Goal: Transaction & Acquisition: Purchase product/service

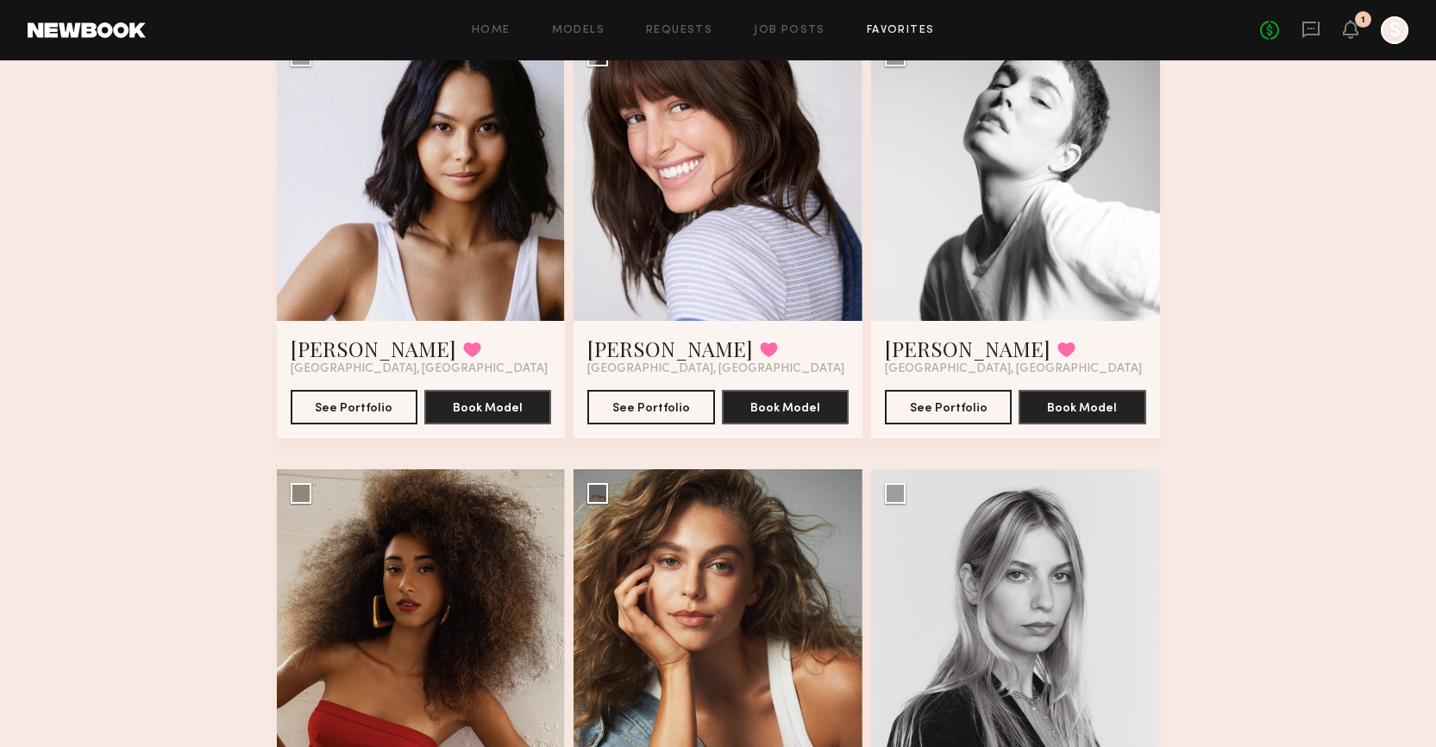
scroll to position [174, 0]
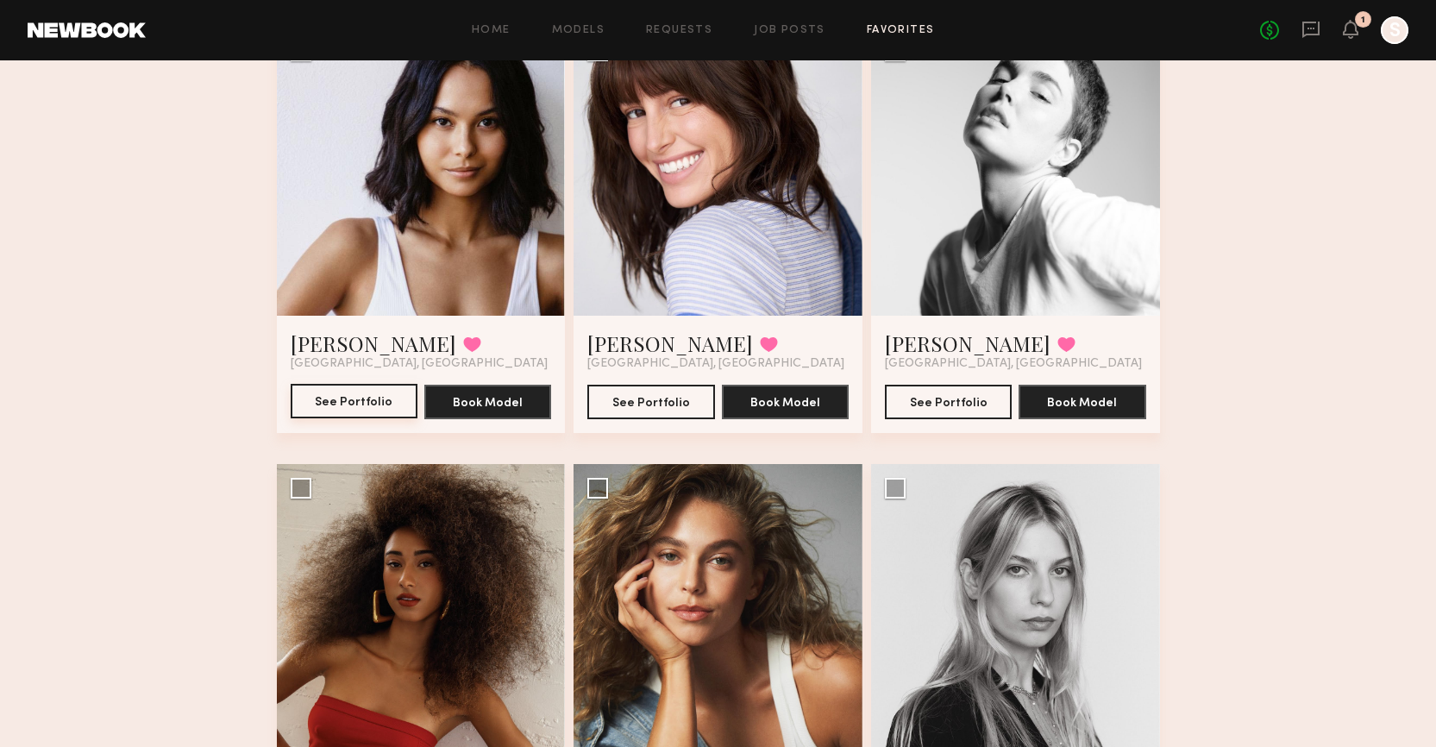
click at [330, 402] on button "See Portfolio" at bounding box center [354, 401] width 127 height 35
click at [940, 345] on link "Jessica W." at bounding box center [968, 344] width 166 height 28
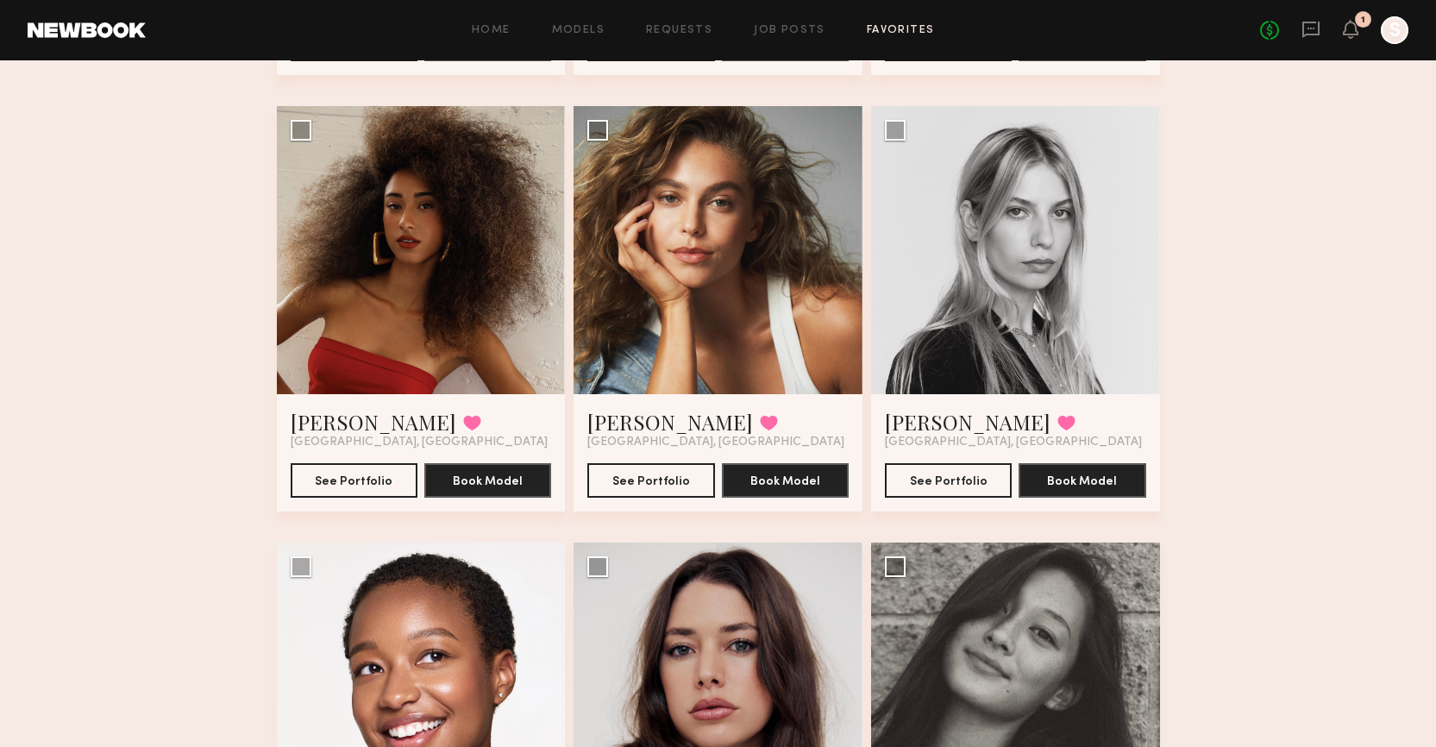
scroll to position [558, 0]
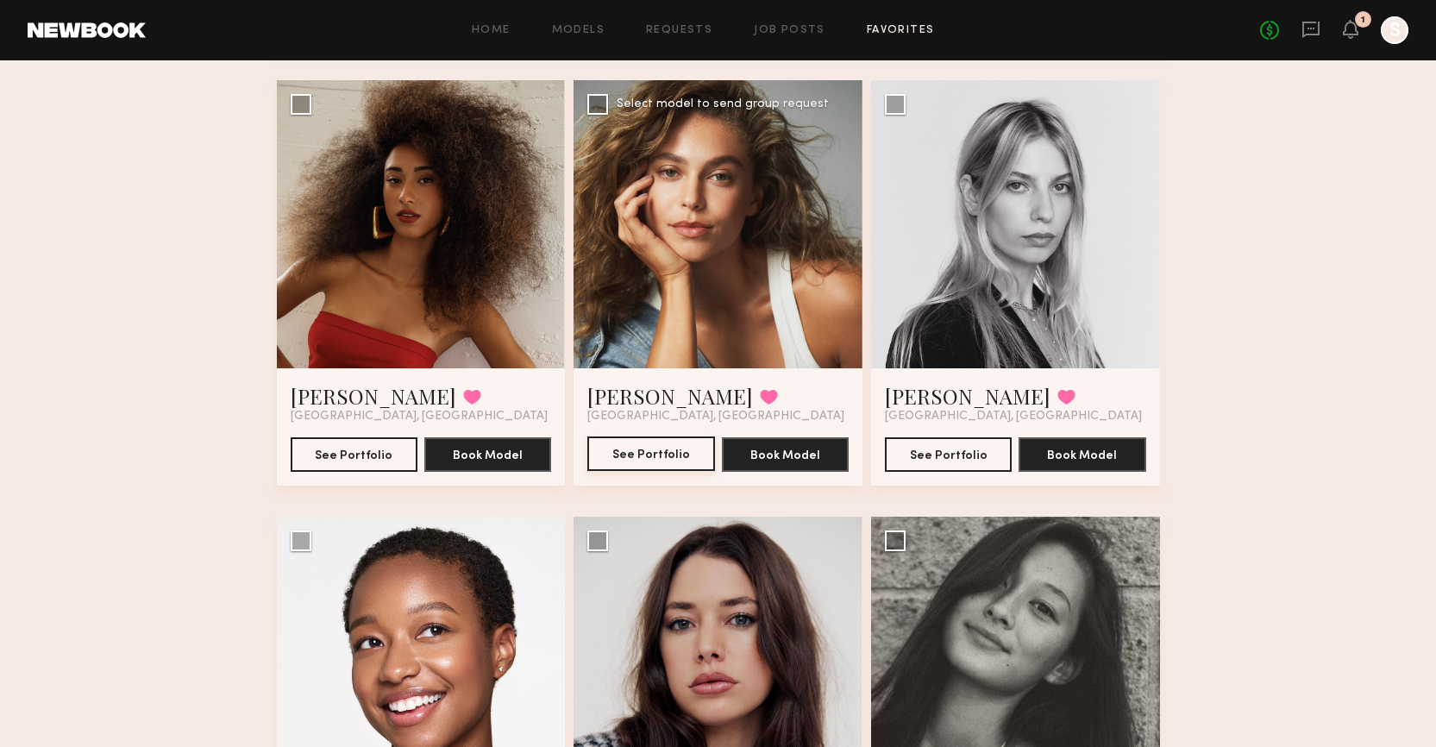
click at [685, 438] on button "See Portfolio" at bounding box center [650, 453] width 127 height 35
click at [959, 449] on button "See Portfolio" at bounding box center [948, 453] width 127 height 35
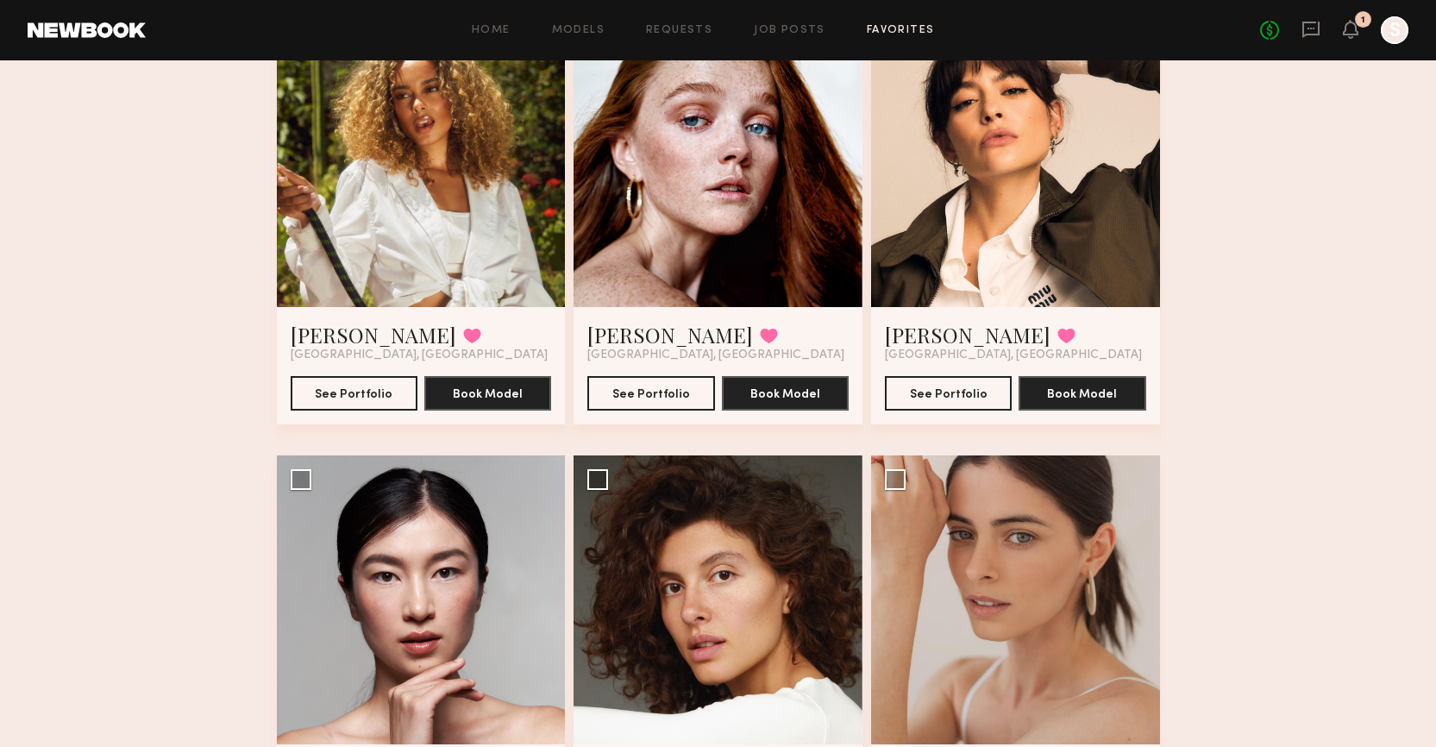
scroll to position [1772, 0]
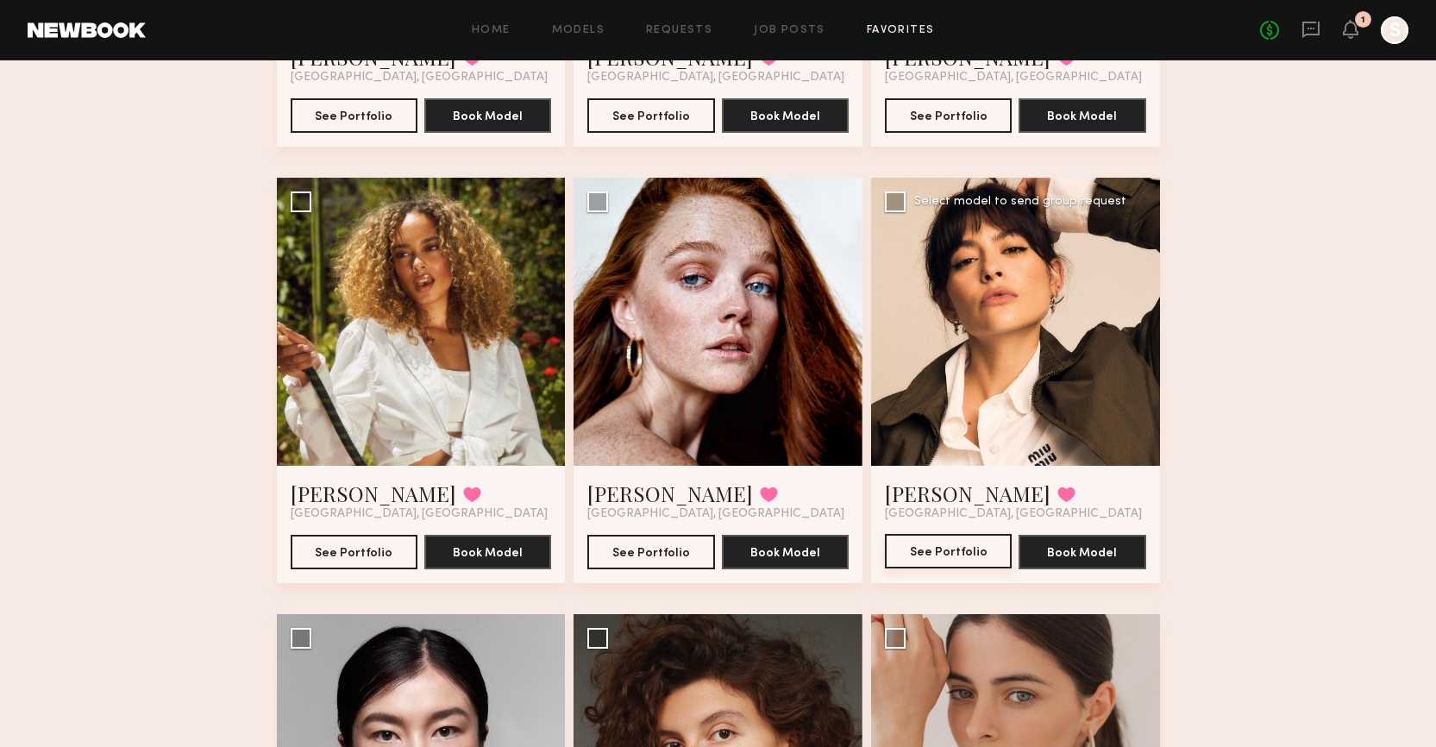
click at [935, 550] on button "See Portfolio" at bounding box center [948, 551] width 127 height 35
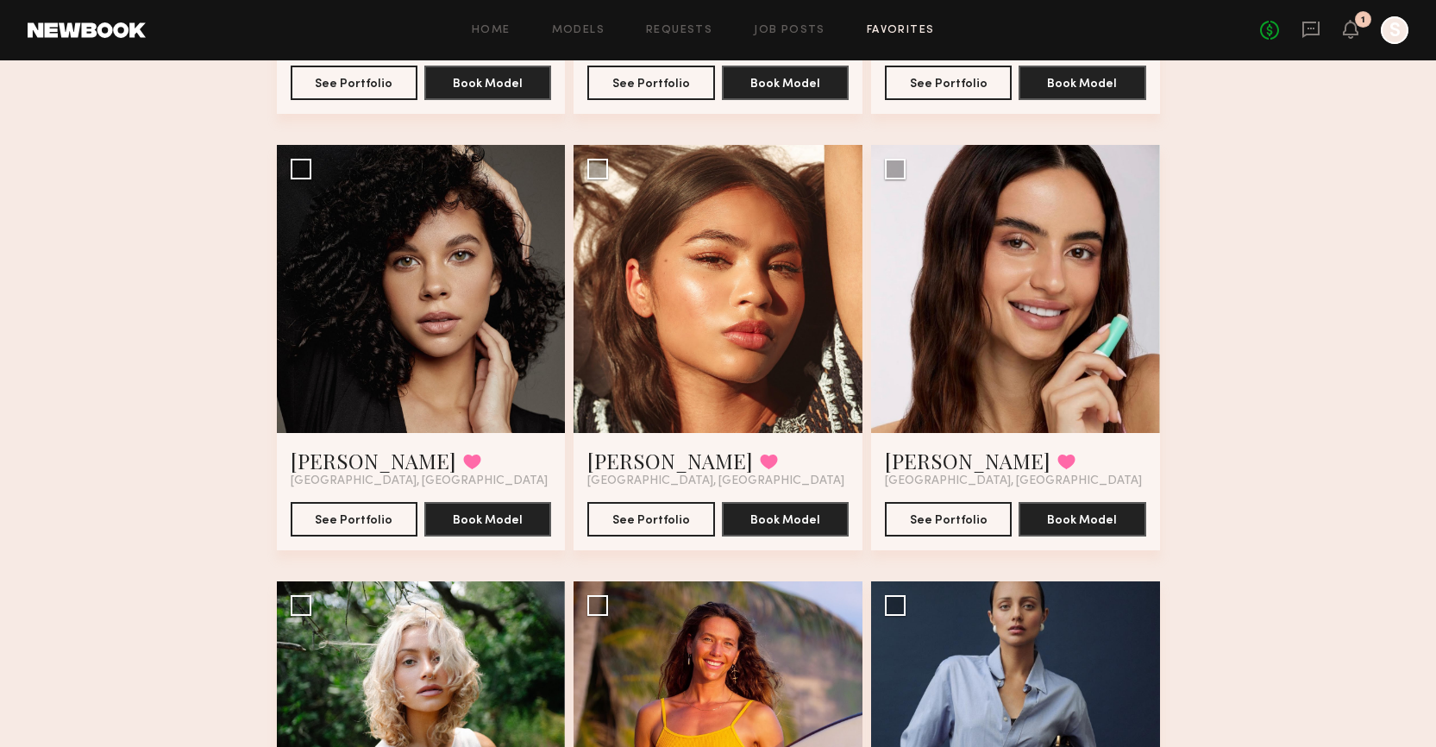
scroll to position [3120, 0]
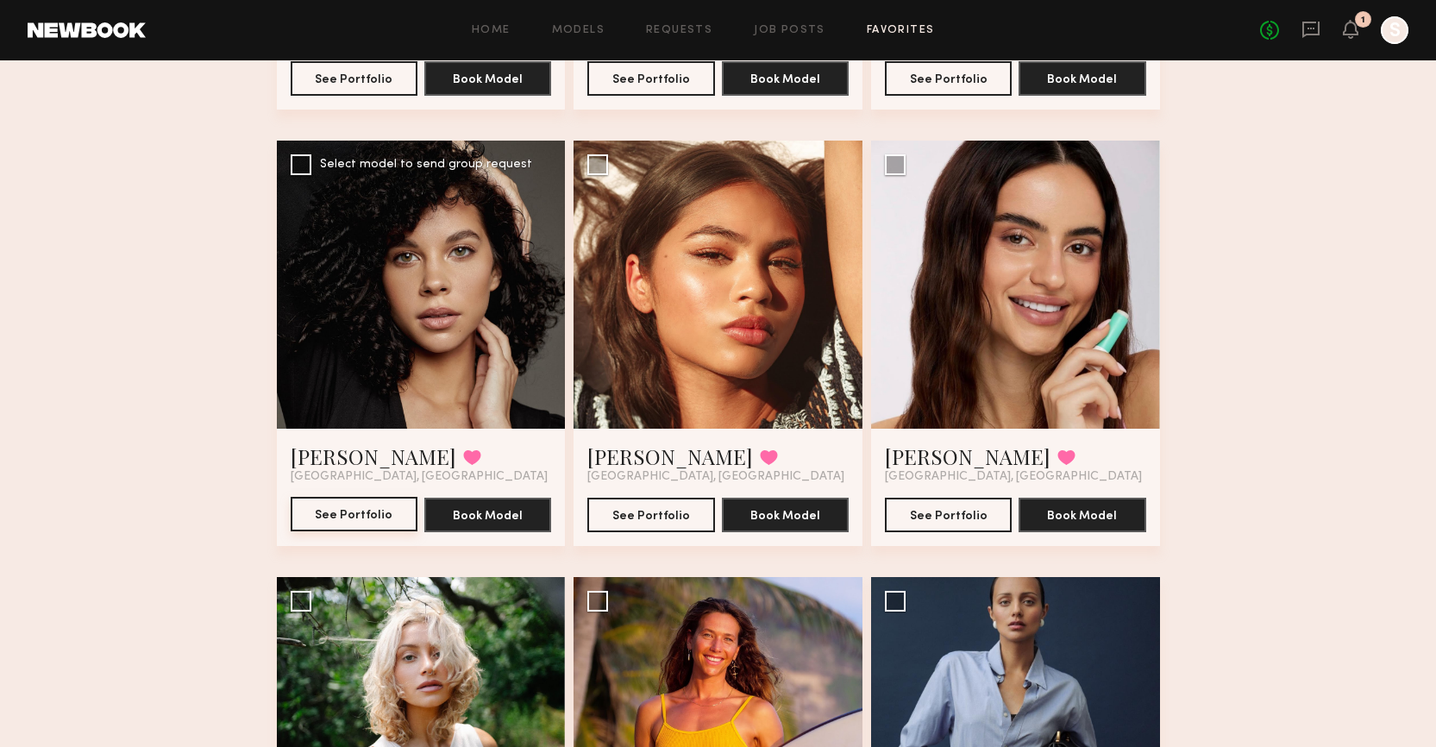
click at [354, 512] on button "See Portfolio" at bounding box center [354, 514] width 127 height 35
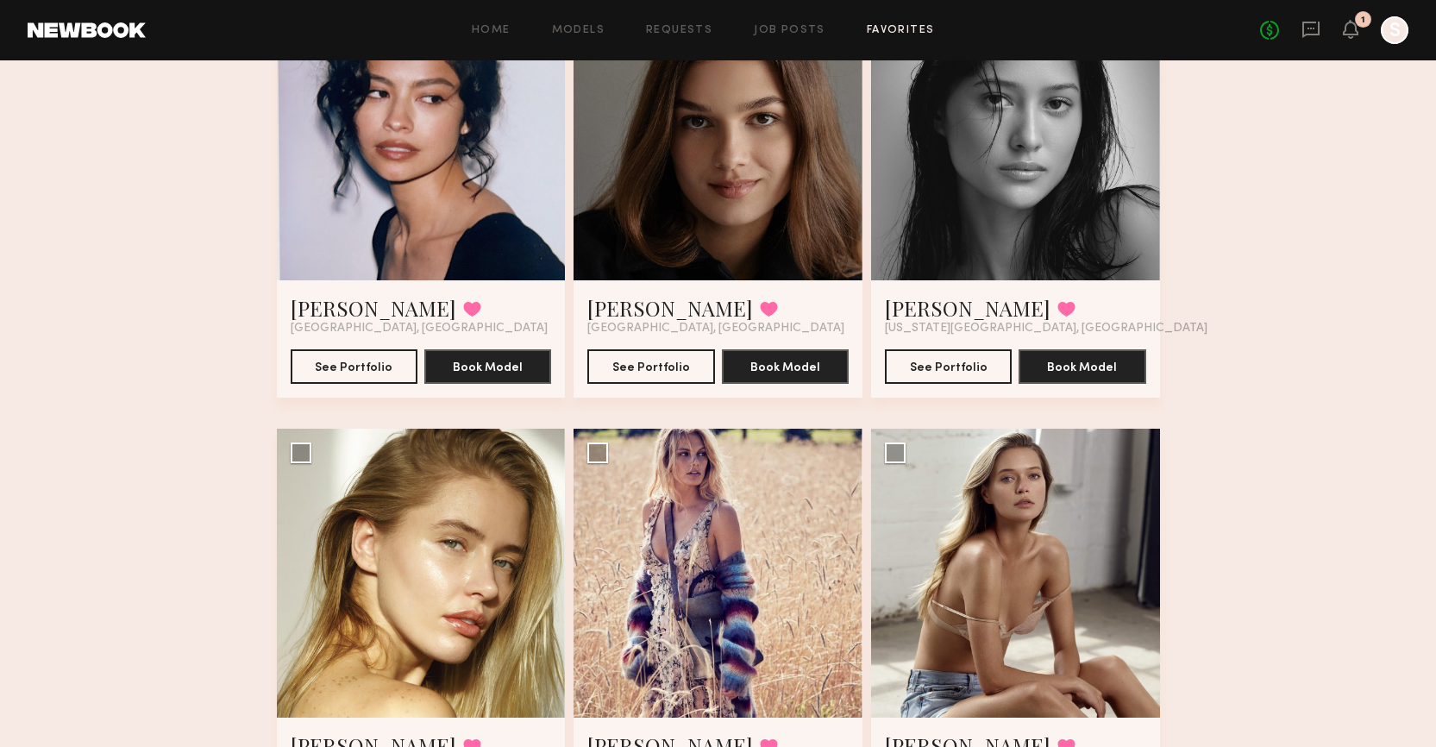
scroll to position [5024, 0]
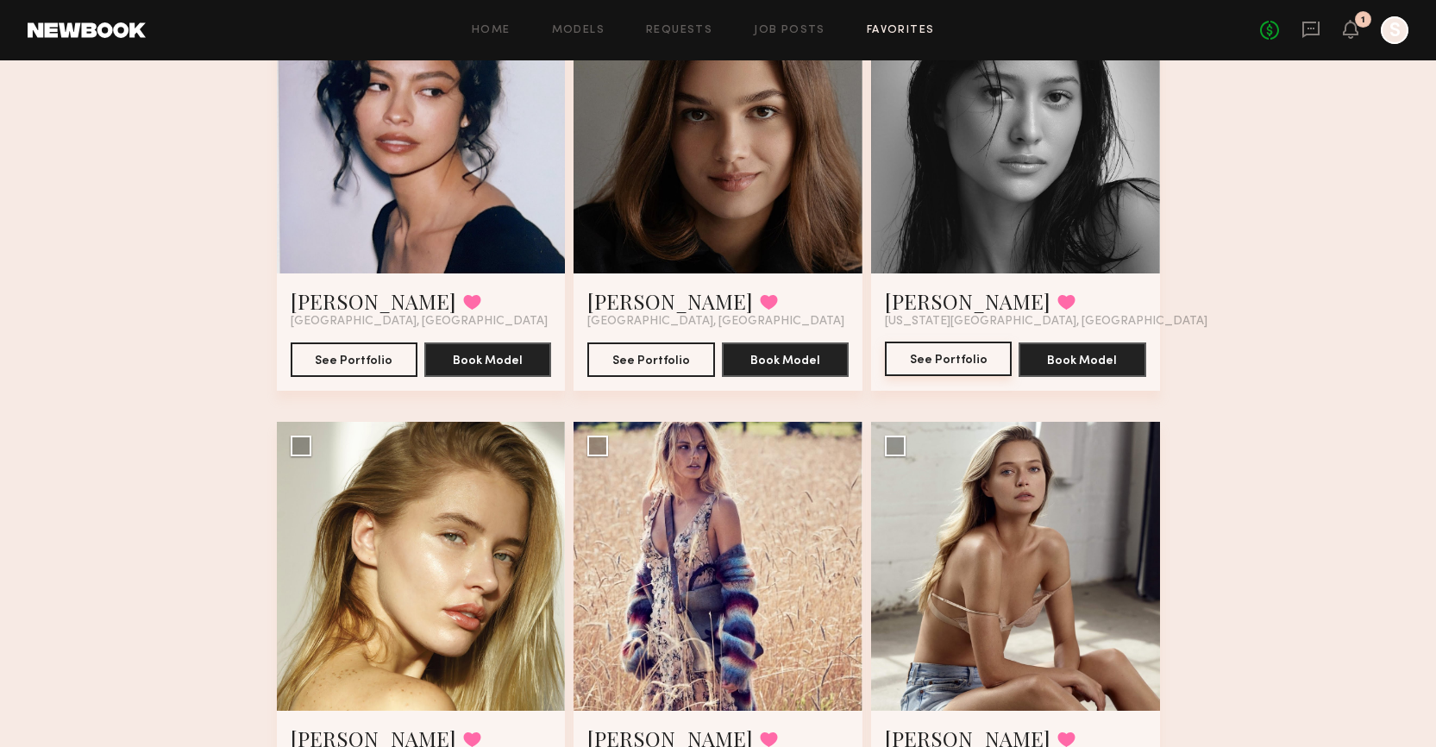
click at [951, 352] on button "See Portfolio" at bounding box center [948, 359] width 127 height 35
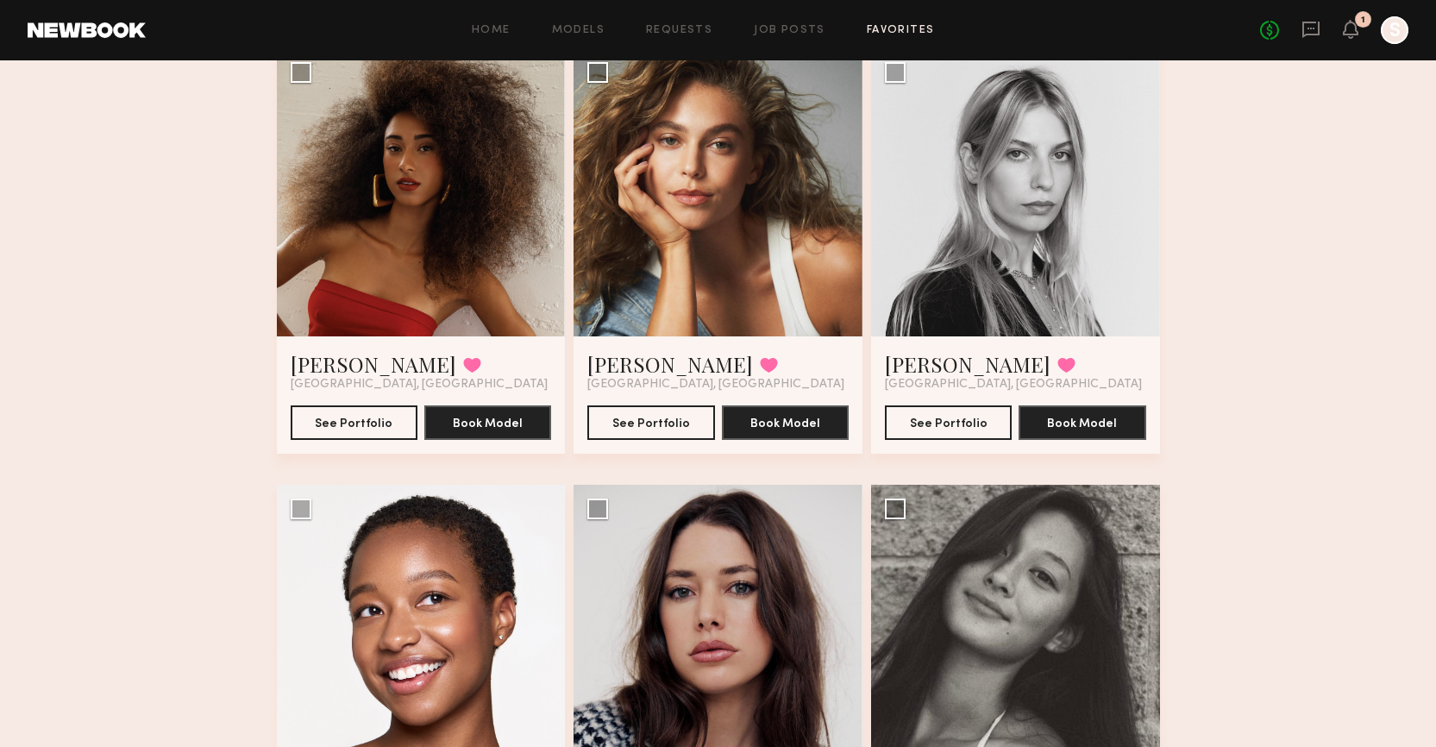
scroll to position [0, 0]
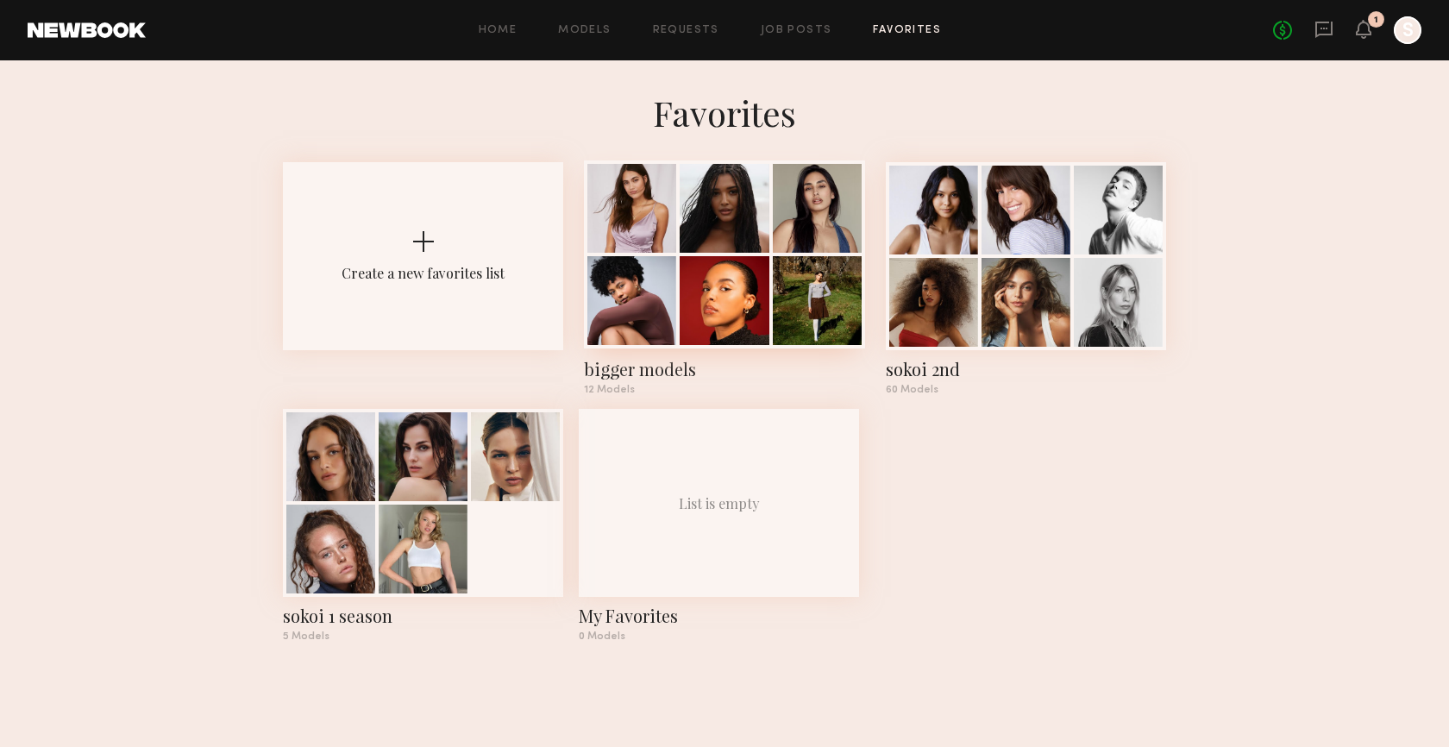
click at [719, 280] on div at bounding box center [724, 300] width 89 height 89
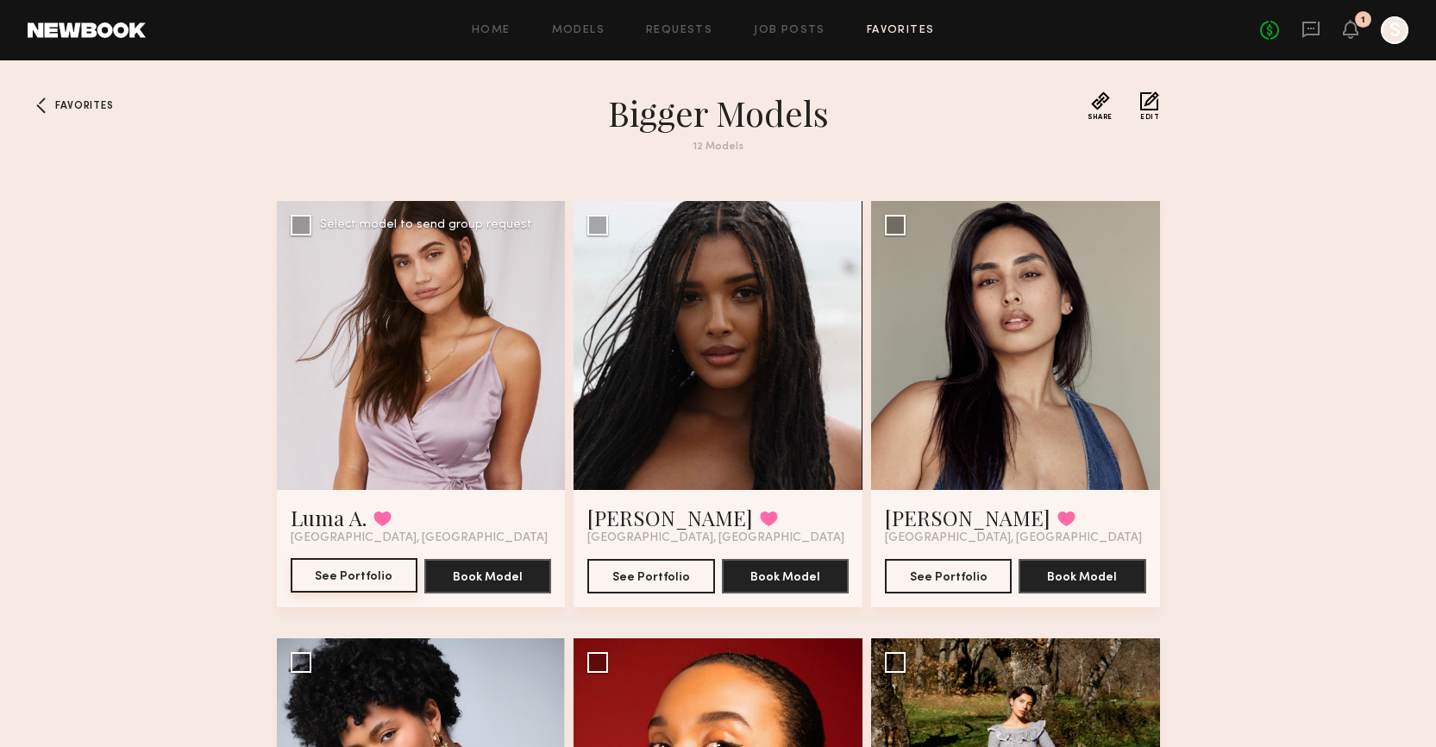
click at [364, 577] on button "See Portfolio" at bounding box center [354, 575] width 127 height 35
click at [1257, 235] on div "Favorites bigger models 12 Models Share Copy Shareable Link Edit Luma A. Favori…" at bounding box center [718, 596] width 1436 height 1011
click at [681, 575] on button "See Portfolio" at bounding box center [650, 575] width 127 height 35
click at [1228, 272] on div "Favorites bigger models 12 Models Share Copy Shareable Link Edit Luma A. Favori…" at bounding box center [718, 596] width 1436 height 1011
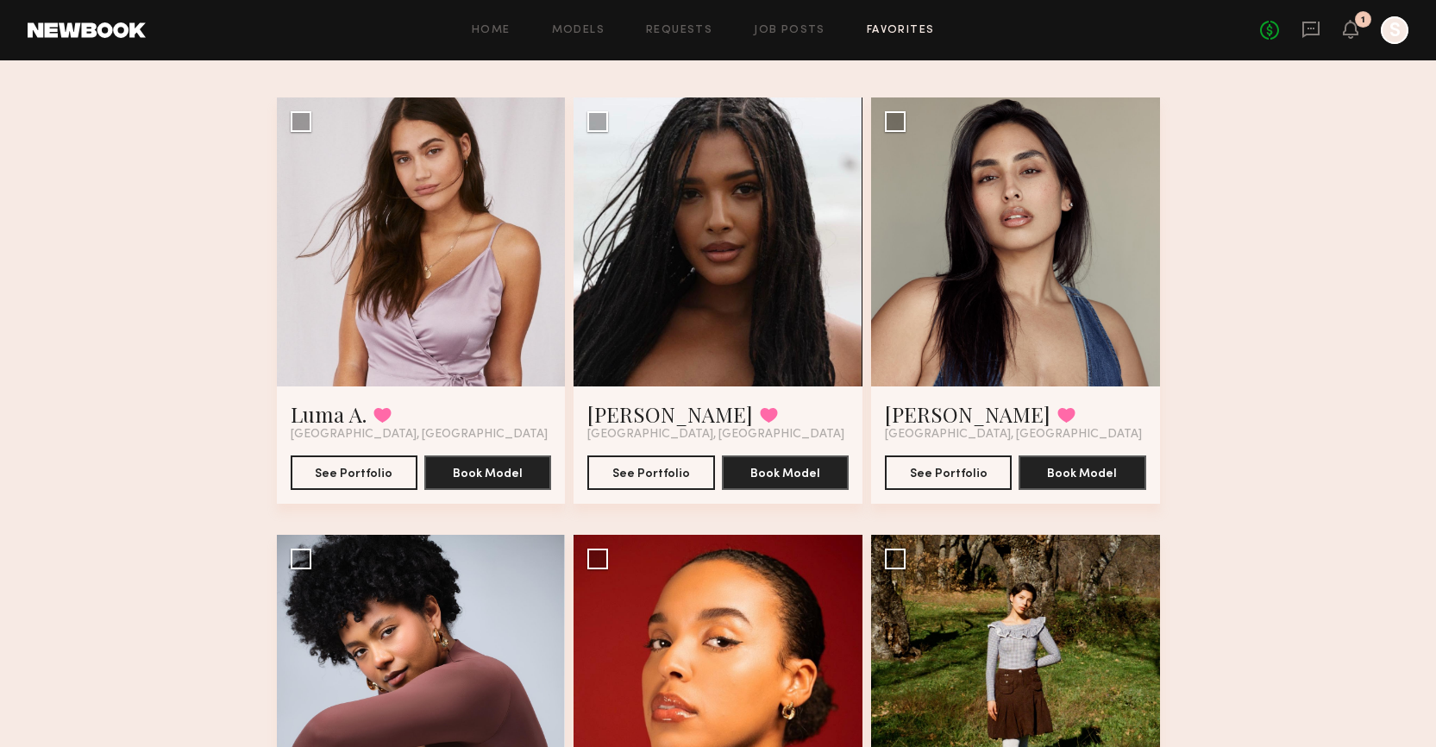
scroll to position [185, 0]
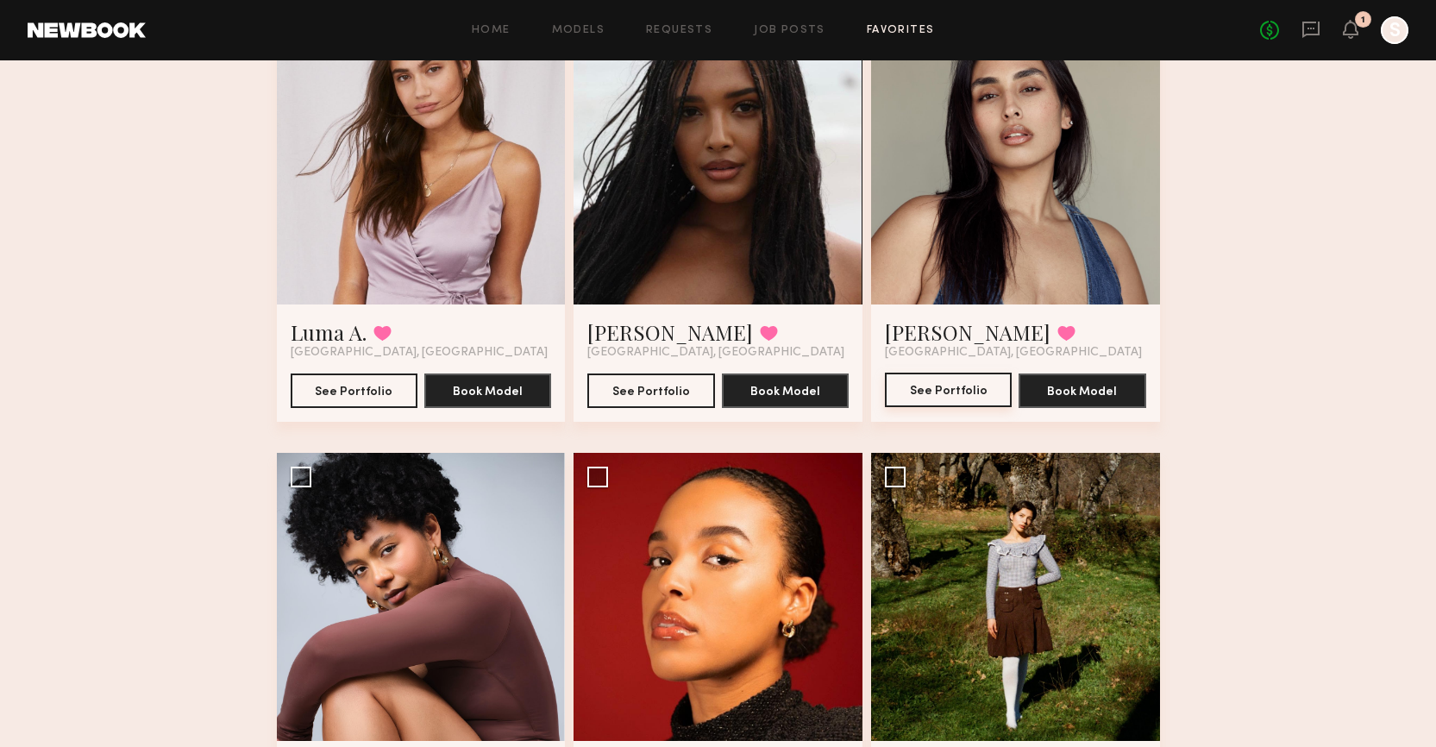
click at [951, 392] on button "See Portfolio" at bounding box center [948, 390] width 127 height 35
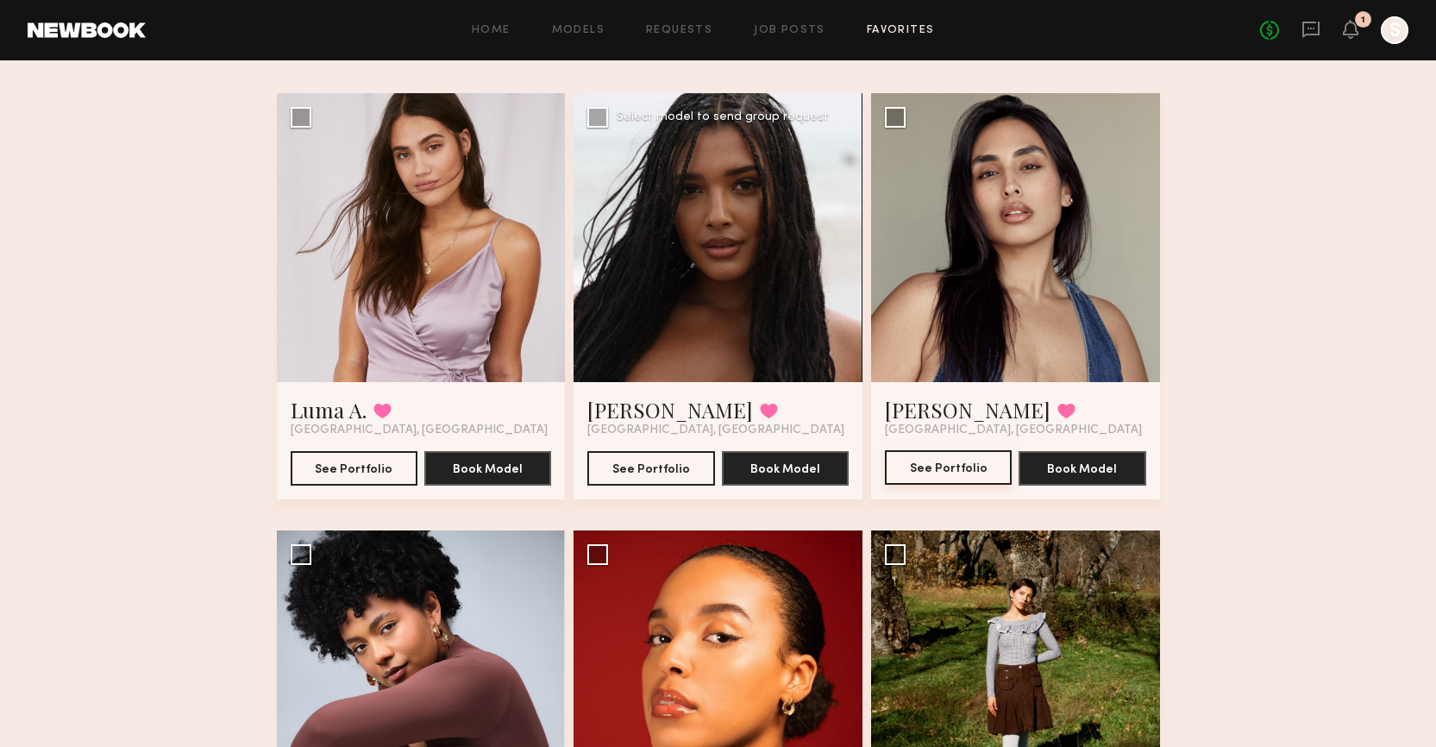
scroll to position [25, 0]
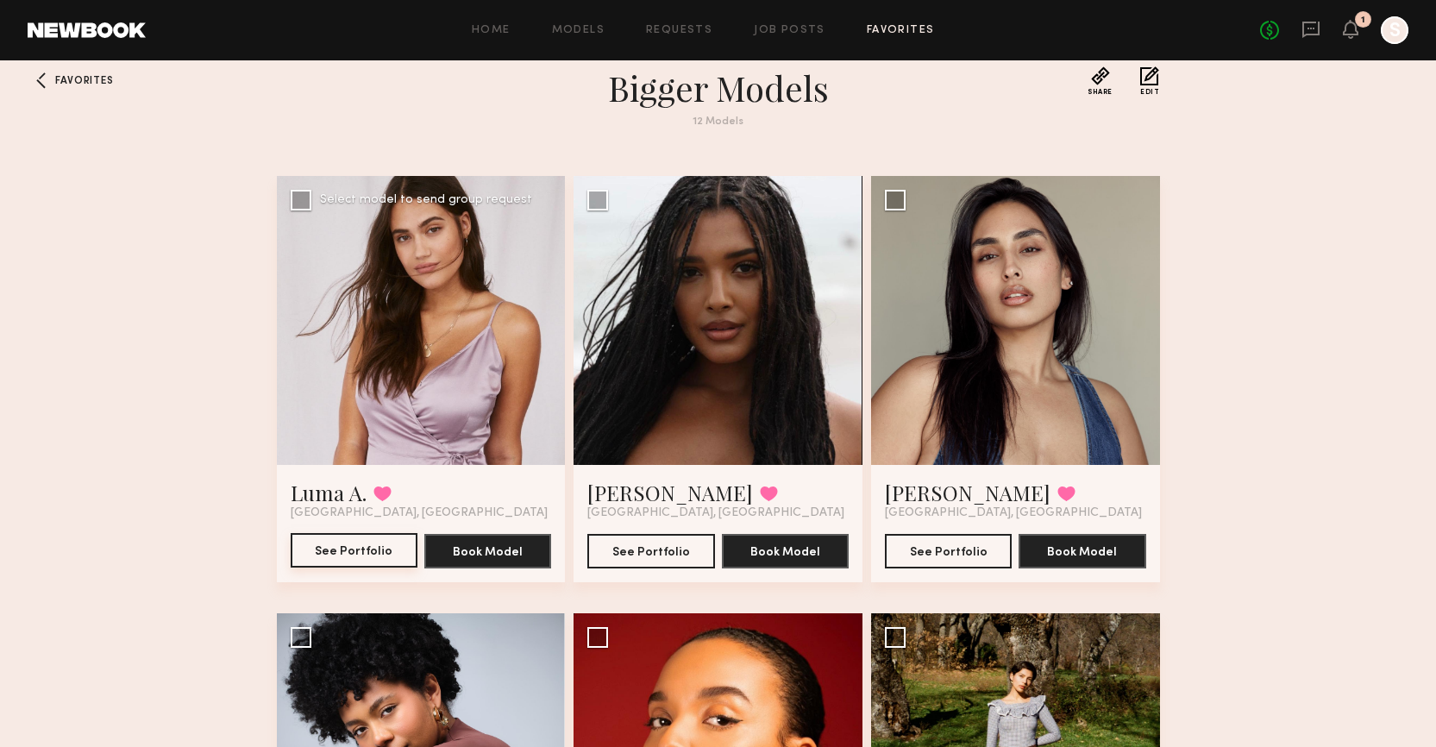
click at [320, 550] on button "See Portfolio" at bounding box center [354, 550] width 127 height 35
click at [651, 551] on button "See Portfolio" at bounding box center [650, 550] width 127 height 35
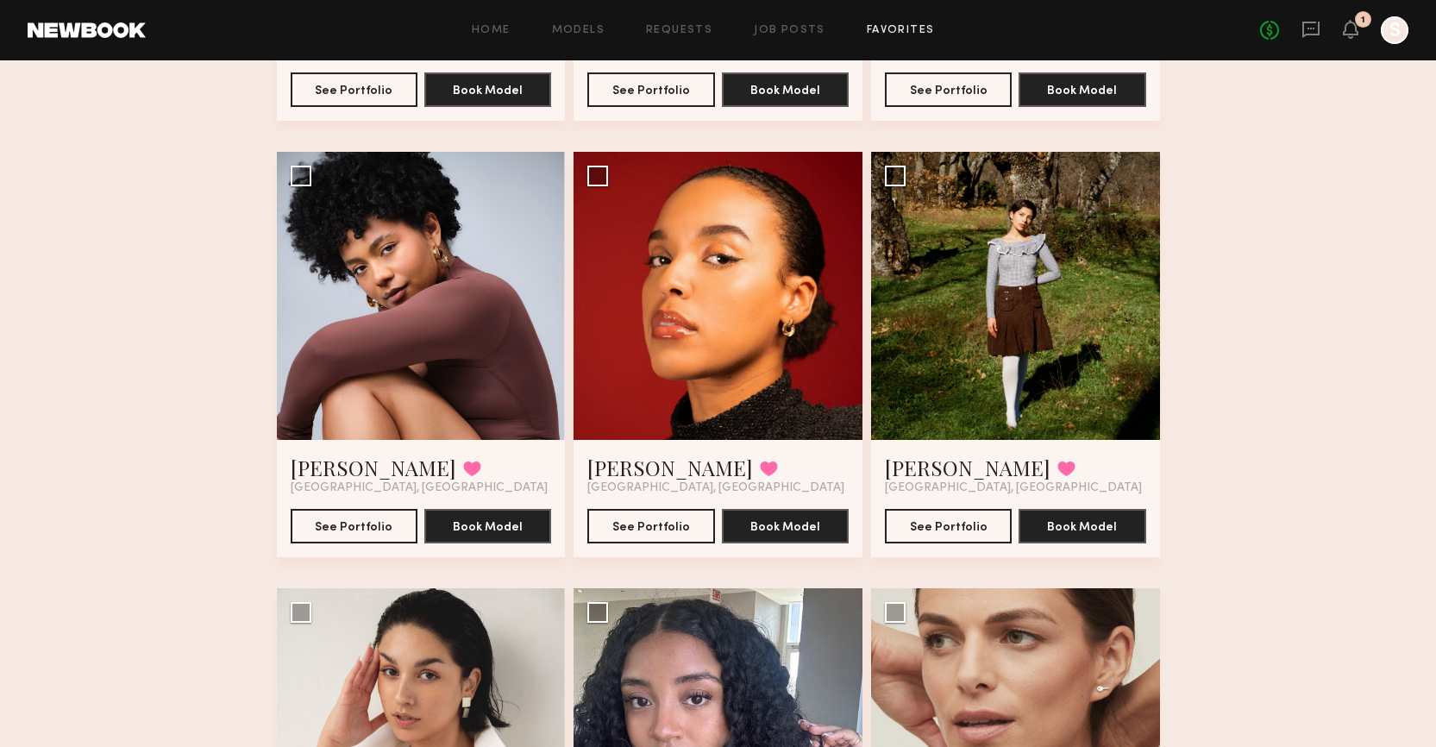
scroll to position [492, 0]
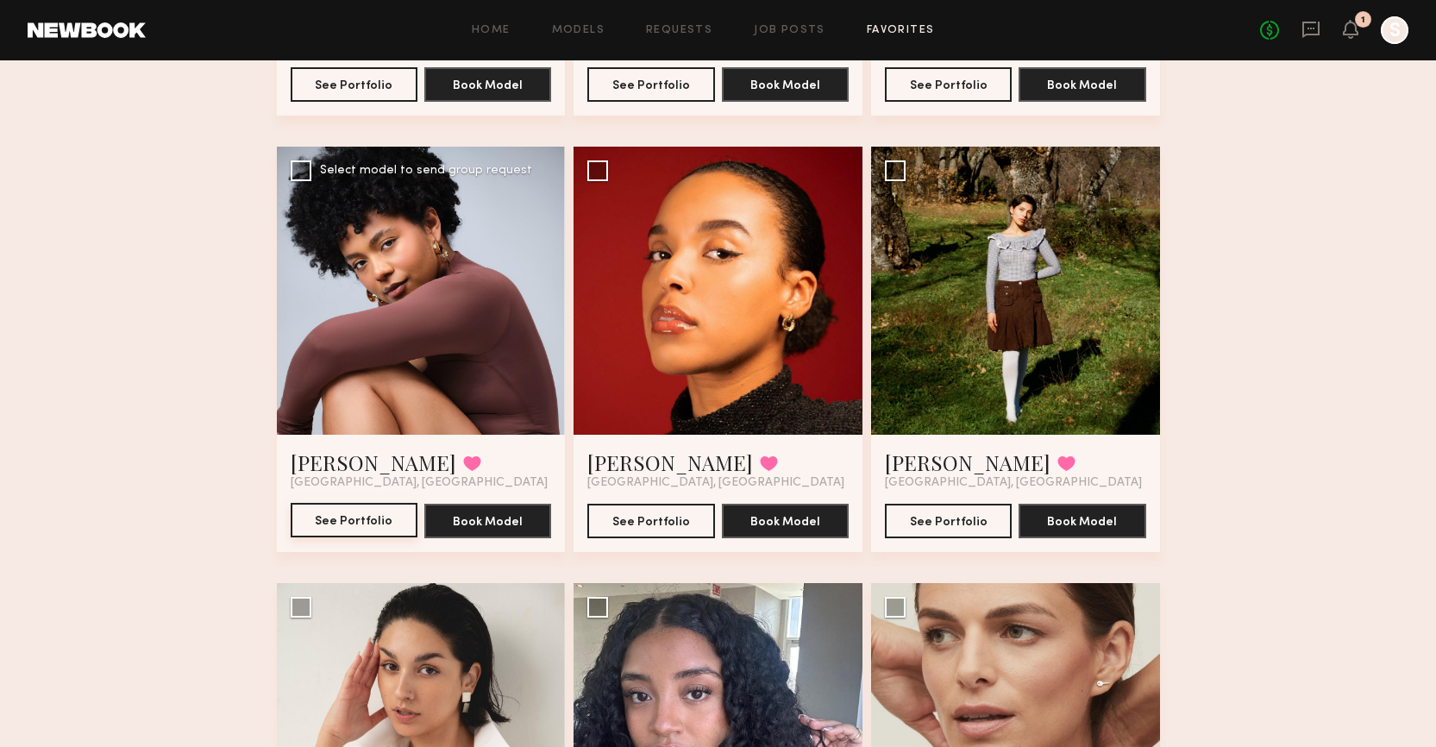
click at [373, 528] on button "See Portfolio" at bounding box center [354, 520] width 127 height 35
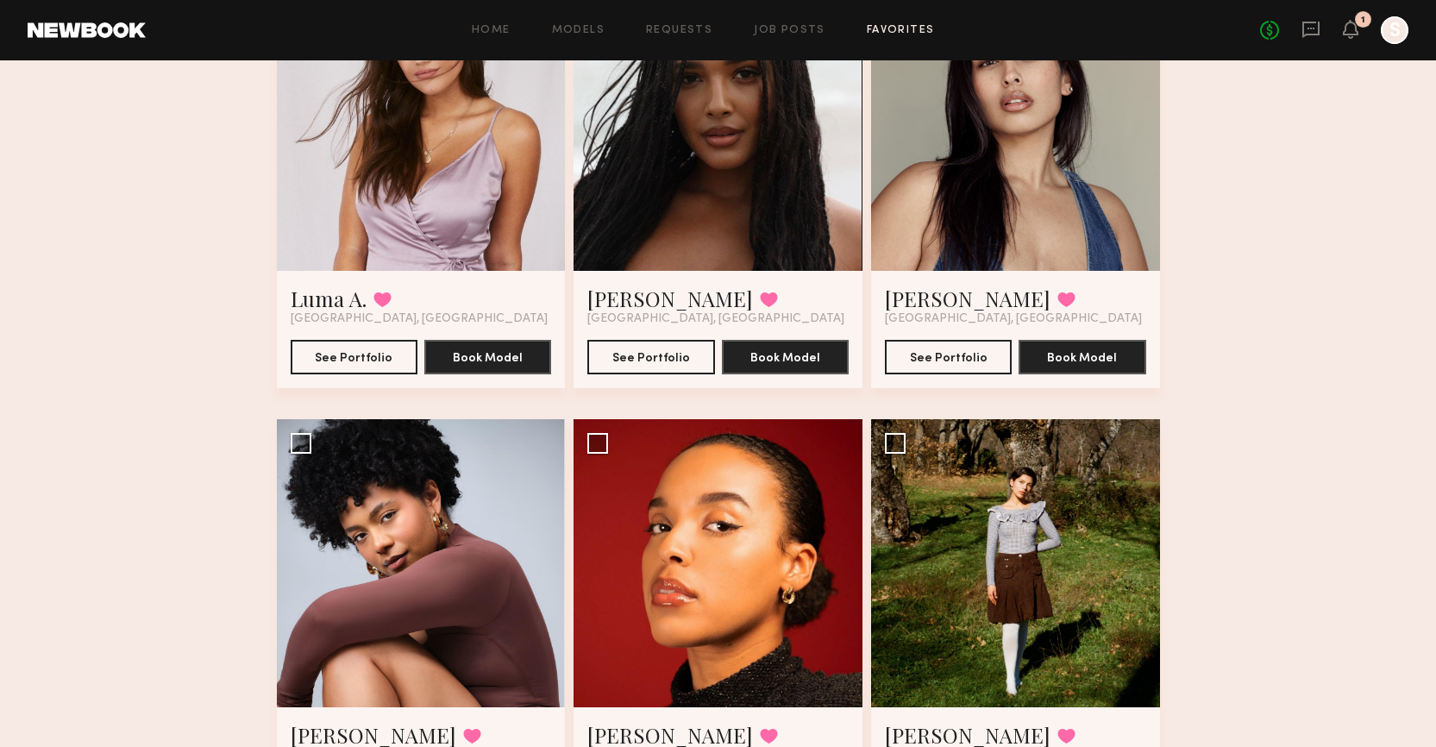
scroll to position [0, 0]
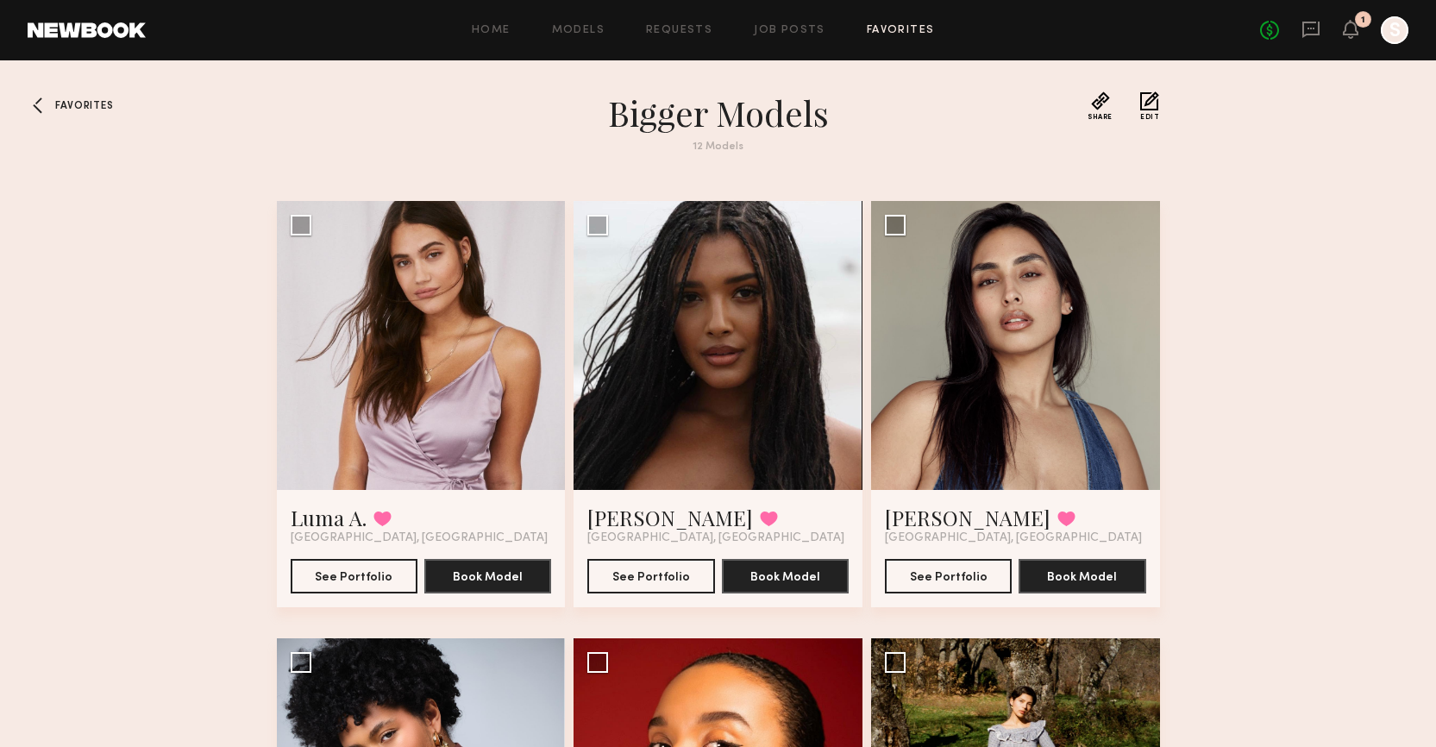
click at [48, 110] on div at bounding box center [42, 105] width 28 height 28
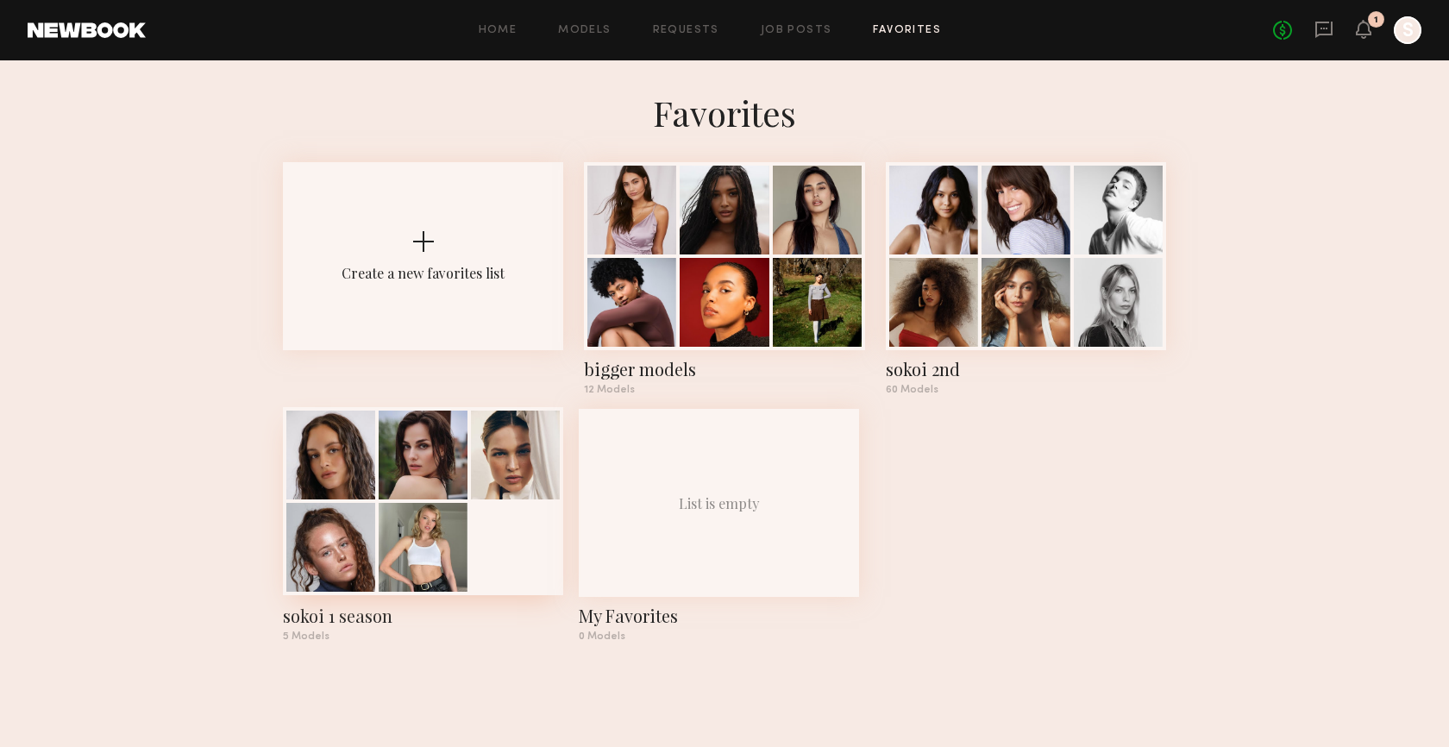
click at [481, 544] on div at bounding box center [423, 501] width 280 height 188
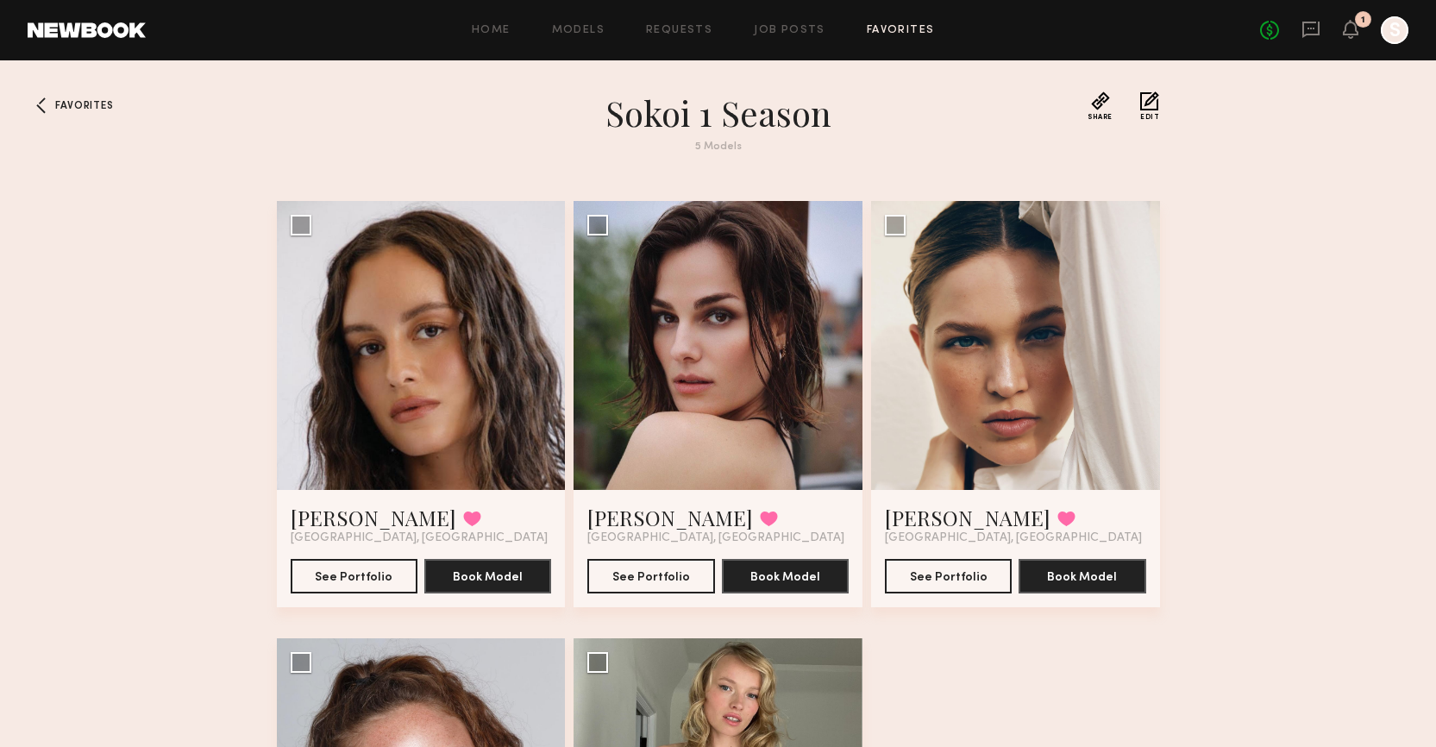
click at [1317, 473] on div "Favorites sokoi 1 season 5 Models Share Copy Shareable Link Edit Jamie V. Favor…" at bounding box center [718, 596] width 1436 height 1011
click at [294, 235] on div at bounding box center [421, 345] width 289 height 289
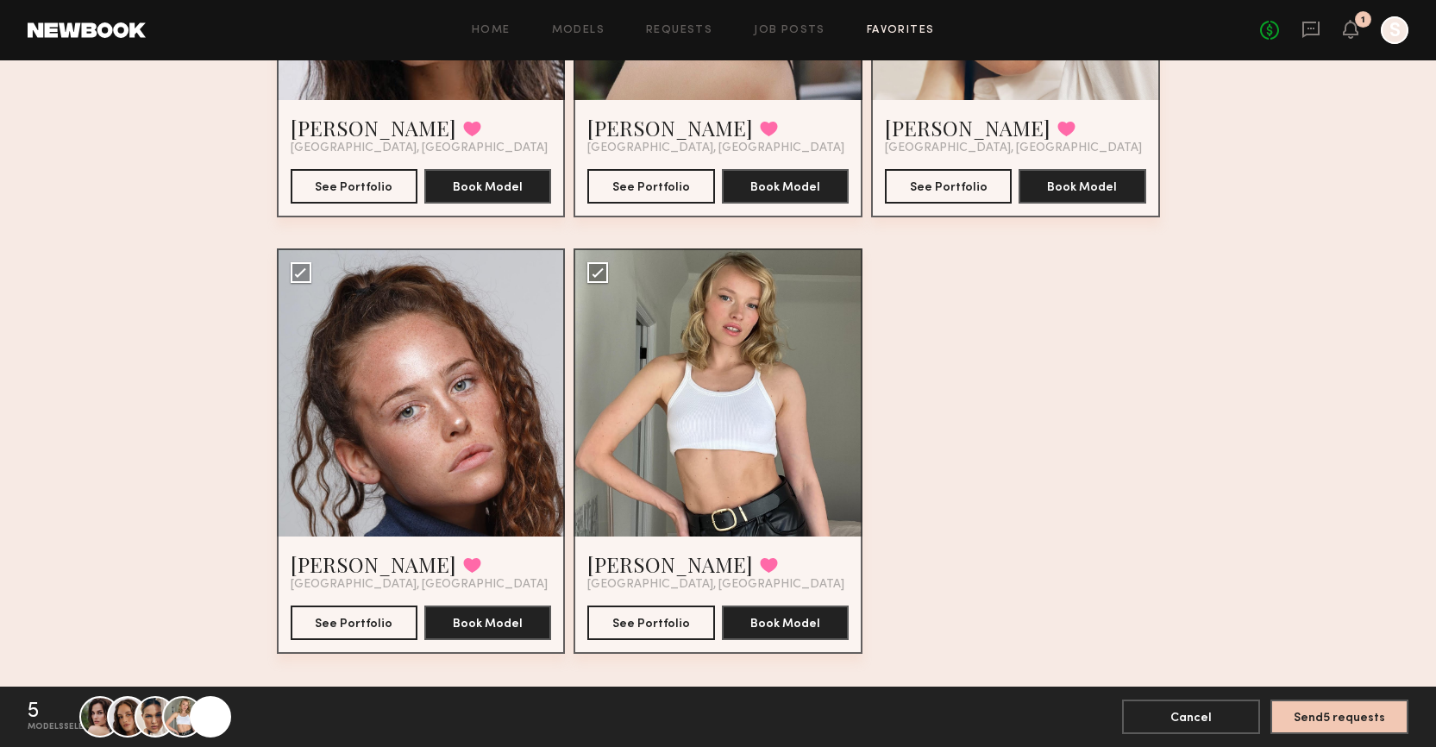
scroll to position [415, 0]
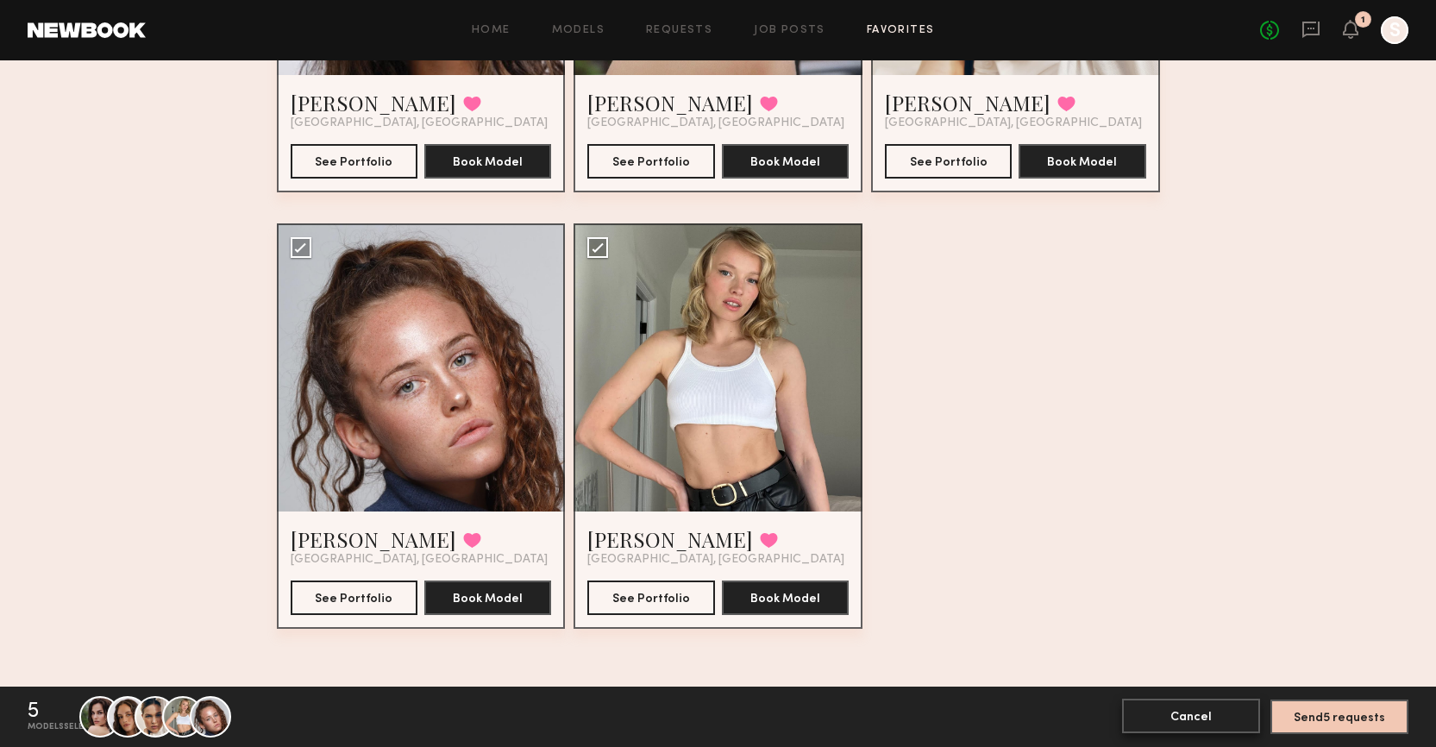
click at [1239, 714] on button "Cancel" at bounding box center [1191, 716] width 138 height 35
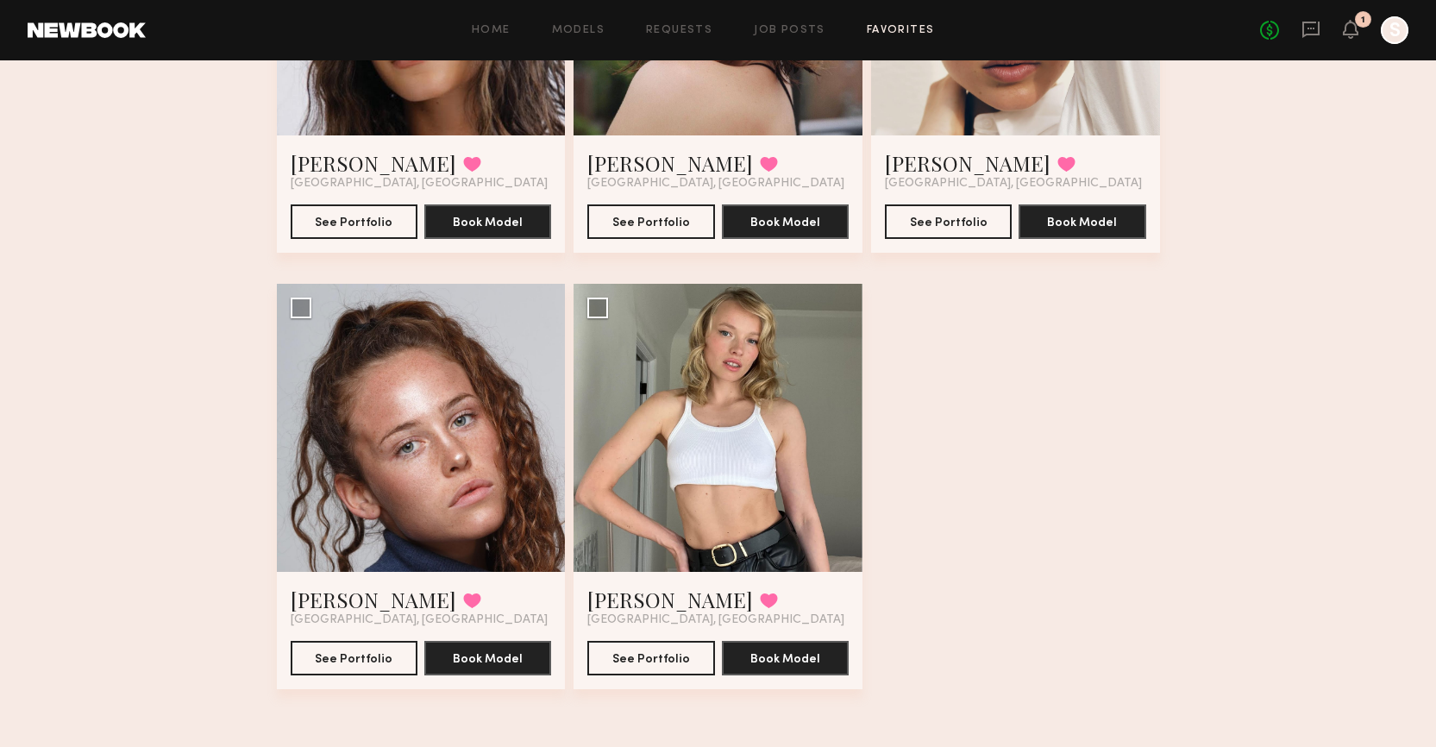
click at [1258, 559] on div "Favorites sokoi 1 season 5 Models Share Copy Shareable Link Edit Jamie V. Favor…" at bounding box center [718, 242] width 1436 height 1011
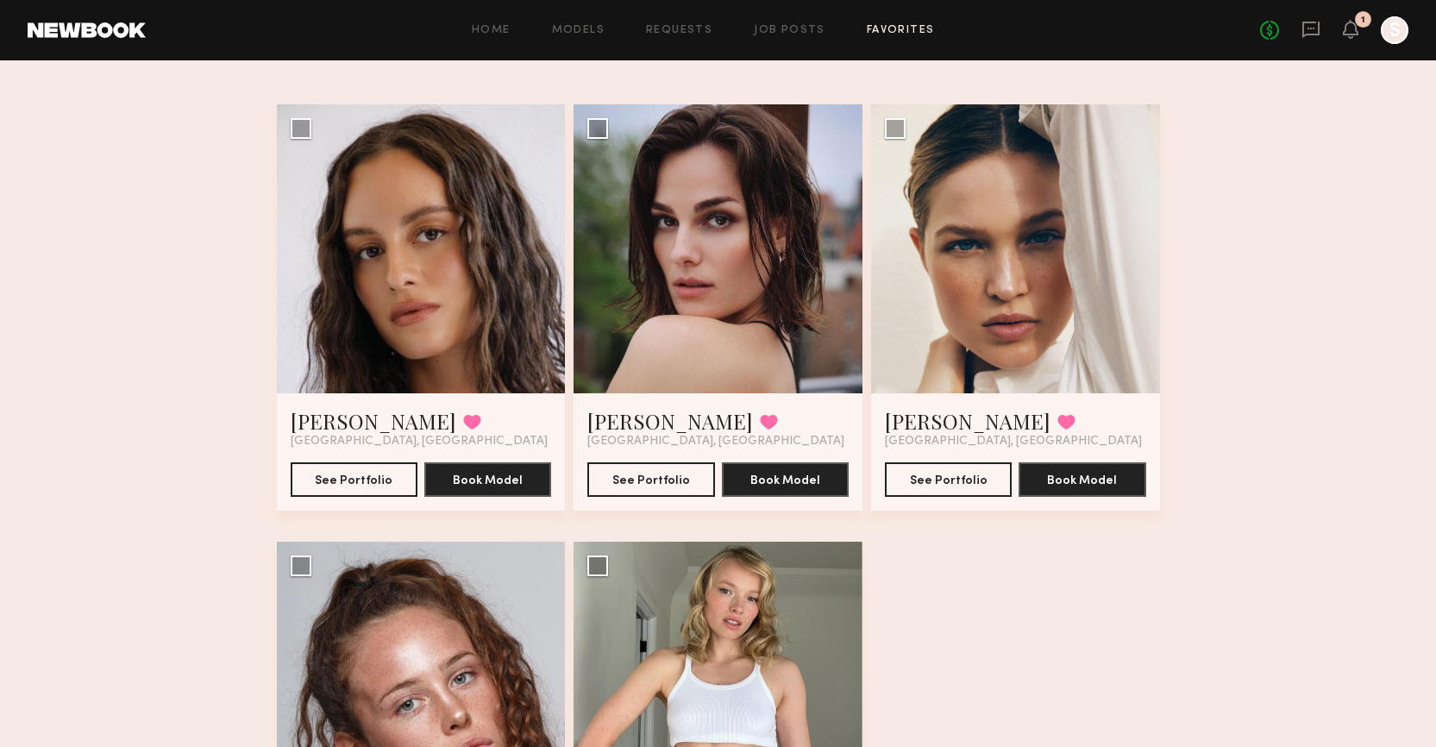
scroll to position [104, 0]
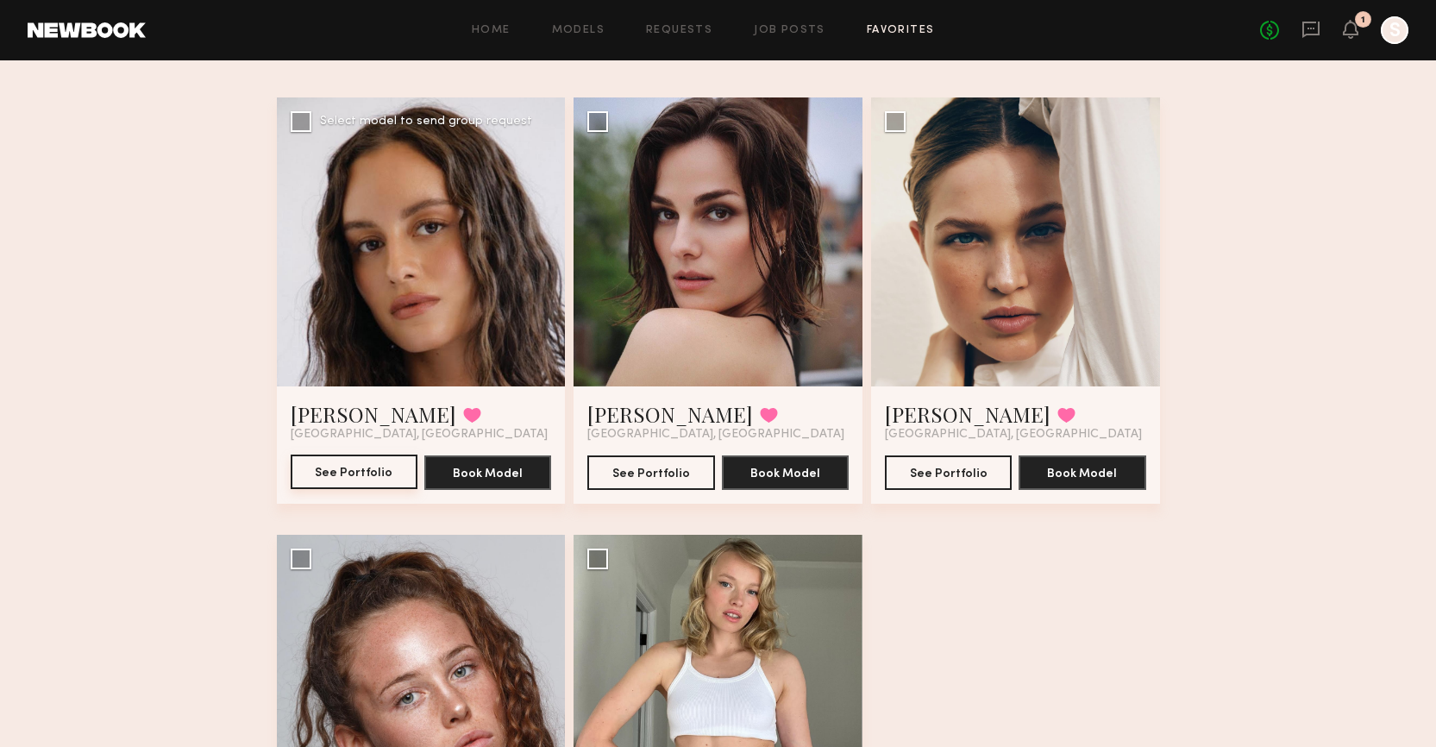
click at [327, 460] on button "See Portfolio" at bounding box center [354, 472] width 127 height 35
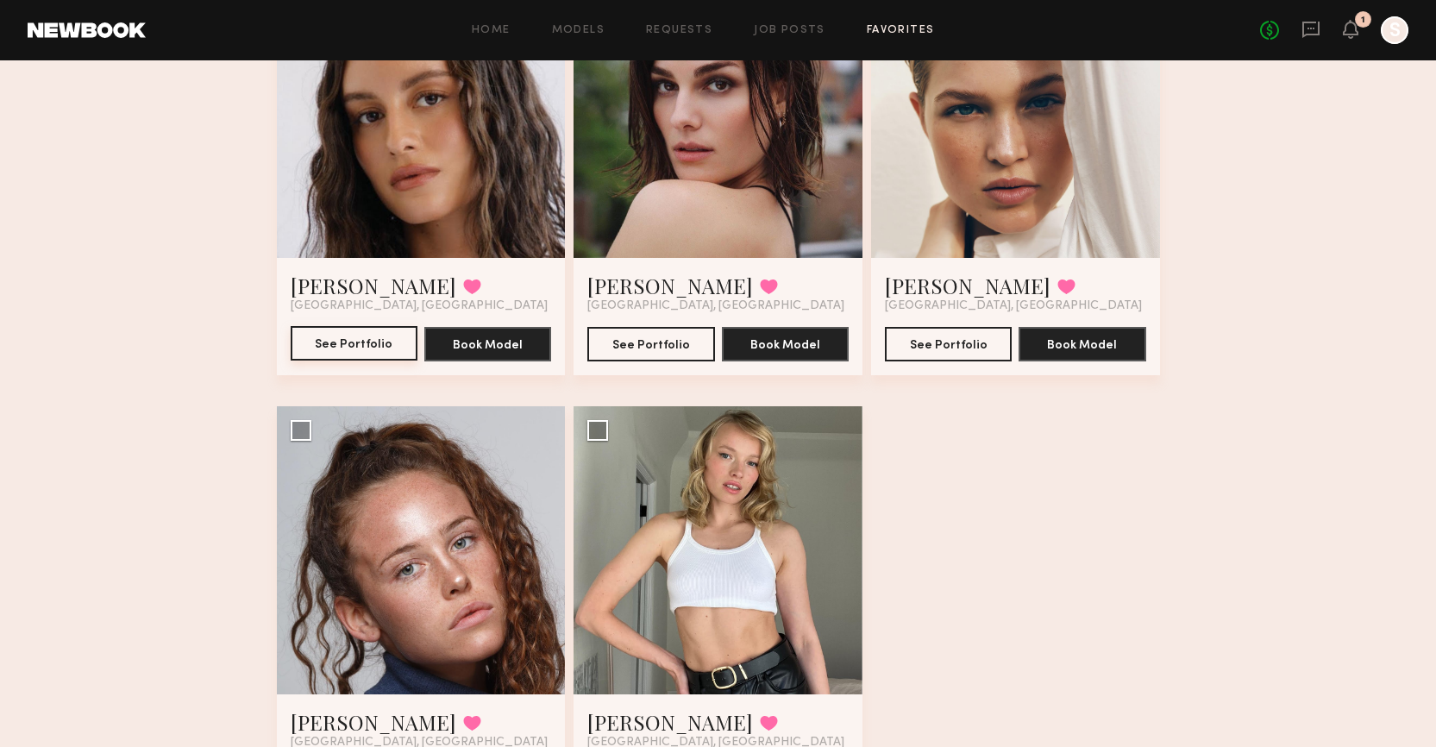
scroll to position [355, 0]
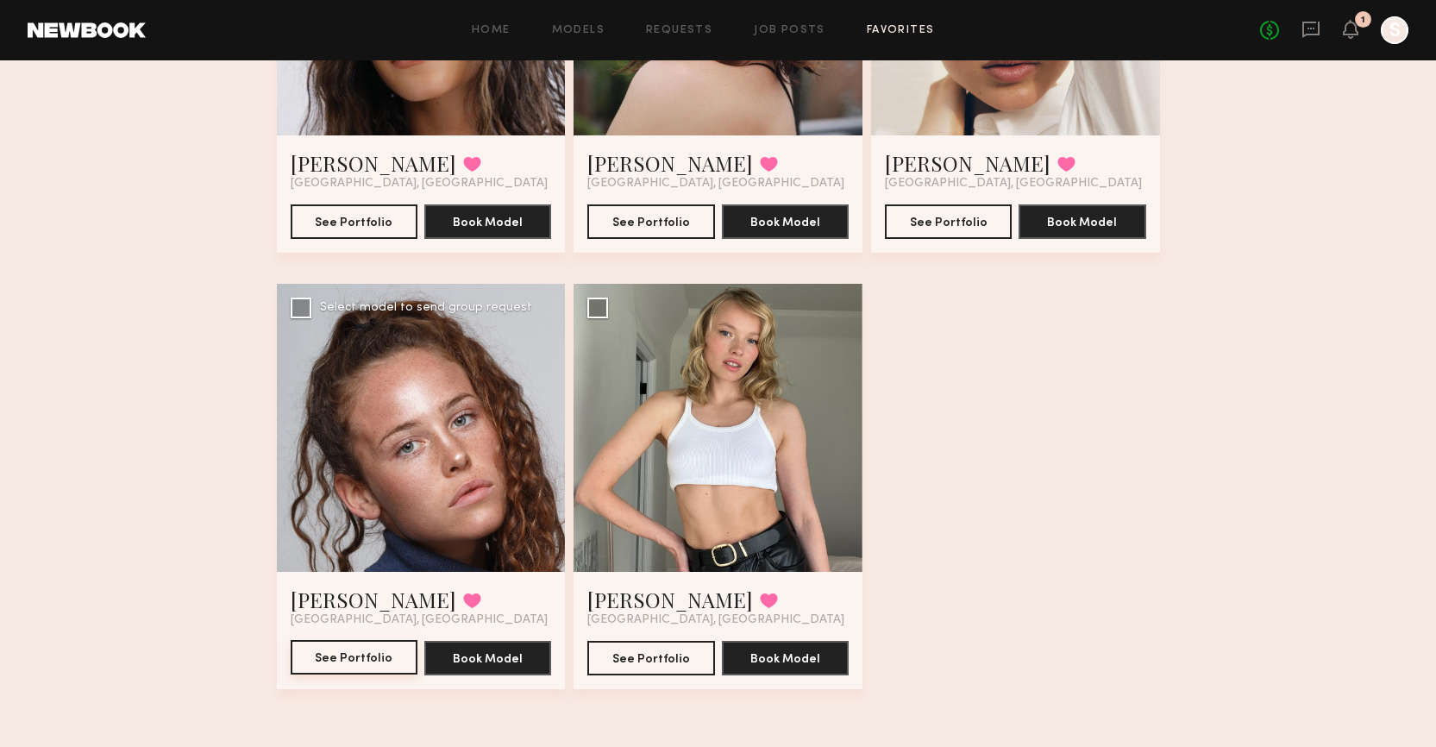
click at [369, 671] on button "See Portfolio" at bounding box center [354, 657] width 127 height 35
click at [1224, 286] on div "Favorites sokoi 1 season 5 Models Share Copy Shareable Link Edit Jamie V. Favor…" at bounding box center [718, 242] width 1436 height 1011
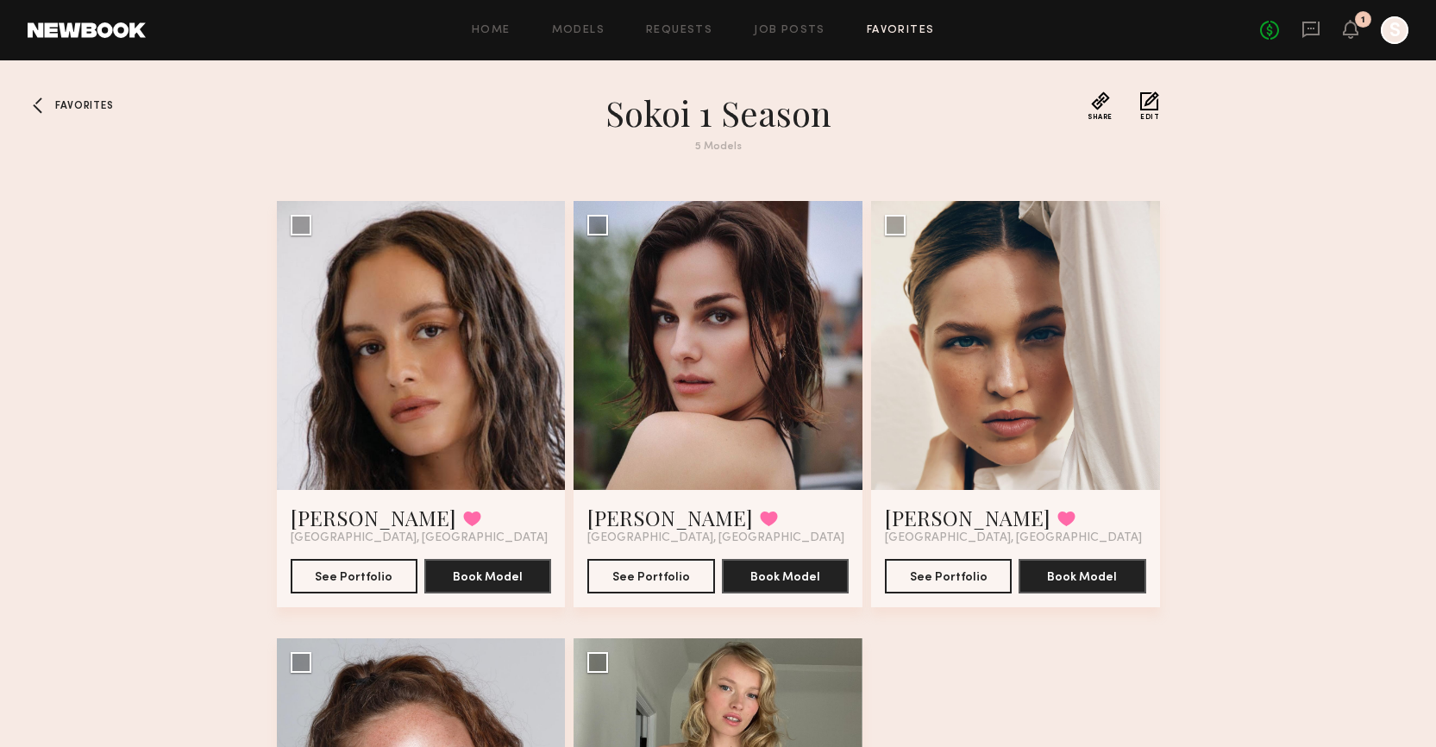
click at [41, 110] on div at bounding box center [42, 105] width 28 height 28
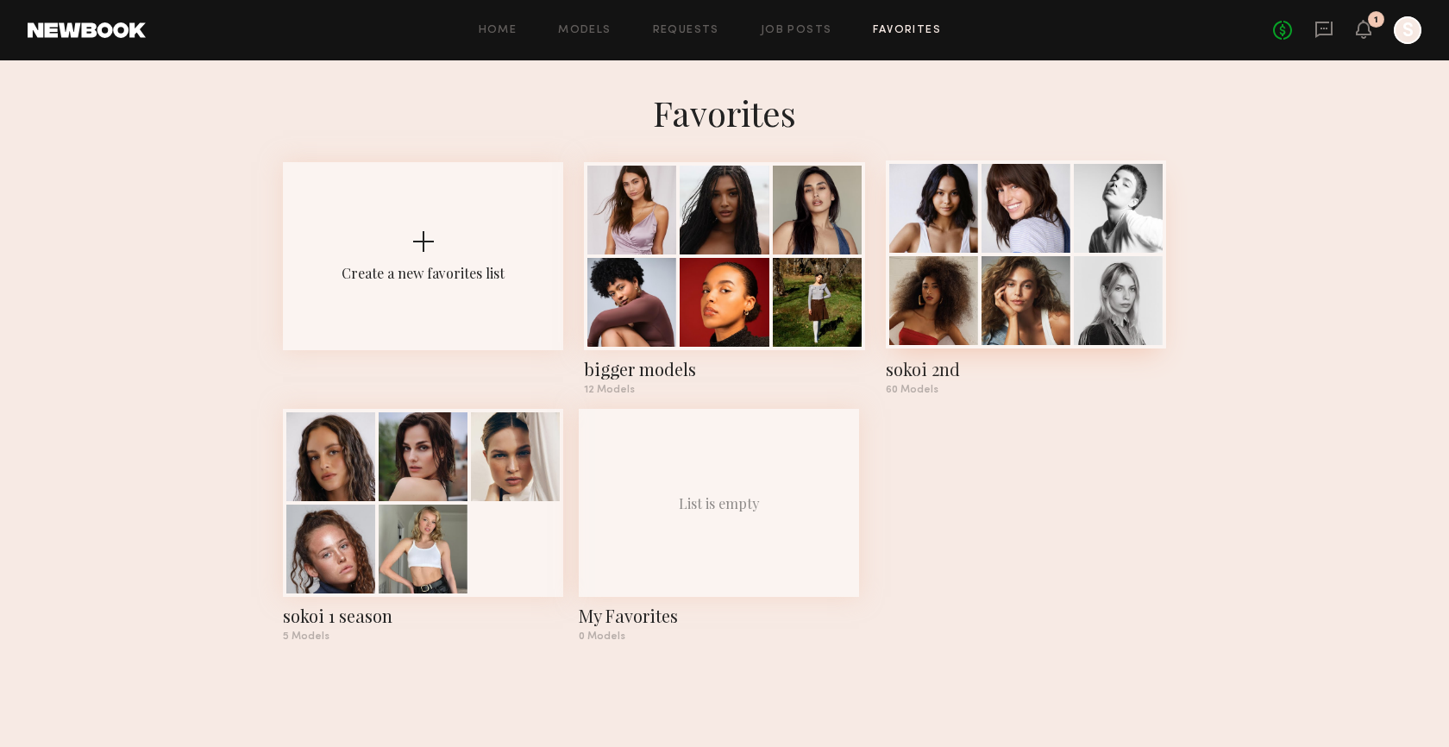
click at [1010, 256] on div at bounding box center [1026, 300] width 89 height 89
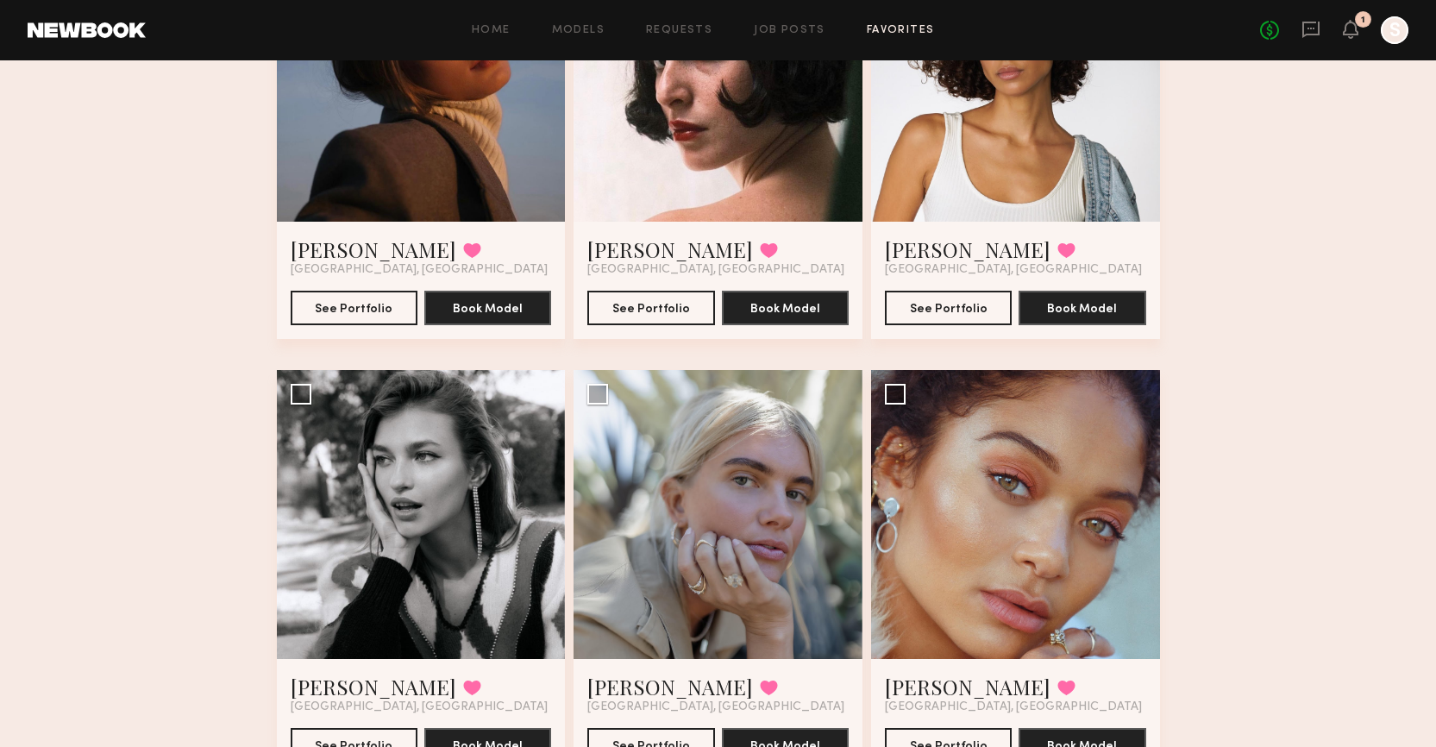
scroll to position [5952, 0]
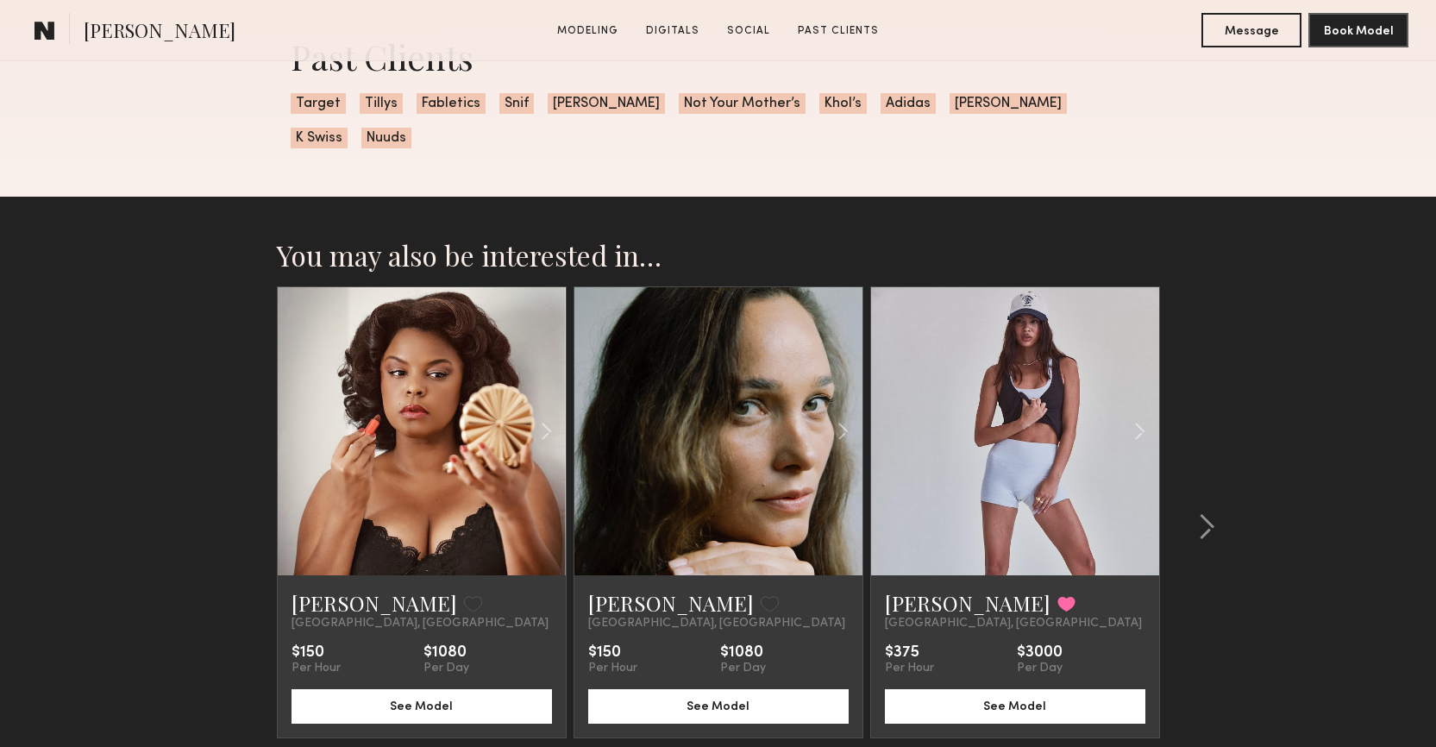
scroll to position [3312, 0]
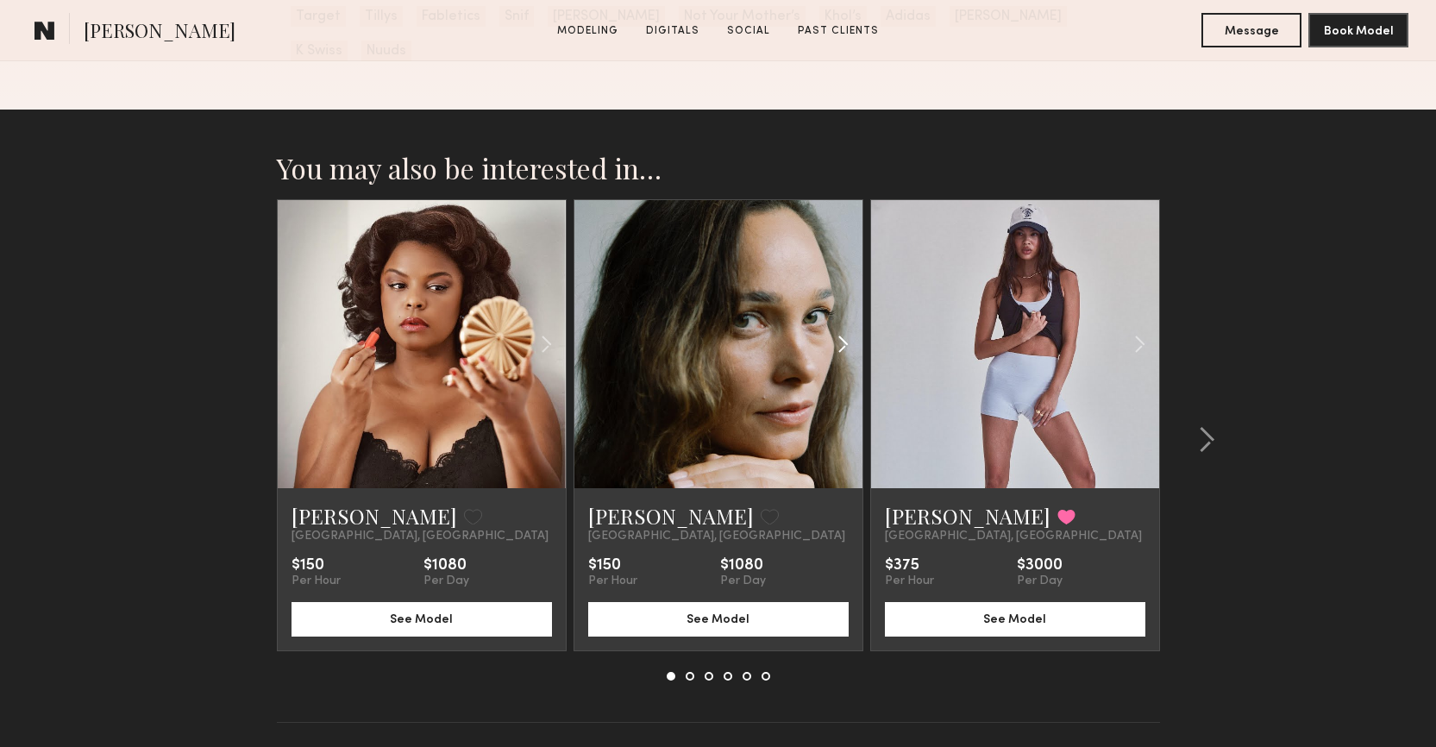
click at [842, 328] on common-icon at bounding box center [843, 344] width 25 height 33
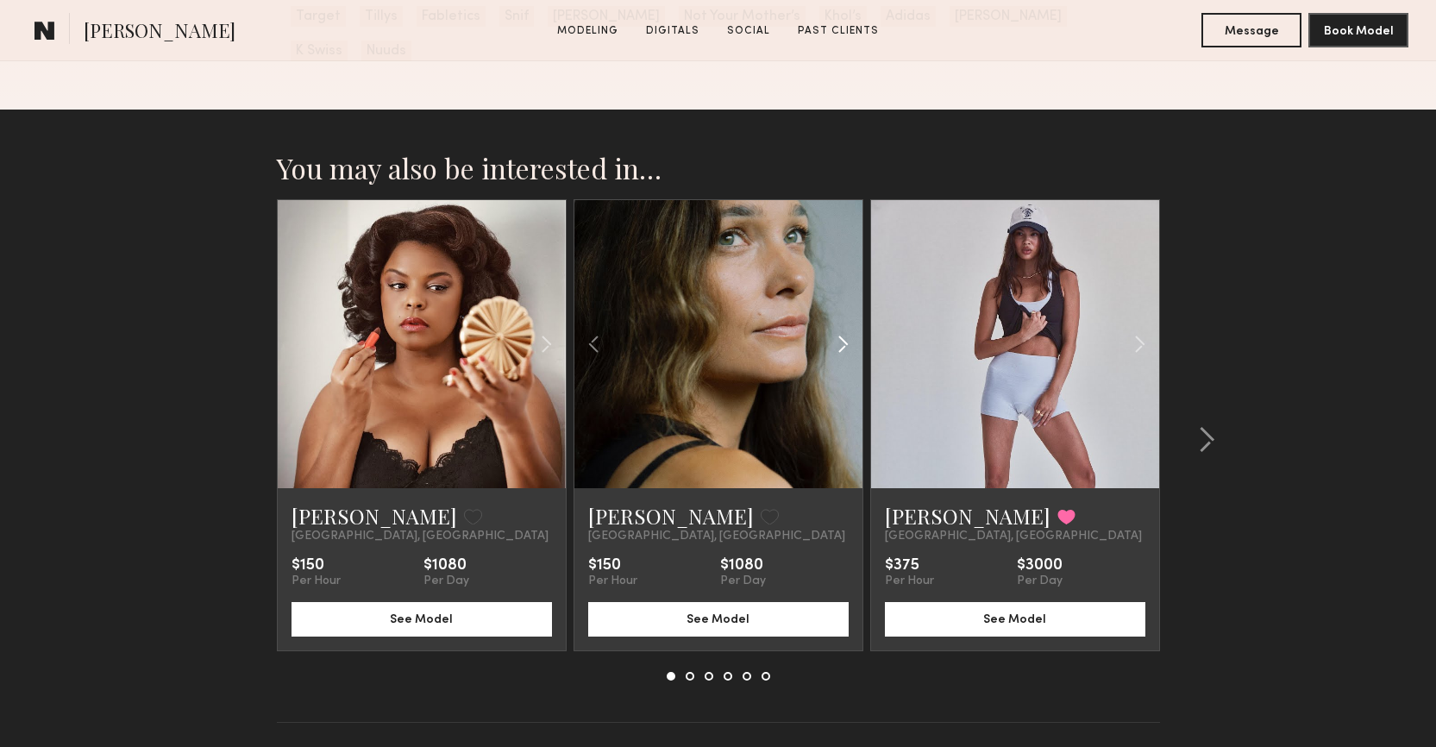
click at [842, 328] on common-icon at bounding box center [843, 344] width 25 height 33
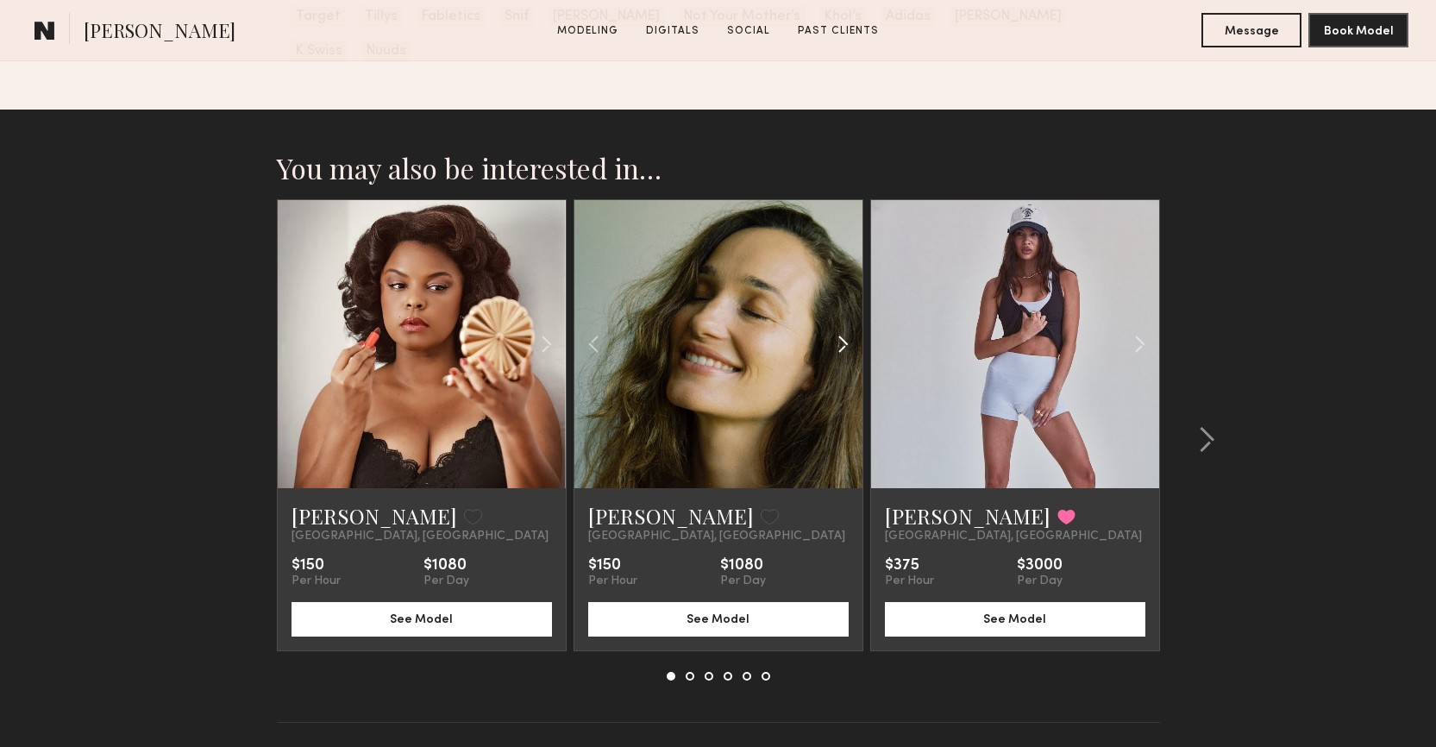
click at [842, 328] on common-icon at bounding box center [843, 344] width 25 height 33
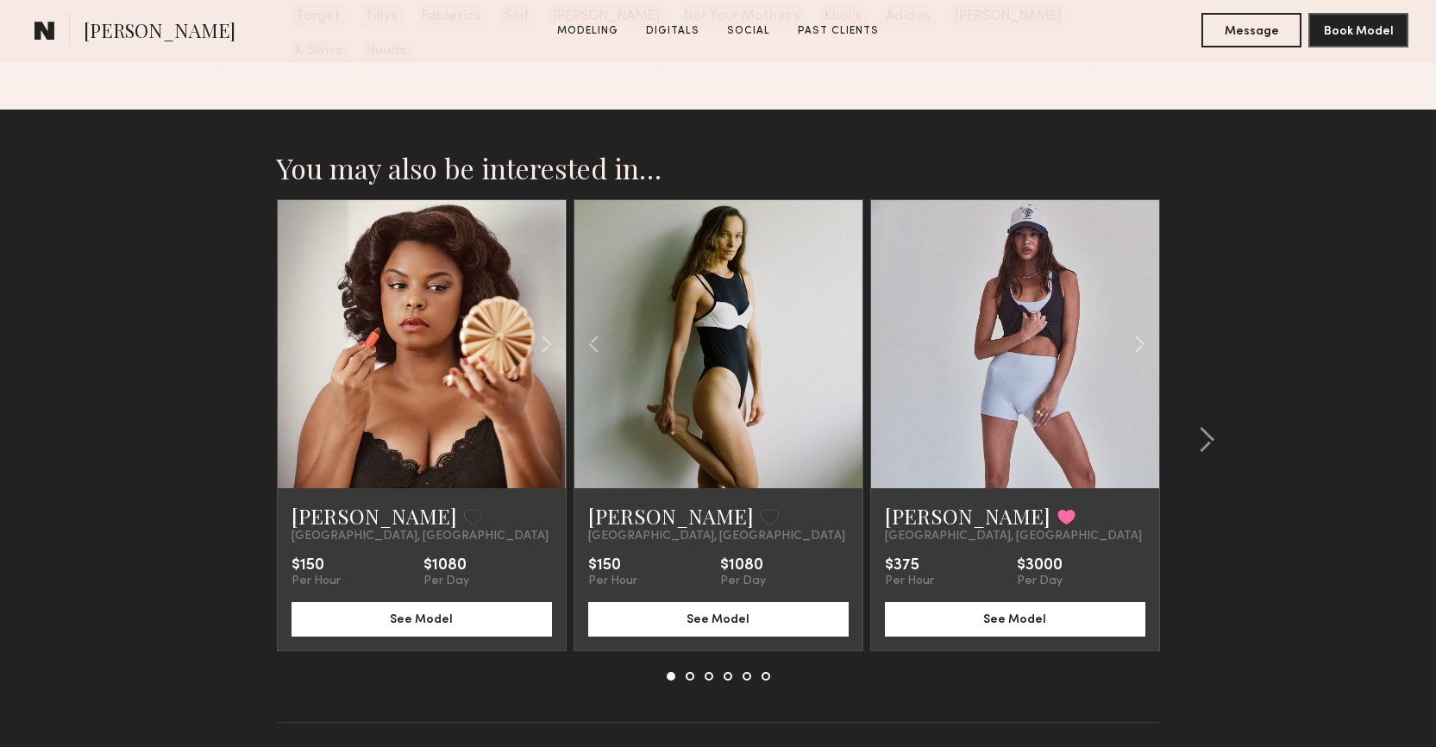
click at [842, 312] on div at bounding box center [718, 344] width 288 height 288
click at [1210, 426] on common-icon at bounding box center [1206, 440] width 17 height 28
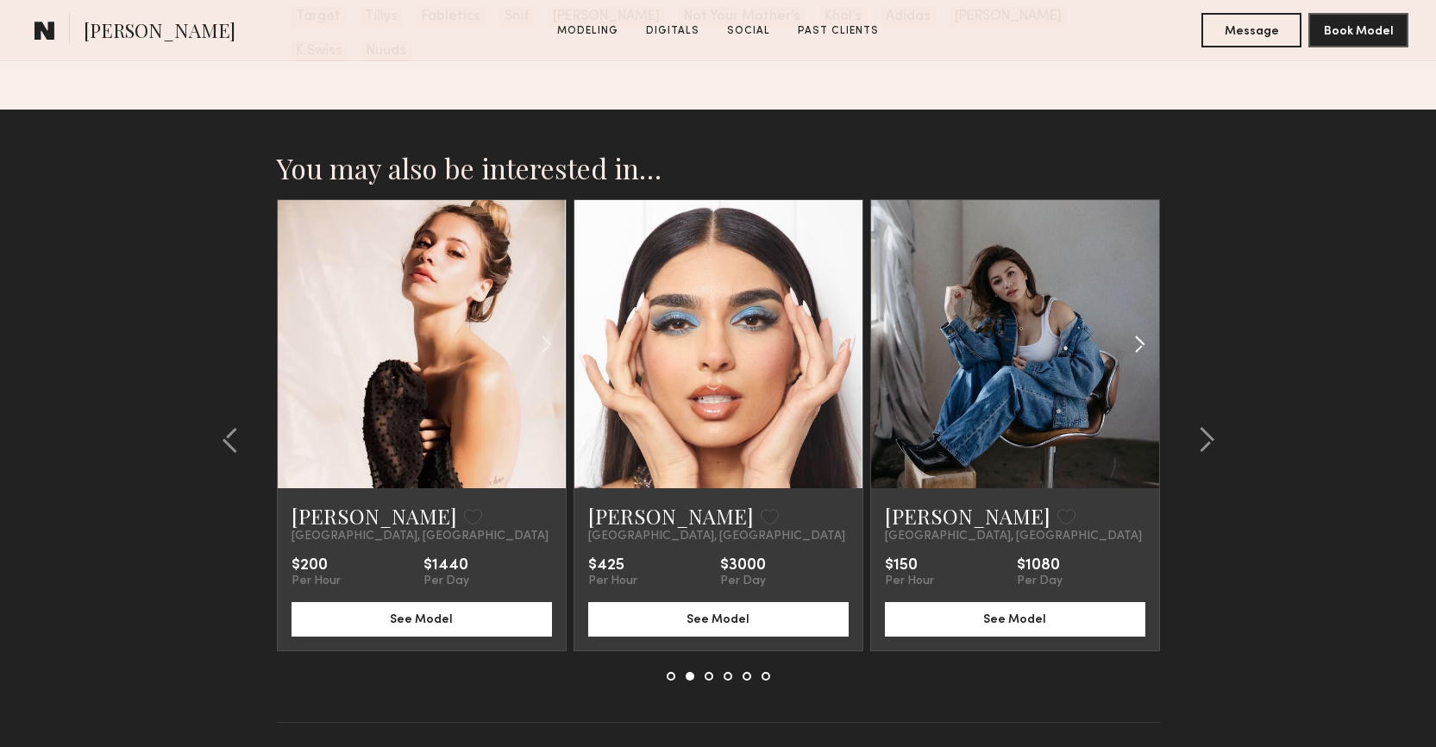
click at [1128, 328] on common-icon at bounding box center [1139, 344] width 25 height 33
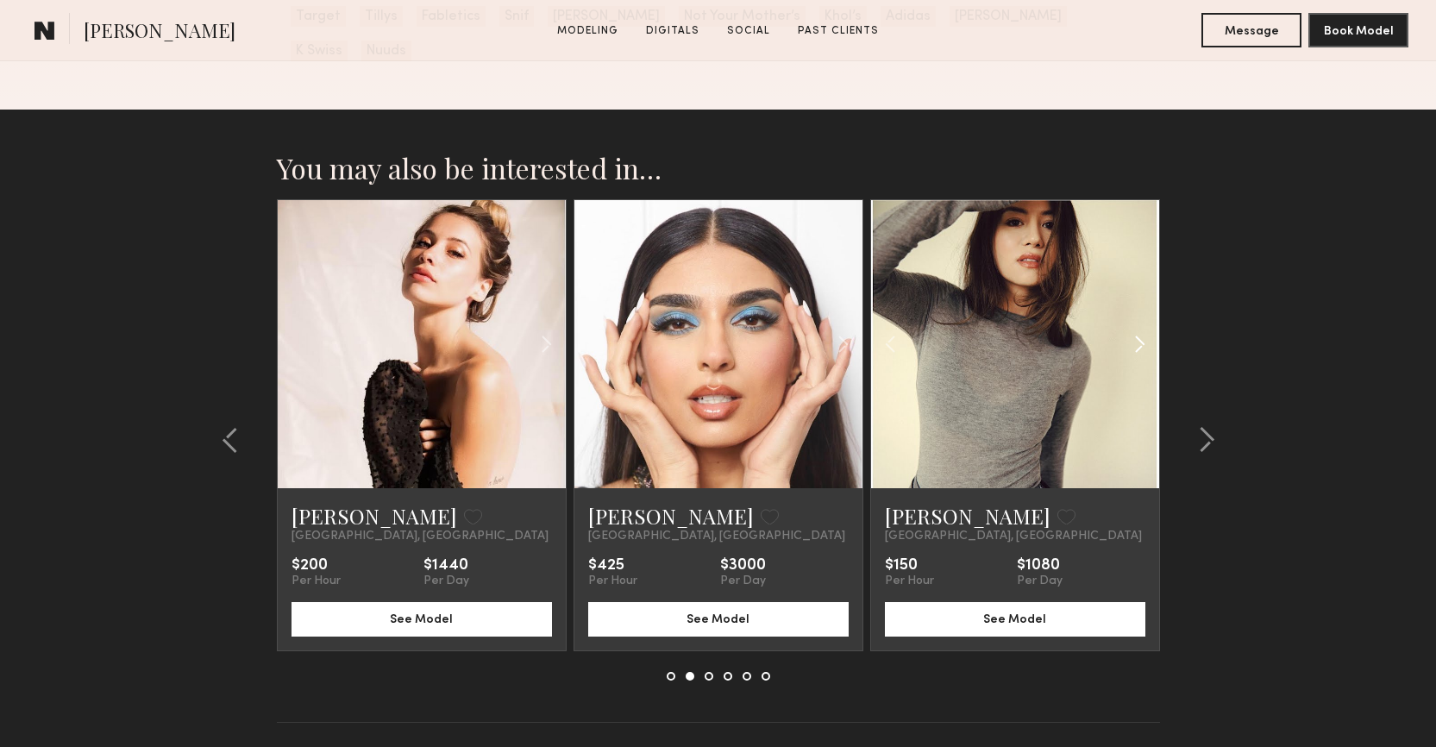
click at [1128, 328] on common-icon at bounding box center [1139, 344] width 25 height 33
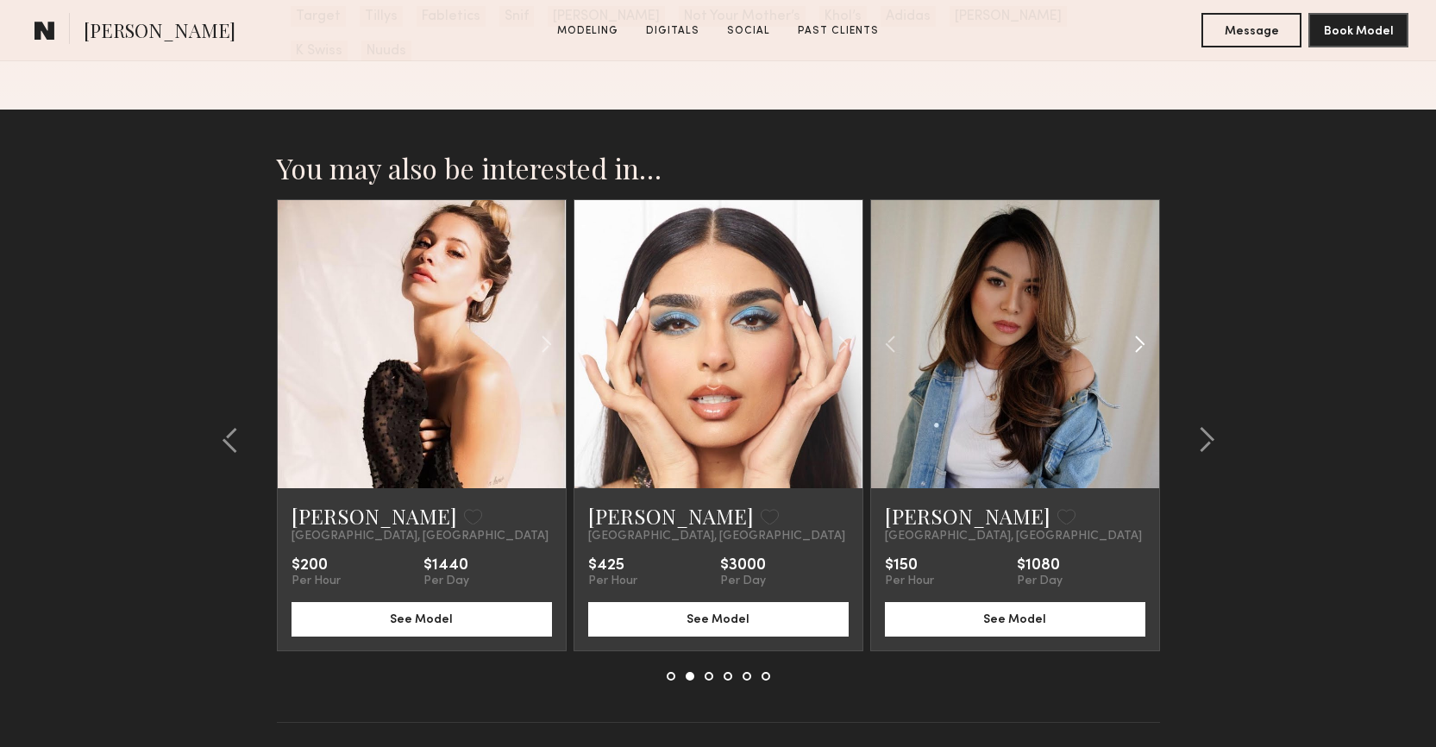
click at [1128, 328] on common-icon at bounding box center [1139, 344] width 25 height 33
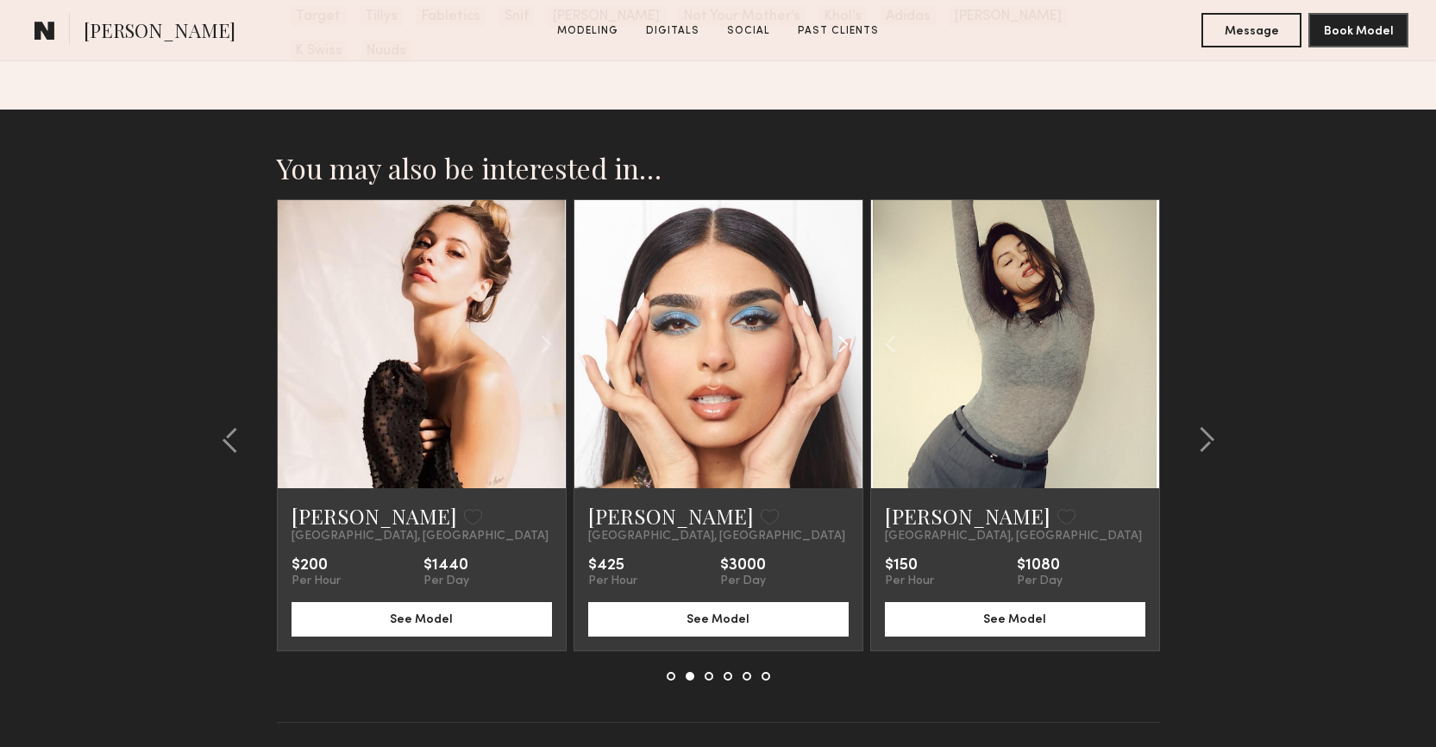
click at [839, 328] on common-icon at bounding box center [843, 344] width 25 height 33
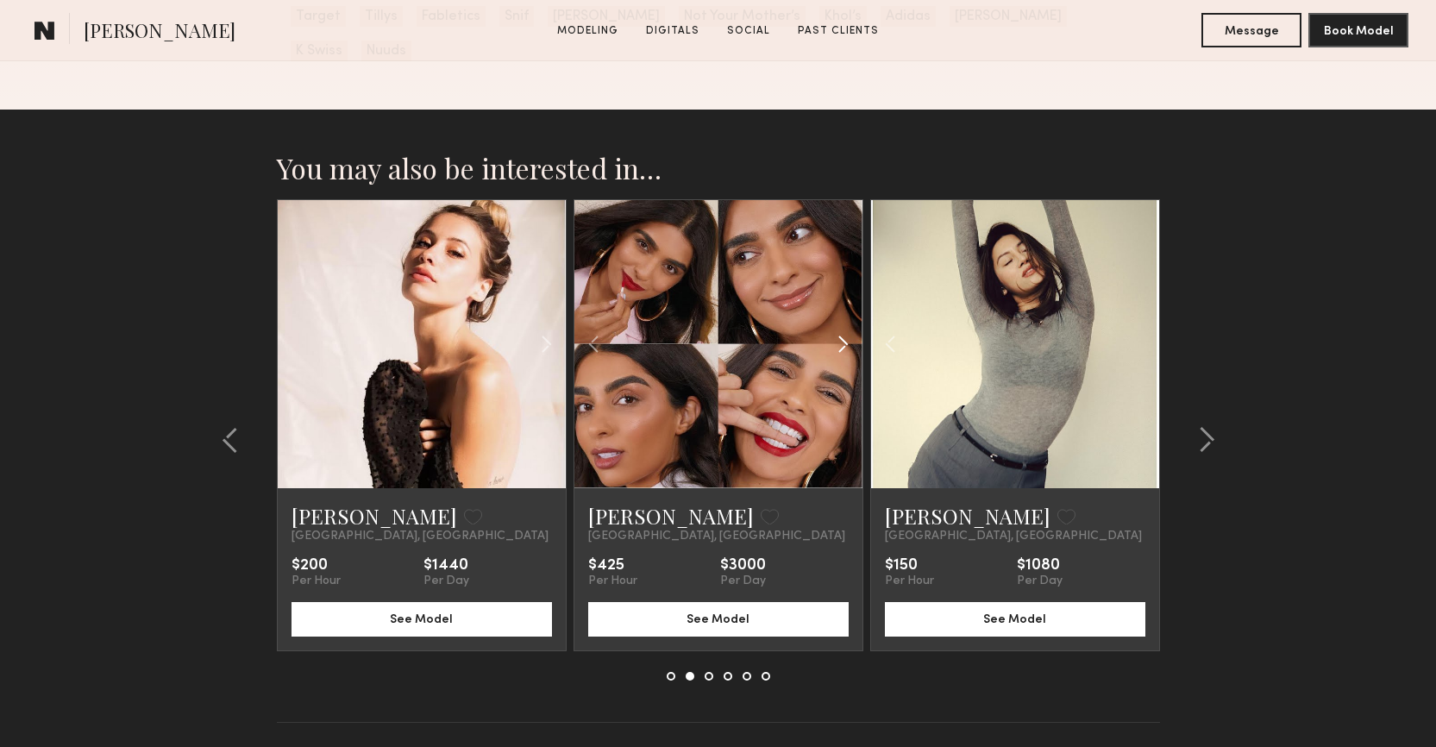
click at [839, 328] on common-icon at bounding box center [843, 344] width 25 height 33
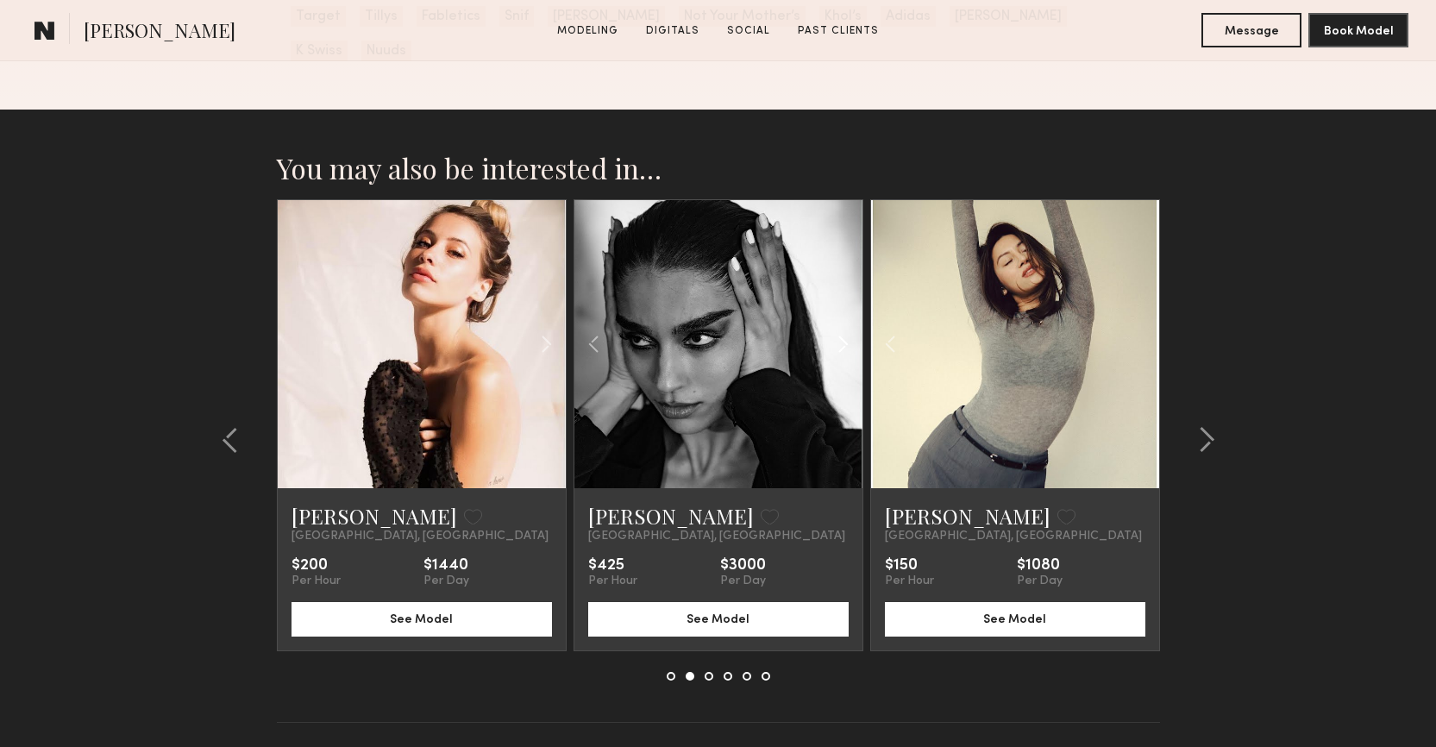
click at [839, 328] on common-icon at bounding box center [843, 344] width 25 height 33
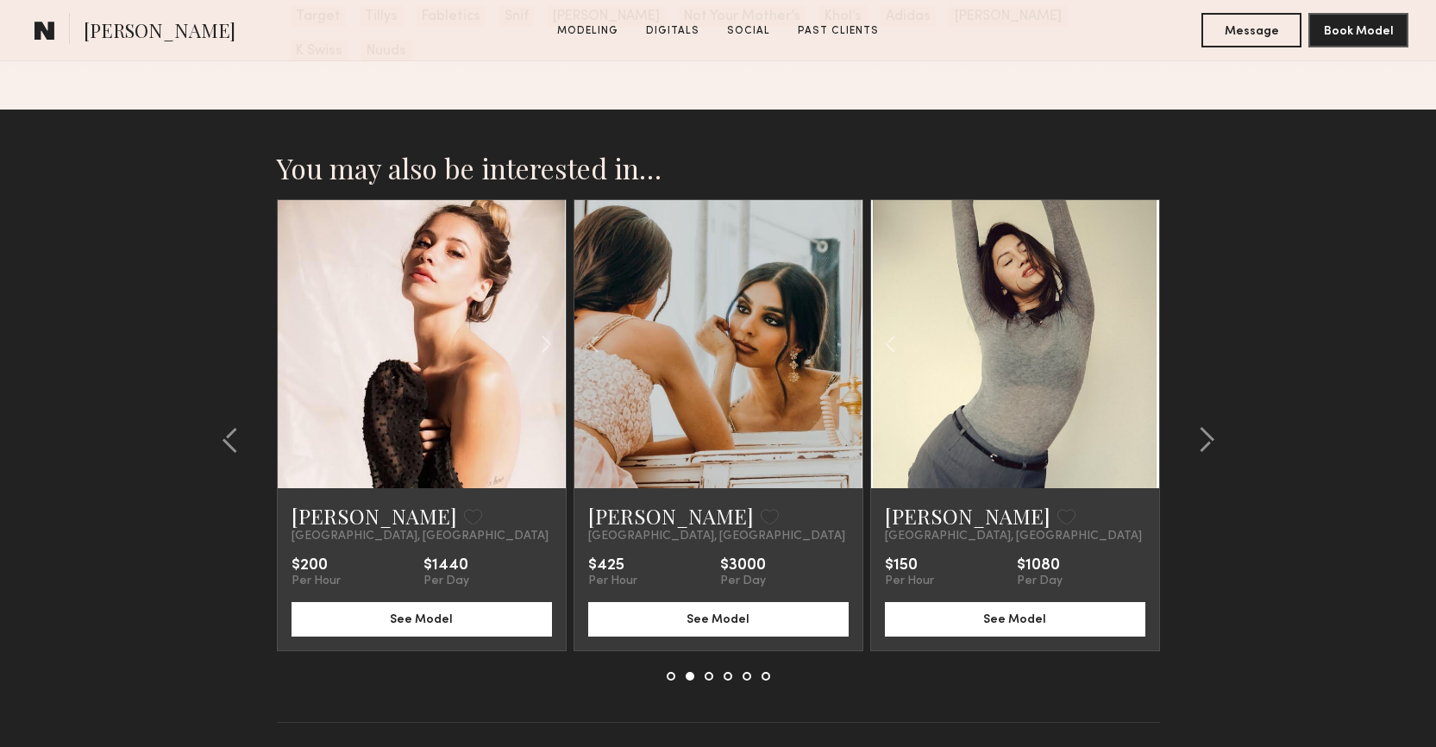
click at [839, 311] on div at bounding box center [718, 344] width 288 height 288
click at [545, 328] on common-icon at bounding box center [546, 344] width 25 height 33
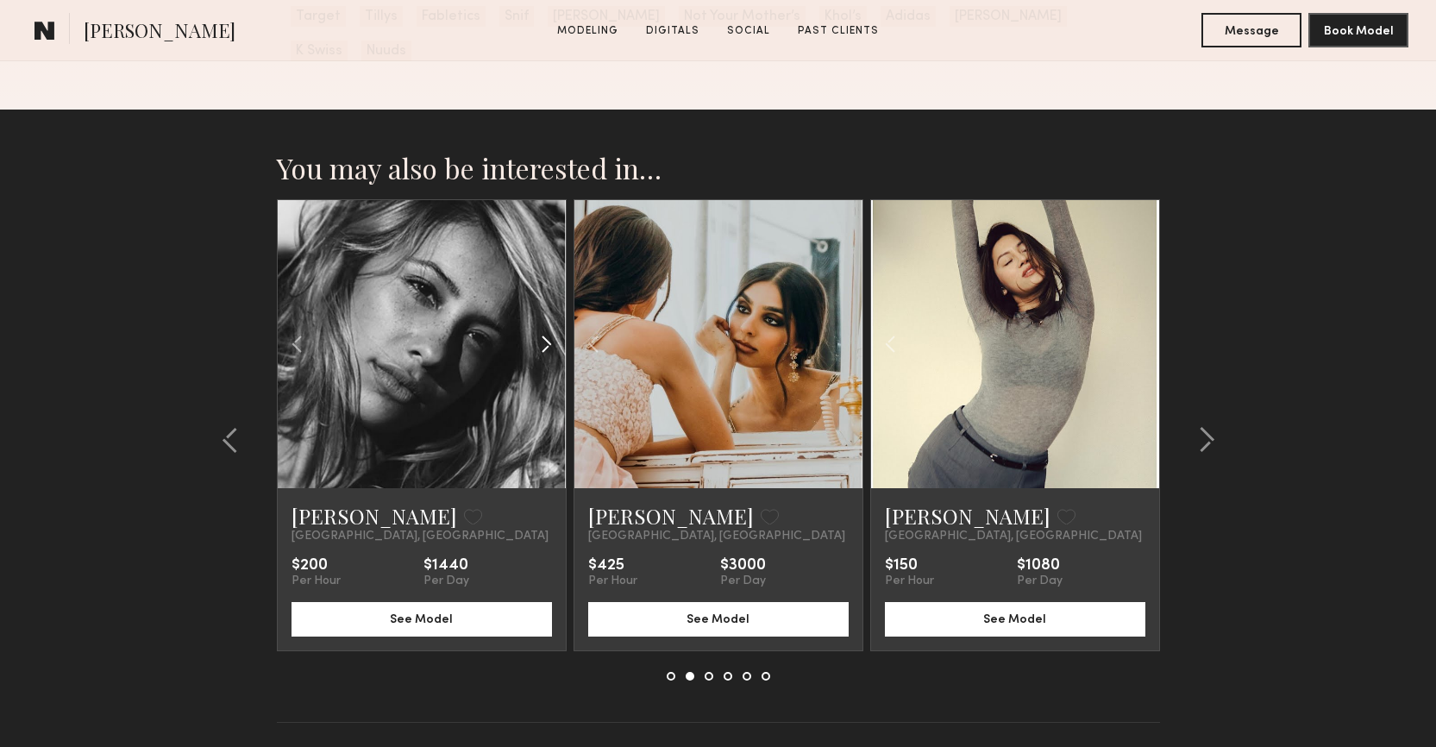
click at [545, 328] on common-icon at bounding box center [546, 344] width 25 height 33
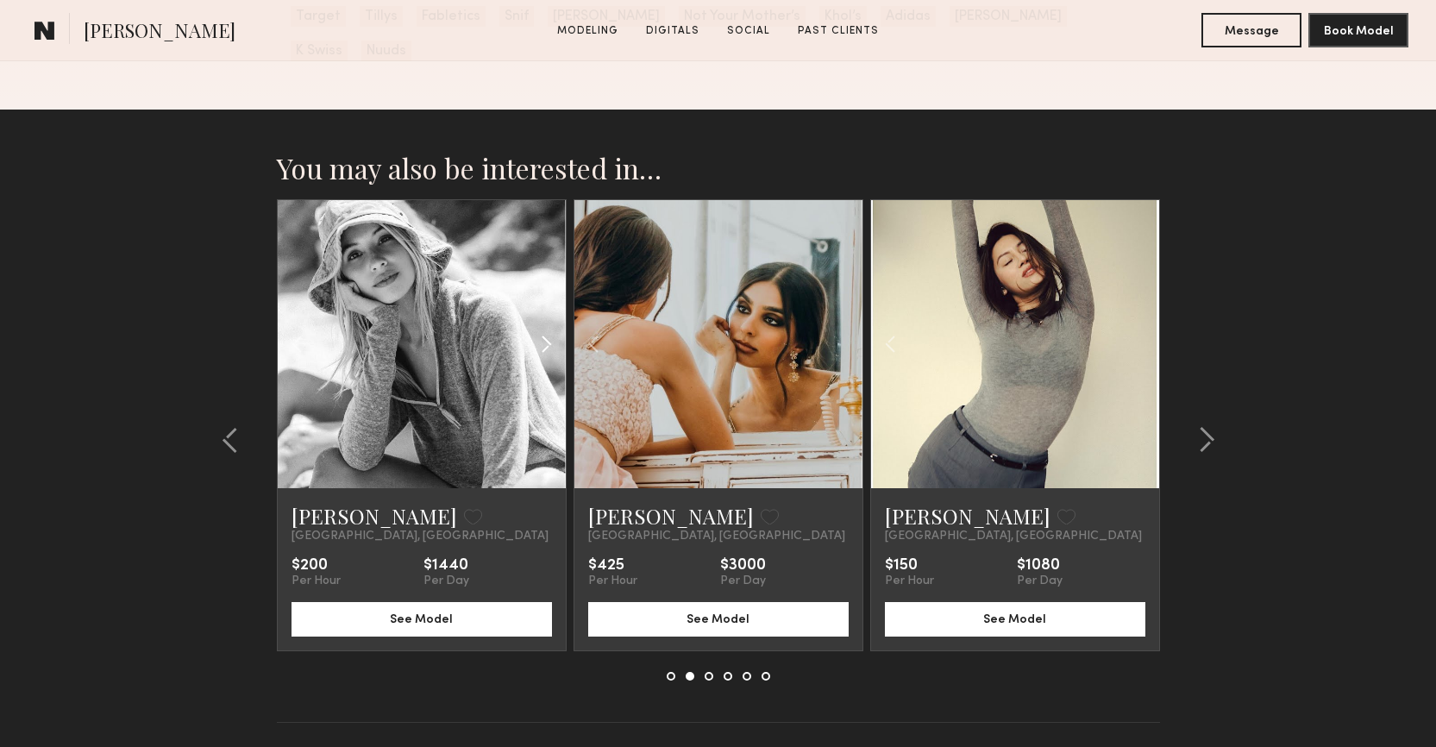
click at [545, 328] on common-icon at bounding box center [546, 344] width 25 height 33
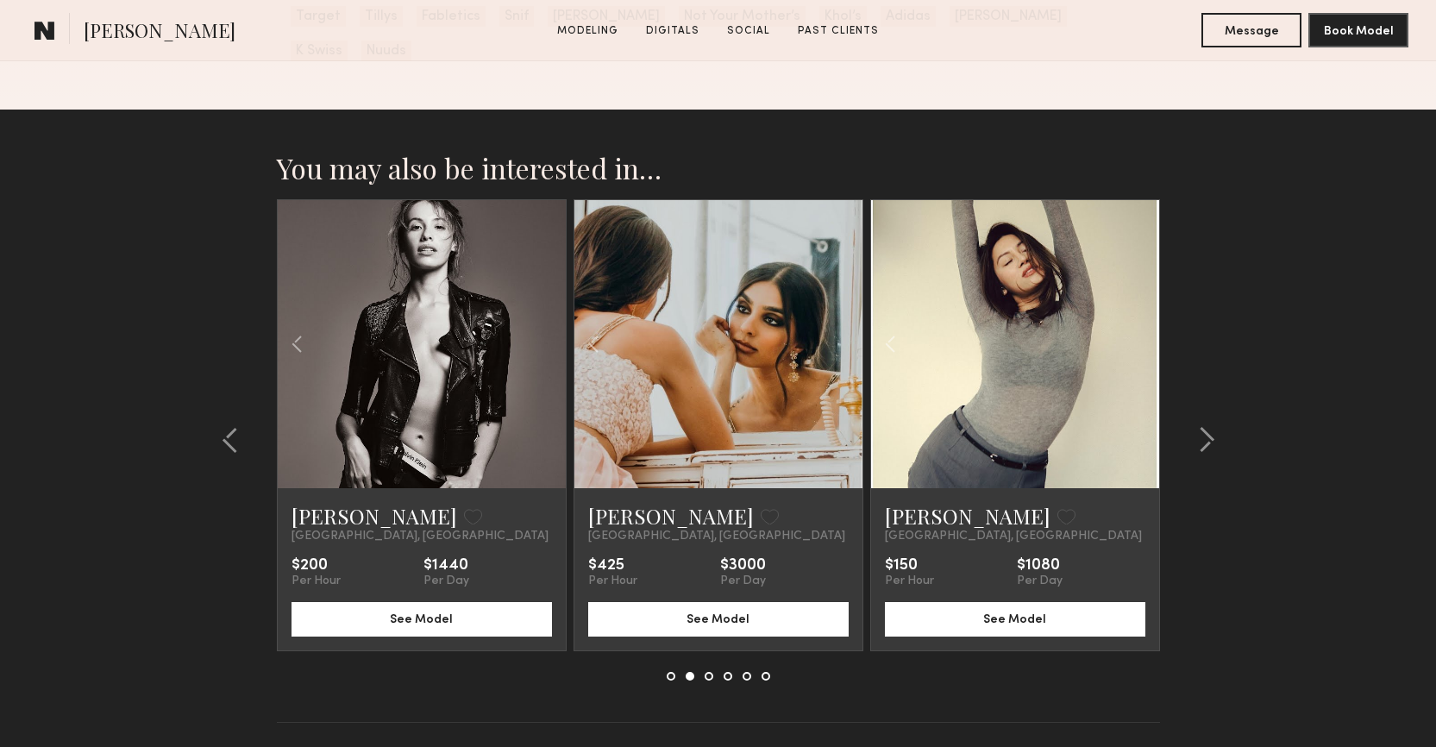
click at [545, 304] on div at bounding box center [422, 344] width 288 height 288
click at [1198, 426] on common-icon at bounding box center [1206, 440] width 17 height 28
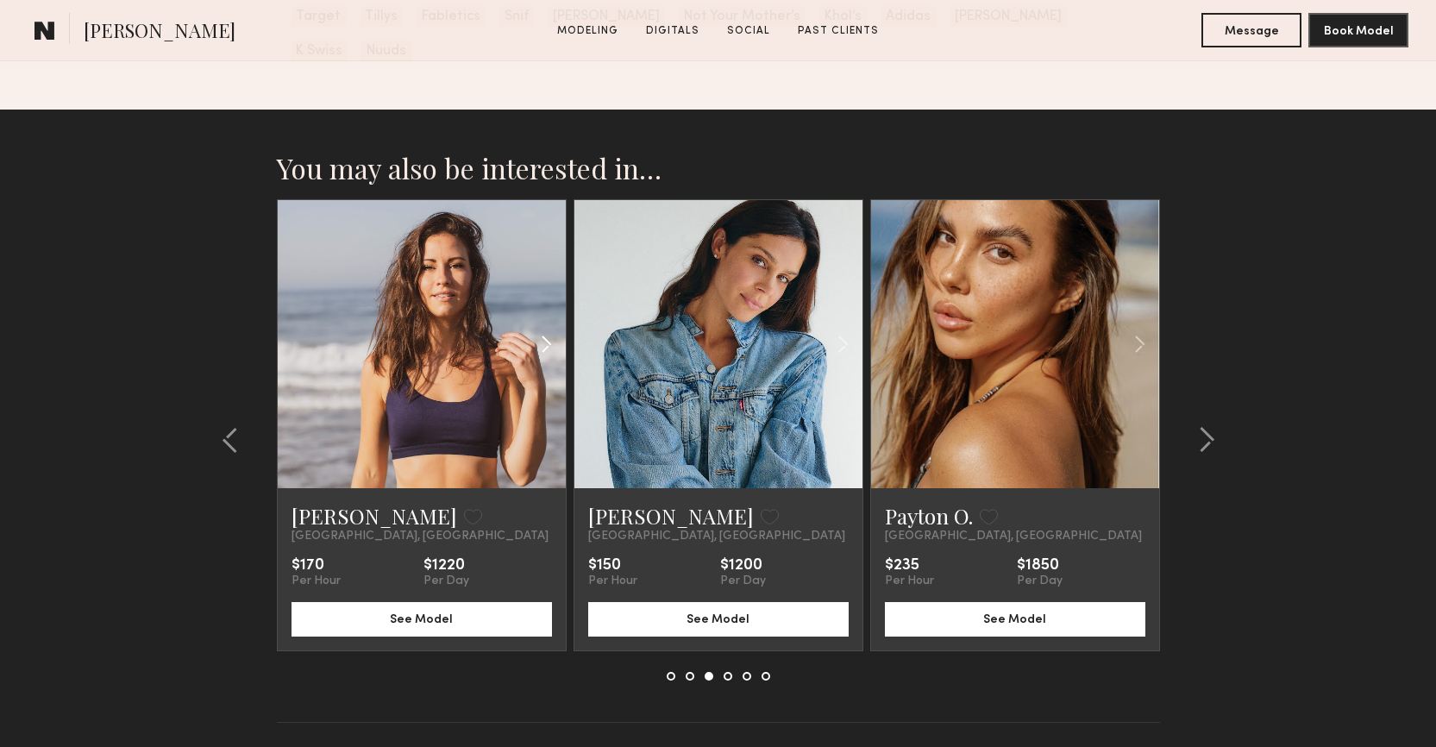
click at [555, 328] on common-icon at bounding box center [546, 344] width 25 height 33
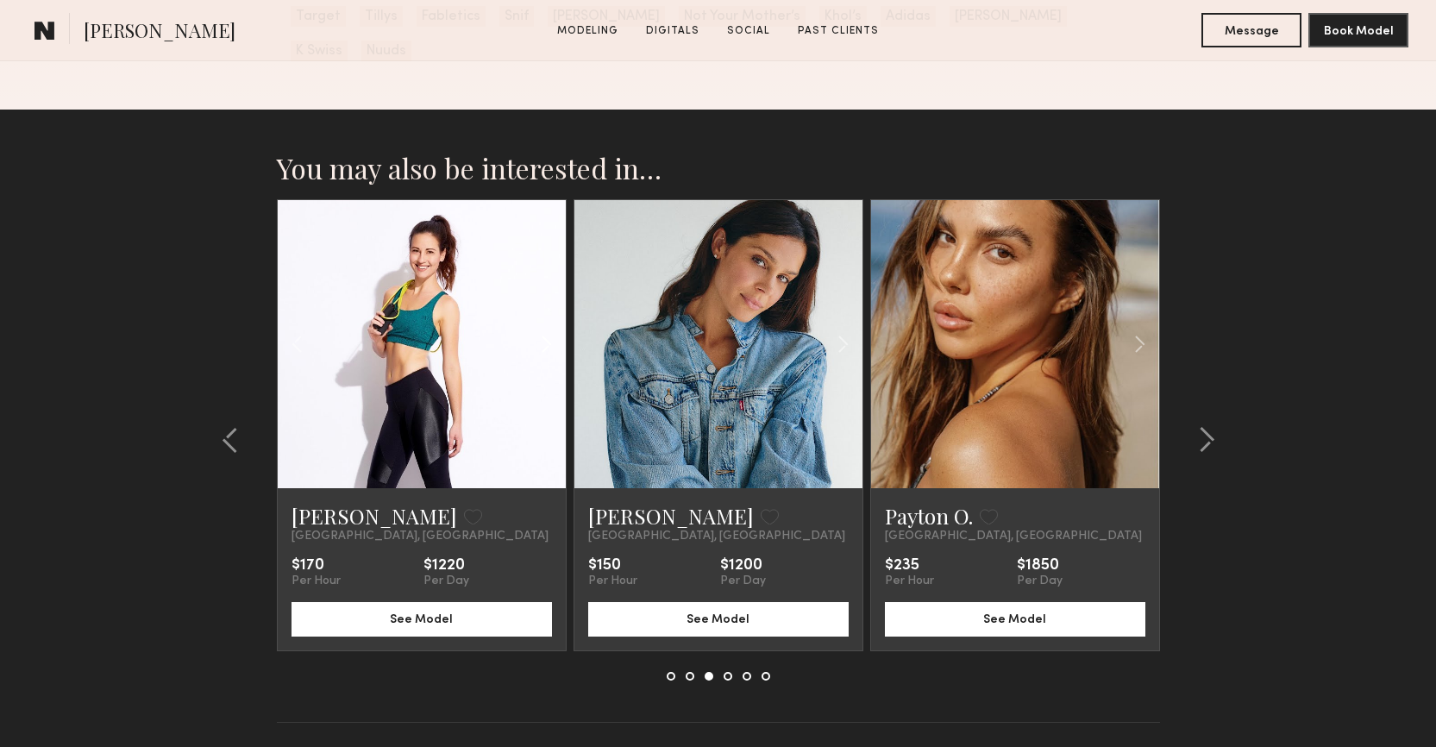
click at [555, 328] on common-icon at bounding box center [546, 344] width 25 height 33
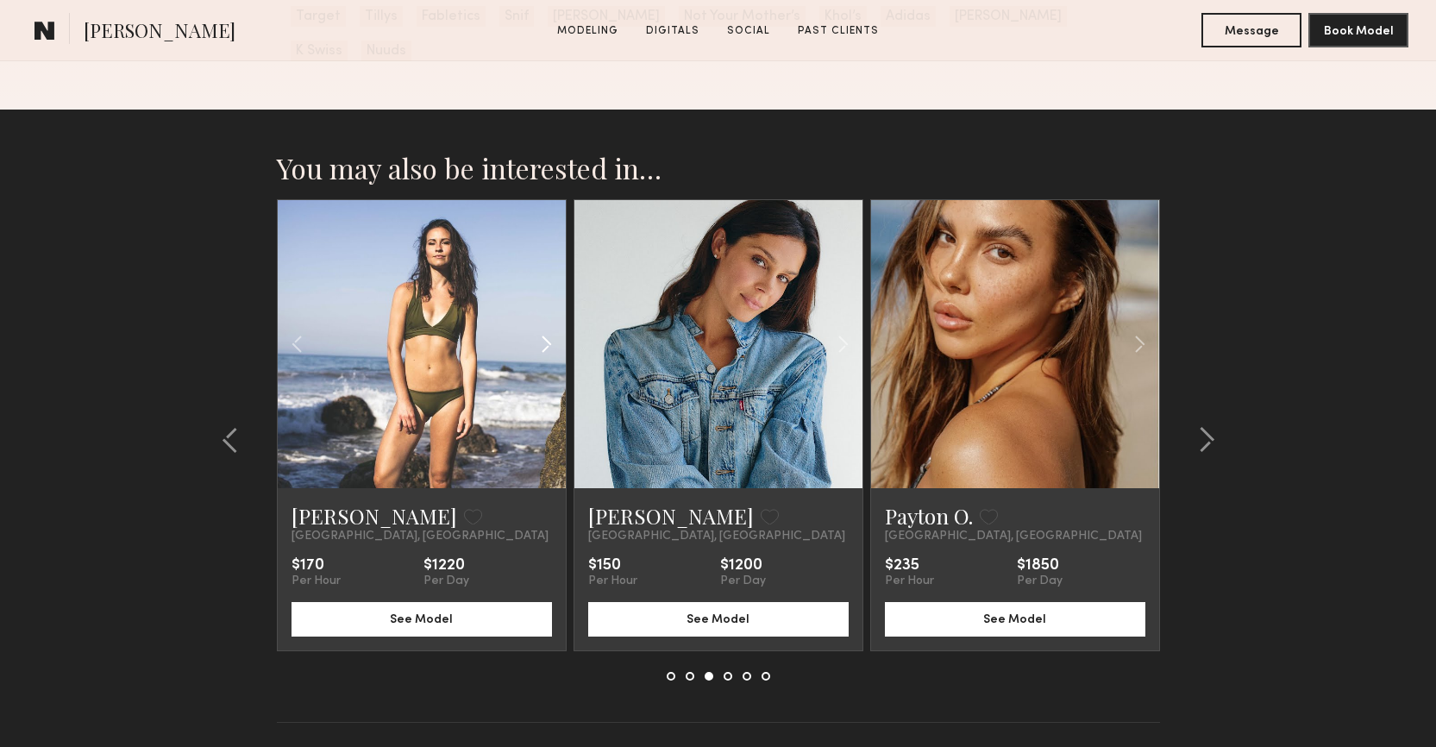
click at [555, 328] on common-icon at bounding box center [546, 344] width 25 height 33
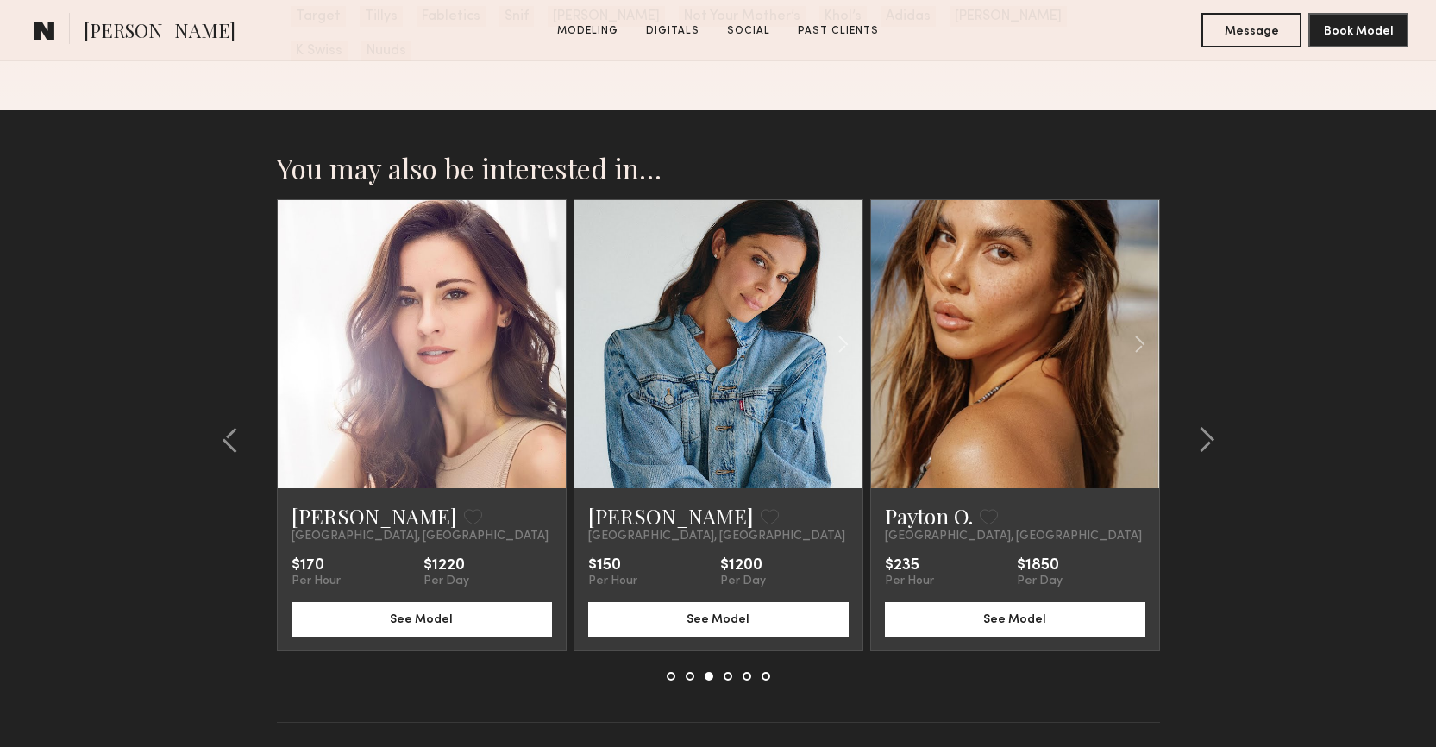
click at [555, 311] on div at bounding box center [422, 344] width 288 height 288
click at [853, 328] on common-icon at bounding box center [843, 344] width 25 height 33
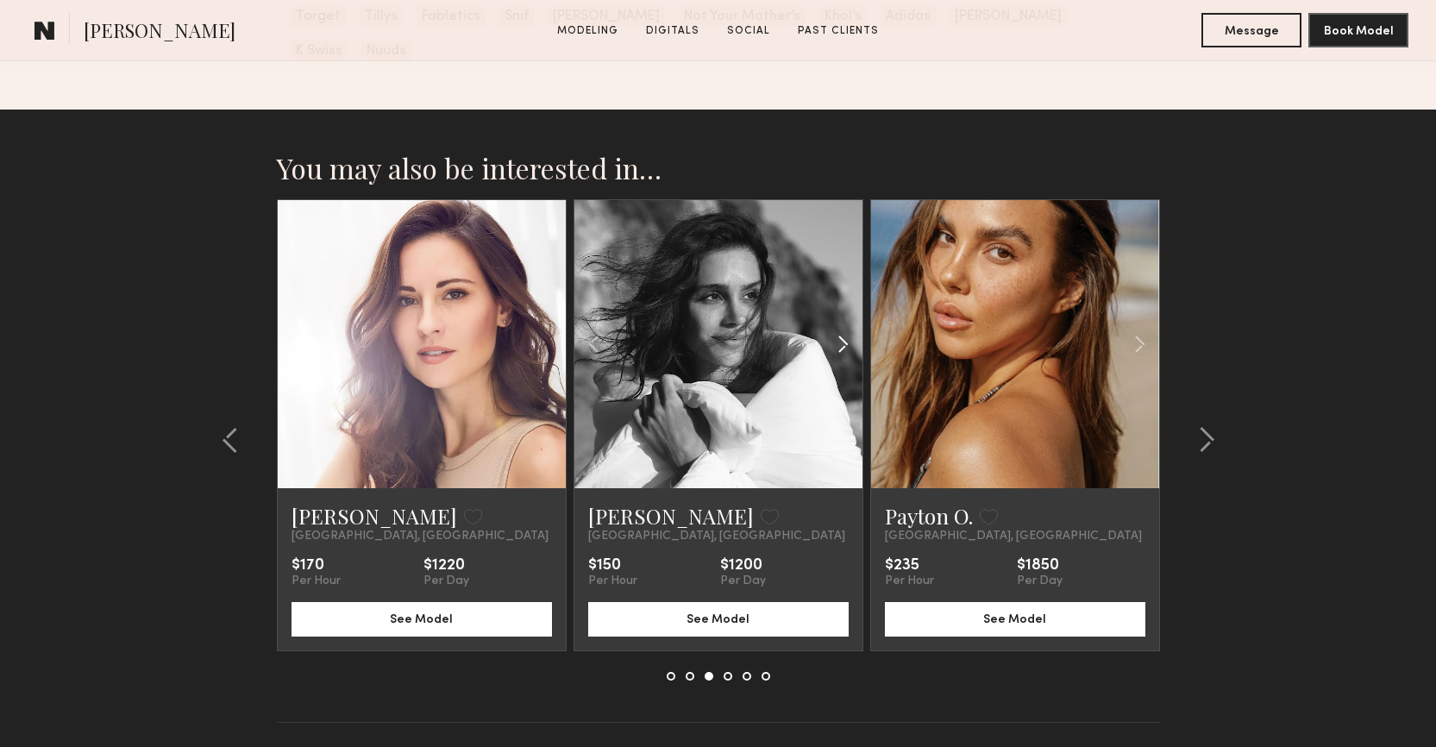
click at [853, 328] on common-icon at bounding box center [843, 344] width 25 height 33
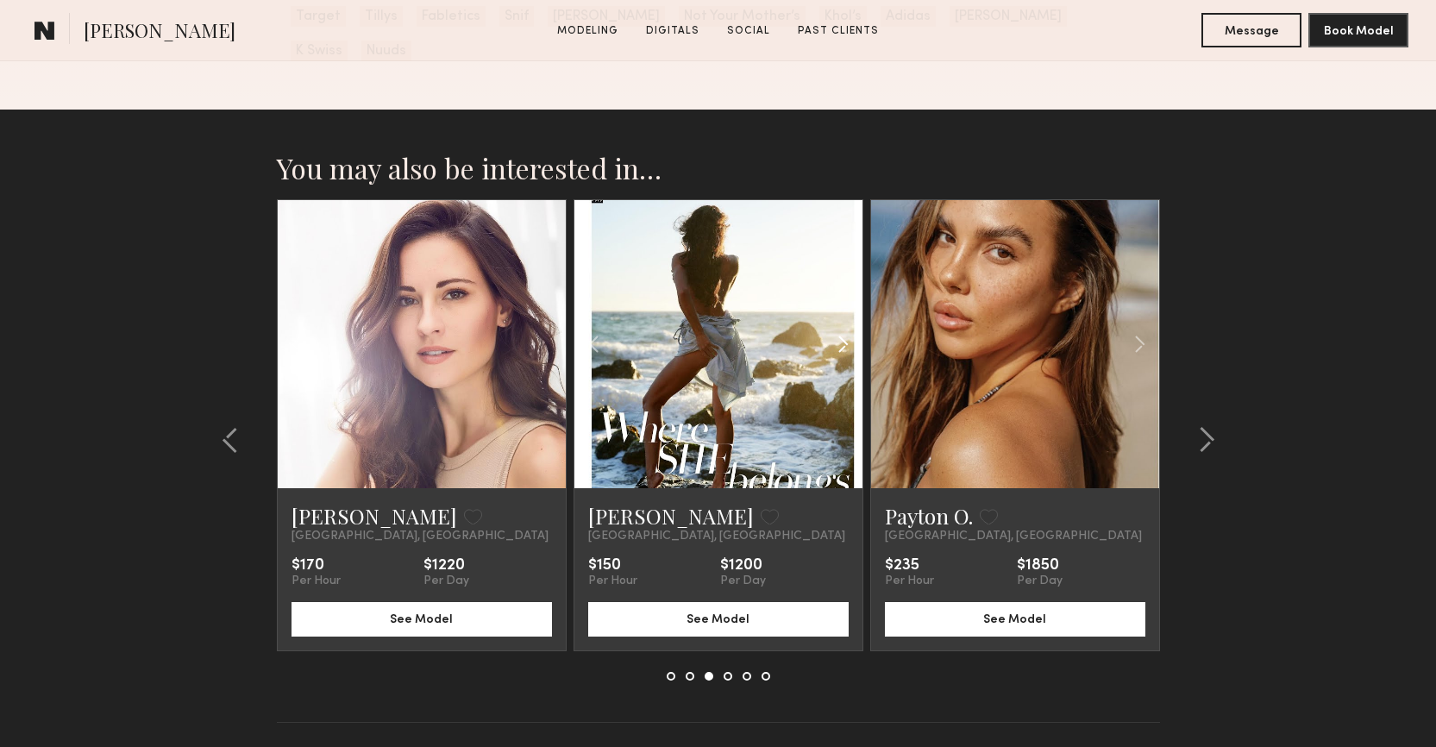
click at [853, 328] on common-icon at bounding box center [843, 344] width 25 height 33
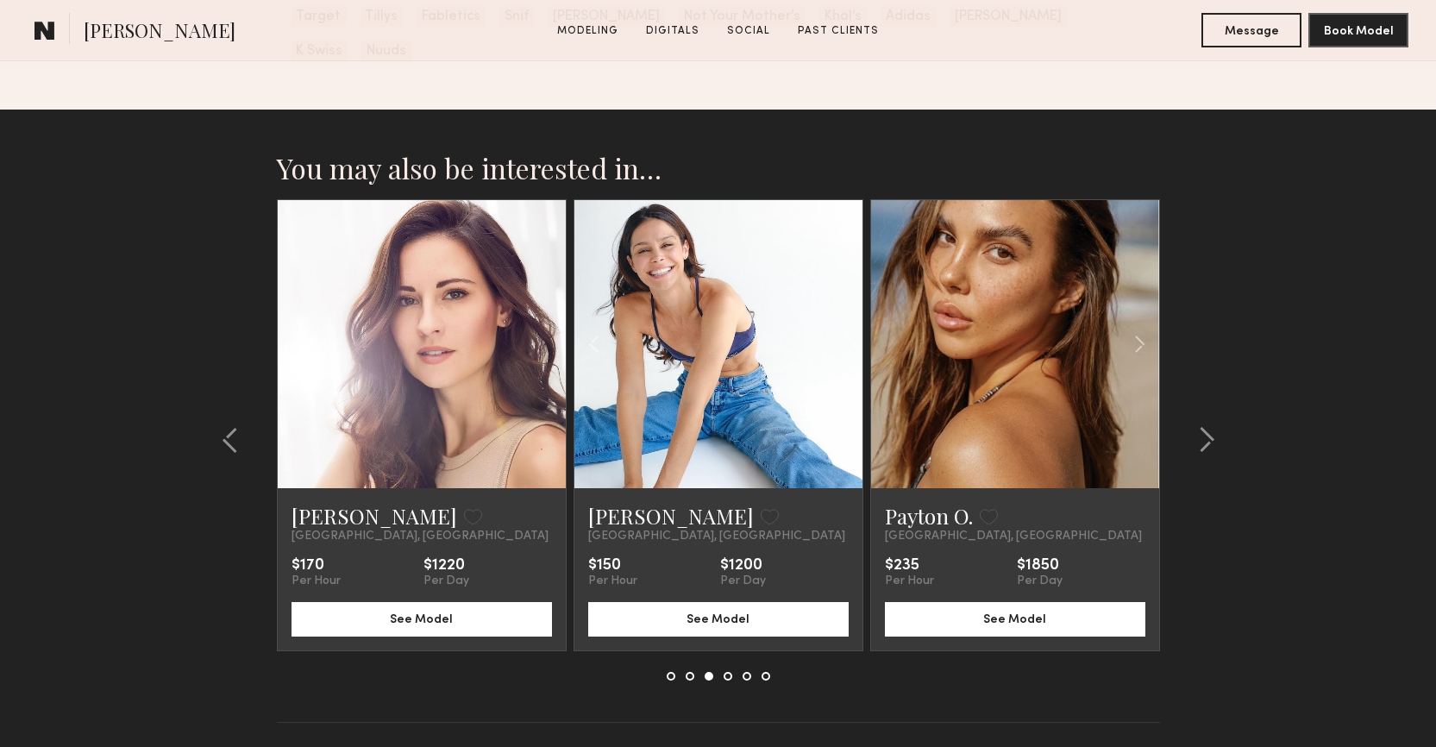
click at [853, 311] on div at bounding box center [718, 344] width 288 height 288
click at [1127, 328] on common-icon at bounding box center [1139, 344] width 25 height 33
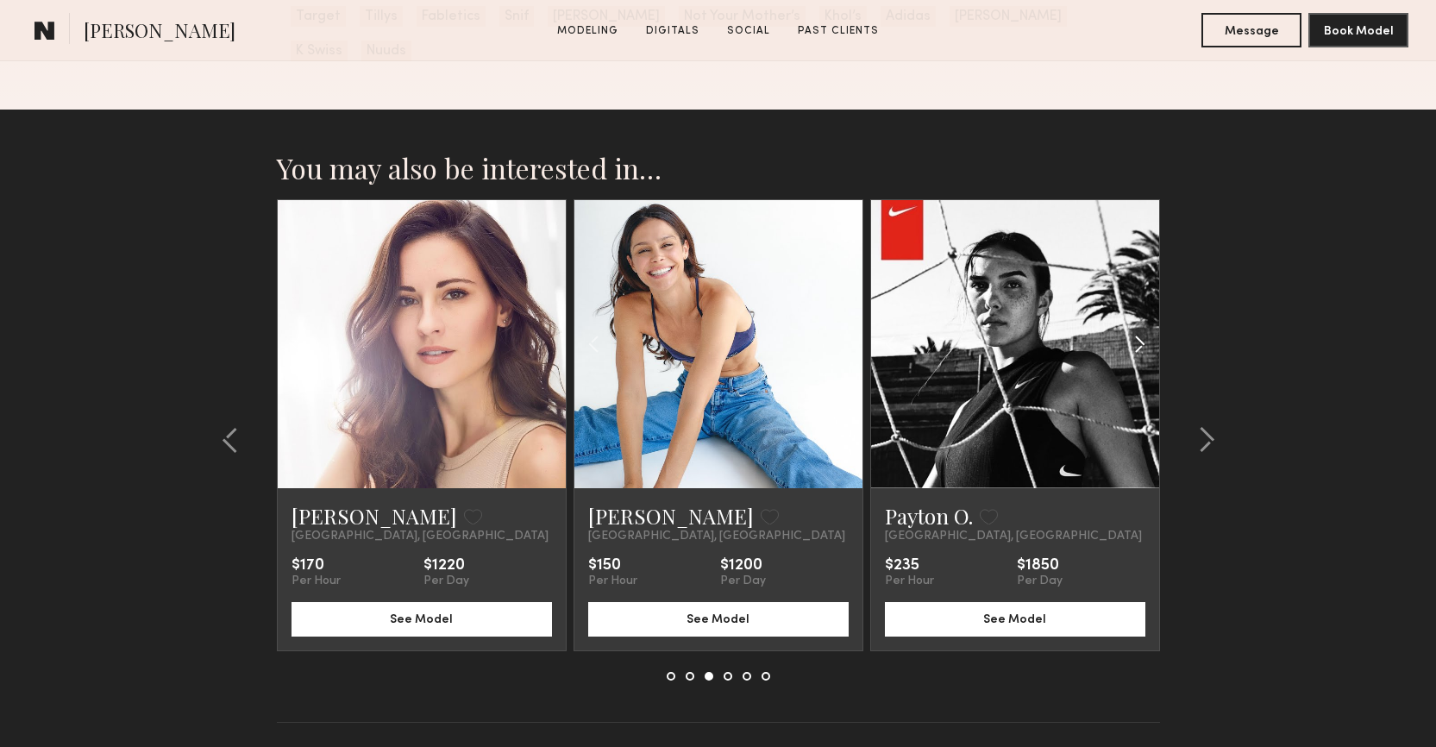
click at [1127, 328] on common-icon at bounding box center [1139, 344] width 25 height 33
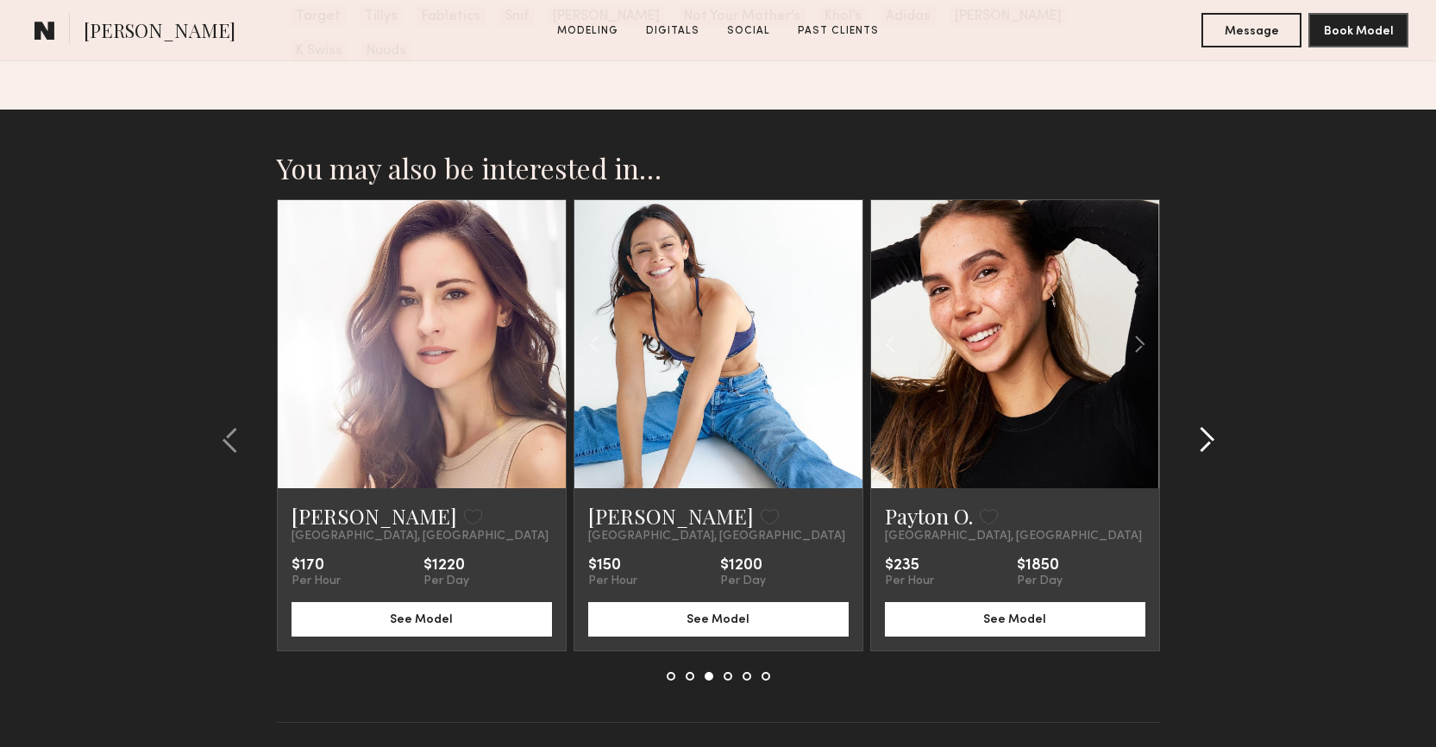
click at [1202, 390] on div at bounding box center [1201, 439] width 83 height 481
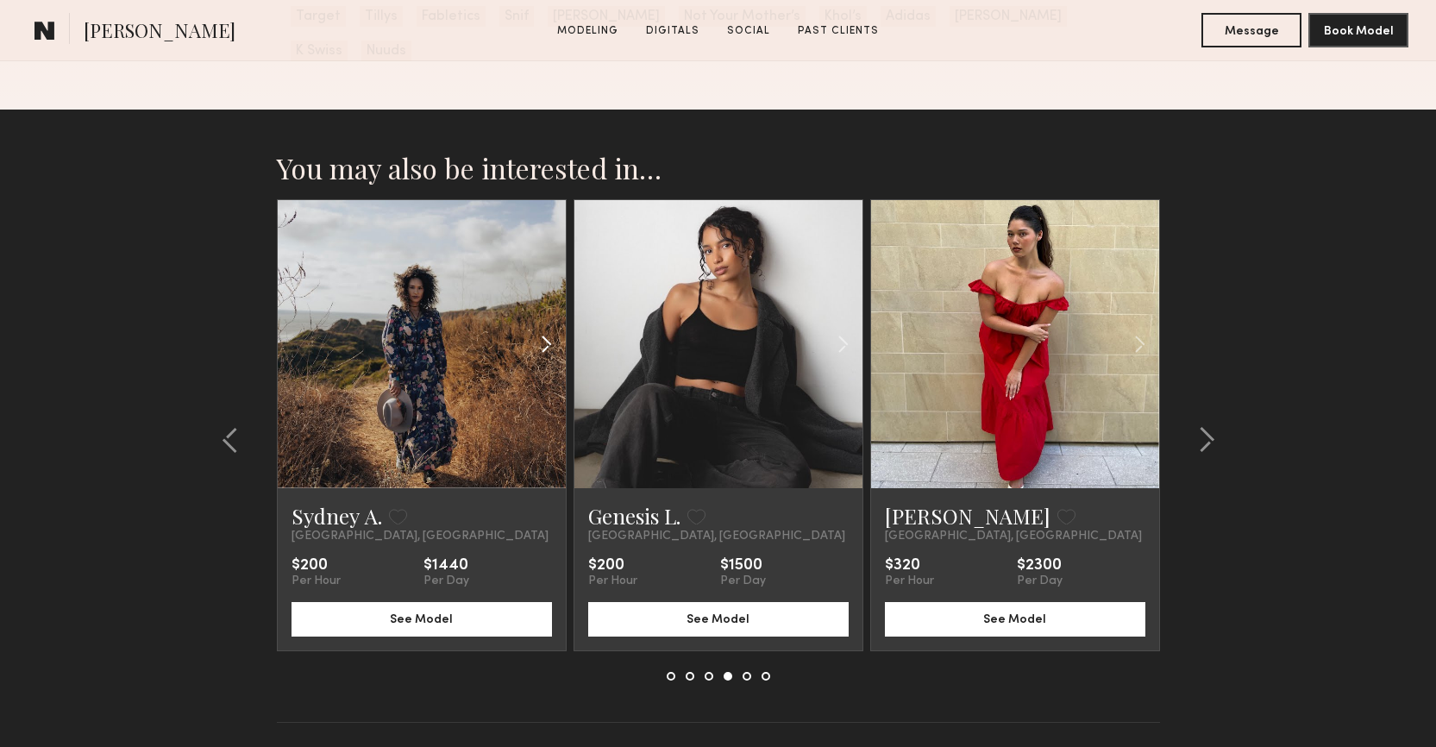
click at [540, 328] on common-icon at bounding box center [546, 344] width 25 height 33
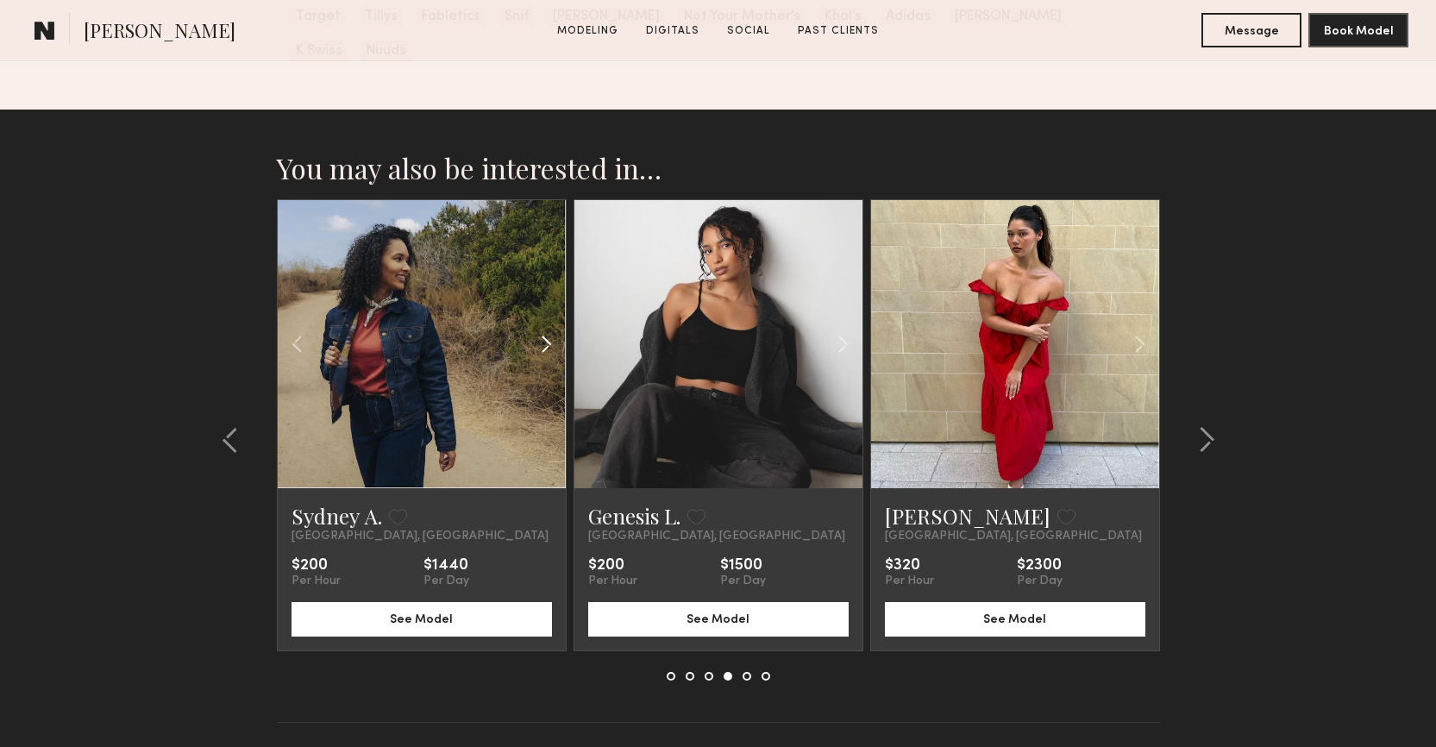
click at [540, 328] on common-icon at bounding box center [546, 344] width 25 height 33
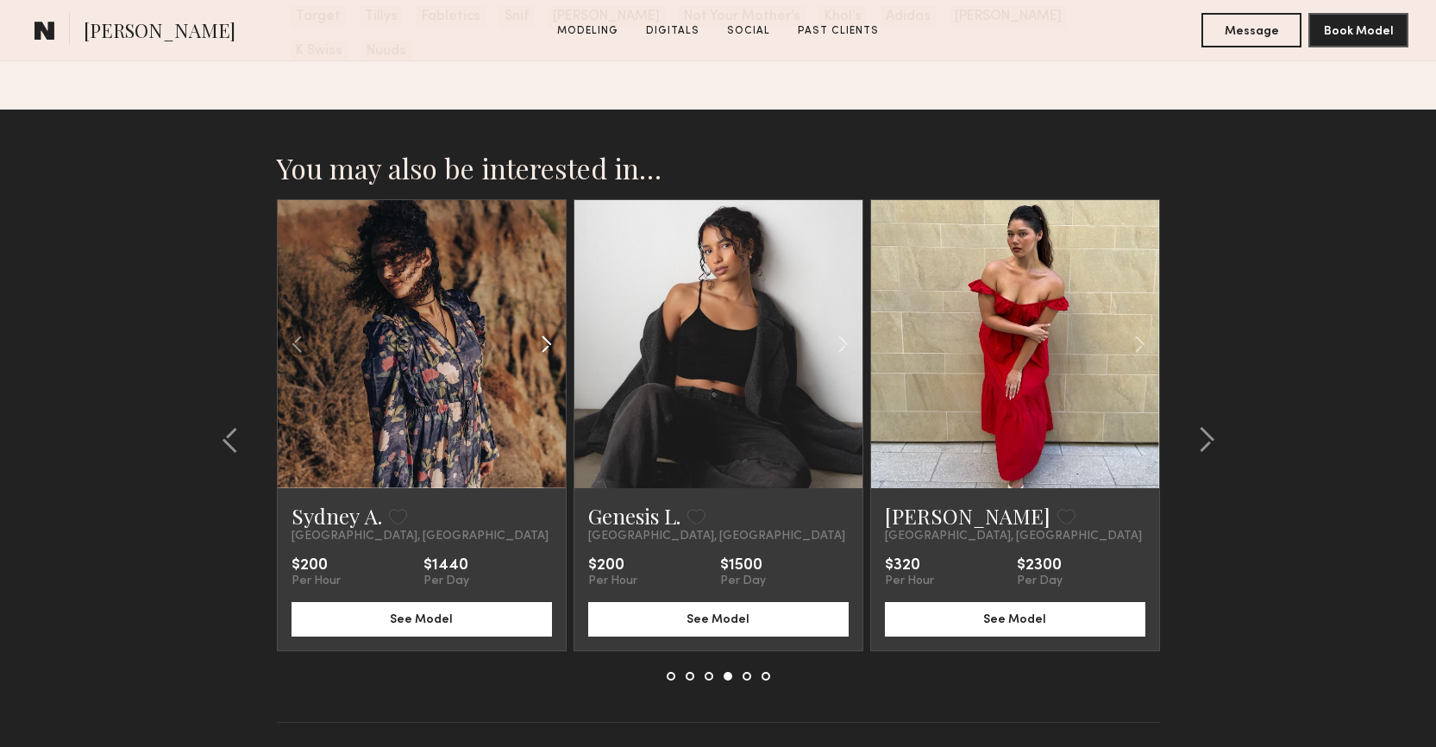
click at [540, 328] on common-icon at bounding box center [546, 344] width 25 height 33
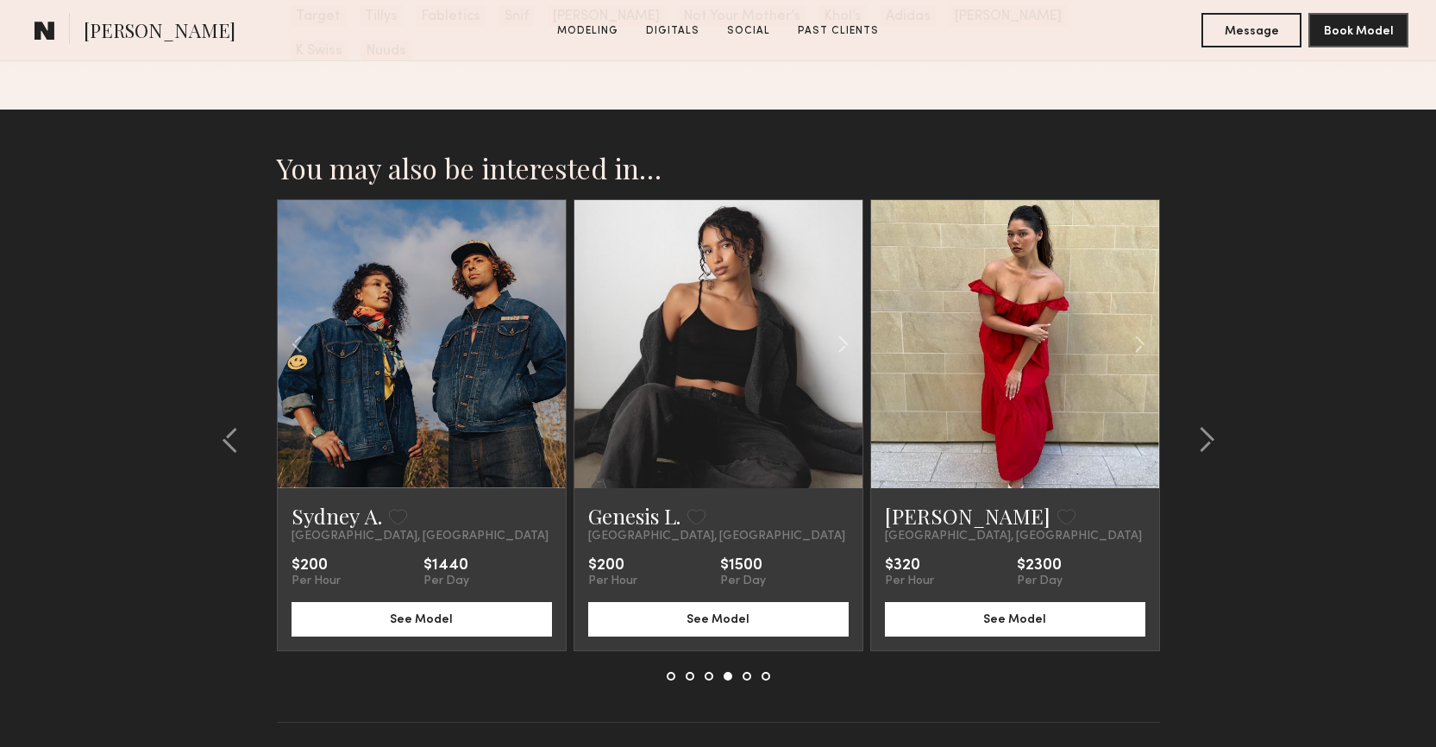
click at [540, 309] on div at bounding box center [422, 344] width 288 height 288
click at [380, 601] on button "See Model" at bounding box center [422, 618] width 260 height 35
click at [1207, 426] on common-icon at bounding box center [1206, 440] width 17 height 28
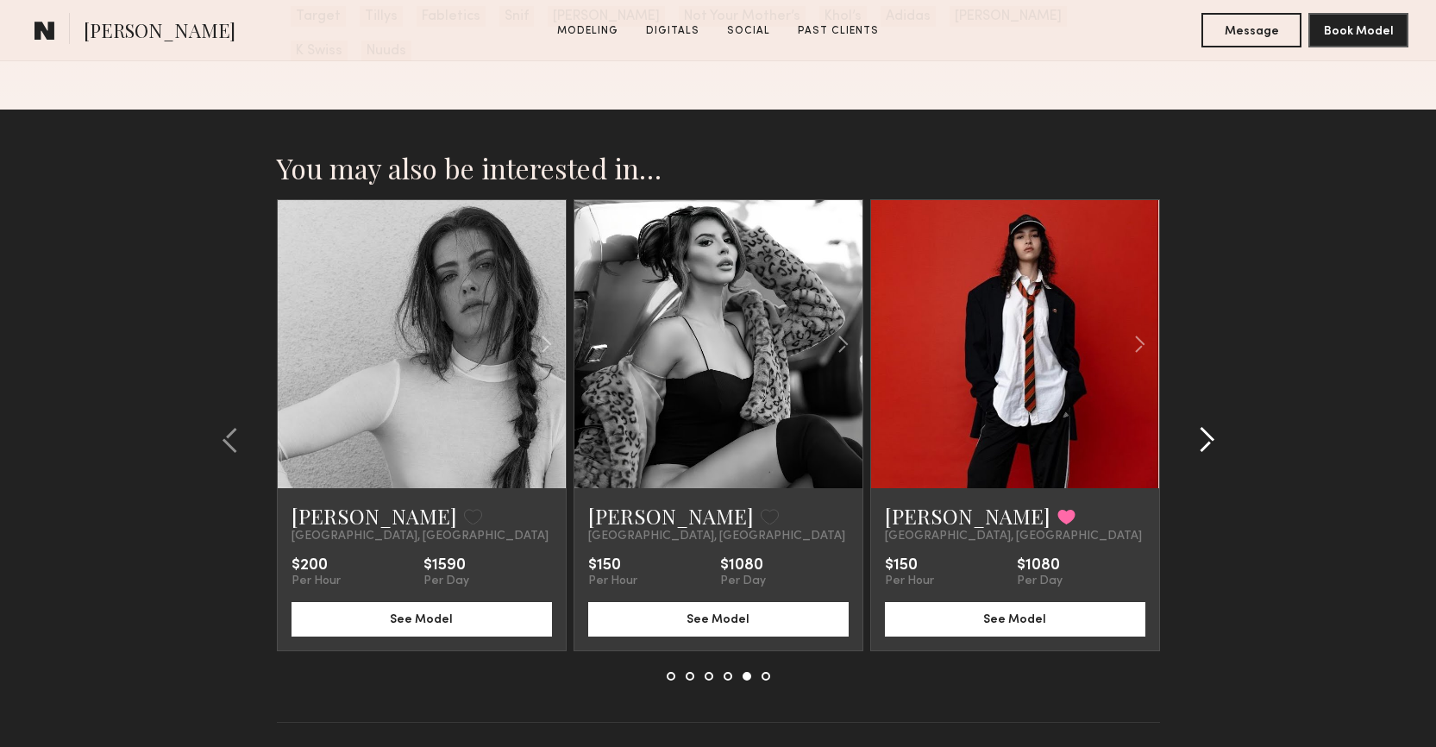
click at [1207, 426] on common-icon at bounding box center [1206, 440] width 17 height 28
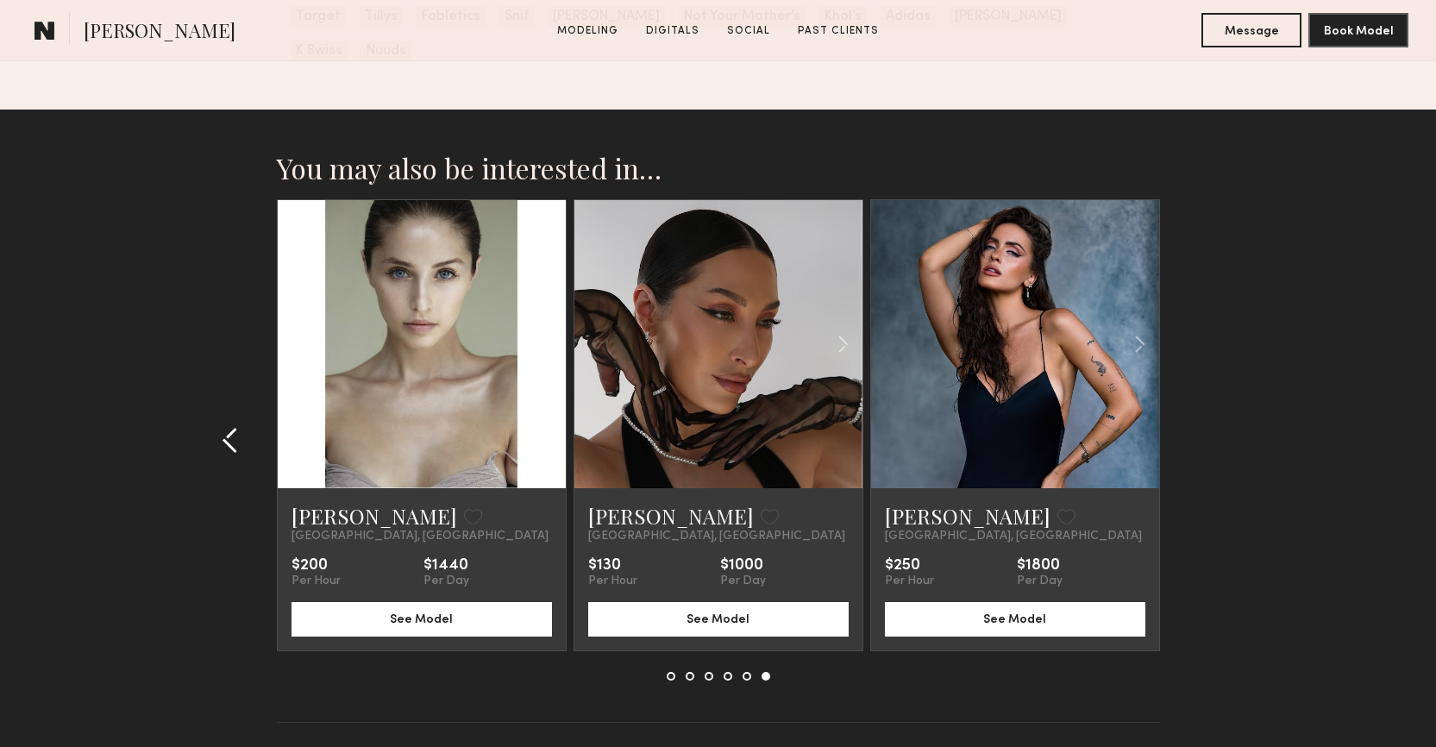
click at [227, 426] on common-icon at bounding box center [230, 440] width 17 height 28
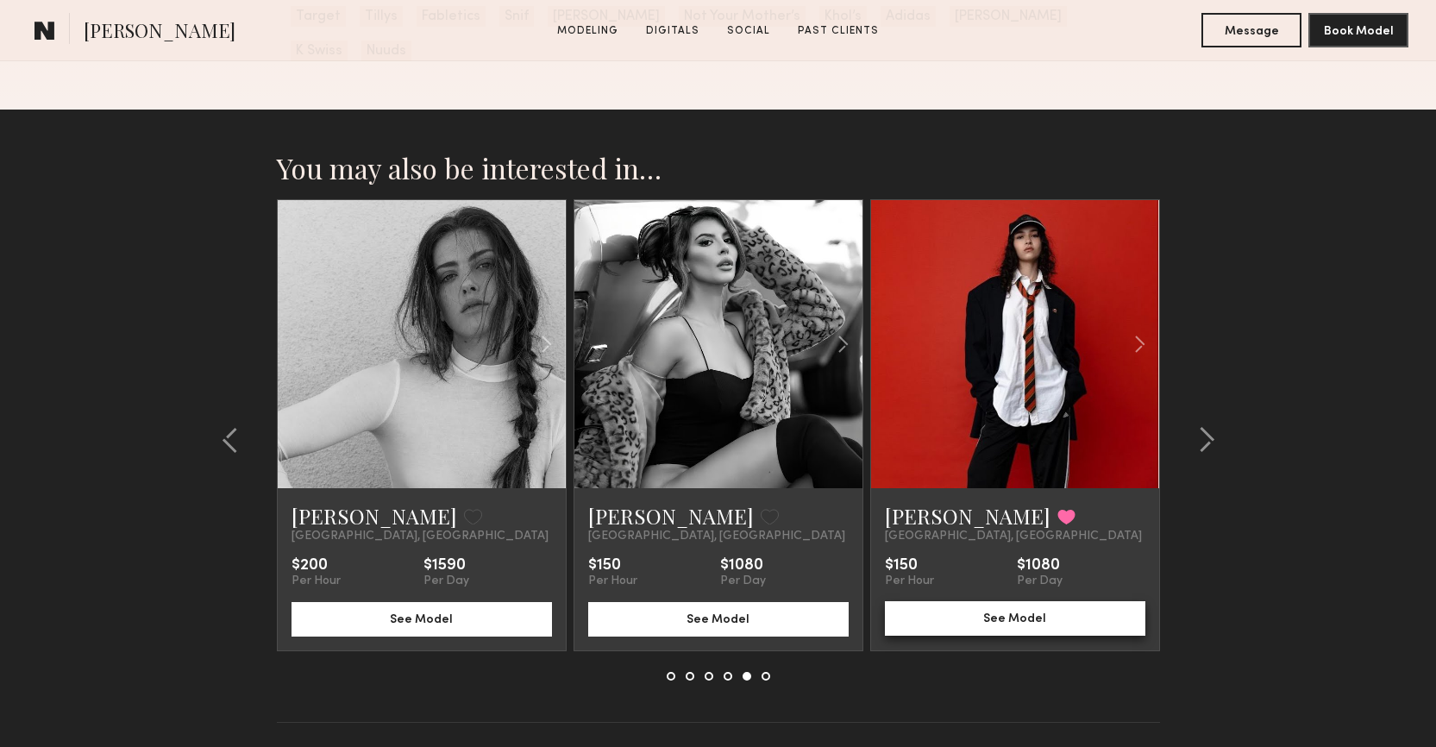
click at [970, 601] on button "See Model" at bounding box center [1015, 618] width 260 height 35
click at [1194, 426] on button at bounding box center [1202, 440] width 28 height 28
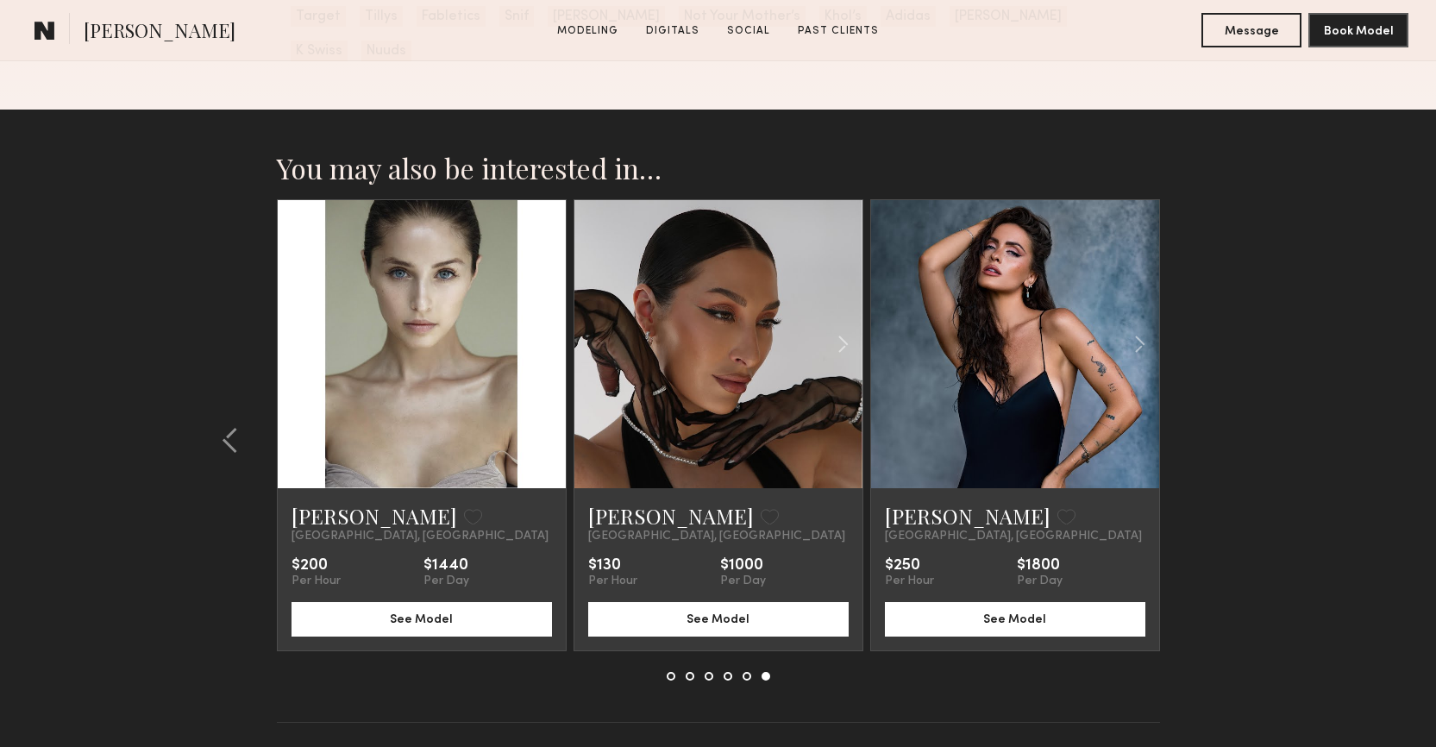
click at [1194, 408] on section "You may also be interested in… Jenny R. Favorite Los Angeles, CA $150 Per Hour …" at bounding box center [718, 459] width 1436 height 698
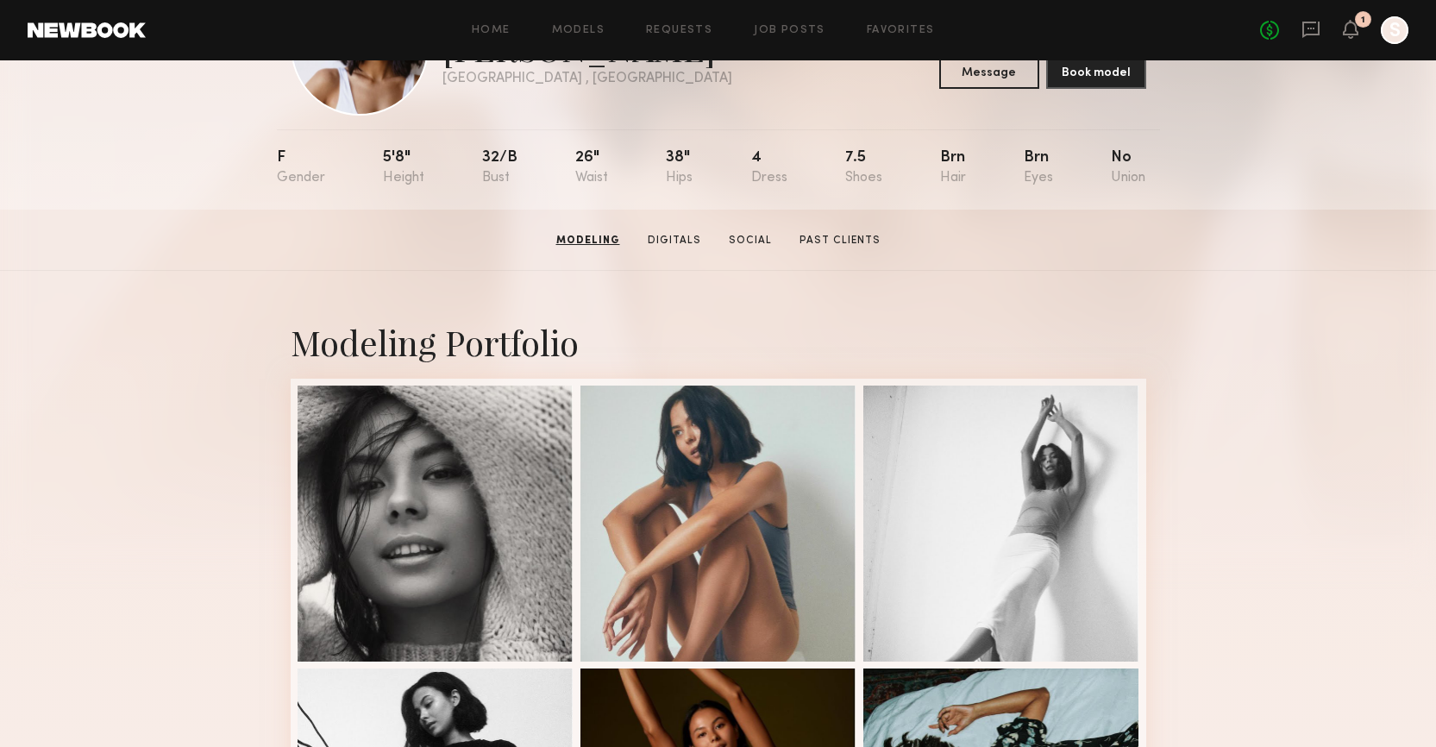
scroll to position [0, 0]
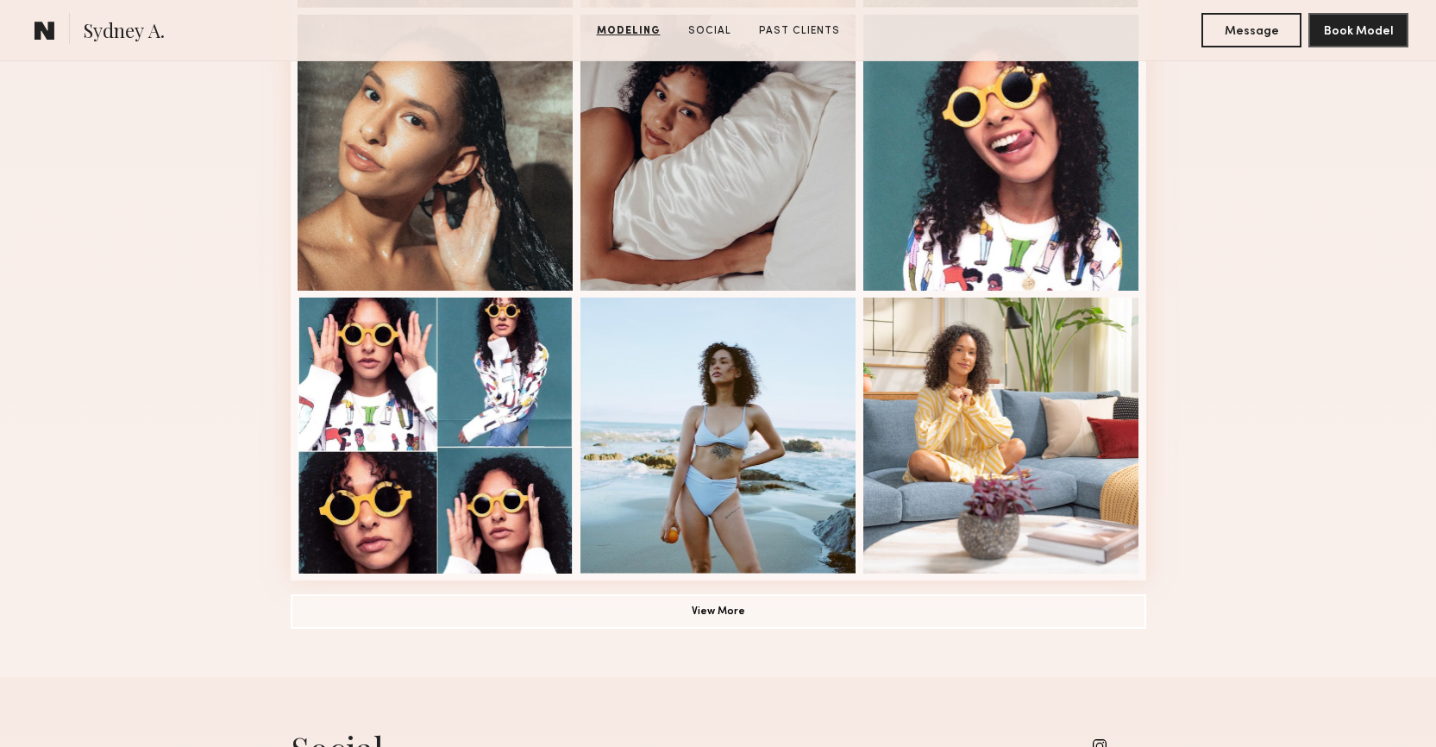
scroll to position [1060, 0]
click at [791, 597] on button "View More" at bounding box center [719, 611] width 856 height 35
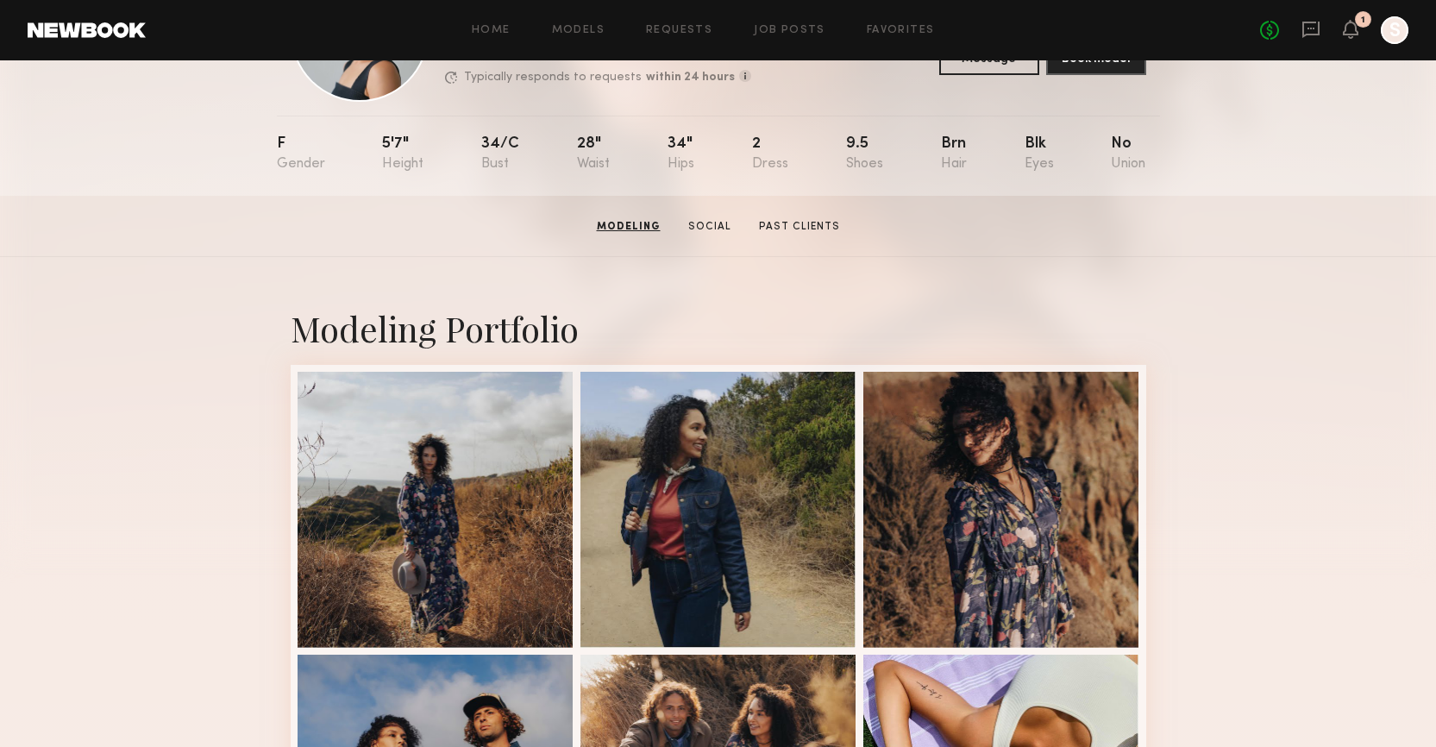
scroll to position [0, 0]
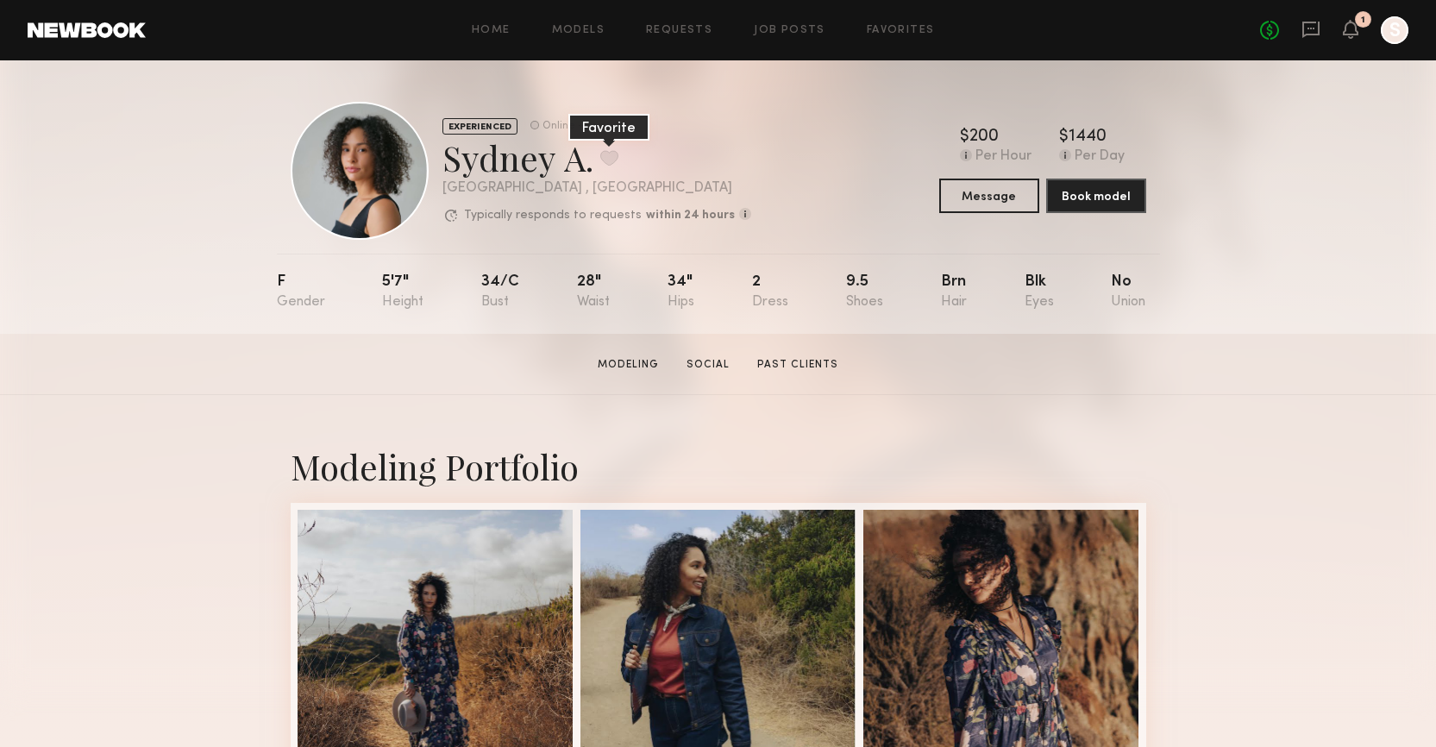
click at [600, 155] on button at bounding box center [609, 158] width 18 height 16
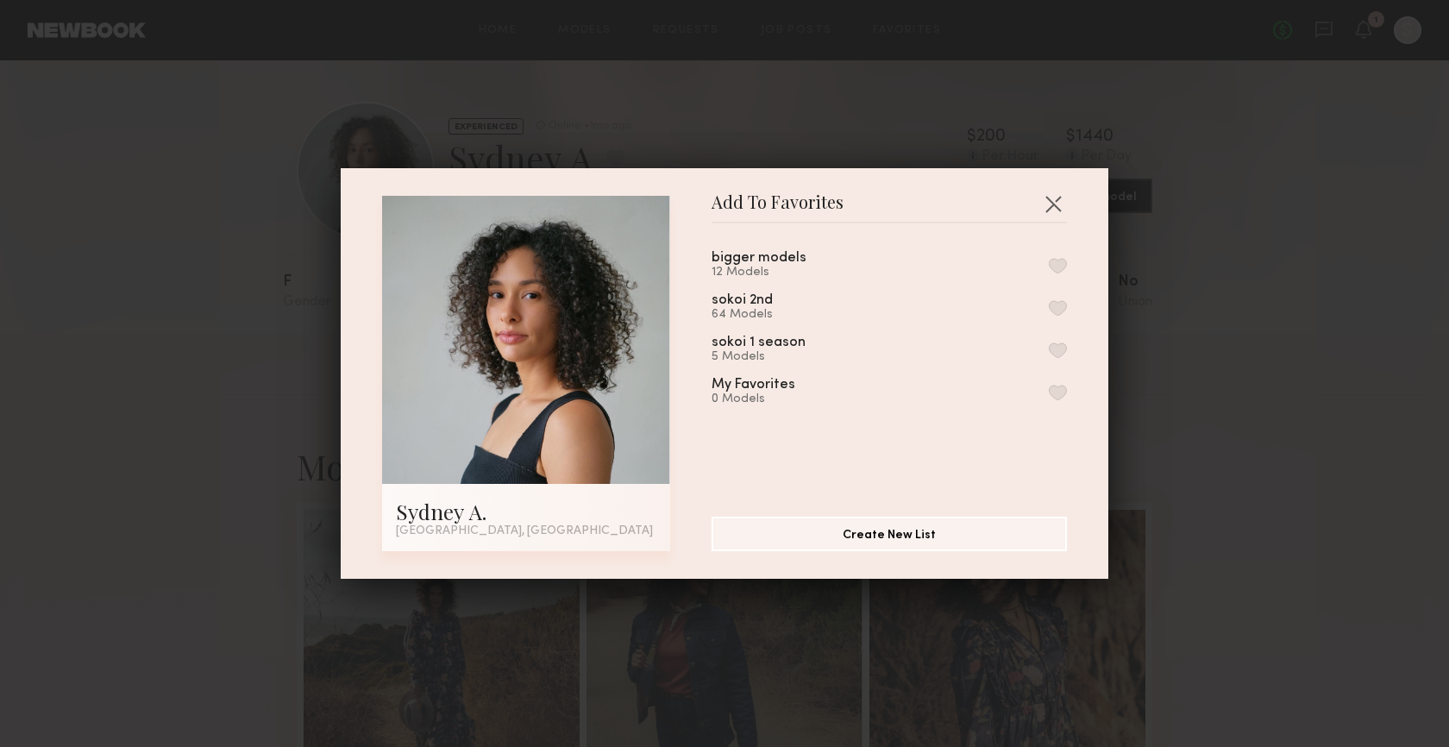
click at [1049, 308] on button "button" at bounding box center [1058, 308] width 18 height 16
click at [1052, 198] on button "button" at bounding box center [1053, 204] width 28 height 28
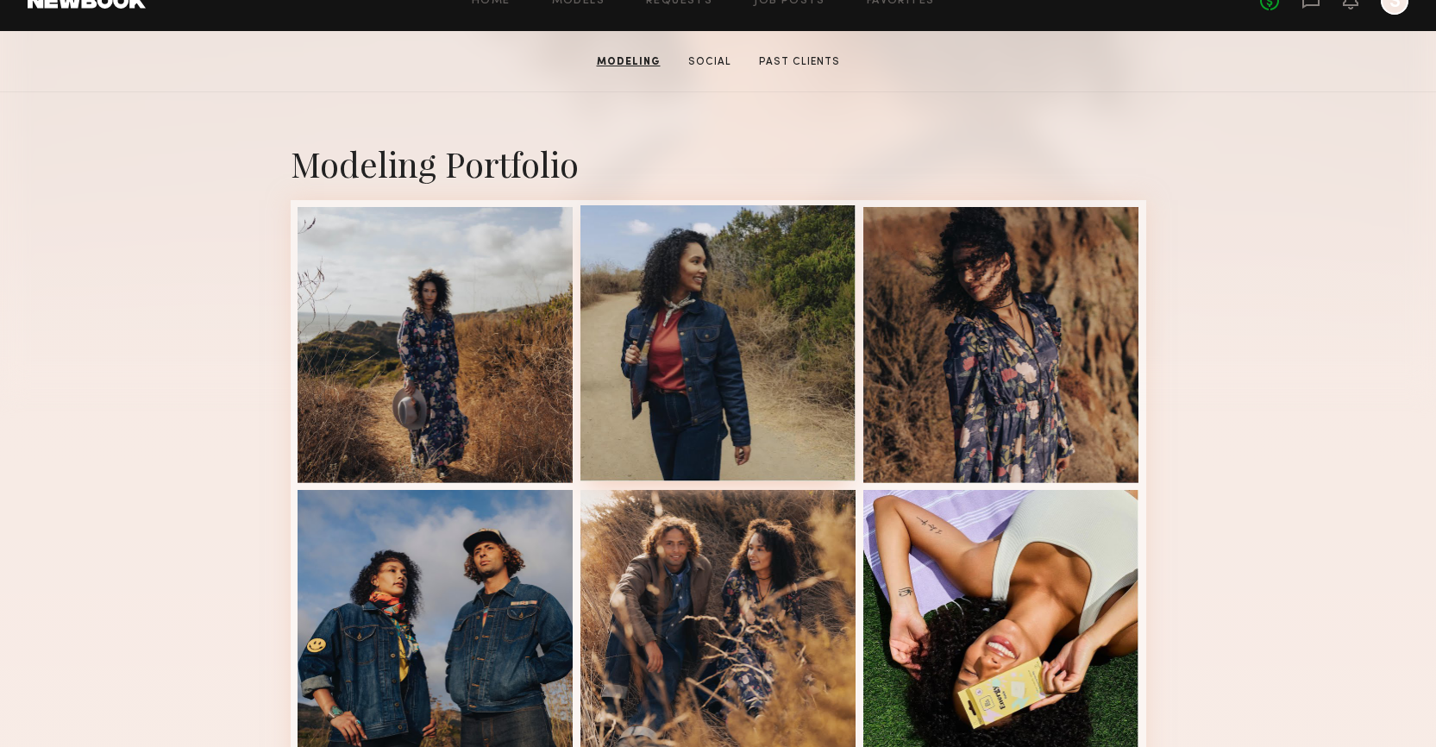
scroll to position [304, 0]
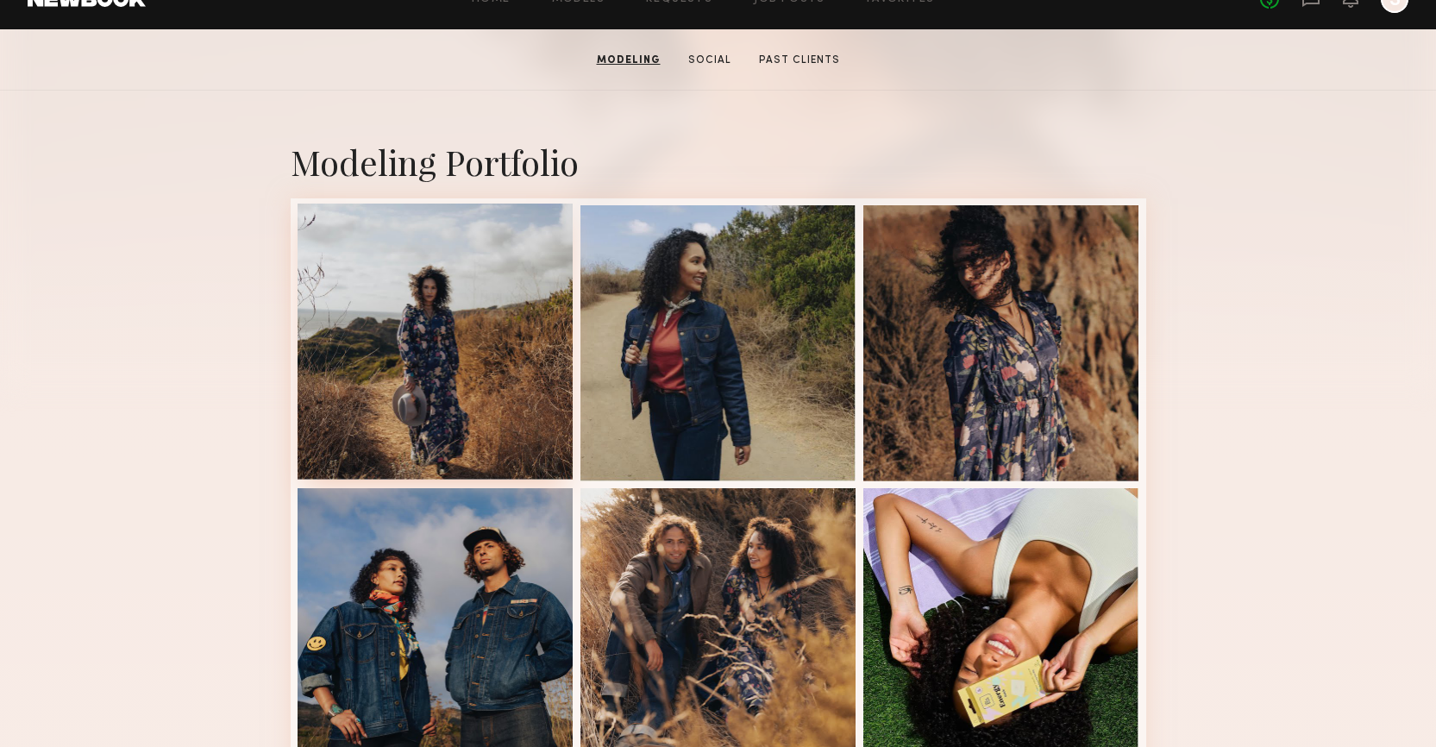
click at [503, 325] on div at bounding box center [436, 342] width 276 height 276
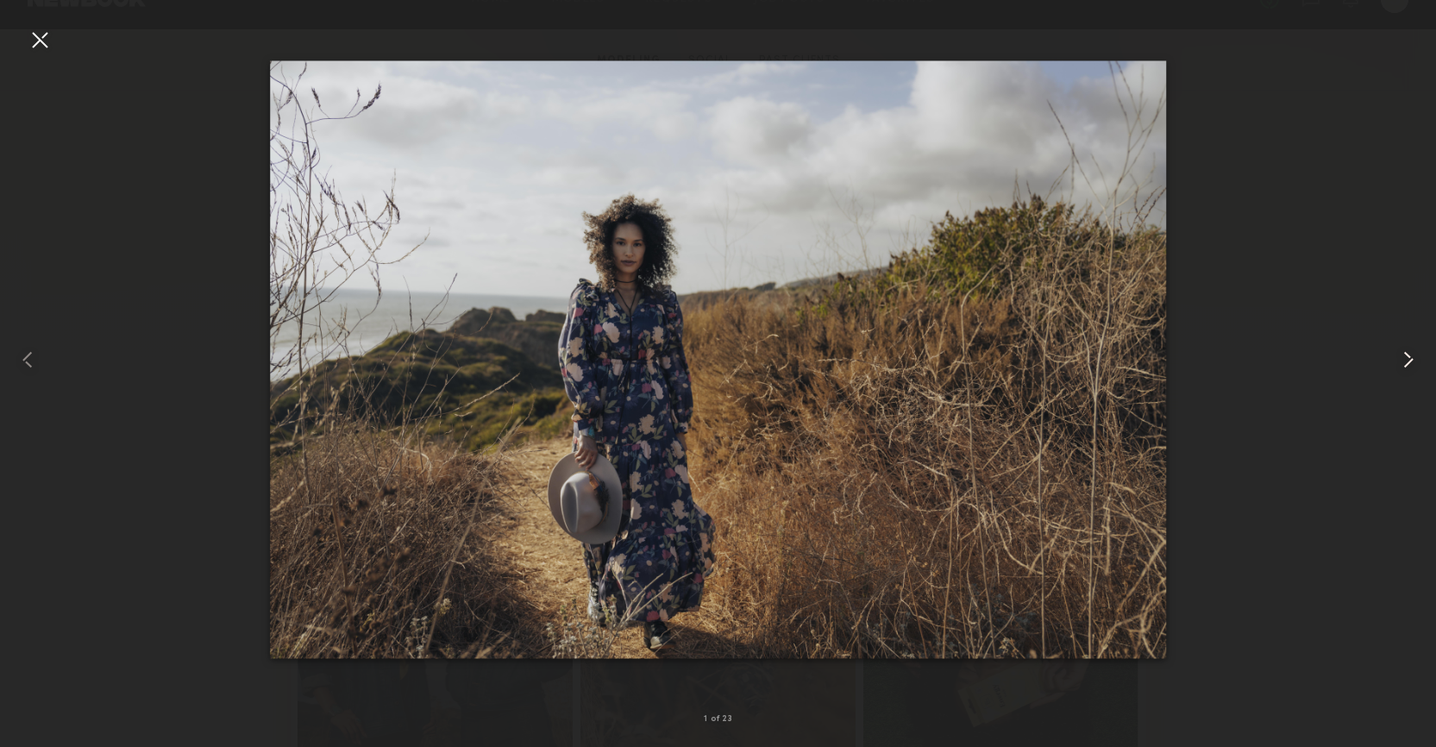
click at [1421, 356] on common-icon at bounding box center [1409, 360] width 28 height 28
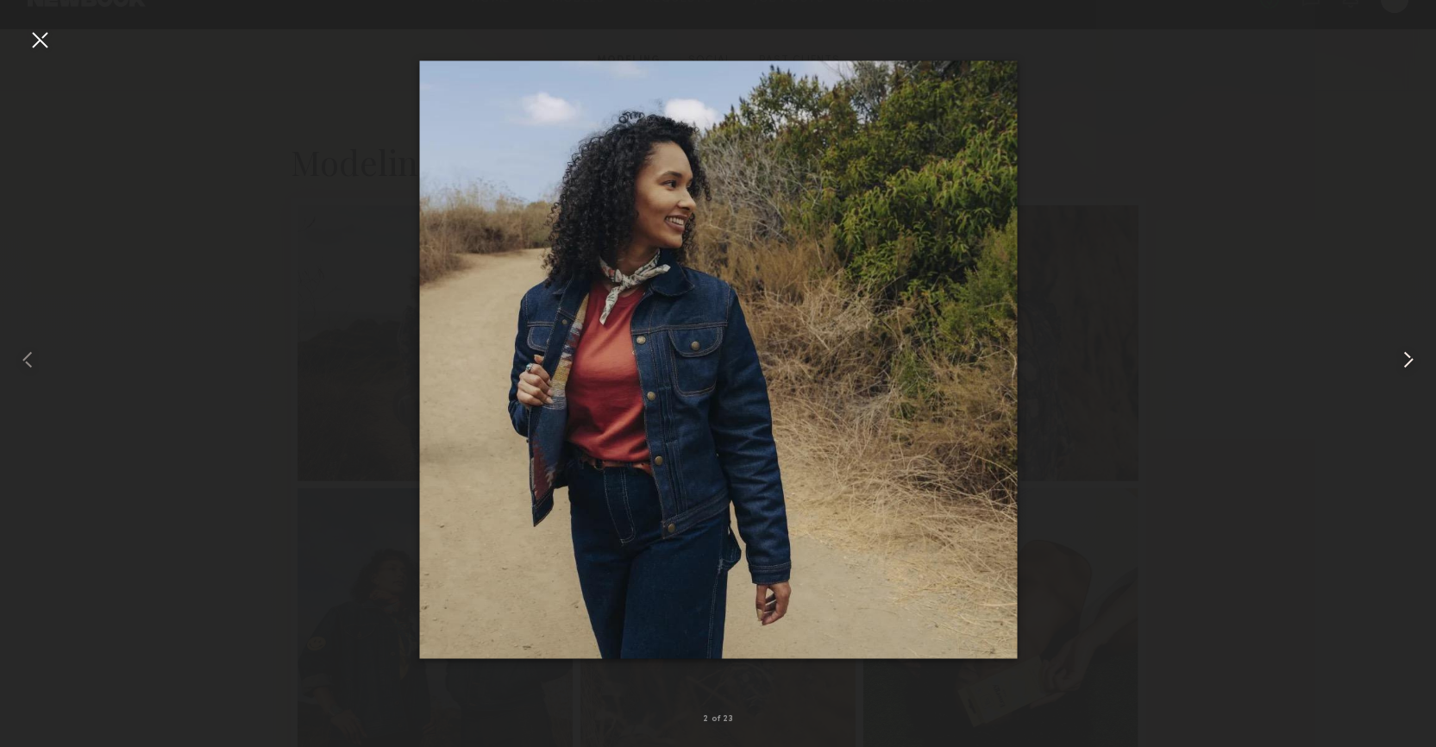
click at [1421, 356] on common-icon at bounding box center [1409, 360] width 28 height 28
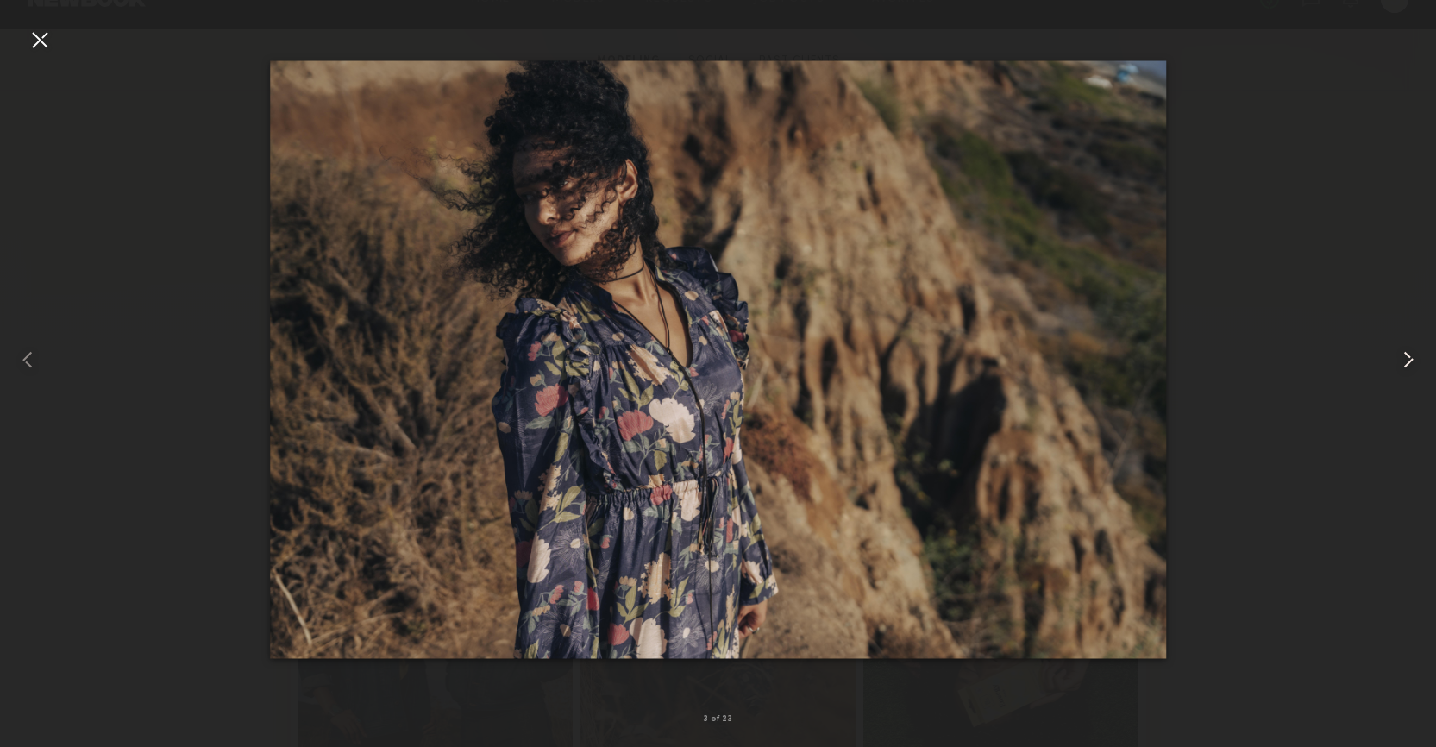
click at [1421, 356] on common-icon at bounding box center [1409, 360] width 28 height 28
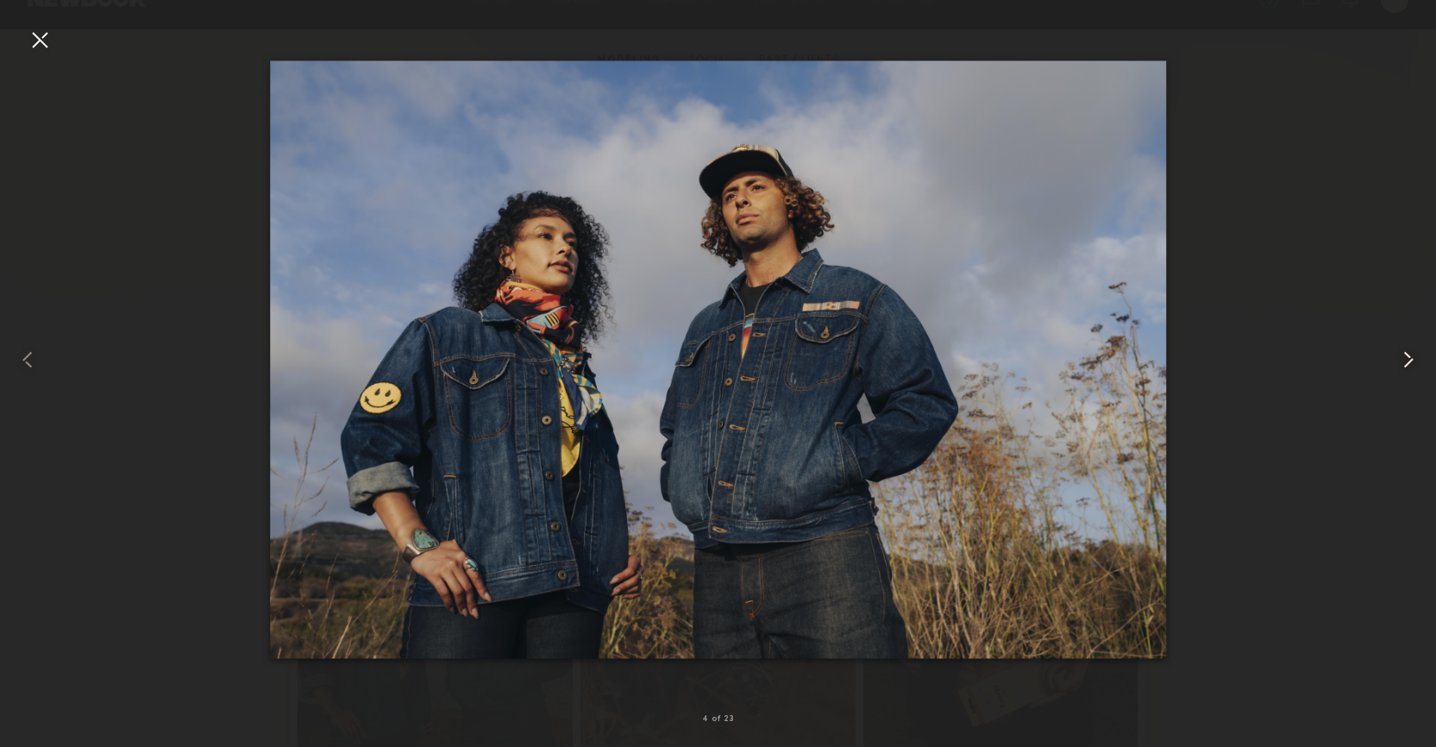
click at [1421, 356] on common-icon at bounding box center [1409, 360] width 28 height 28
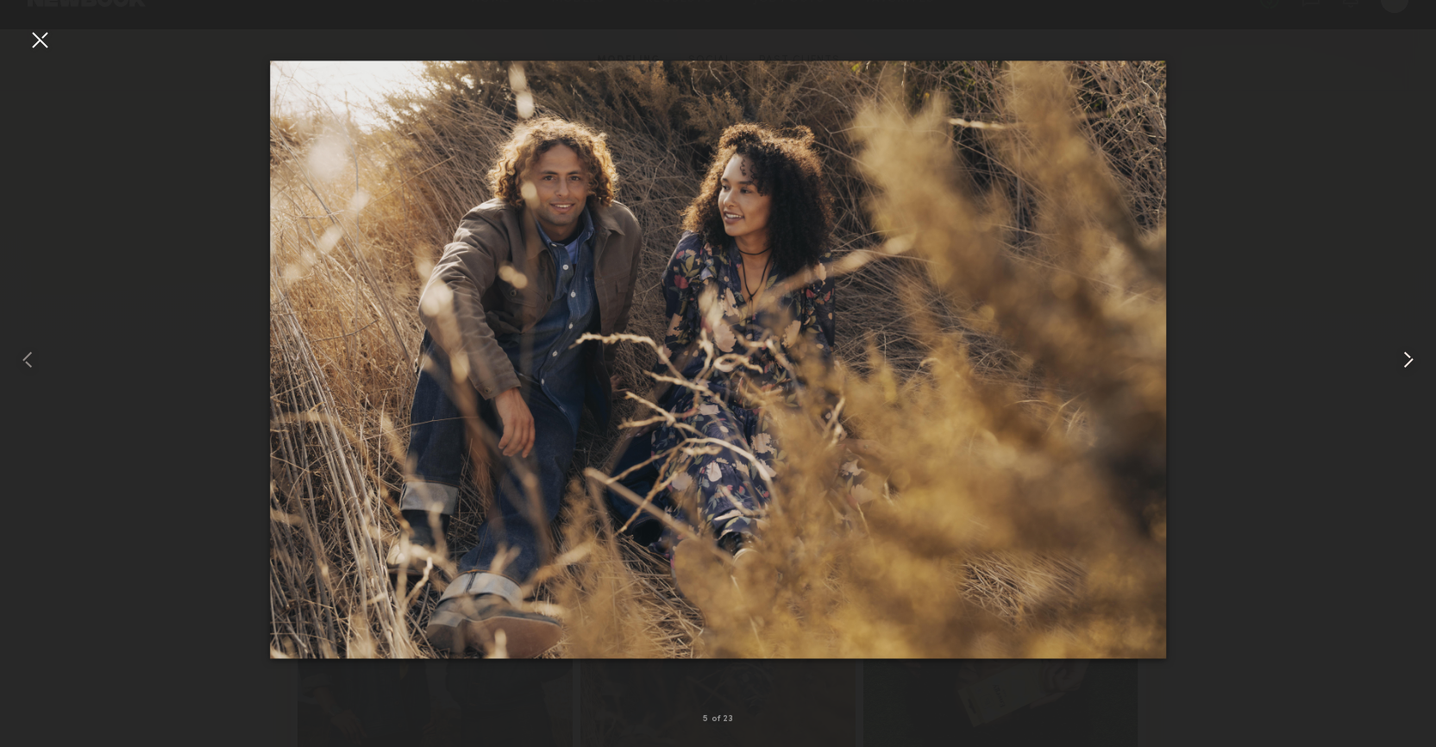
click at [1421, 356] on common-icon at bounding box center [1409, 360] width 28 height 28
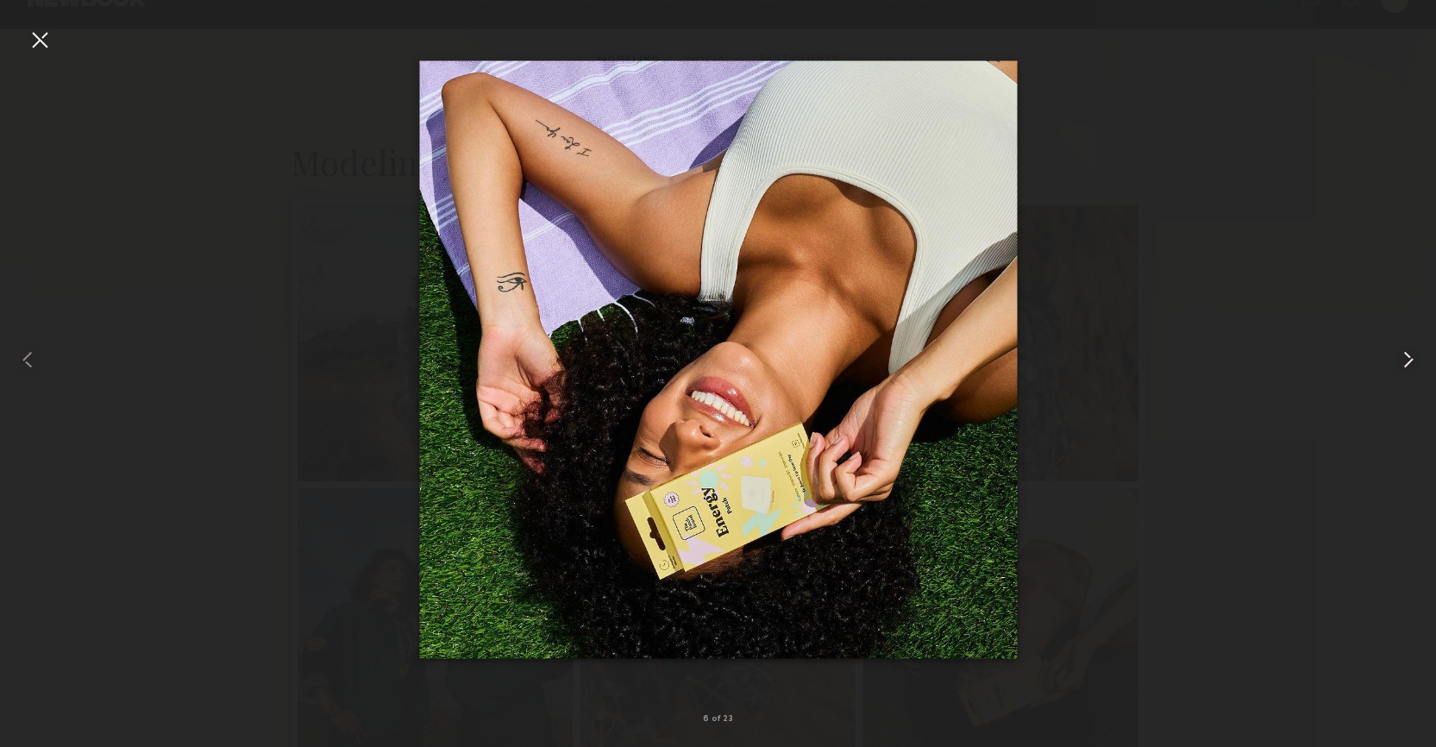
click at [1421, 356] on common-icon at bounding box center [1409, 360] width 28 height 28
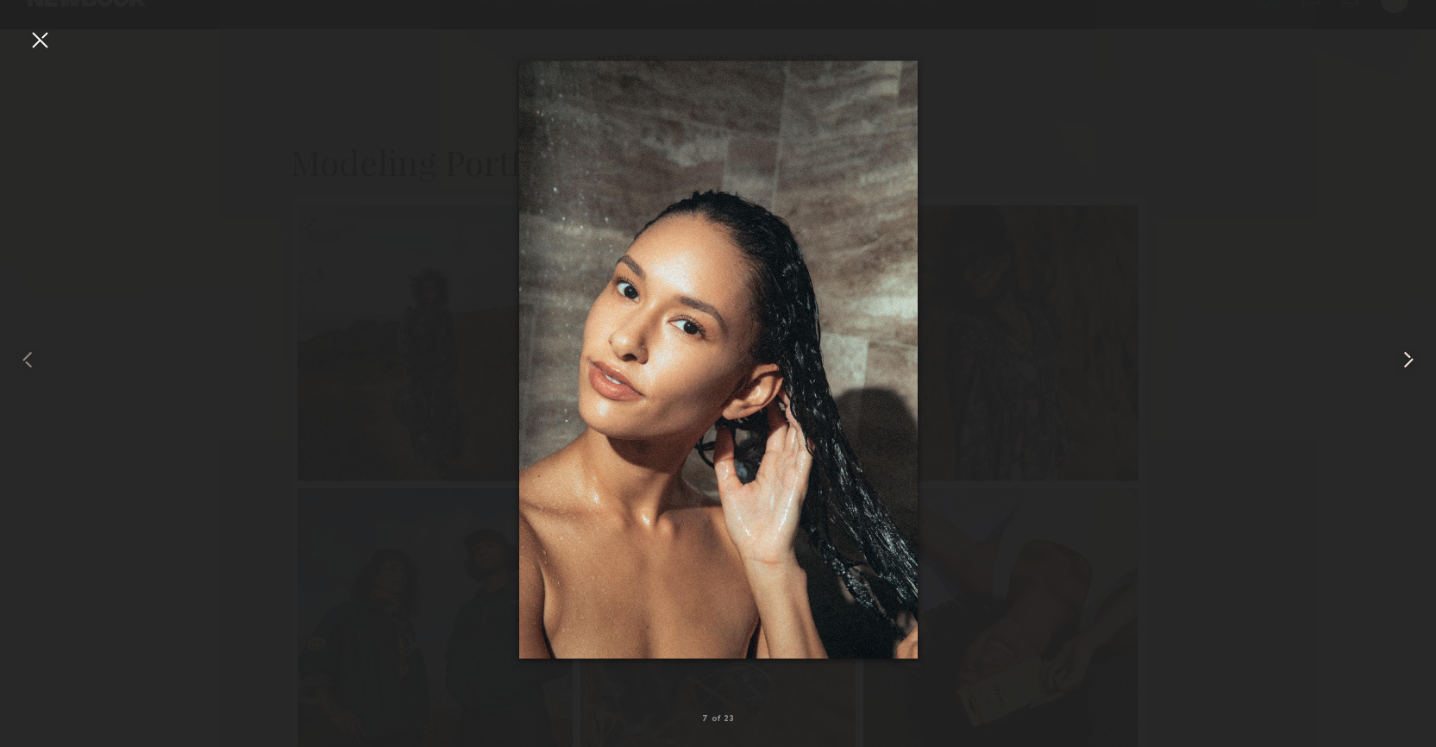
click at [1421, 356] on common-icon at bounding box center [1409, 360] width 28 height 28
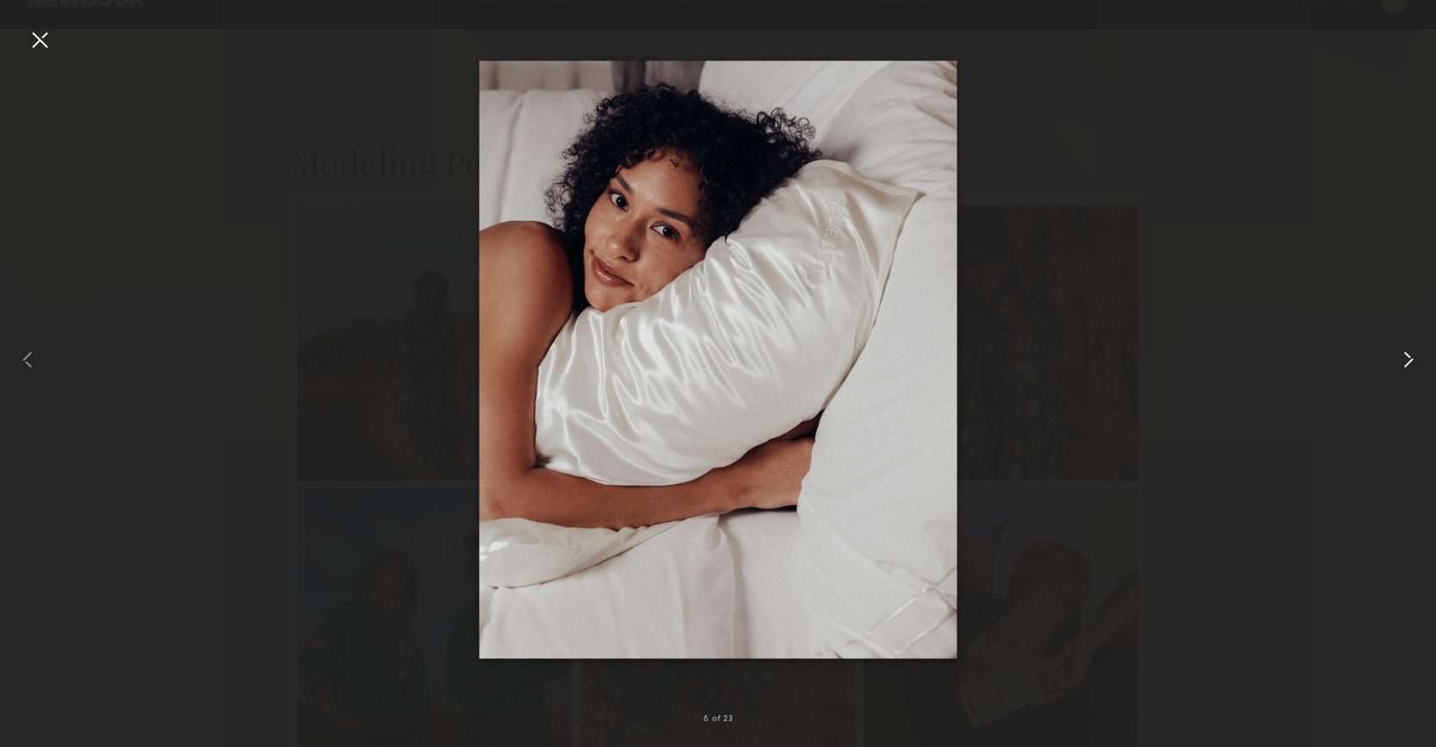
click at [1421, 356] on common-icon at bounding box center [1409, 360] width 28 height 28
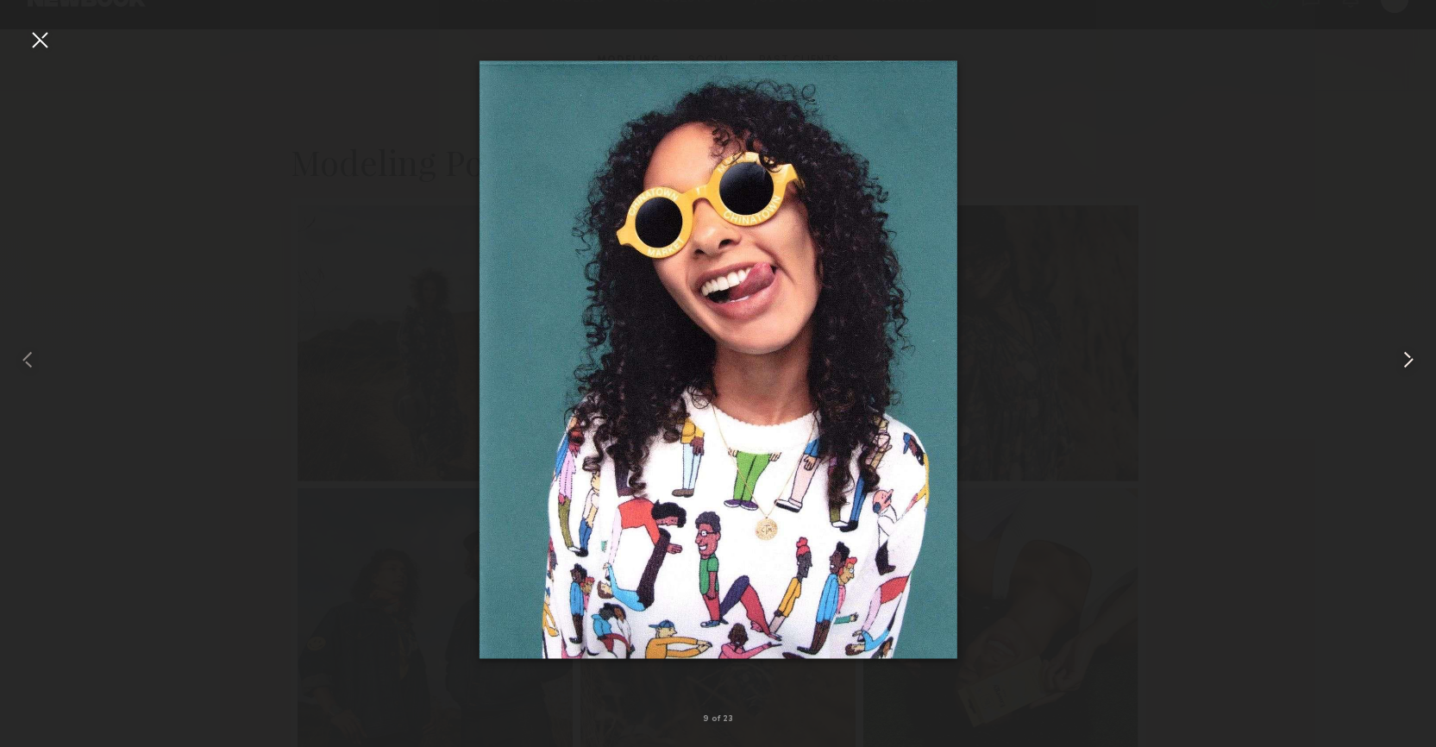
click at [1421, 356] on common-icon at bounding box center [1409, 360] width 28 height 28
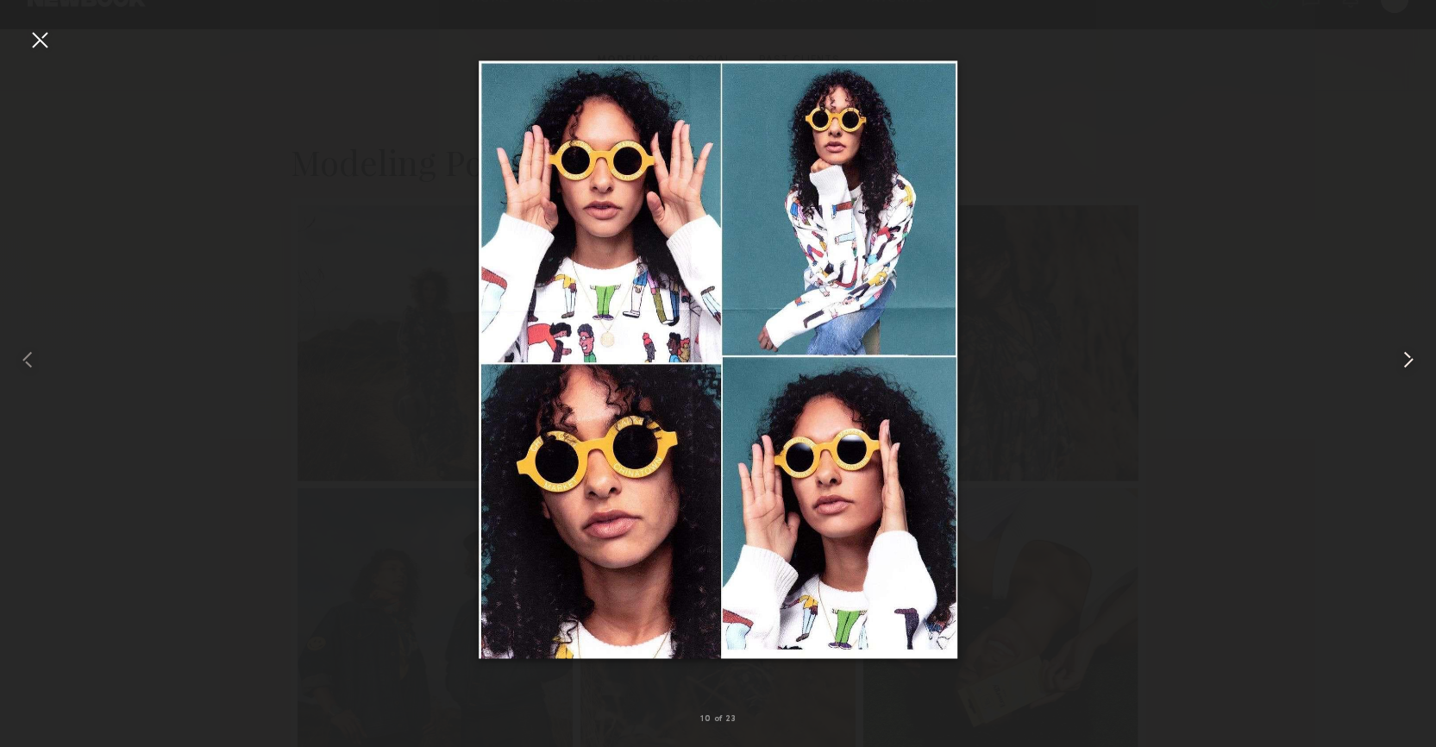
click at [1421, 356] on common-icon at bounding box center [1409, 360] width 28 height 28
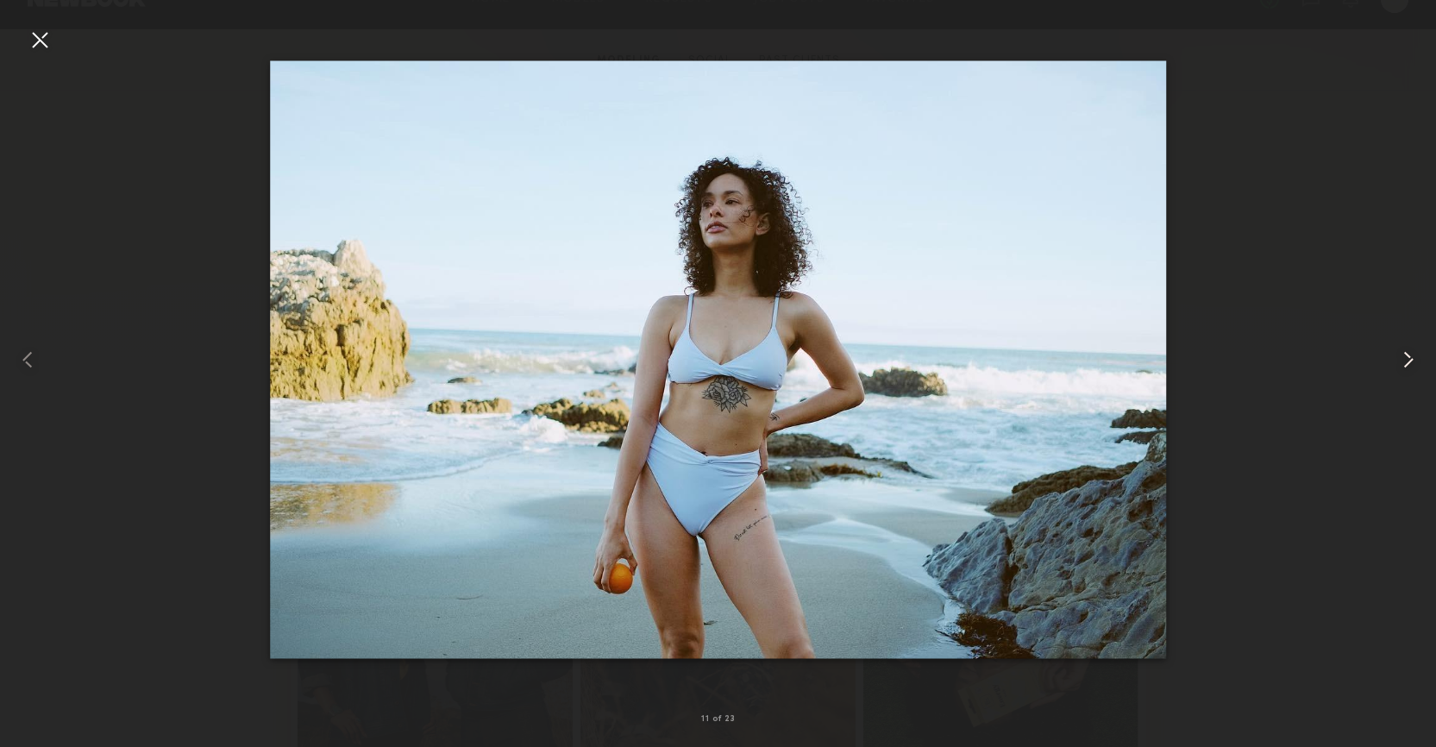
click at [1421, 356] on common-icon at bounding box center [1409, 360] width 28 height 28
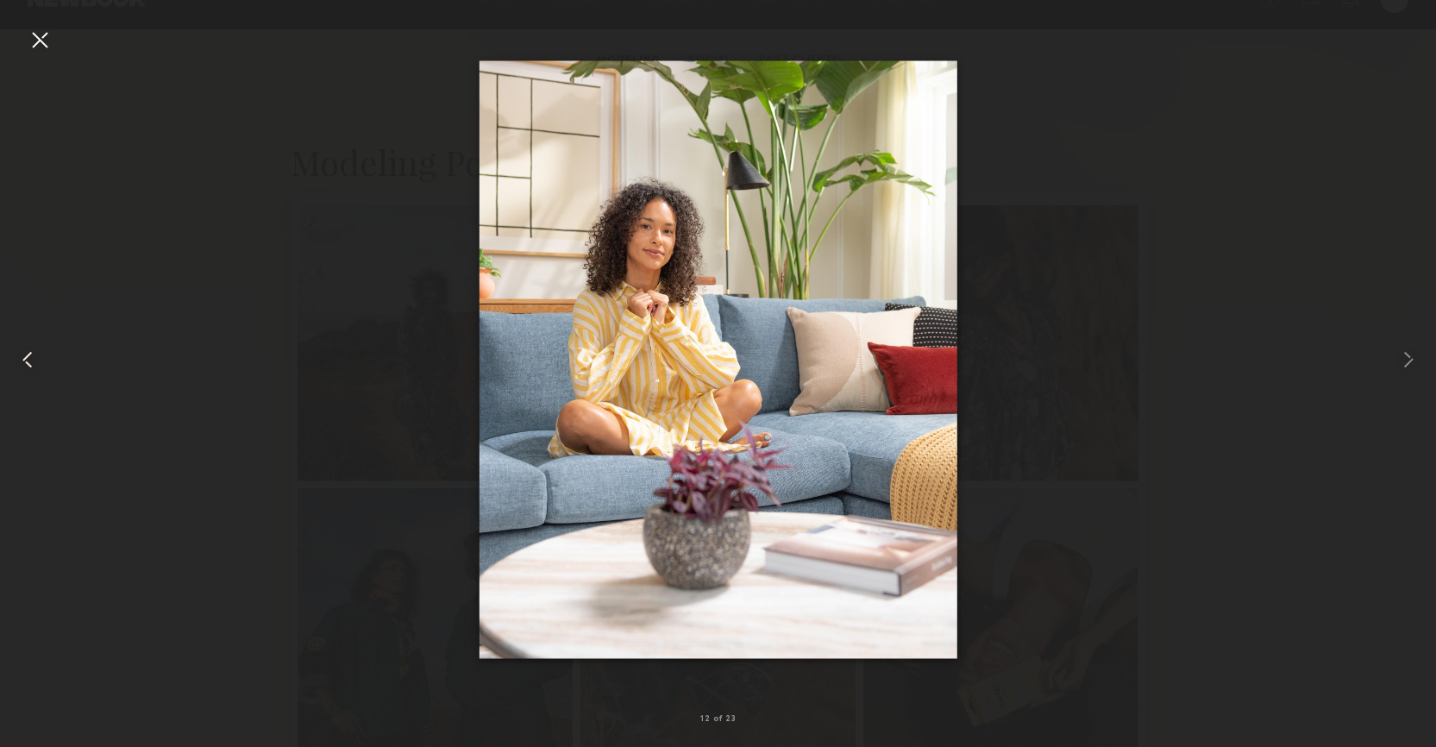
click at [32, 373] on common-icon at bounding box center [28, 360] width 28 height 28
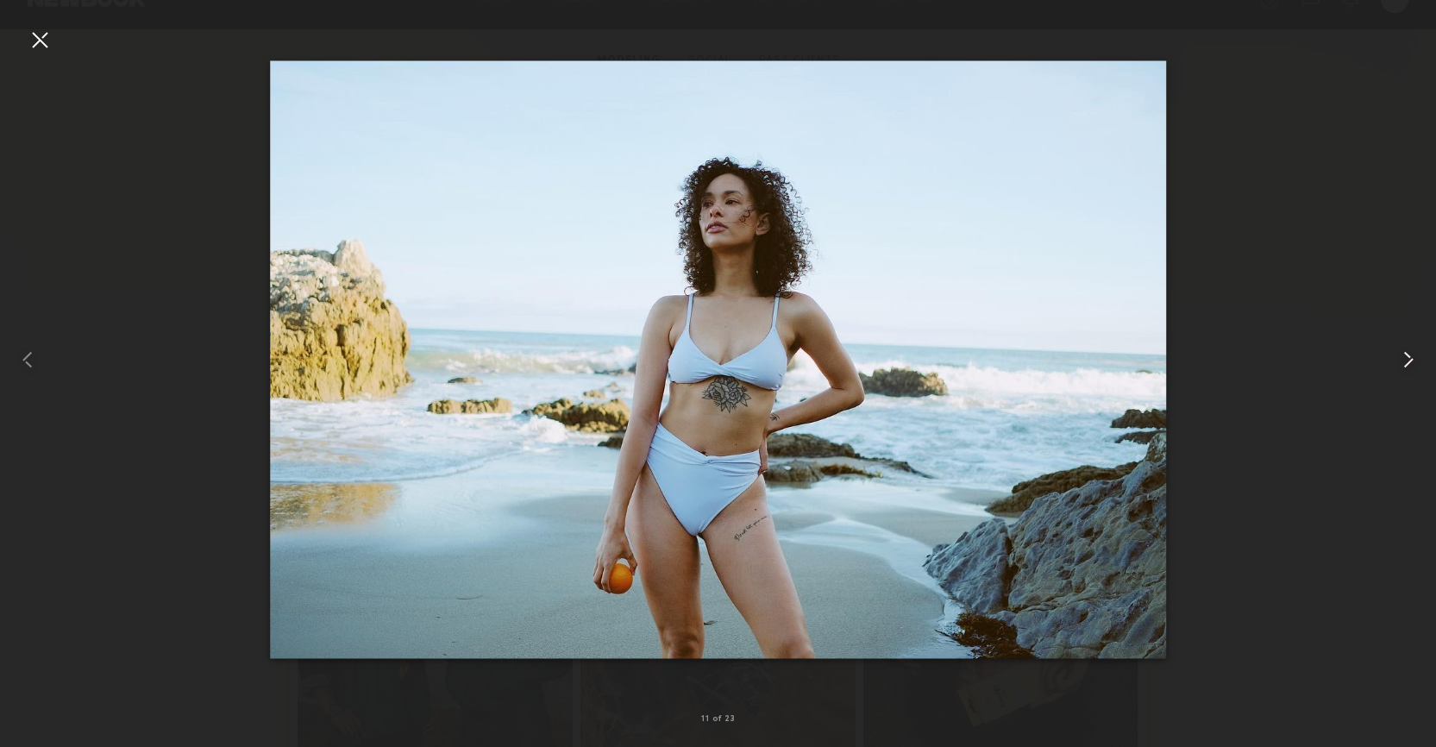
click at [1414, 368] on common-icon at bounding box center [1409, 360] width 28 height 28
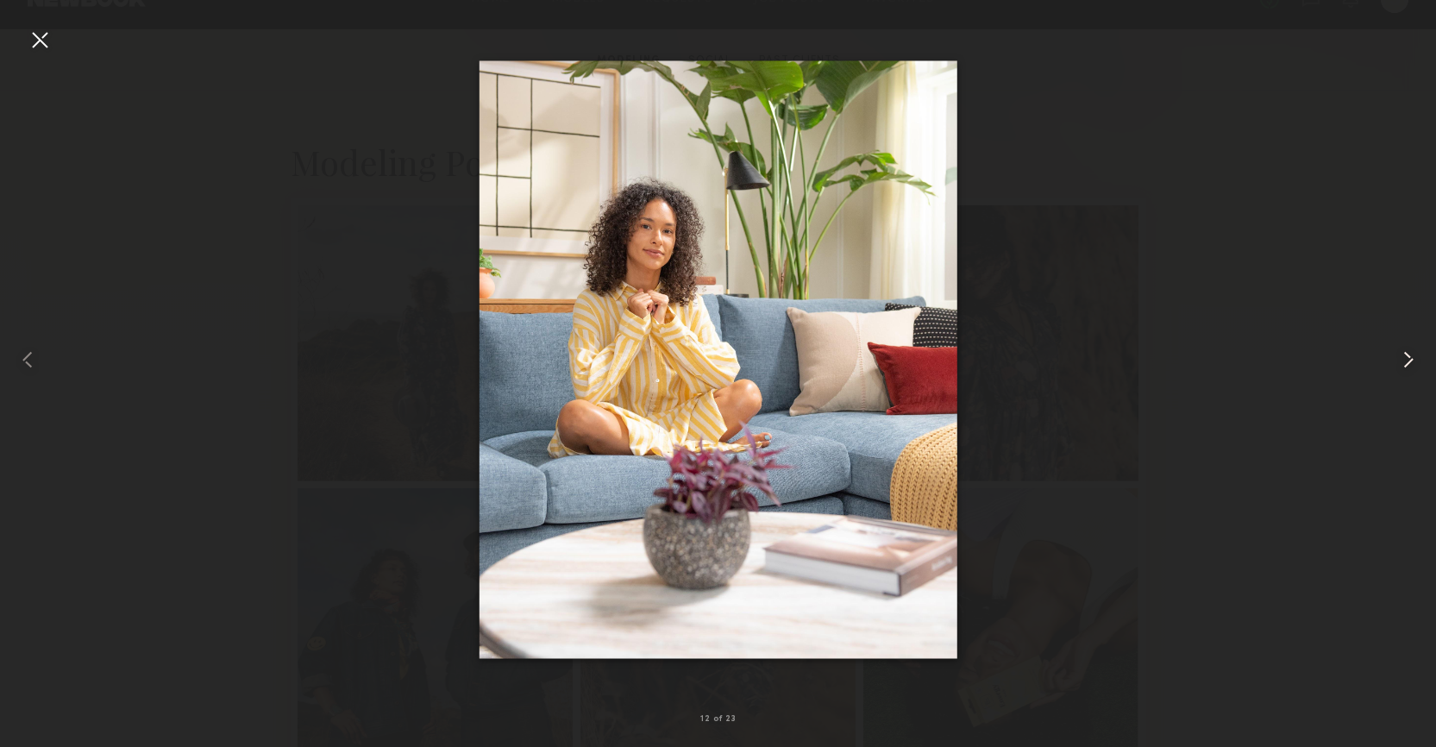
click at [1414, 368] on common-icon at bounding box center [1409, 360] width 28 height 28
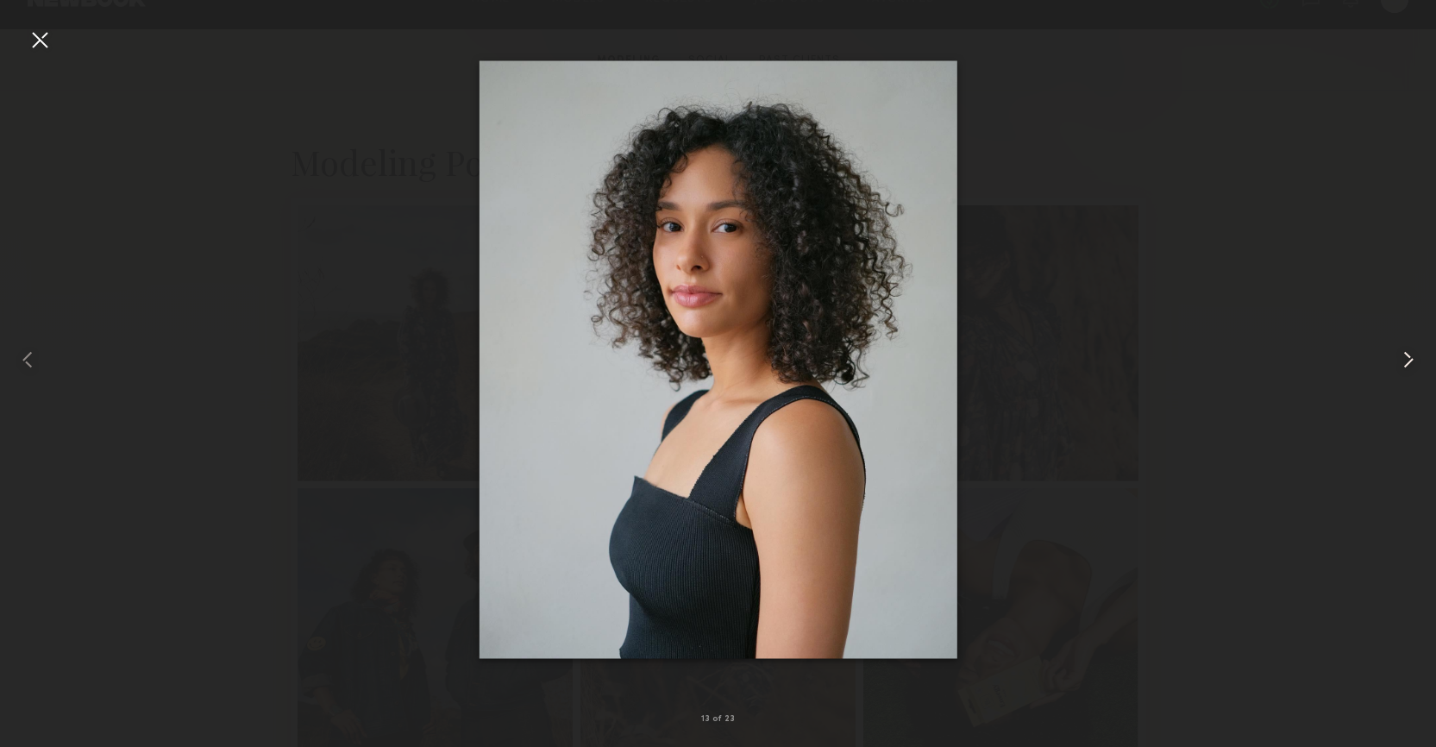
click at [1414, 368] on common-icon at bounding box center [1409, 360] width 28 height 28
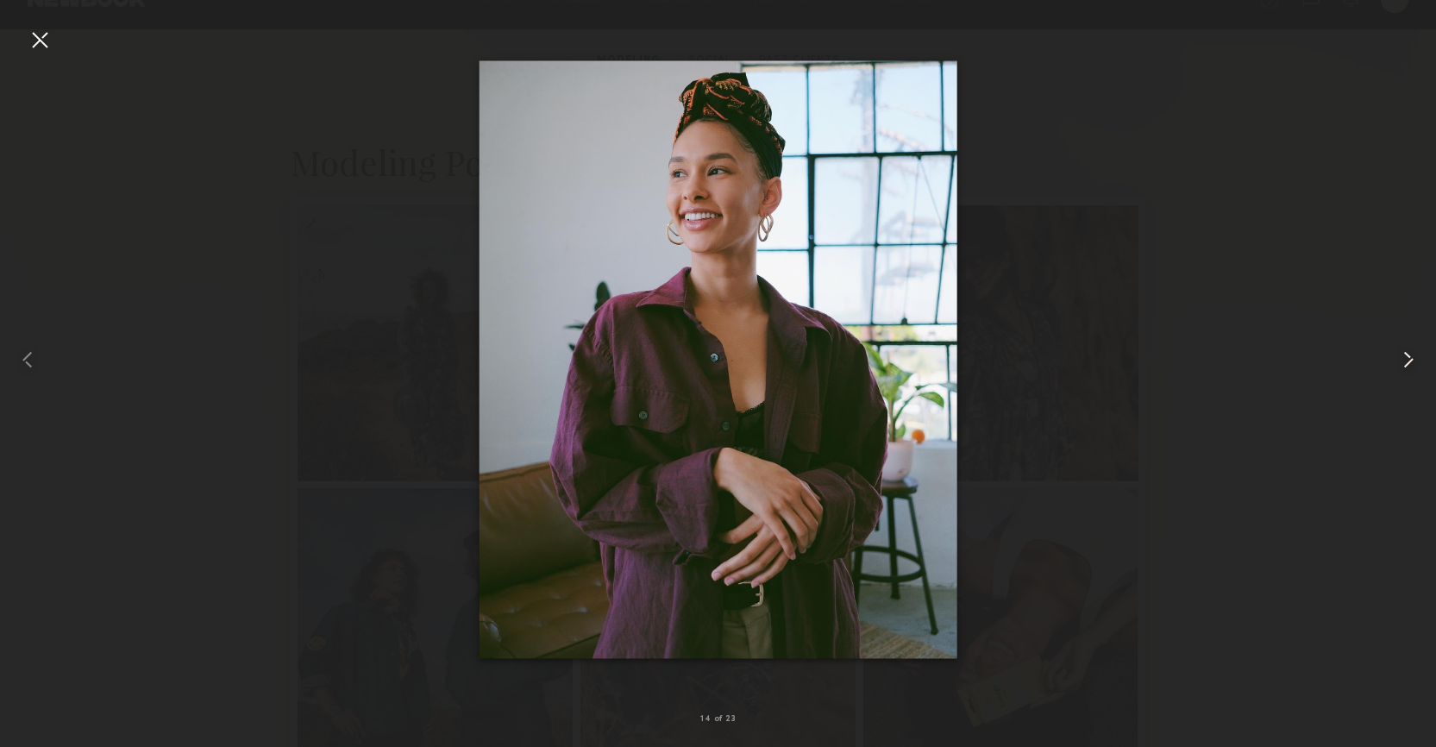
click at [1414, 368] on common-icon at bounding box center [1409, 360] width 28 height 28
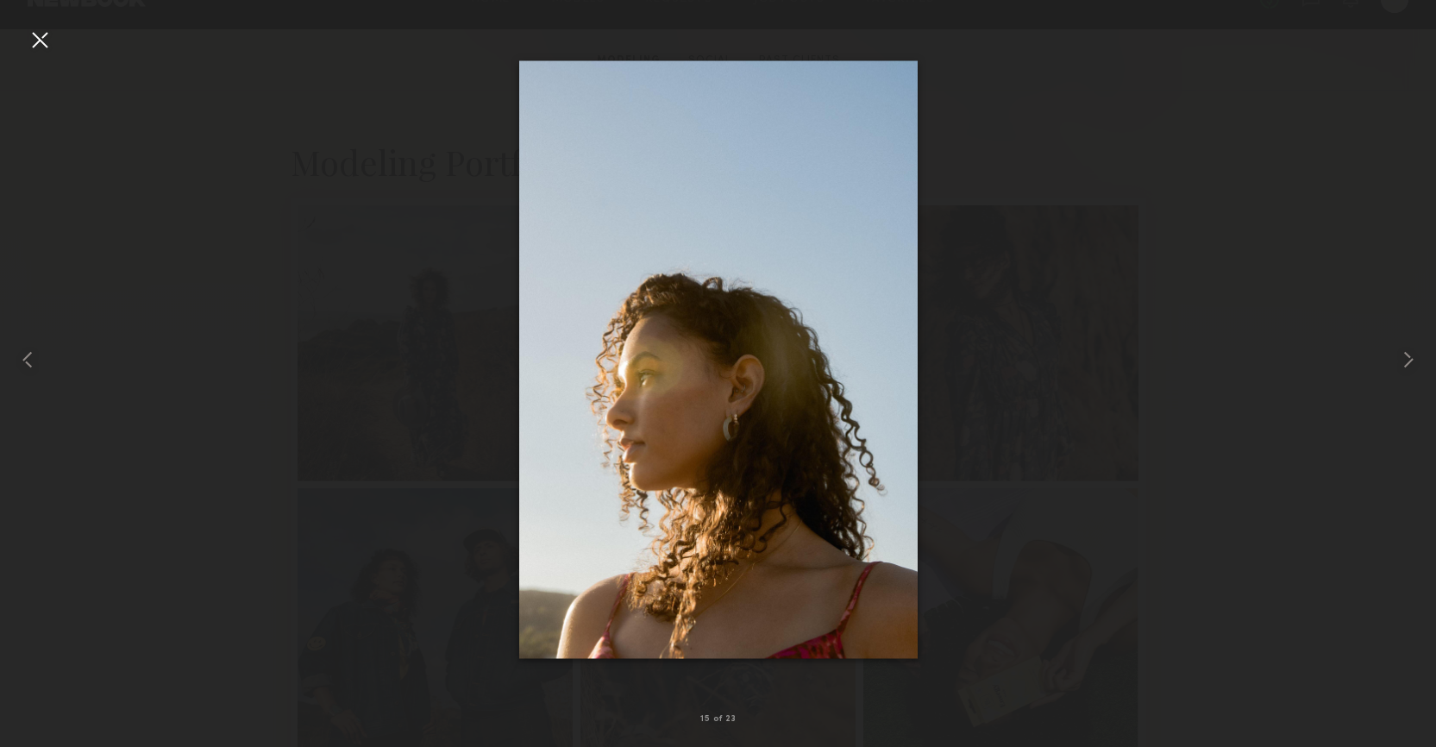
click at [39, 40] on div at bounding box center [40, 40] width 28 height 28
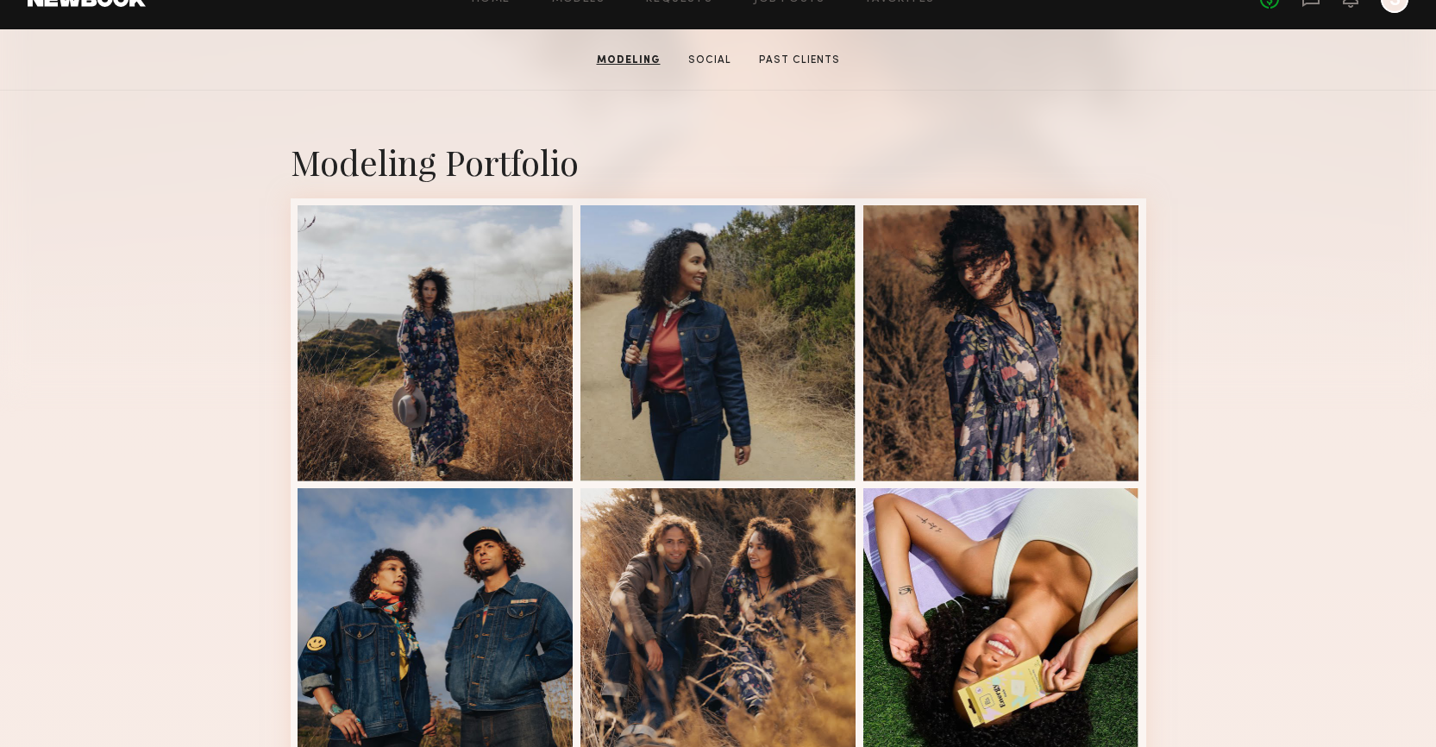
scroll to position [0, 0]
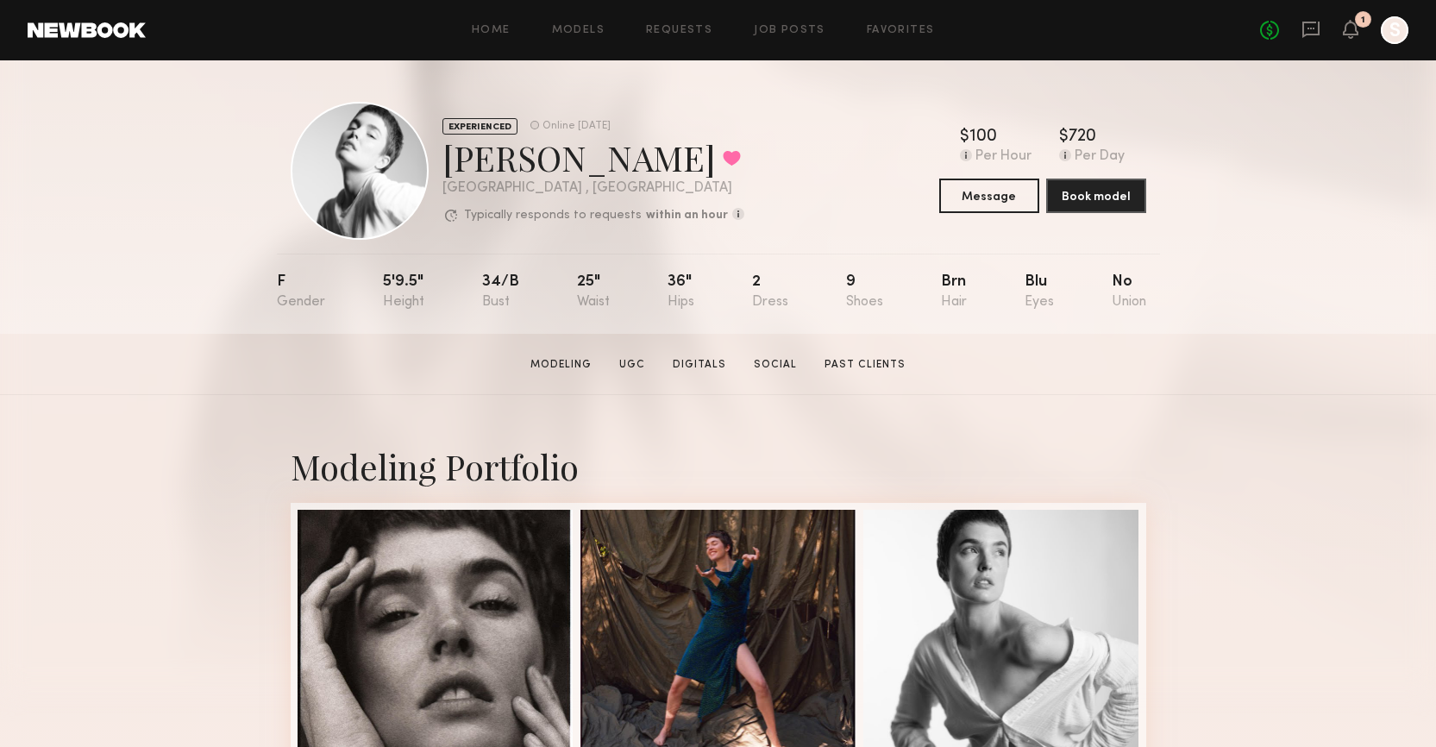
click at [1222, 372] on section "[PERSON_NAME] Modeling UGC Digitals Social Past Clients Message Book Model" at bounding box center [718, 364] width 1436 height 61
click at [994, 192] on button "Message" at bounding box center [989, 195] width 100 height 35
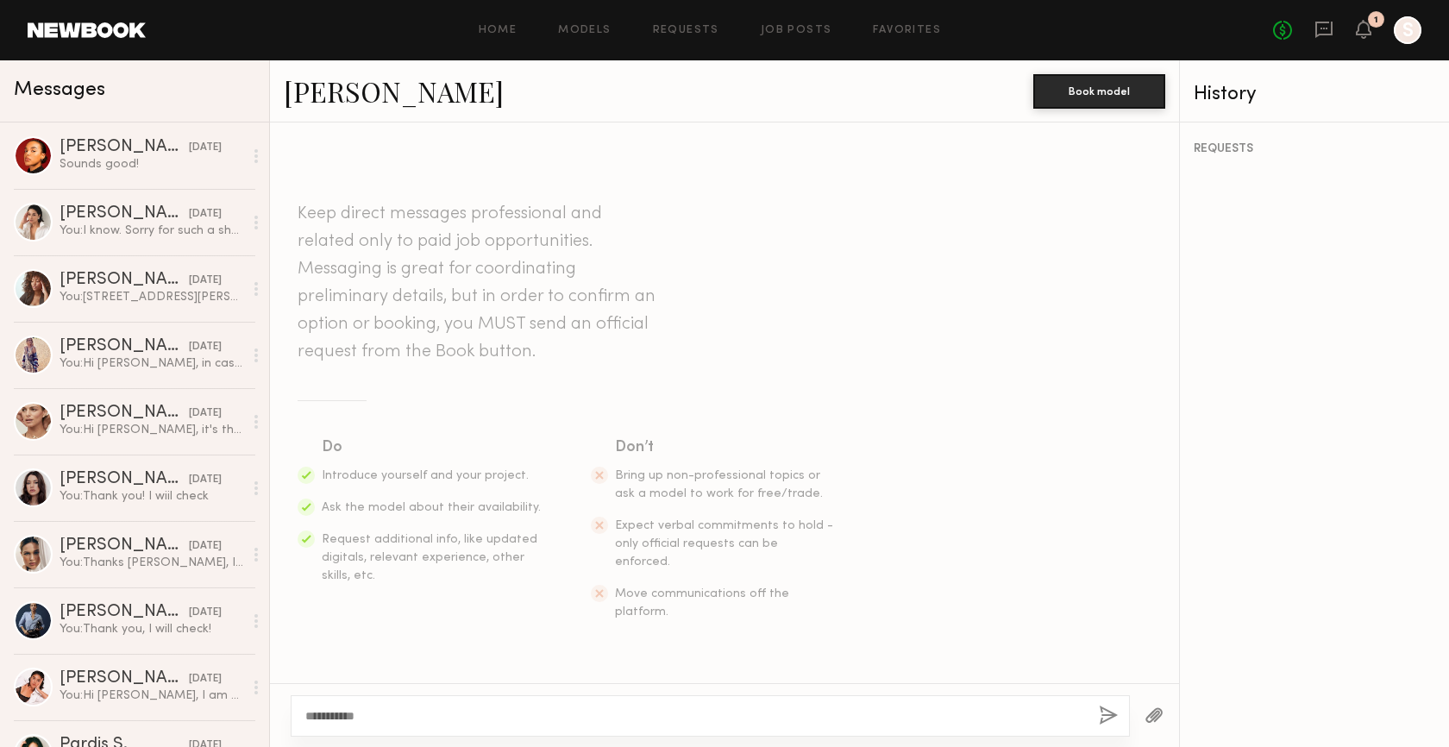
type textarea "**********"
click at [105, 205] on div "Shenan B." at bounding box center [124, 213] width 129 height 17
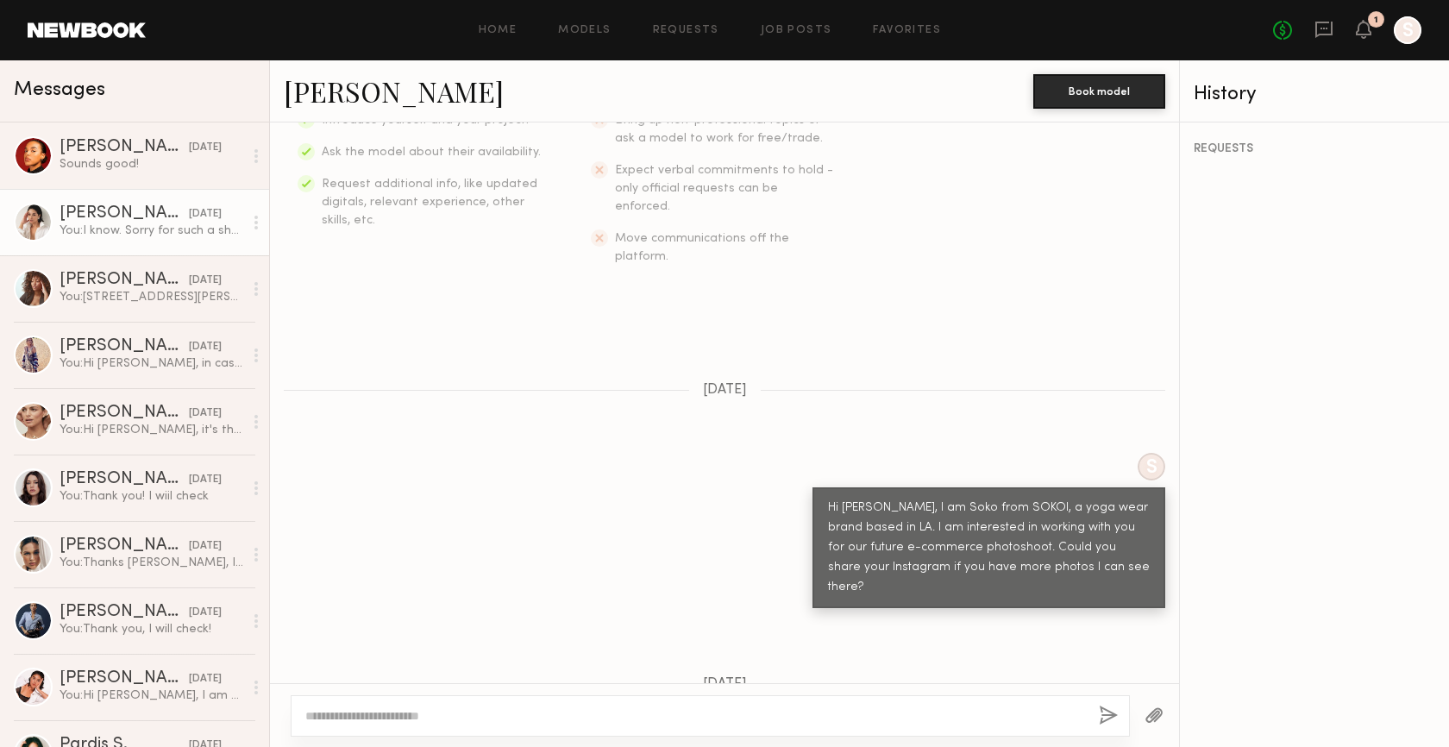
scroll to position [358, 0]
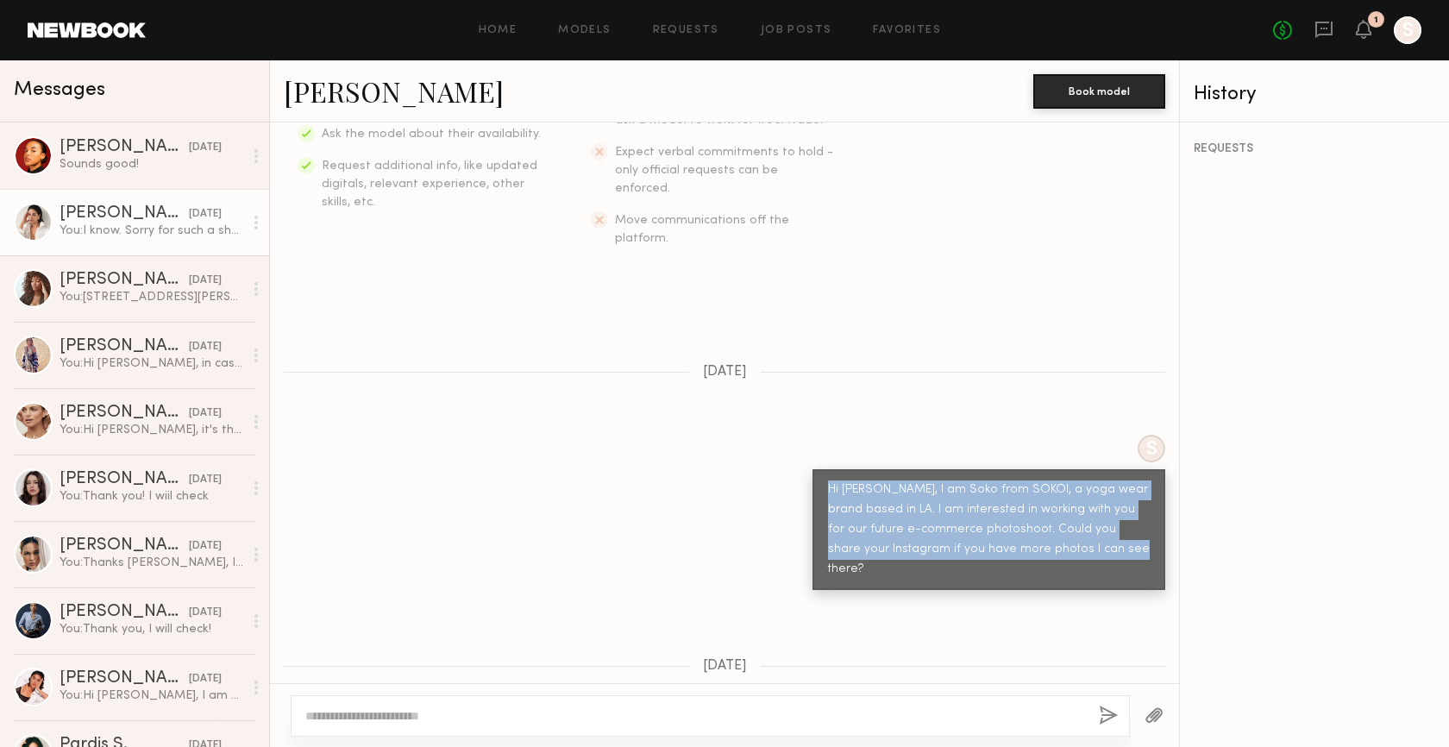
drag, startPoint x: 1099, startPoint y: 514, endPoint x: 811, endPoint y: 442, distance: 297.1
click at [813, 469] on div "Hi Shenan, I am Soko from SOKOI, a yoga wear brand based in LA. I am interested…" at bounding box center [989, 529] width 353 height 121
copy div "Hi Shenan, I am Soko from SOKOI, a yoga wear brand based in LA. I am interested…"
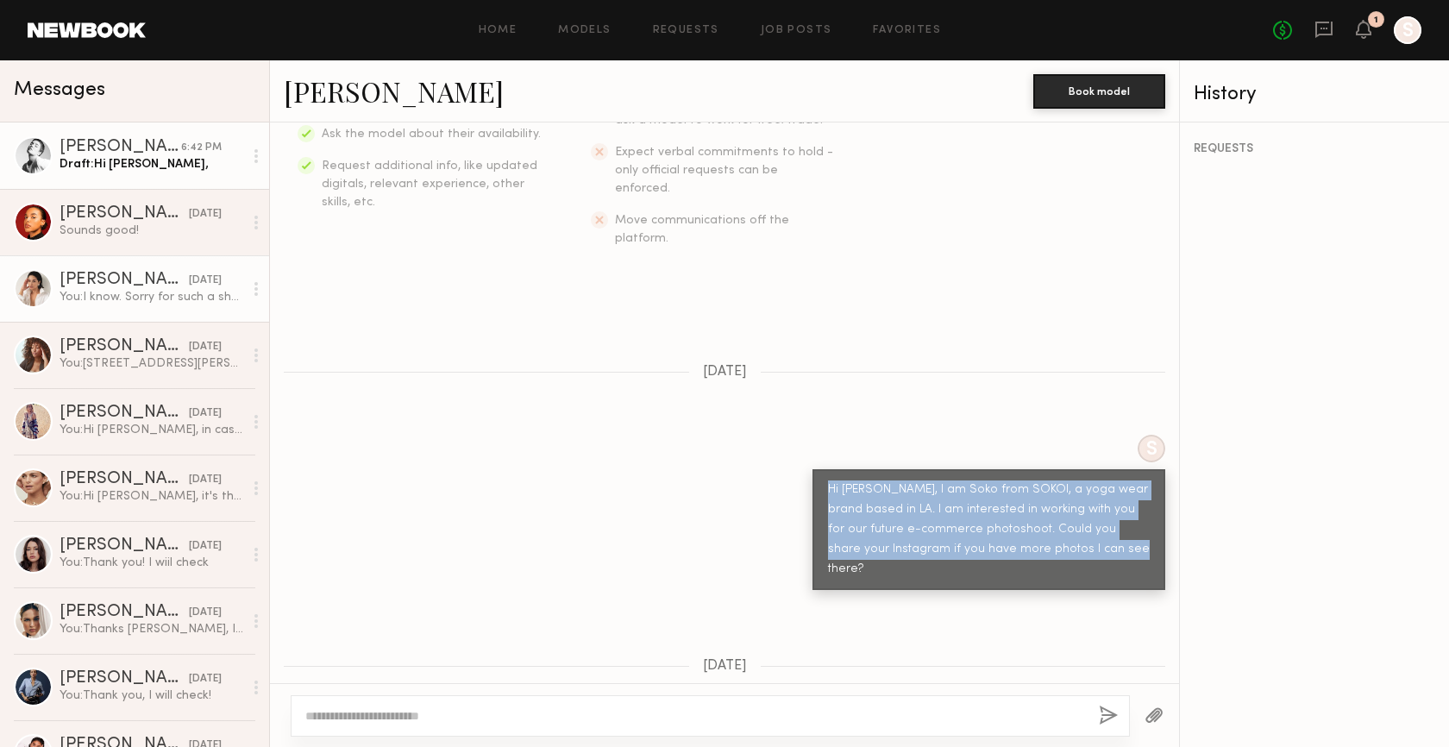
click at [149, 164] on div "Draft: Hi Jessica," at bounding box center [152, 164] width 184 height 16
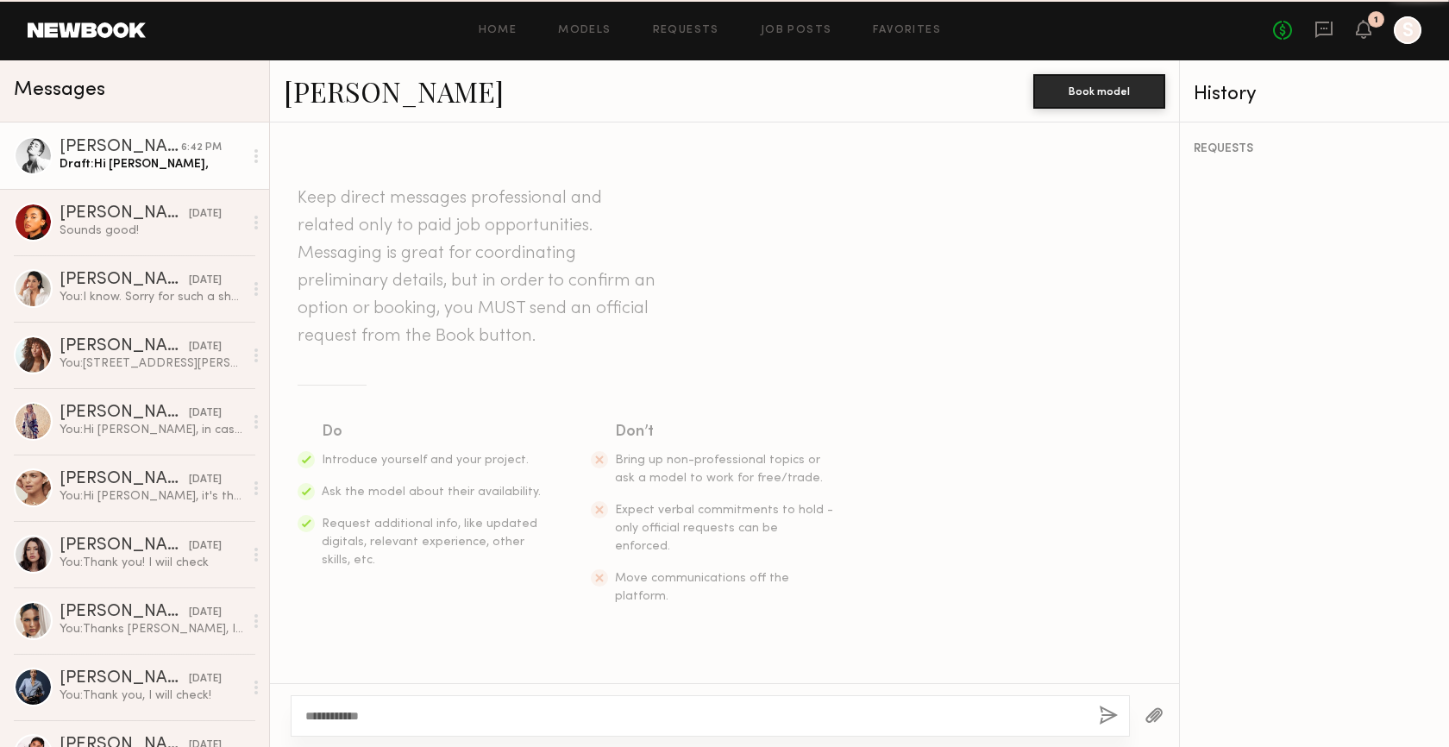
scroll to position [224, 0]
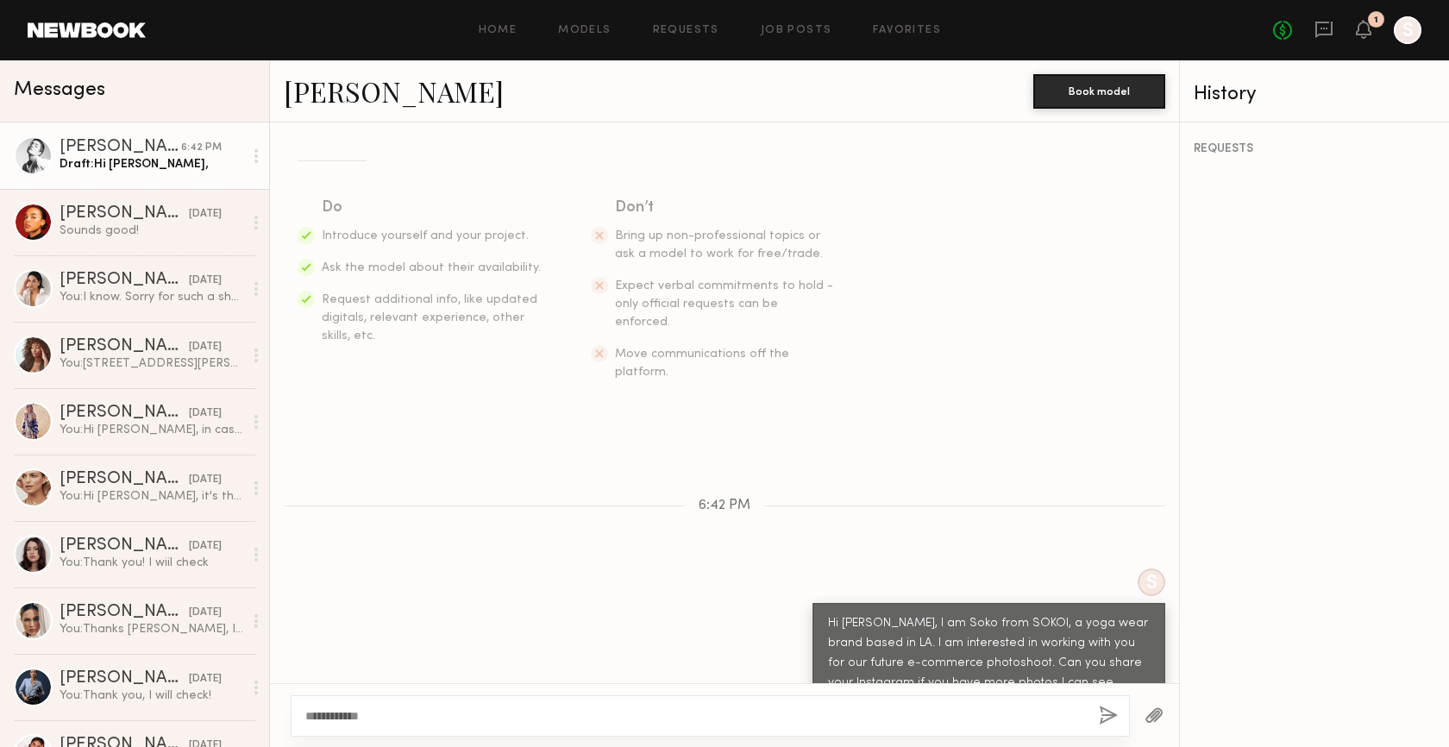
click at [458, 700] on div "**********" at bounding box center [710, 715] width 839 height 41
click at [454, 707] on textarea "**********" at bounding box center [695, 715] width 780 height 17
type textarea "*"
click at [514, 450] on div "Keep direct messages professional and related only to paid job opportunities. M…" at bounding box center [724, 402] width 909 height 561
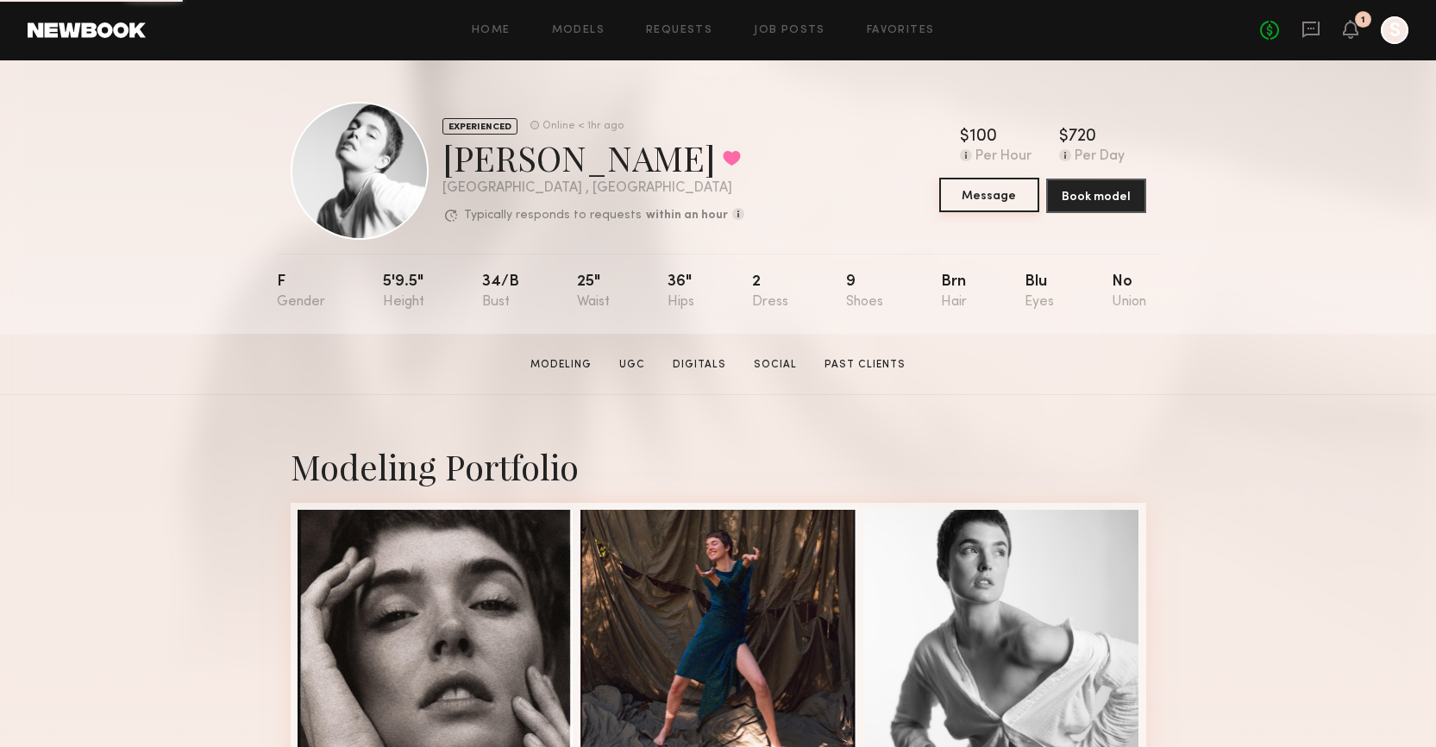
click at [971, 198] on button "Message" at bounding box center [989, 195] width 100 height 35
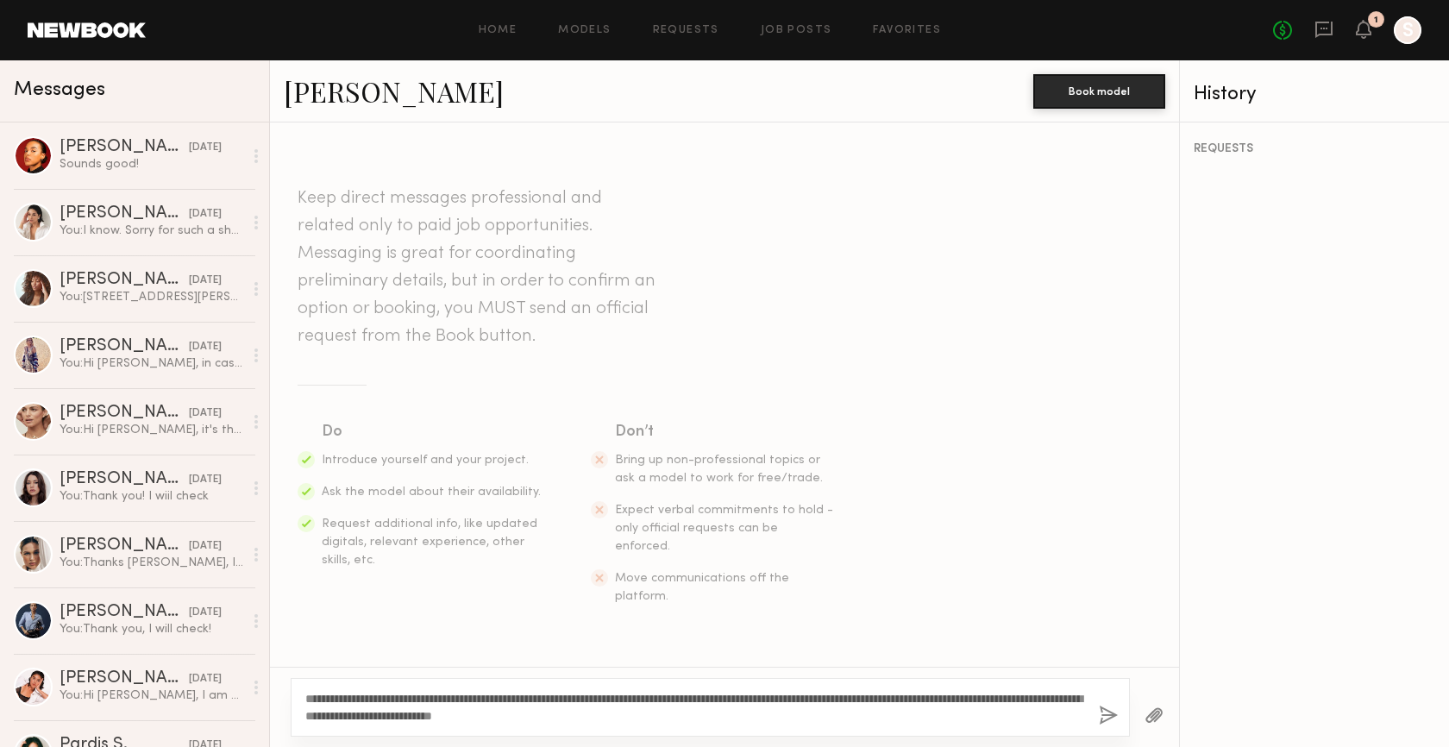
click at [359, 698] on textarea "**********" at bounding box center [695, 707] width 780 height 35
click at [746, 714] on textarea "**********" at bounding box center [695, 707] width 780 height 35
click at [335, 719] on textarea "**********" at bounding box center [695, 707] width 780 height 35
drag, startPoint x: 703, startPoint y: 722, endPoint x: 292, endPoint y: 693, distance: 411.6
click at [292, 693] on div "**********" at bounding box center [710, 707] width 839 height 59
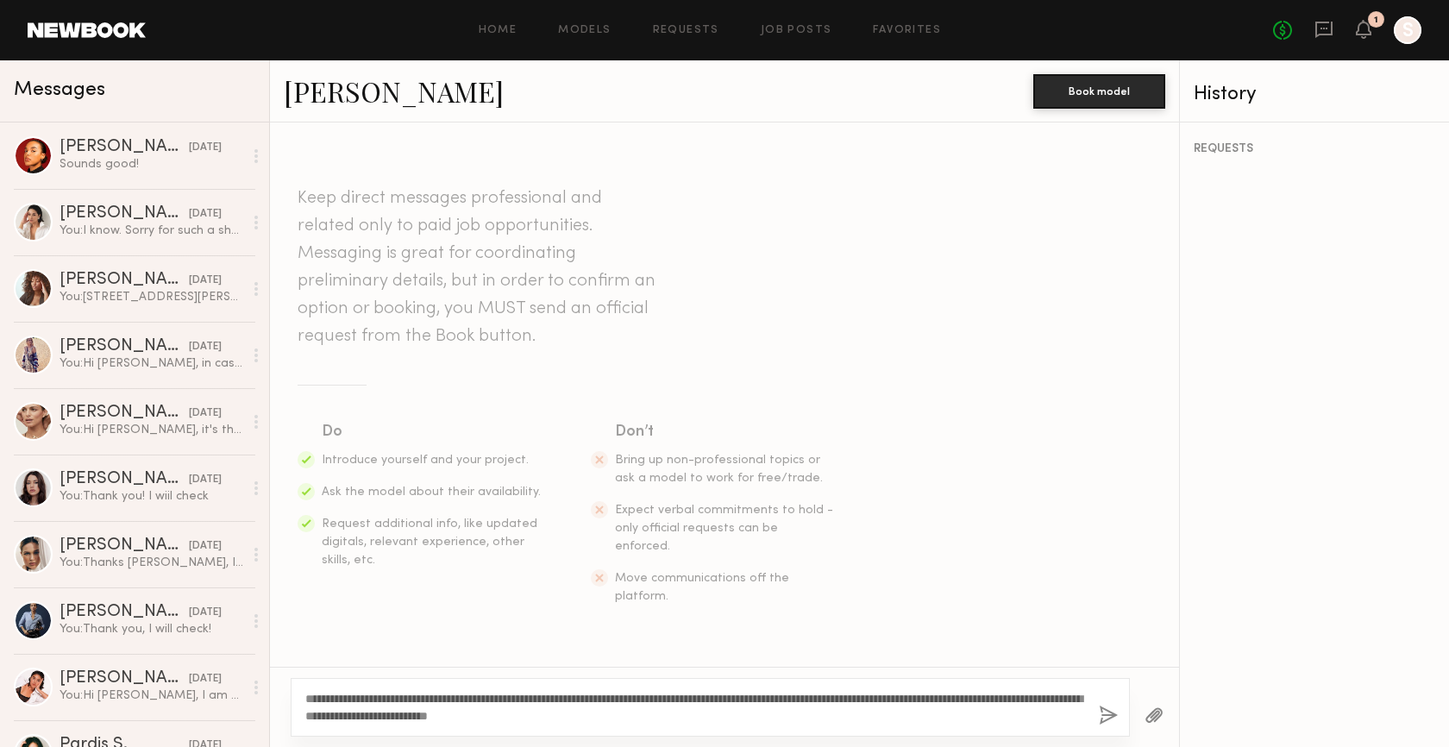
type textarea "**********"
click at [1112, 706] on button "button" at bounding box center [1108, 717] width 19 height 22
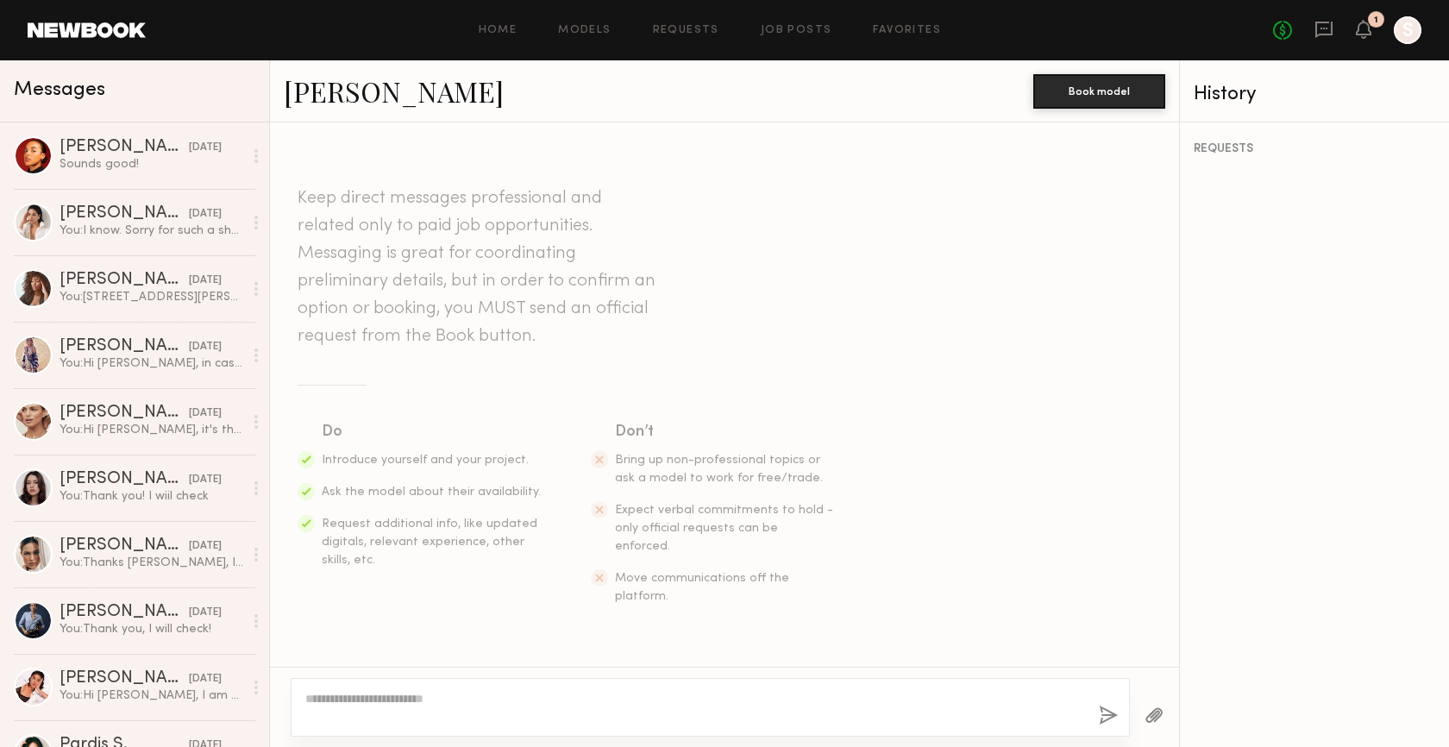
scroll to position [224, 0]
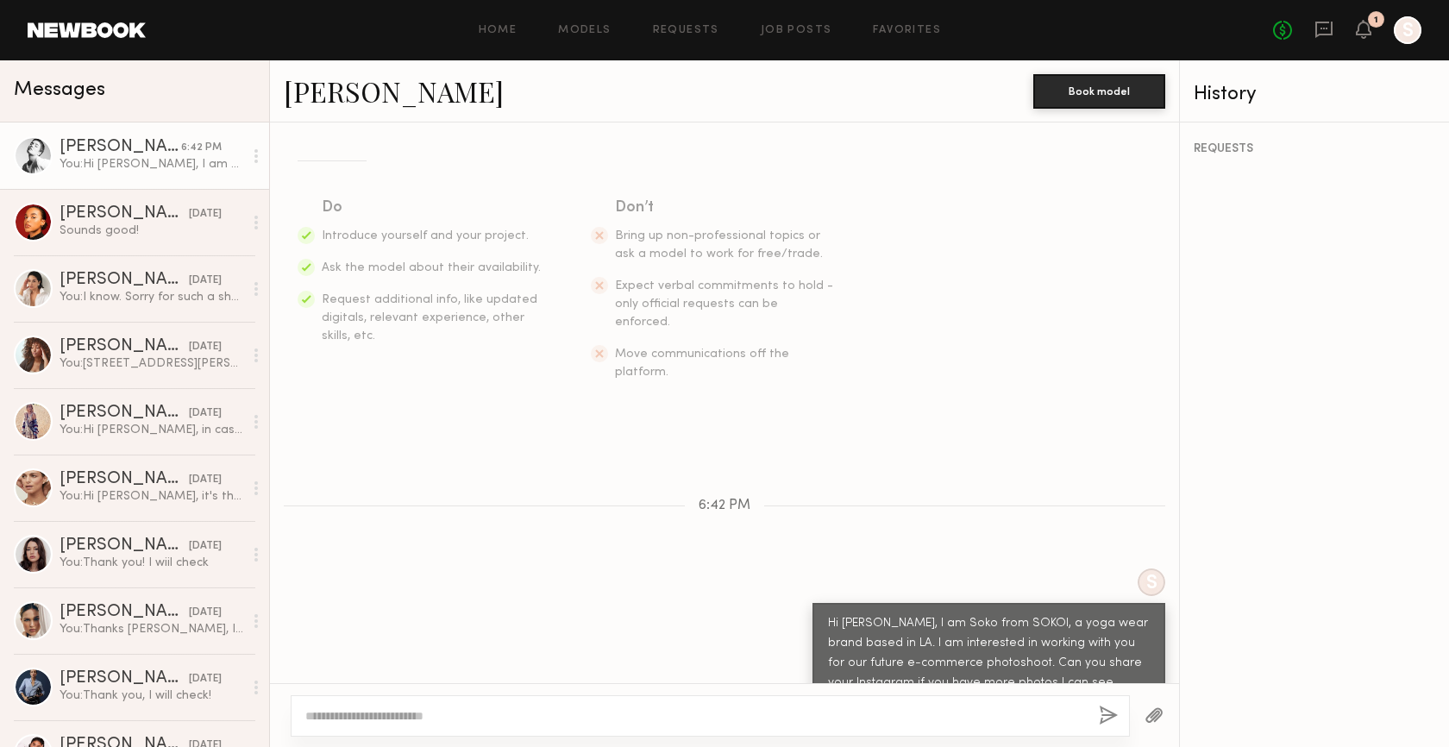
click at [1078, 365] on div "Keep direct messages professional and related only to paid job opportunities. M…" at bounding box center [724, 170] width 909 height 531
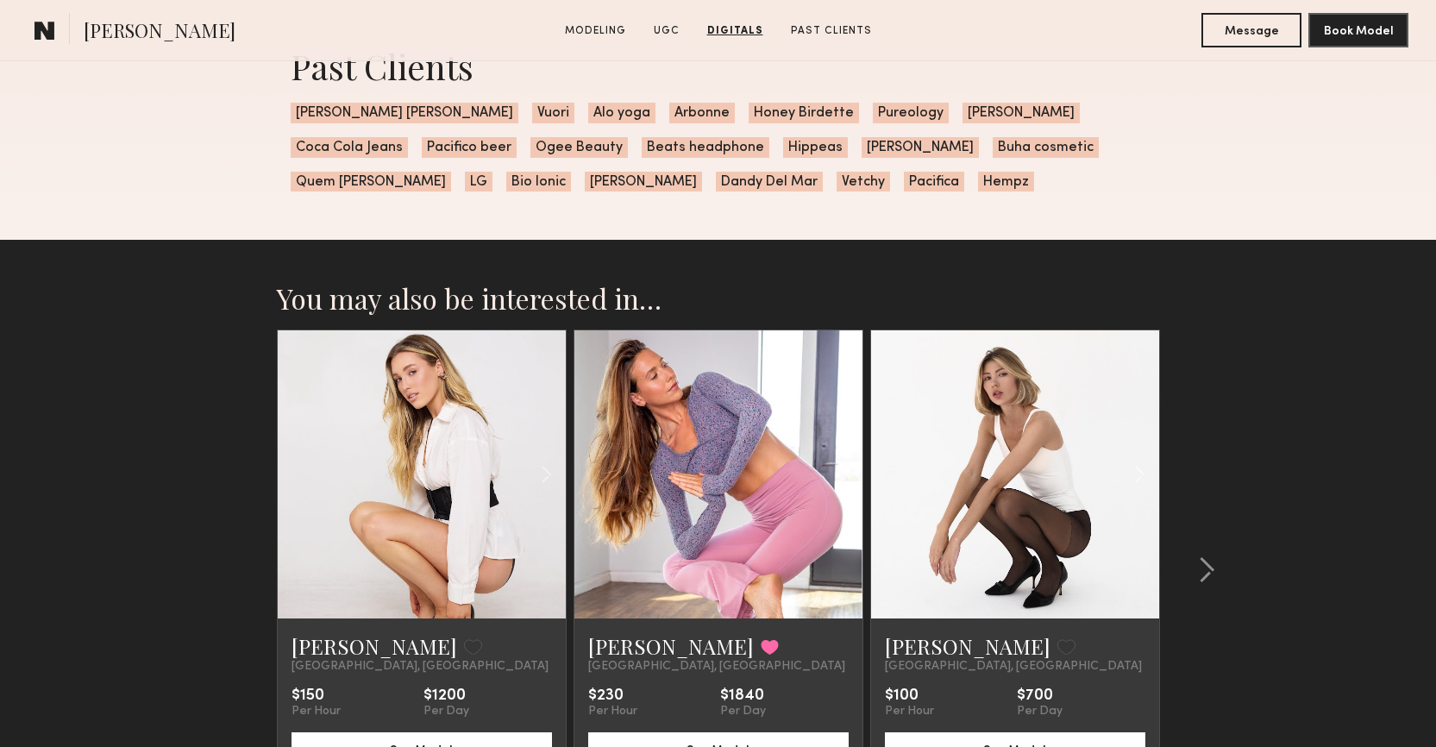
scroll to position [3615, 0]
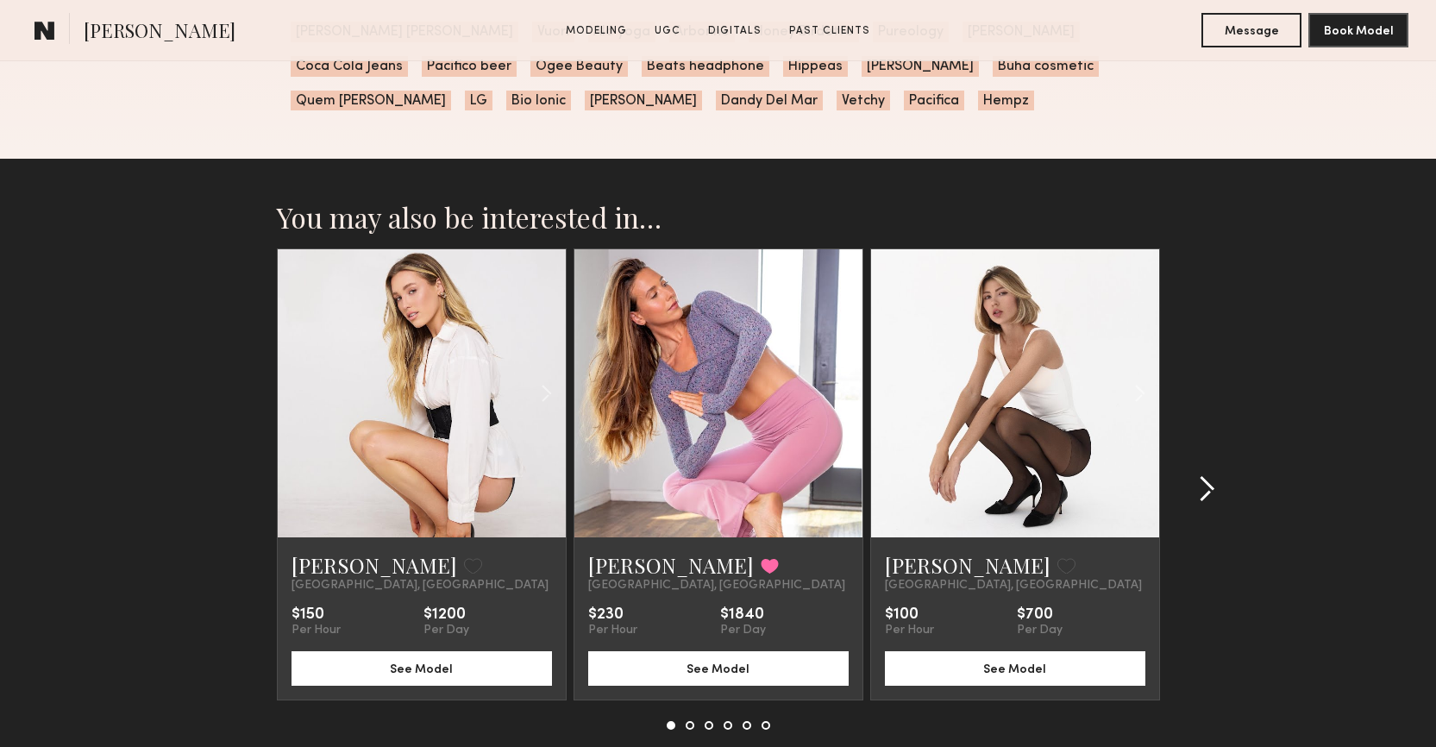
click at [1214, 492] on common-icon at bounding box center [1206, 489] width 17 height 28
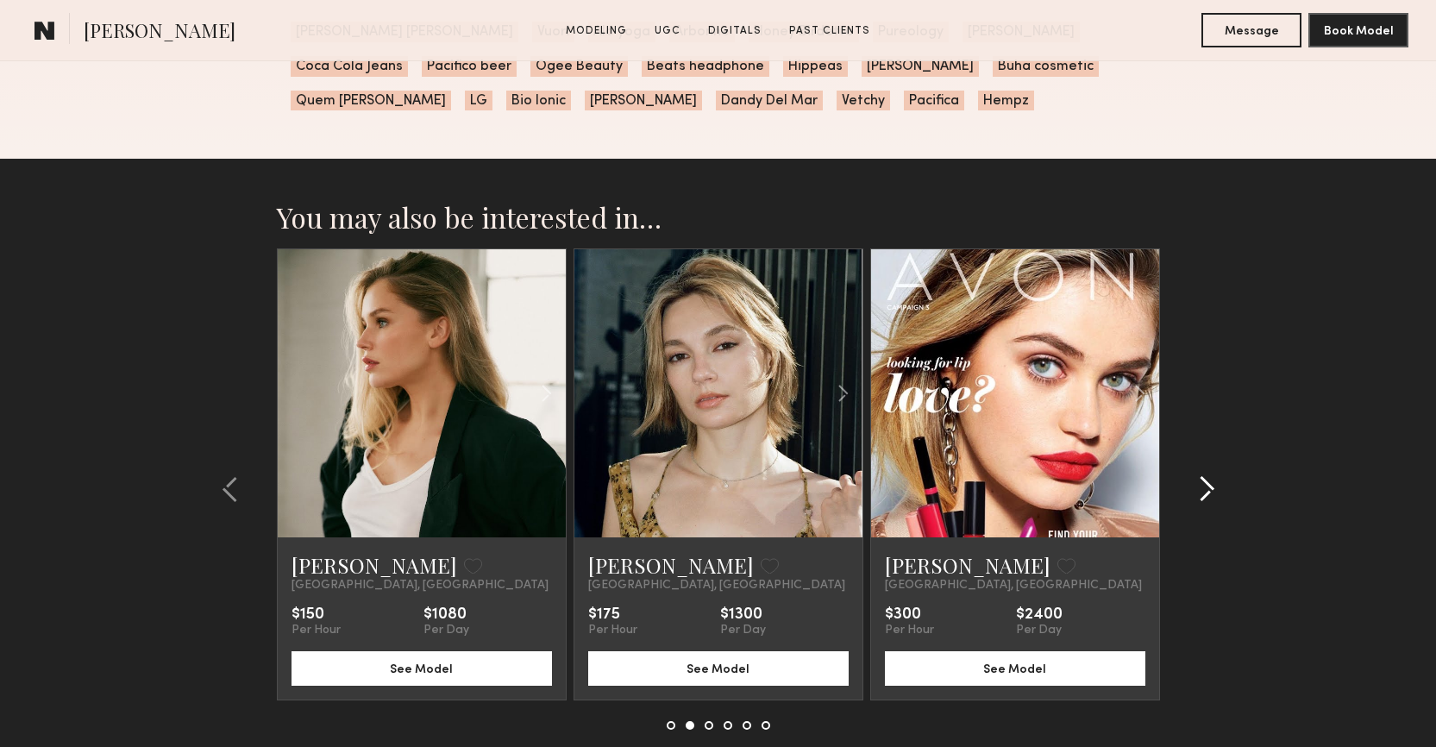
click at [1214, 492] on common-icon at bounding box center [1206, 489] width 17 height 28
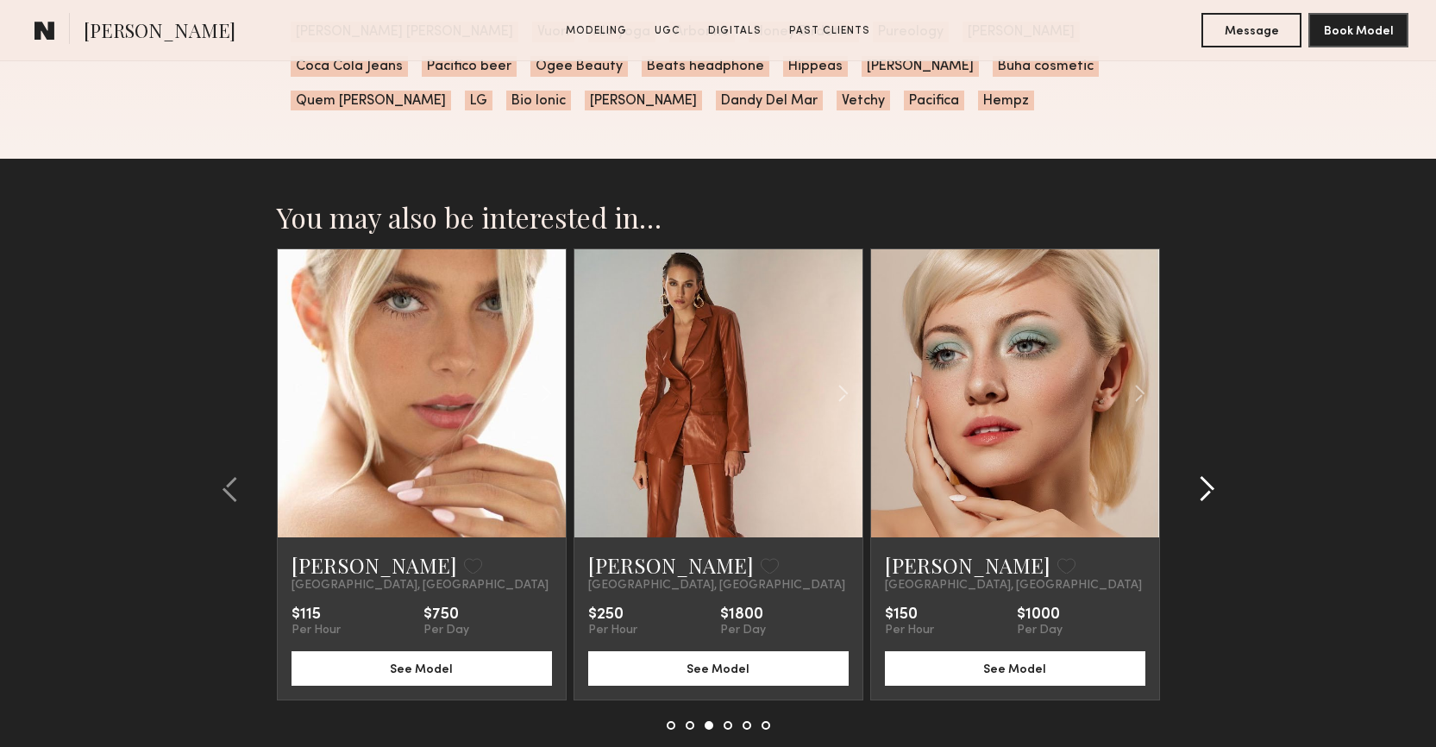
click at [1214, 492] on common-icon at bounding box center [1206, 489] width 17 height 28
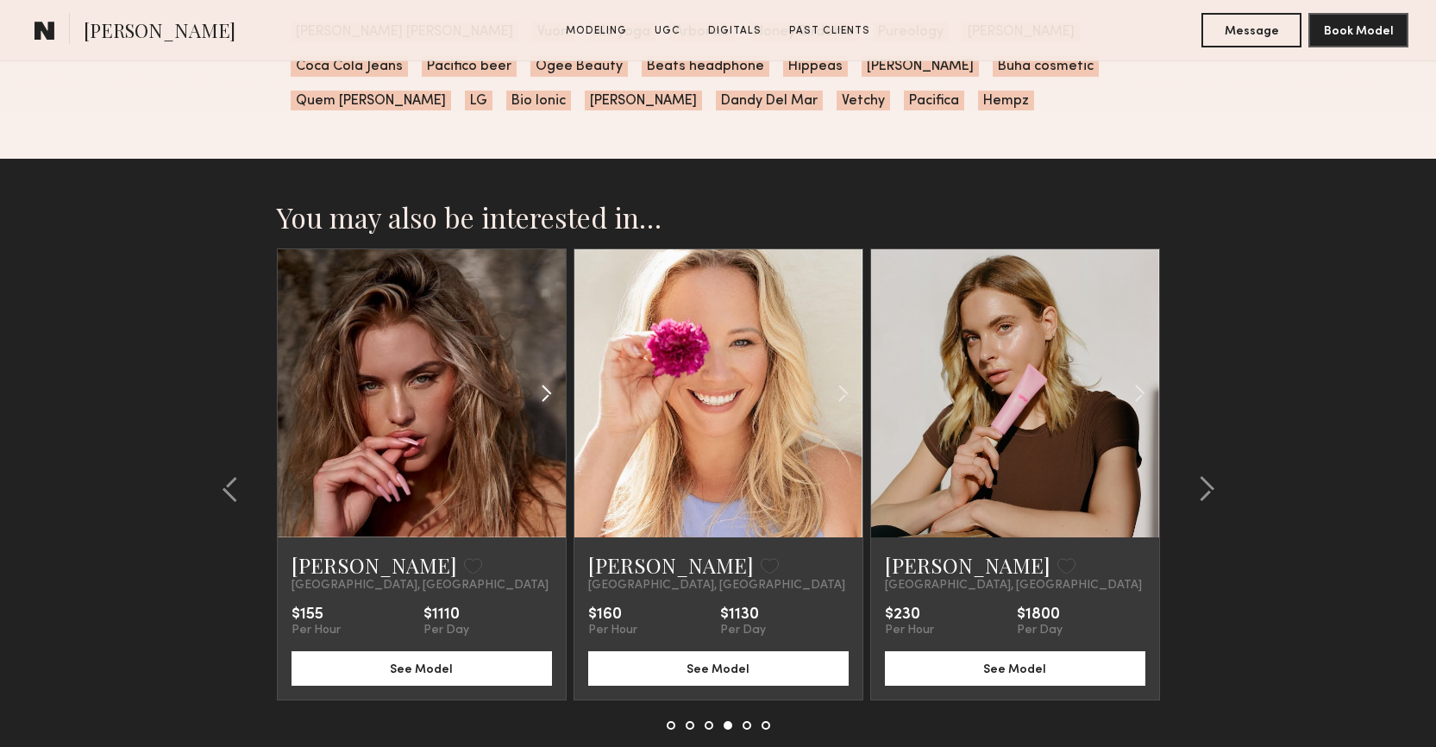
click at [552, 391] on common-icon at bounding box center [546, 393] width 25 height 33
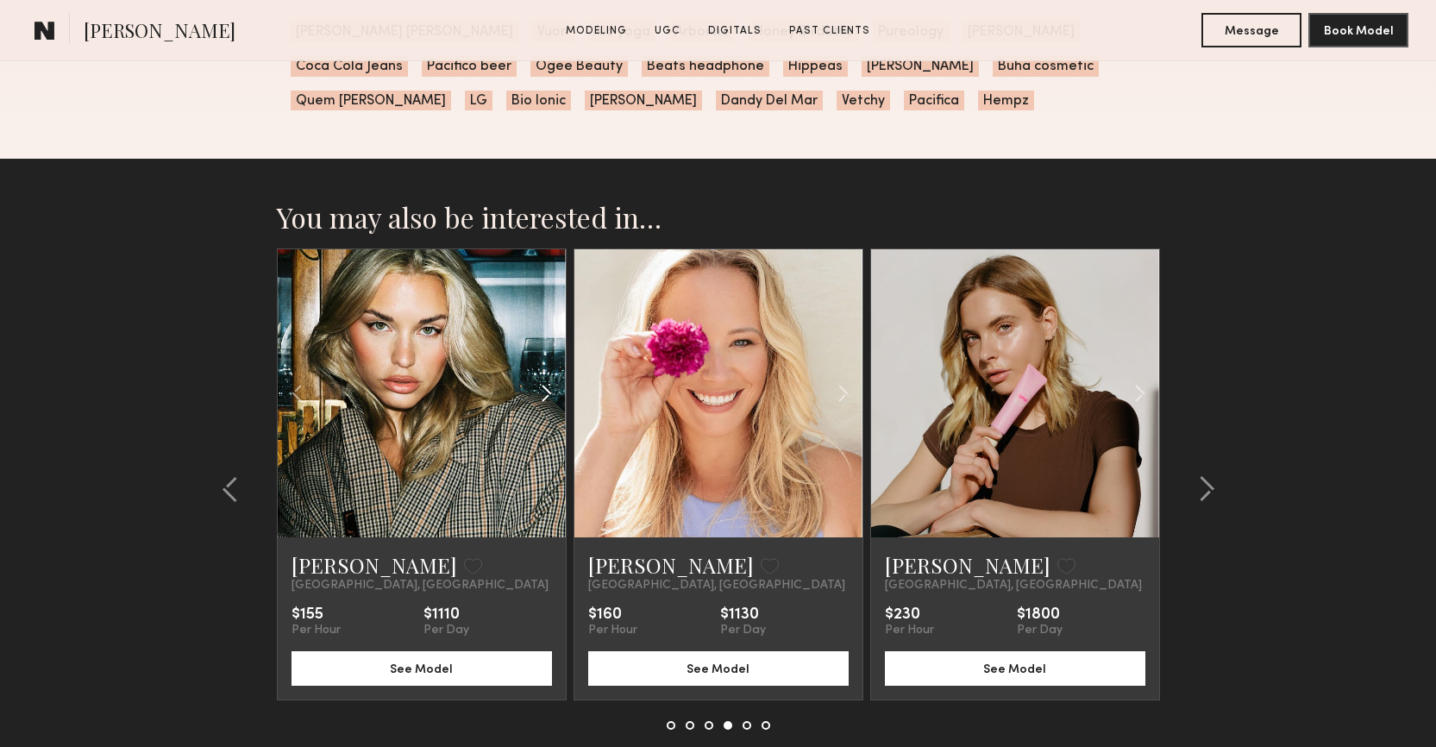
click at [552, 391] on common-icon at bounding box center [546, 393] width 25 height 33
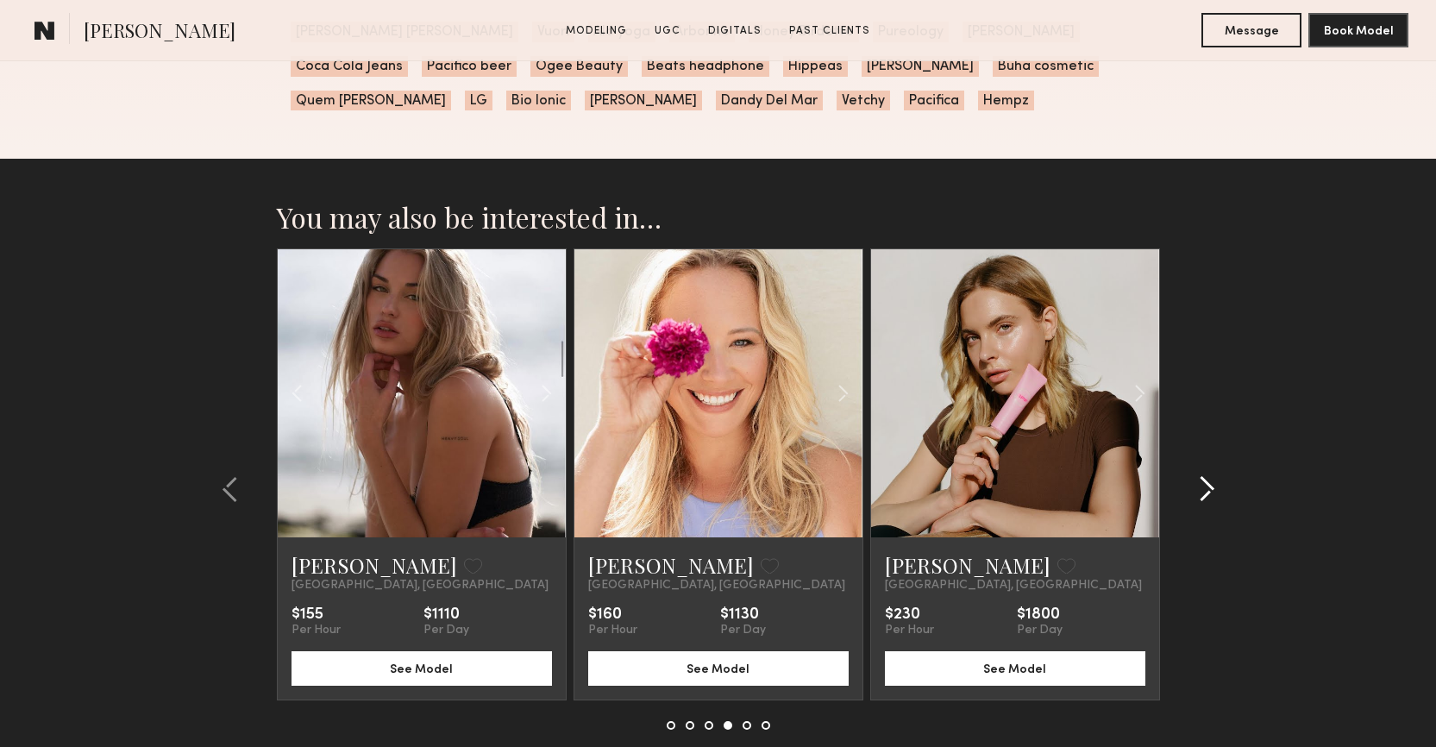
click at [1212, 481] on common-icon at bounding box center [1206, 489] width 17 height 28
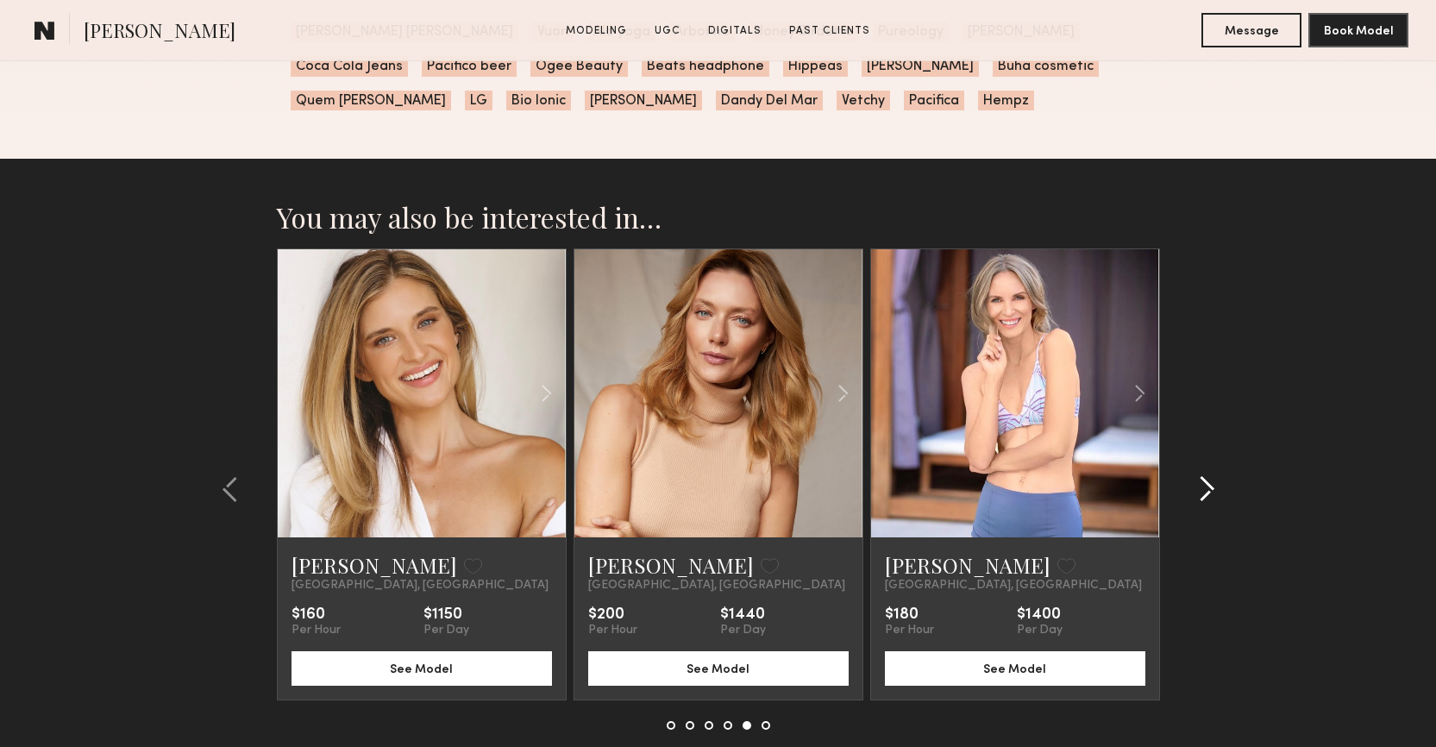
click at [1212, 481] on common-icon at bounding box center [1206, 489] width 17 height 28
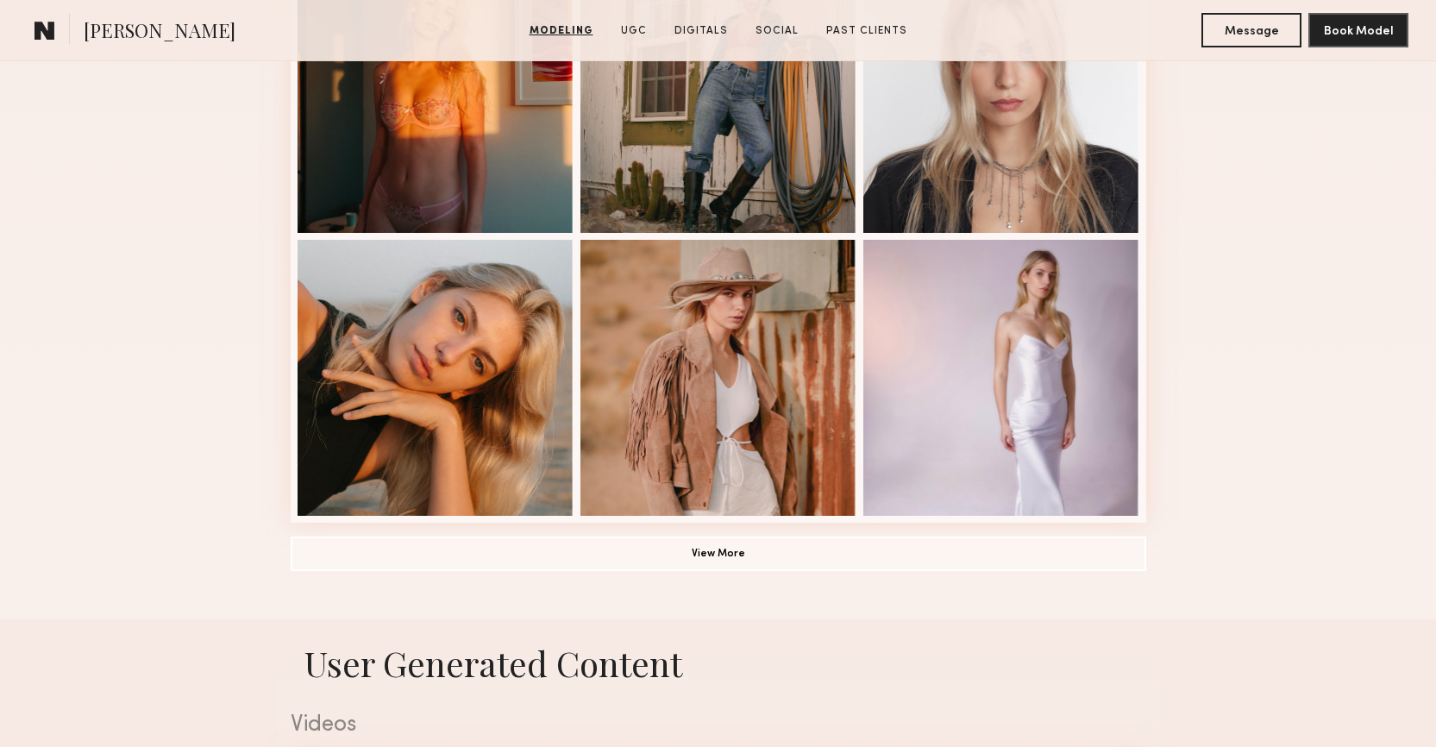
scroll to position [1262, 0]
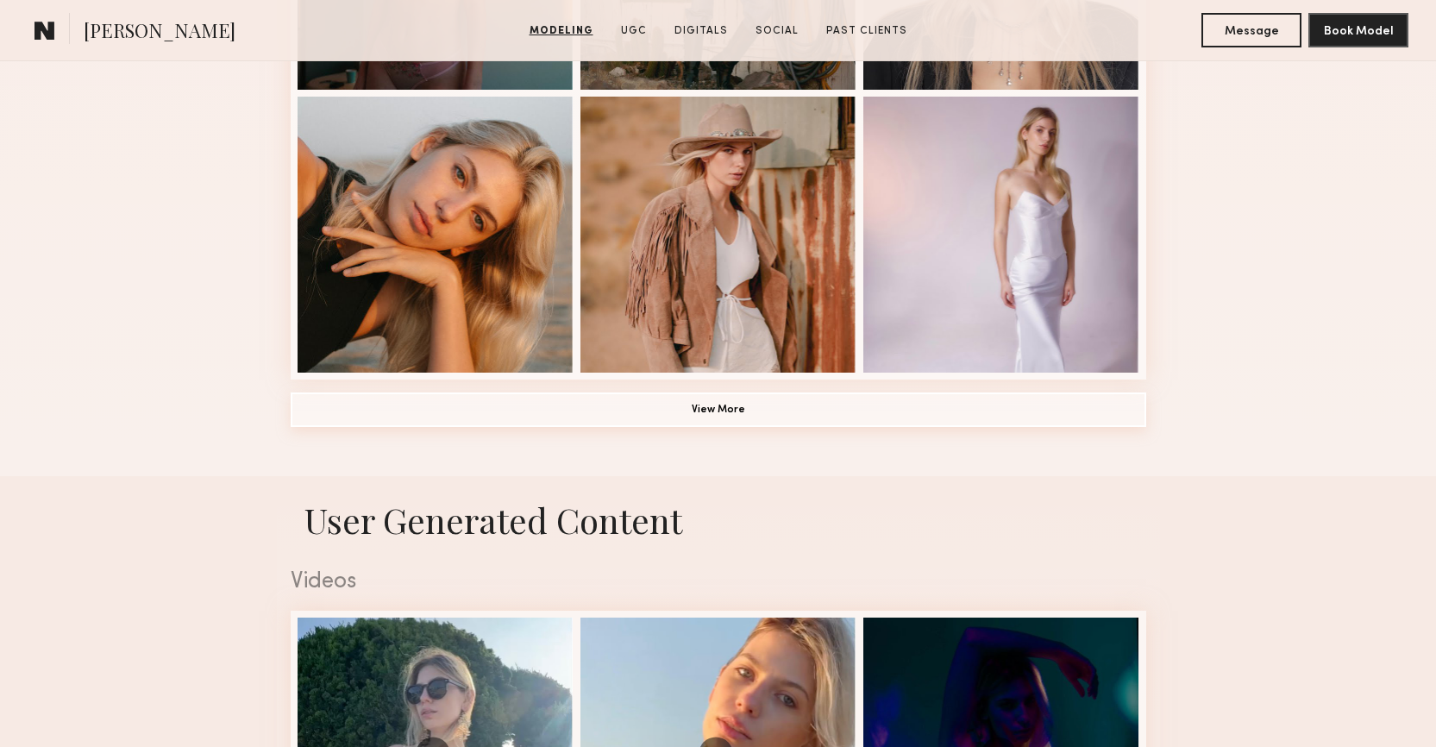
click at [877, 407] on button "View More" at bounding box center [719, 409] width 856 height 35
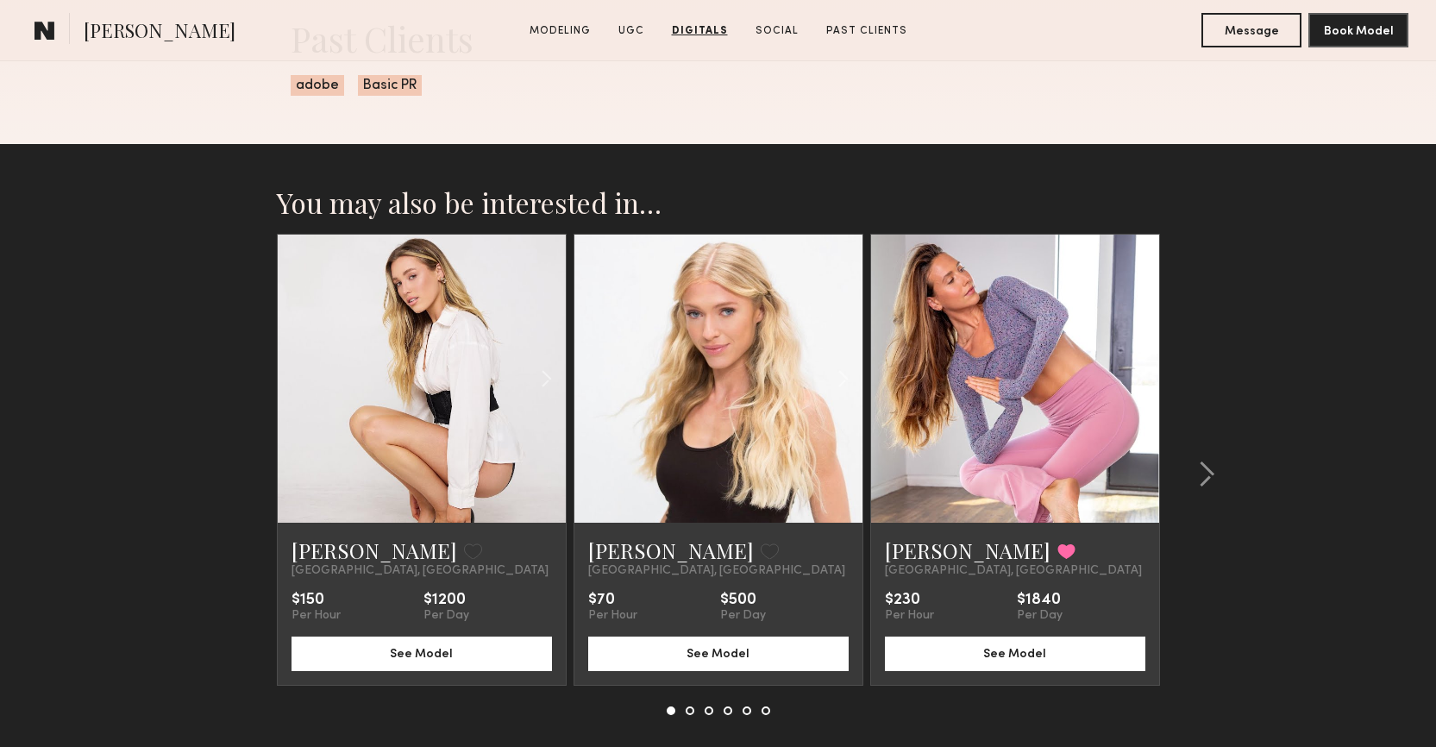
scroll to position [4267, 0]
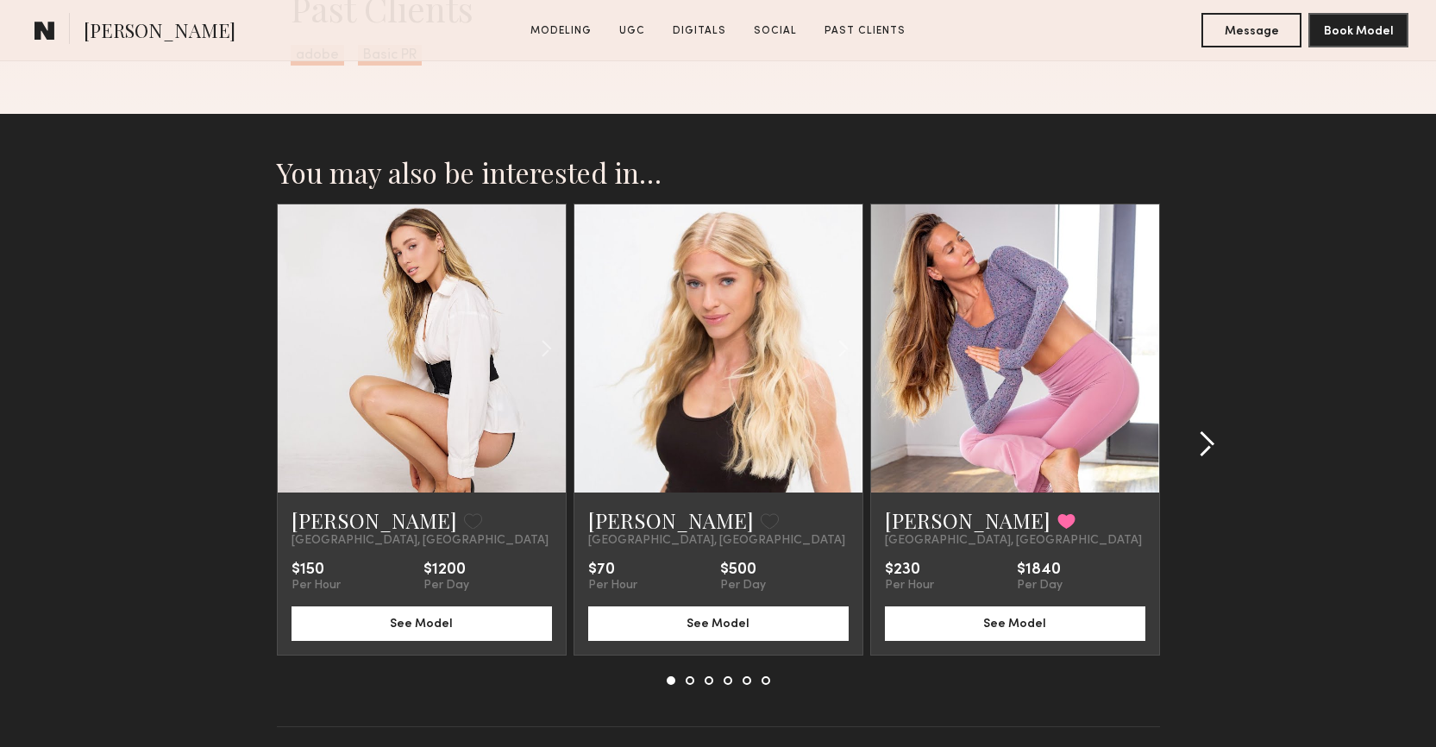
click at [1205, 440] on common-icon at bounding box center [1206, 444] width 17 height 28
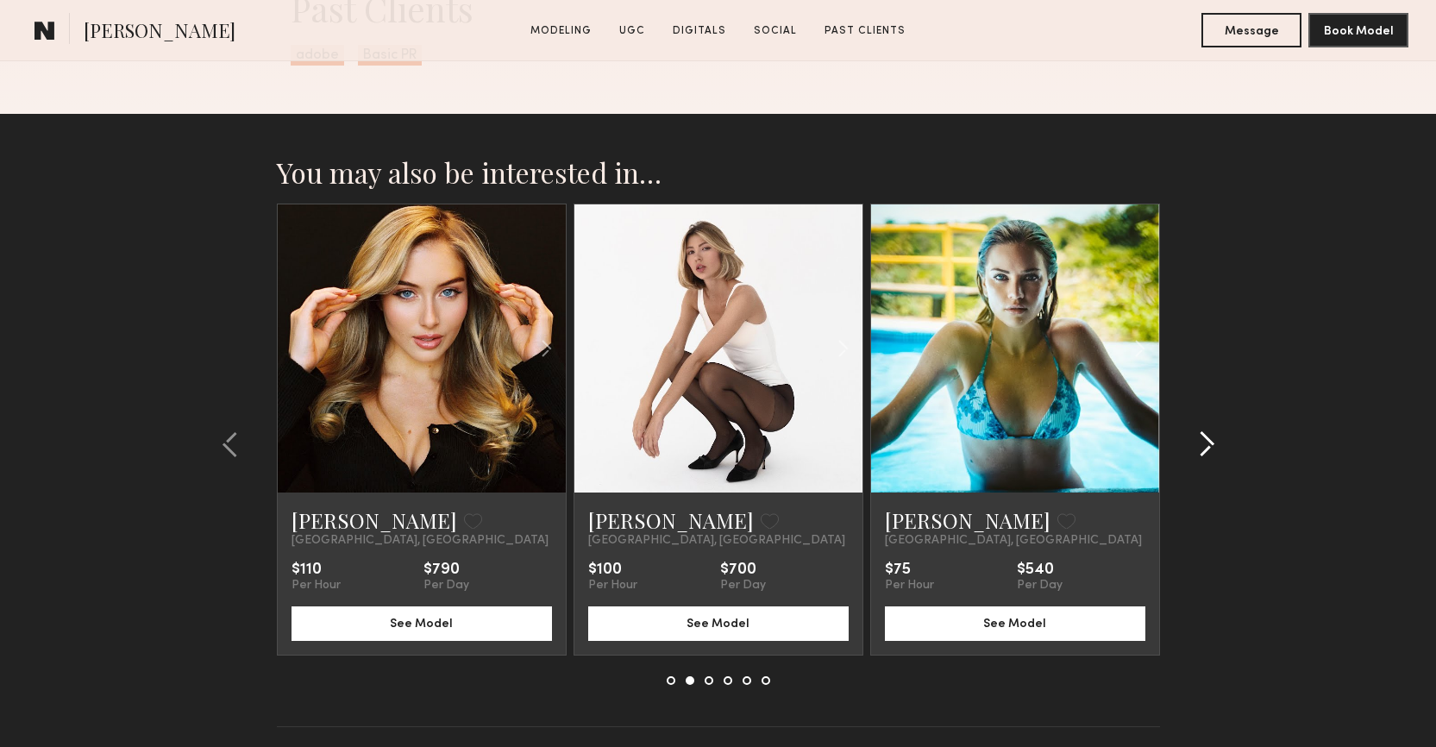
click at [1205, 440] on common-icon at bounding box center [1206, 444] width 17 height 28
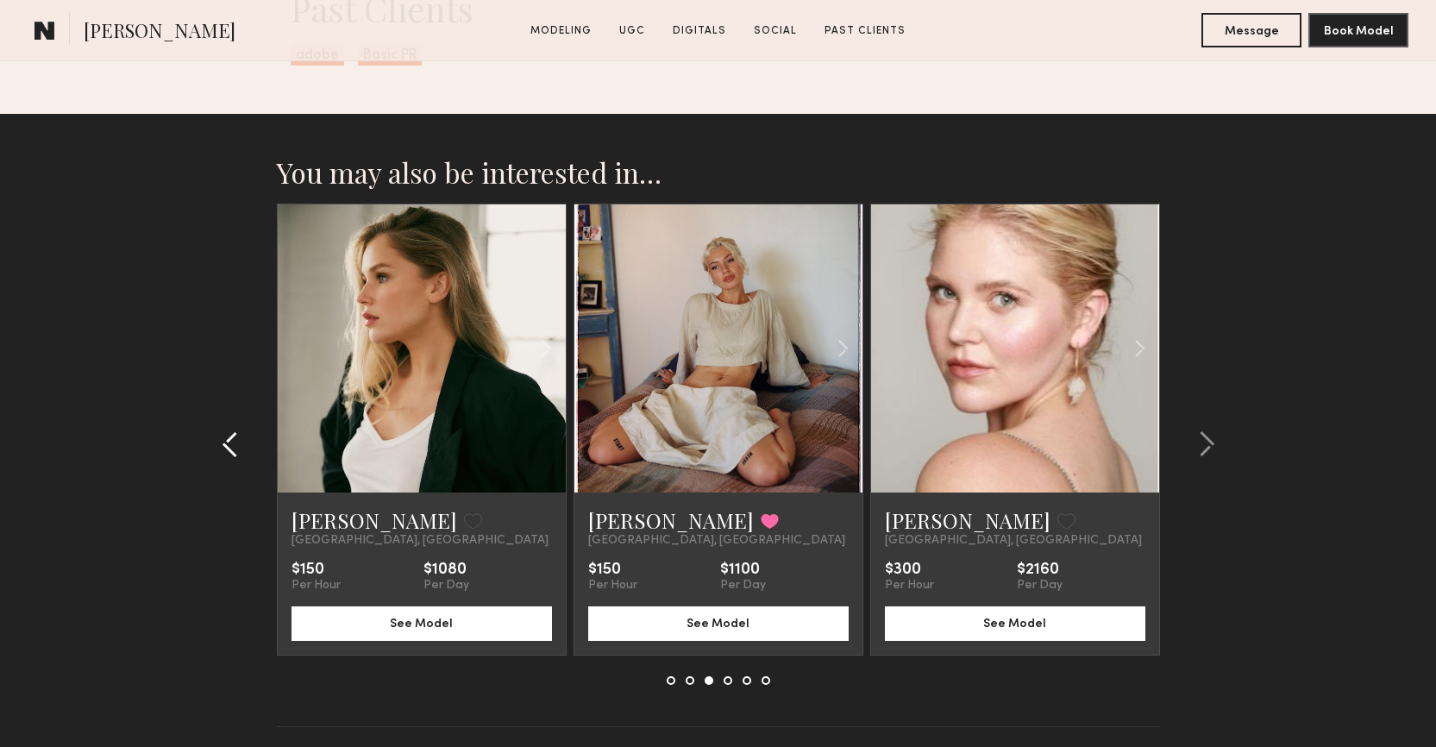
click at [228, 449] on common-icon at bounding box center [230, 444] width 17 height 28
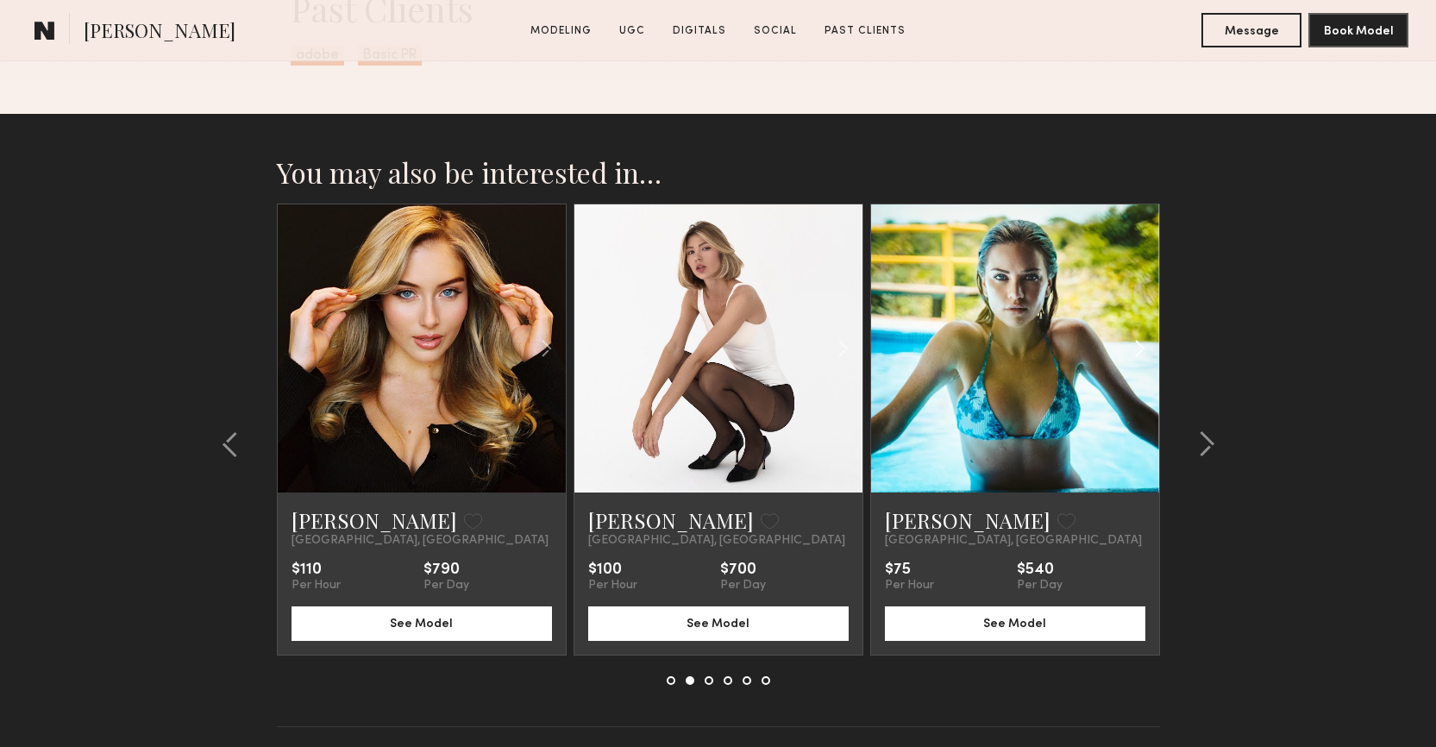
click at [1135, 355] on common-icon at bounding box center [1139, 348] width 25 height 33
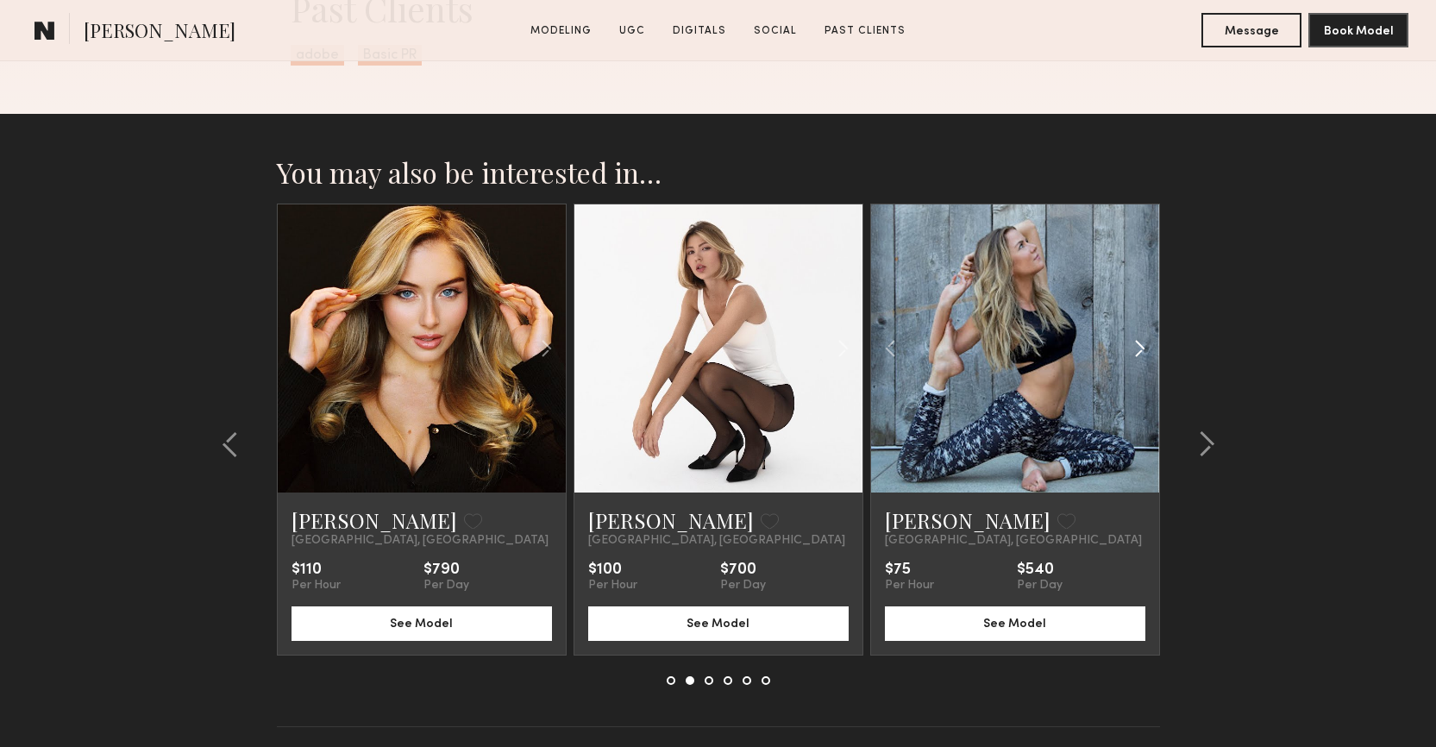
click at [1135, 355] on common-icon at bounding box center [1139, 348] width 25 height 33
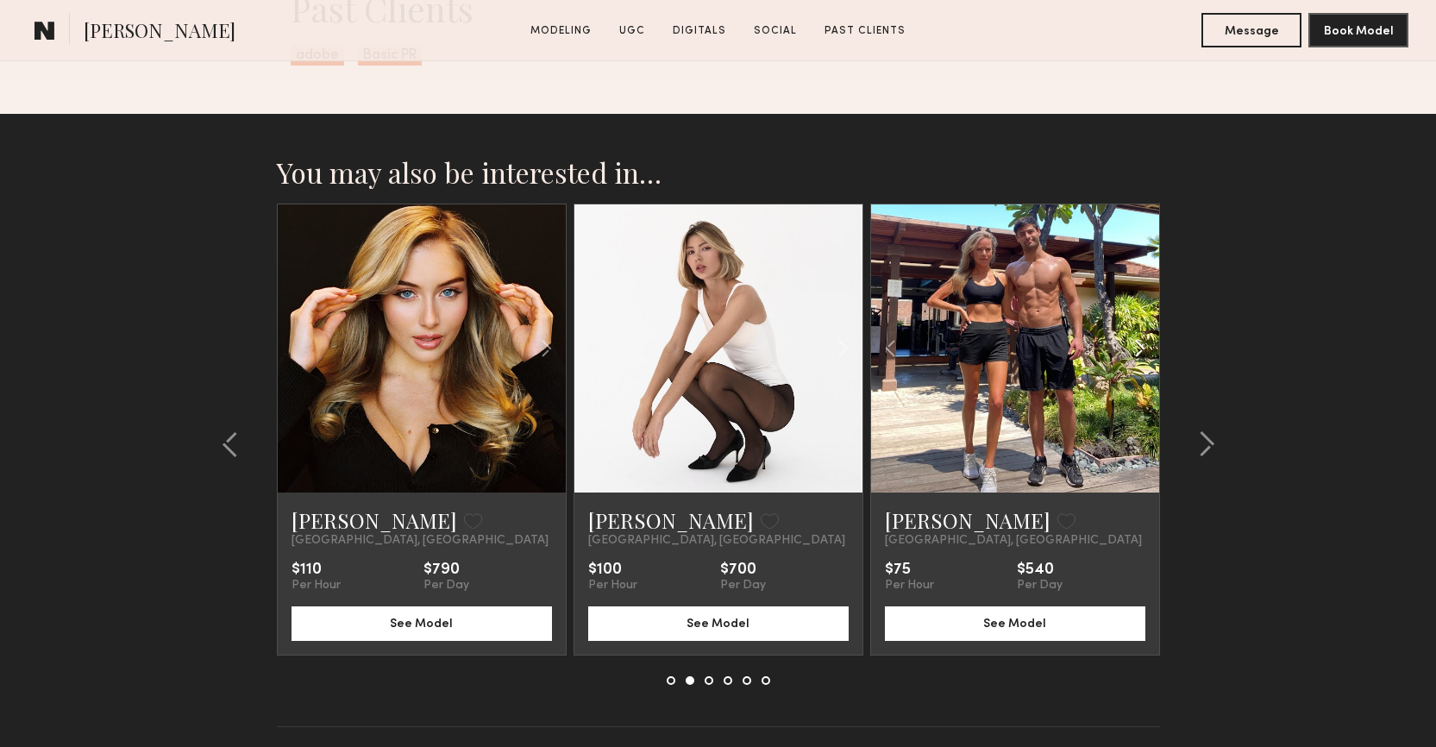
click at [1135, 355] on common-icon at bounding box center [1139, 348] width 25 height 33
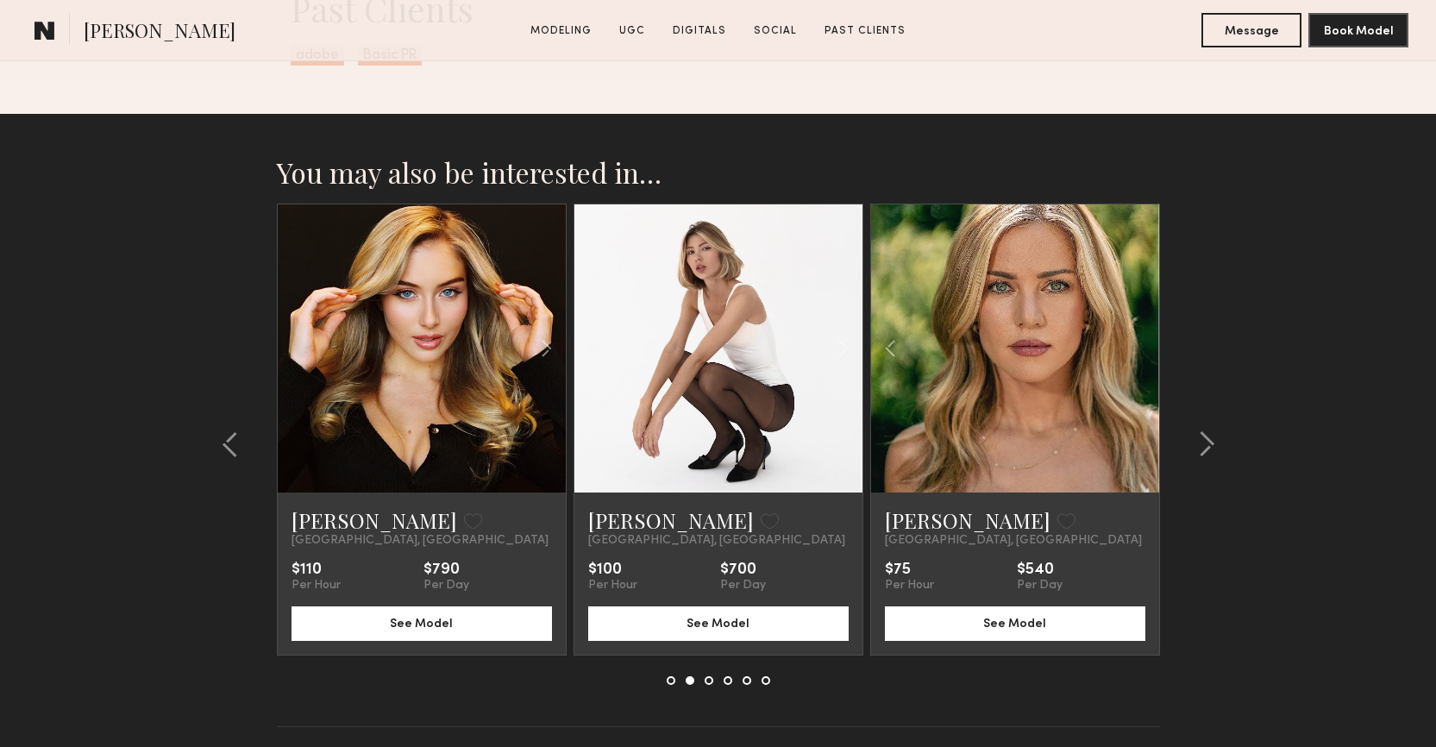
click at [1135, 355] on div at bounding box center [1015, 348] width 288 height 288
click at [1202, 449] on common-icon at bounding box center [1206, 444] width 17 height 28
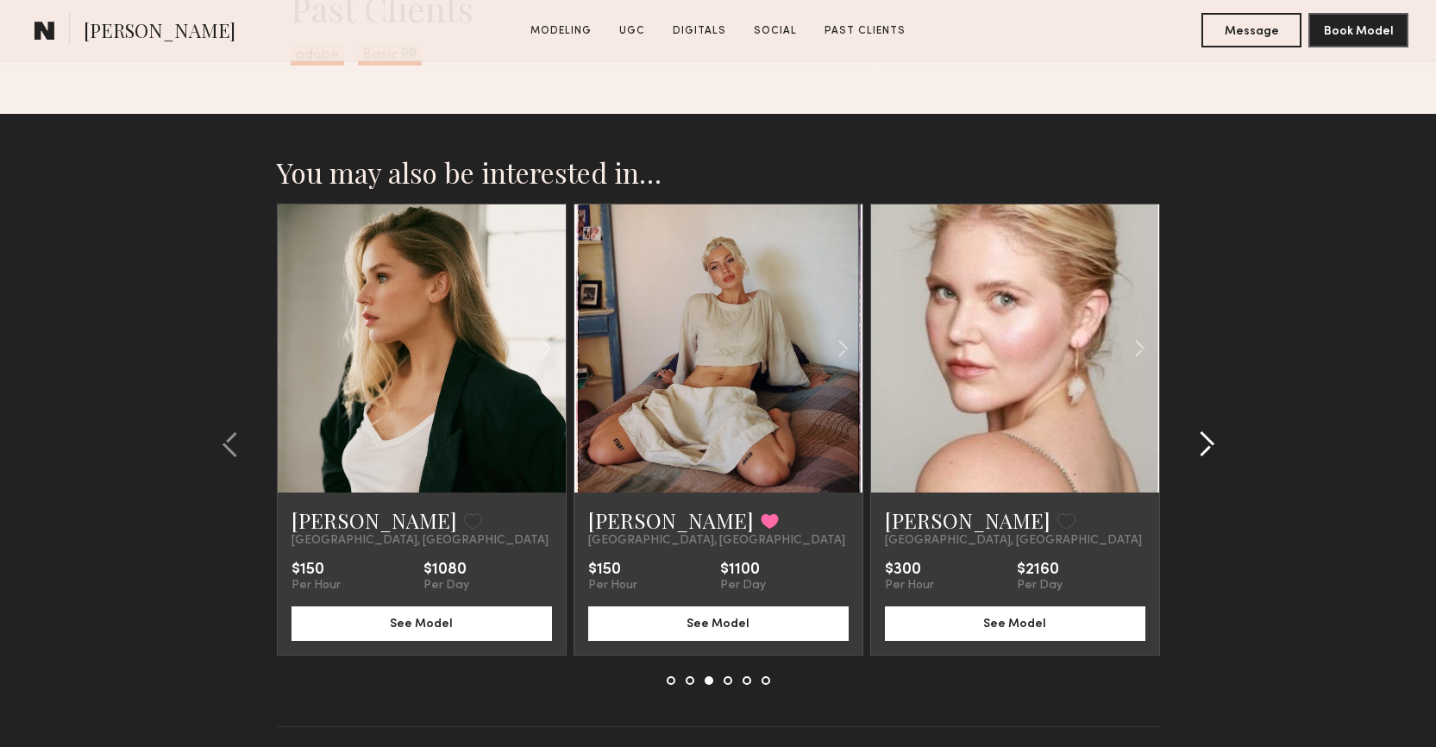
click at [1202, 449] on common-icon at bounding box center [1206, 444] width 17 height 28
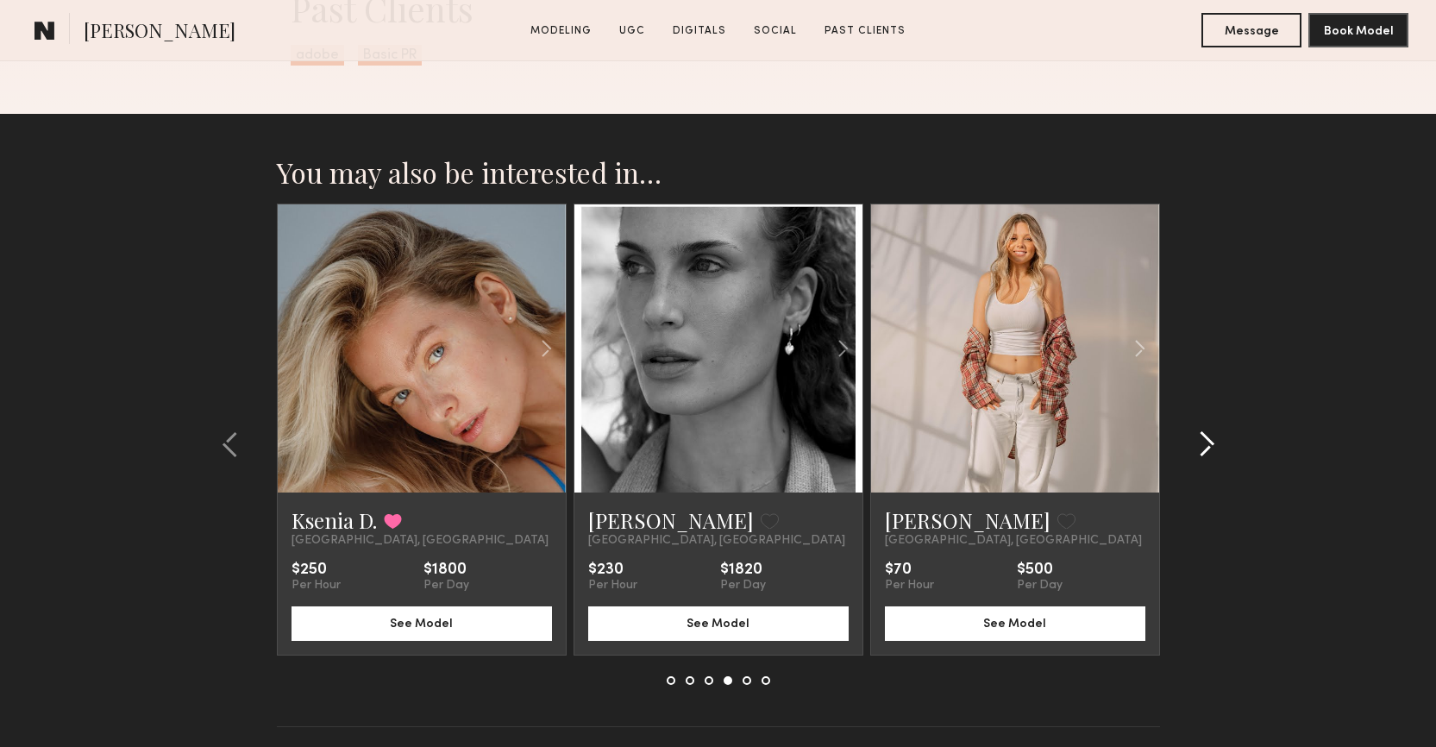
click at [1202, 449] on common-icon at bounding box center [1206, 444] width 17 height 28
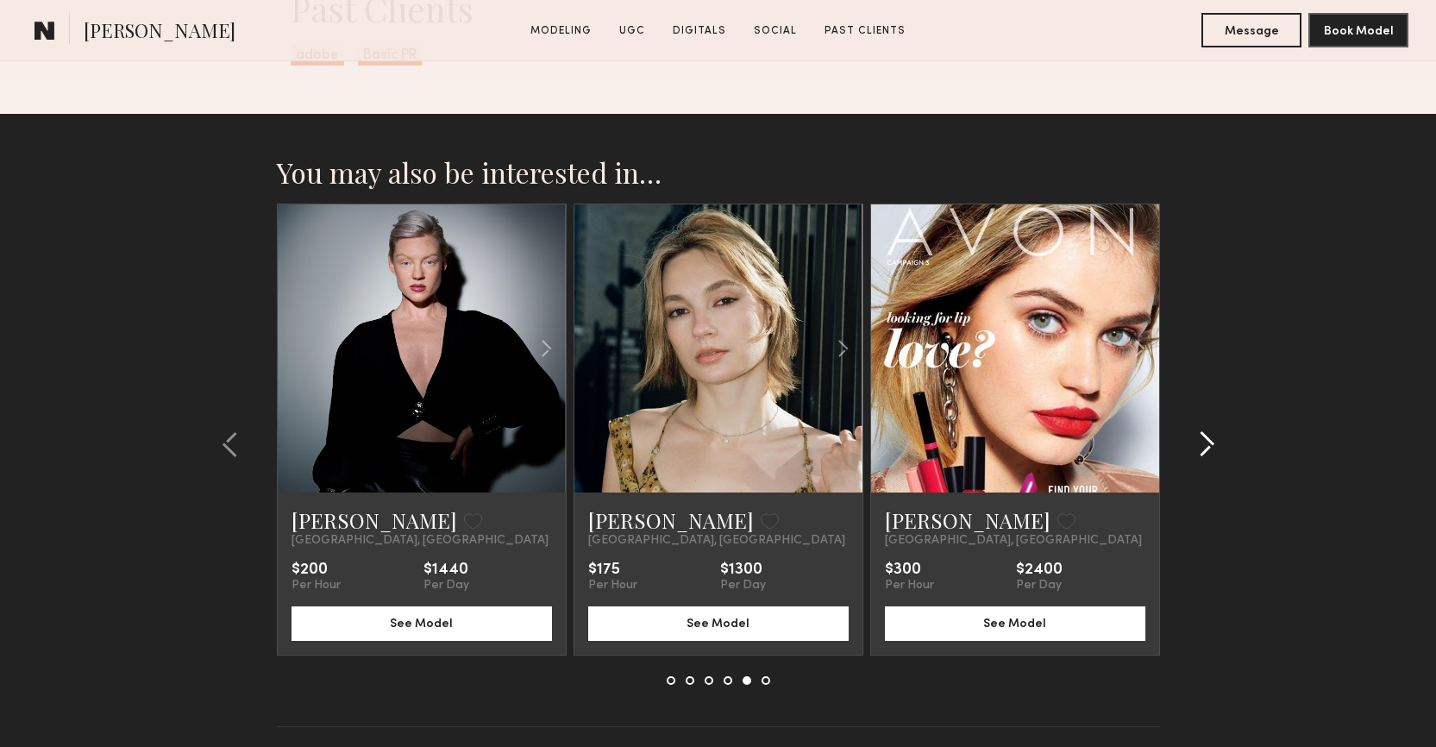
click at [1202, 449] on common-icon at bounding box center [1206, 444] width 17 height 28
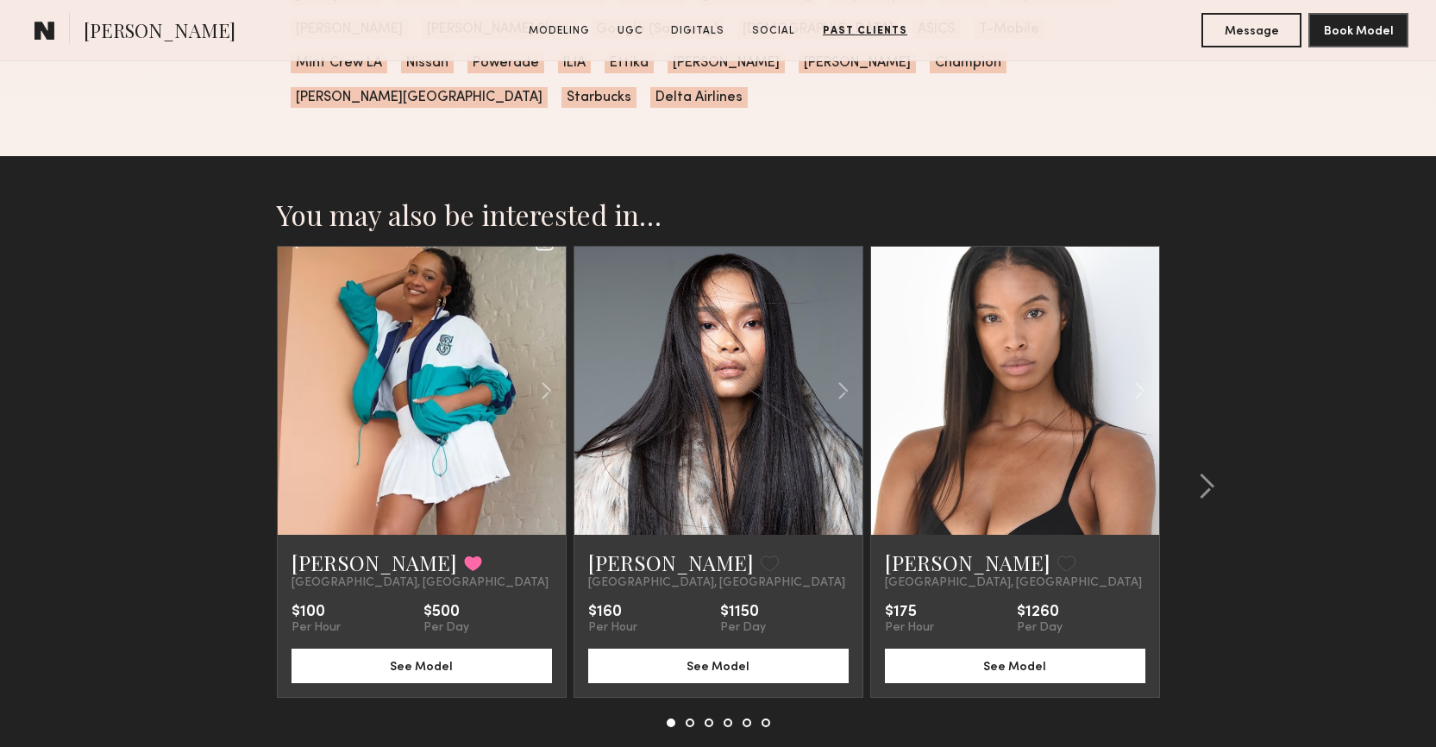
scroll to position [5918, 0]
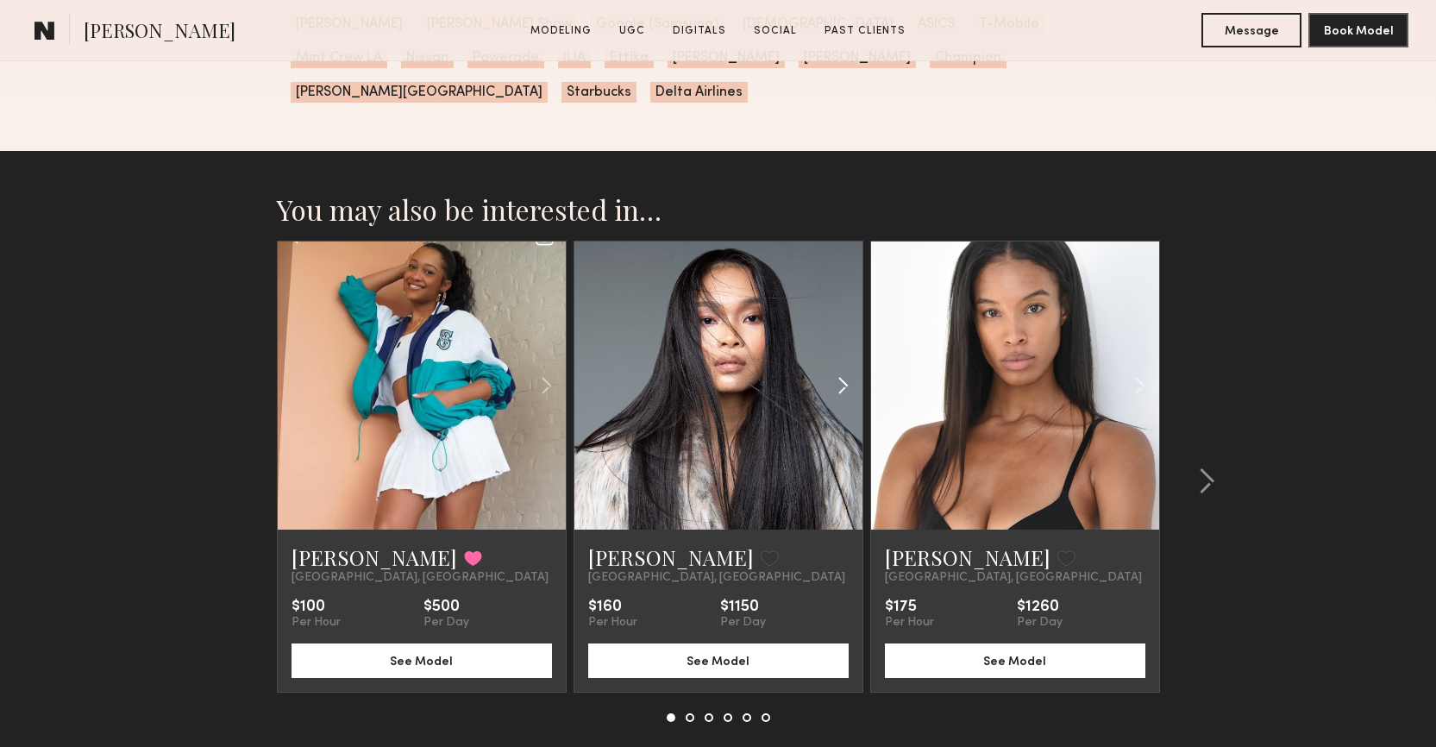
click at [844, 369] on common-icon at bounding box center [843, 385] width 25 height 33
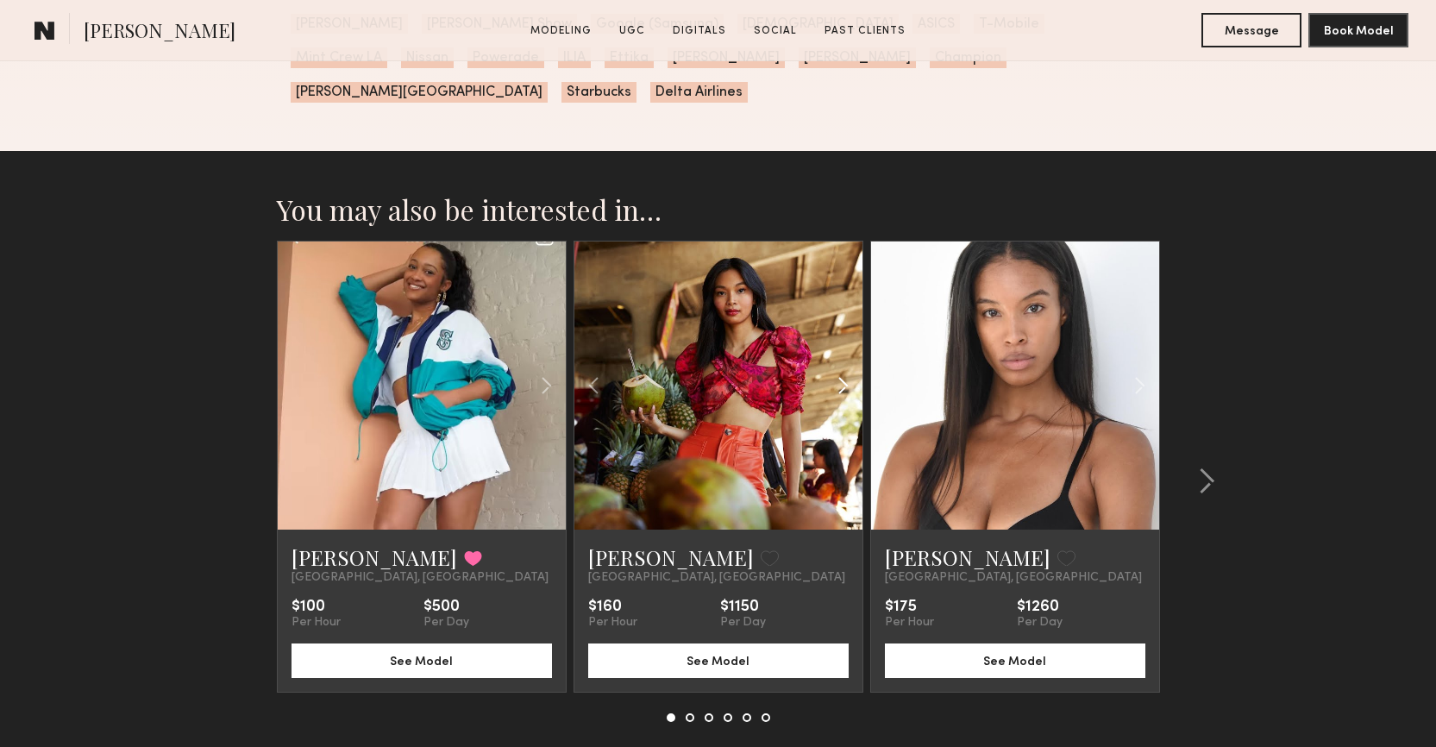
click at [844, 369] on common-icon at bounding box center [843, 385] width 25 height 33
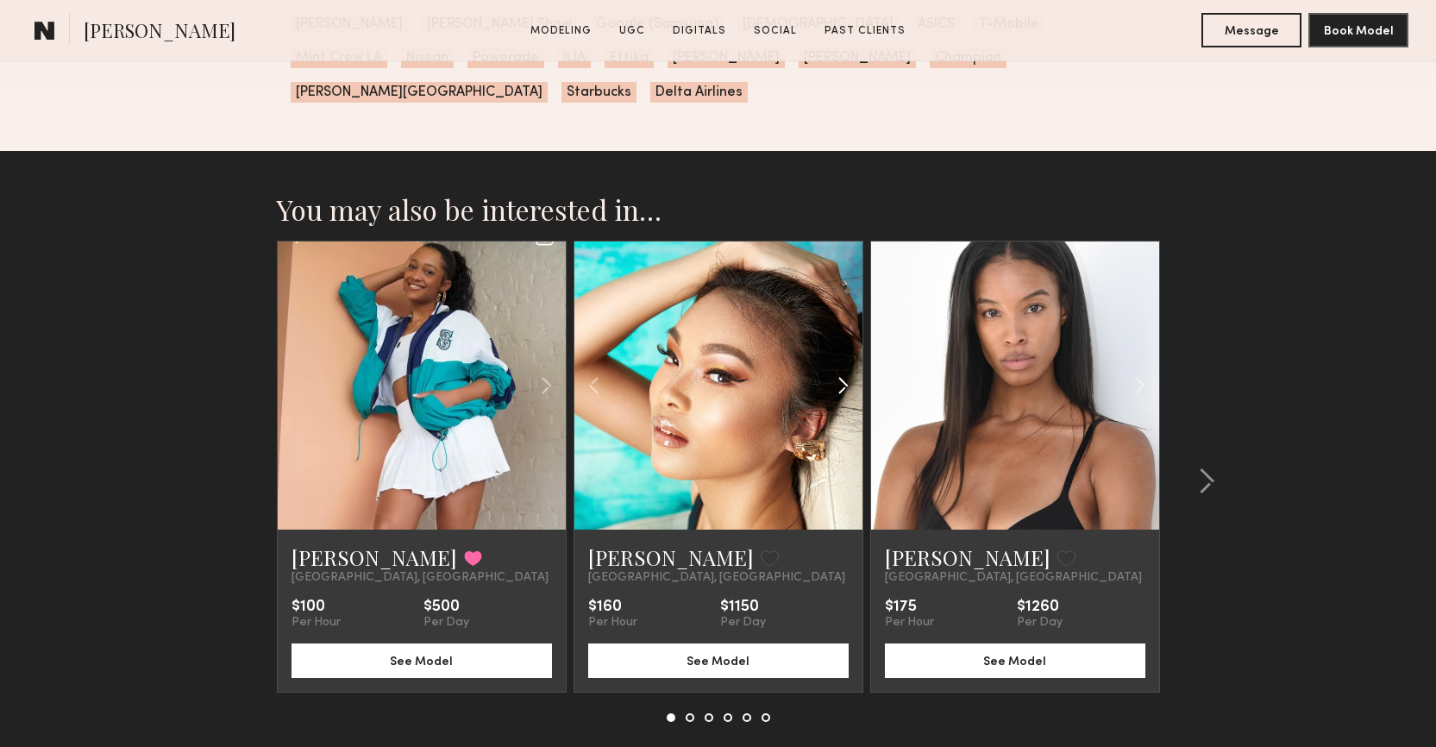
click at [844, 369] on common-icon at bounding box center [843, 385] width 25 height 33
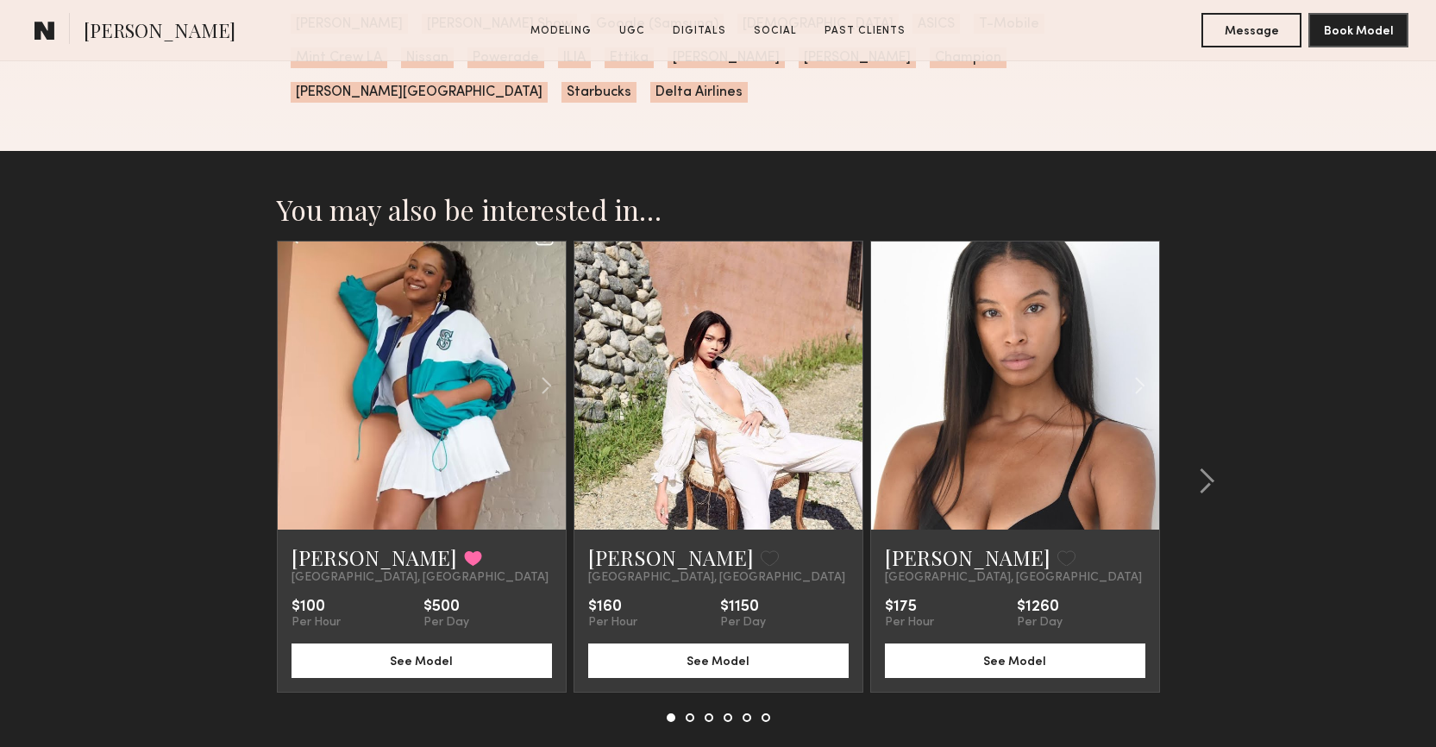
click at [844, 342] on div at bounding box center [718, 386] width 288 height 288
click at [1217, 447] on div at bounding box center [1201, 481] width 83 height 481
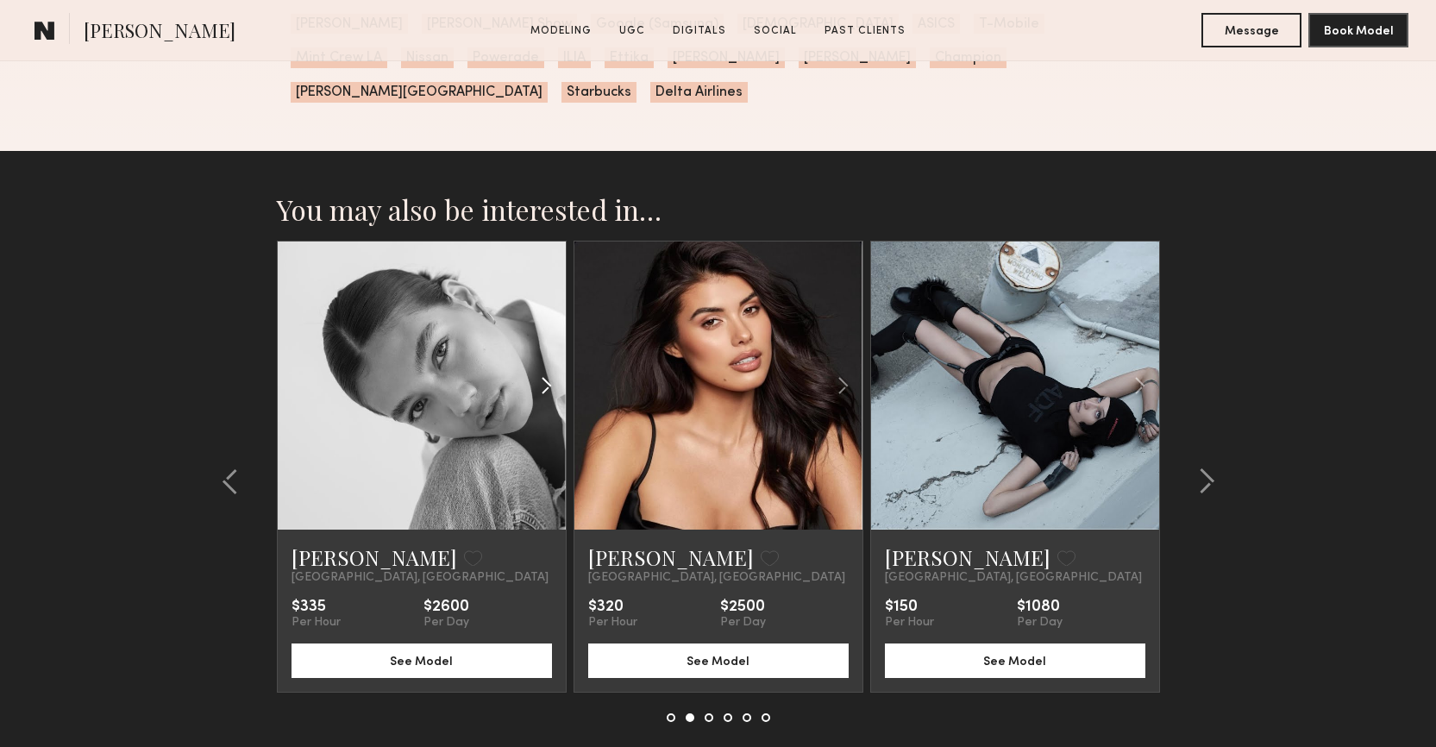
click at [544, 369] on common-icon at bounding box center [546, 385] width 25 height 33
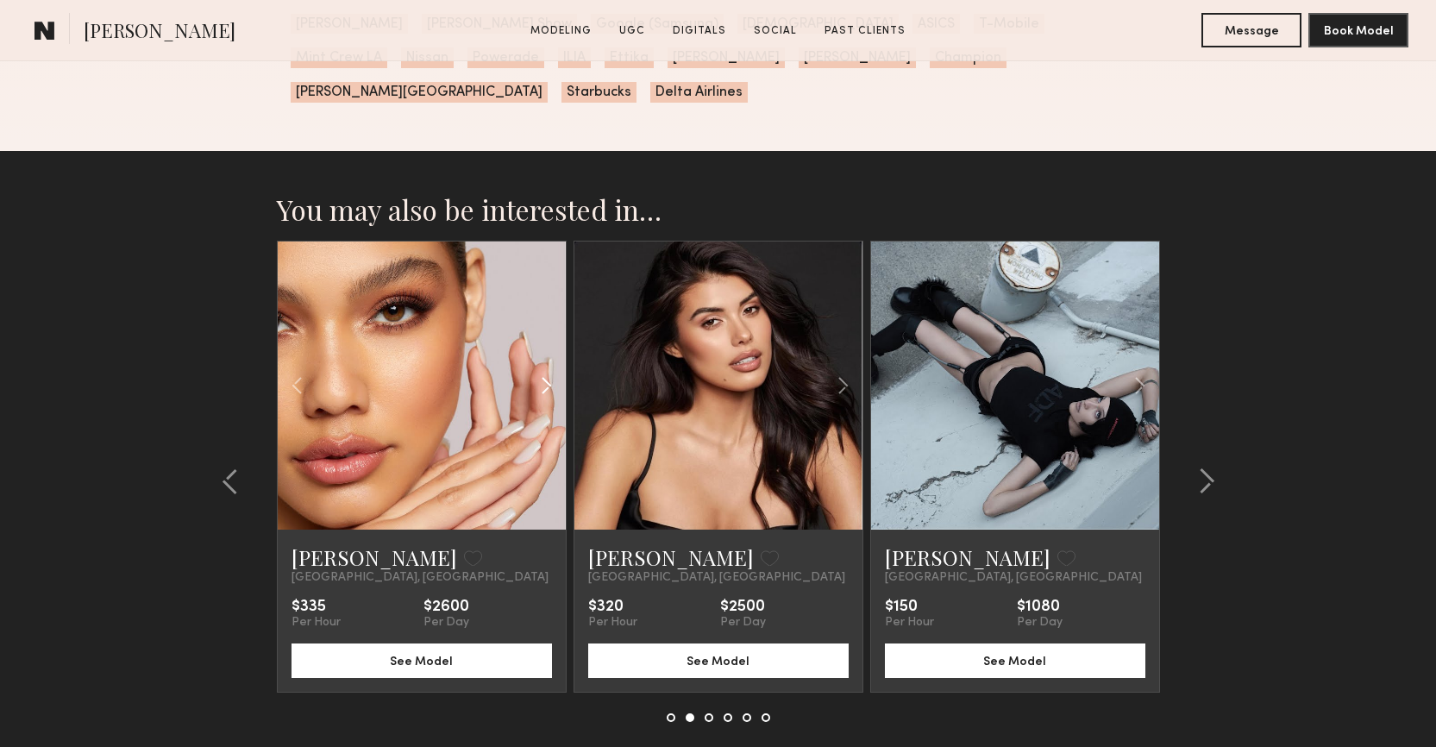
click at [544, 369] on common-icon at bounding box center [546, 385] width 25 height 33
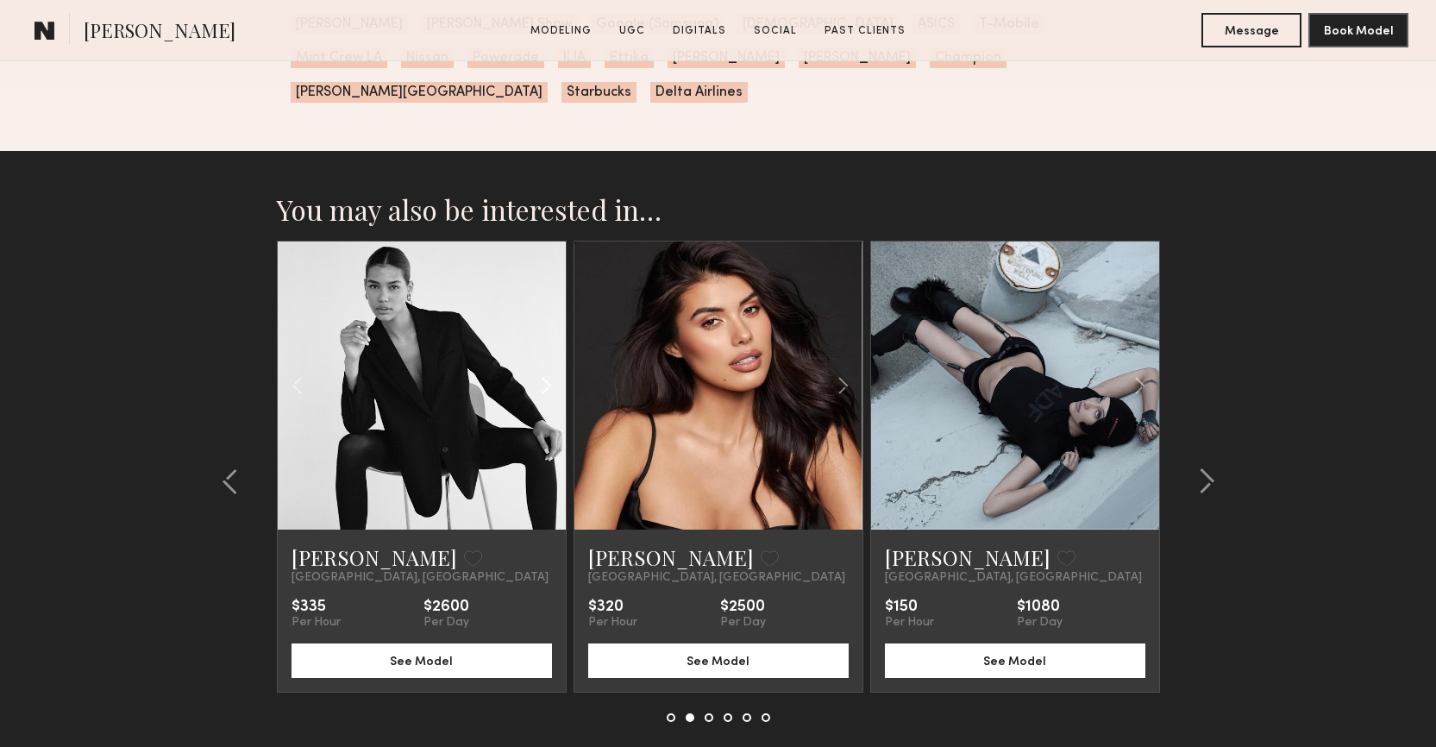
click at [544, 369] on common-icon at bounding box center [546, 385] width 25 height 33
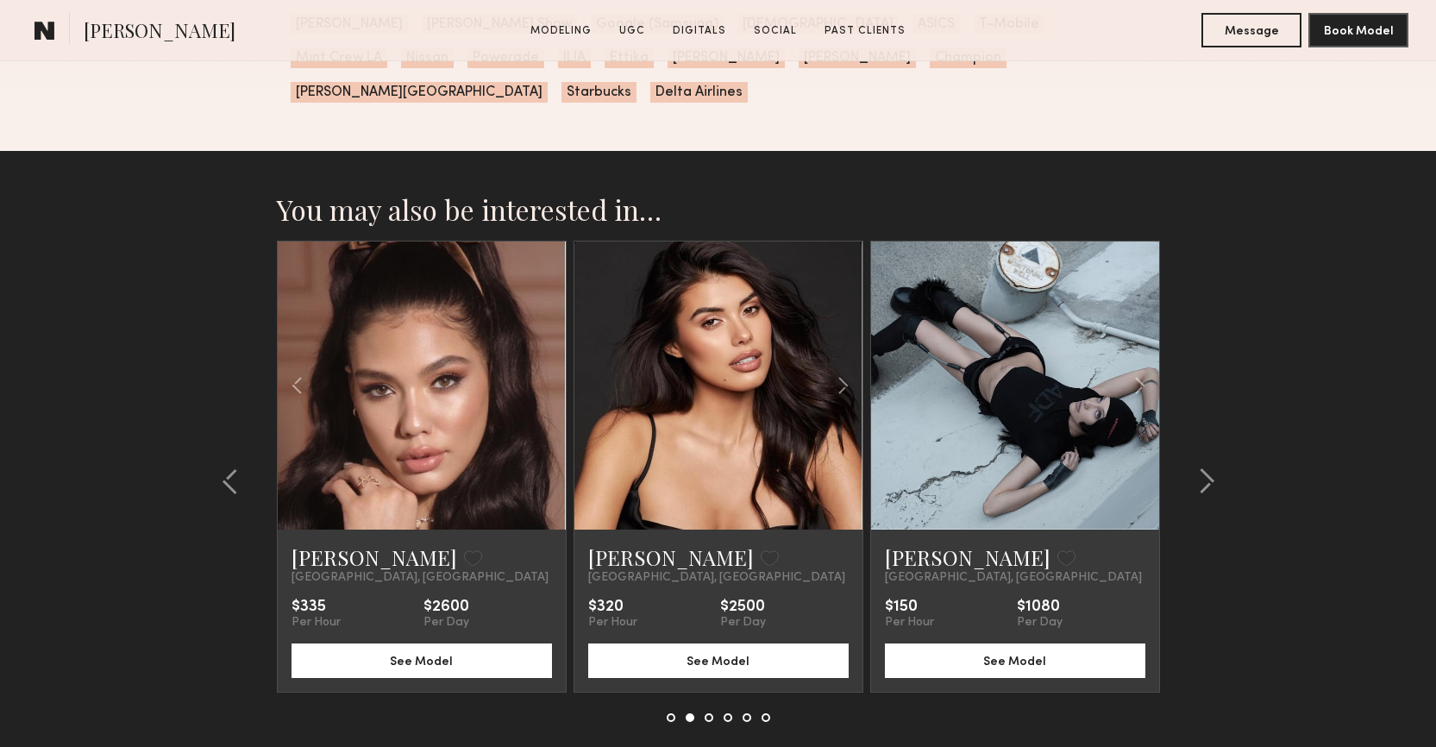
click at [544, 354] on div at bounding box center [422, 386] width 288 height 288
click at [367, 643] on button "See Model" at bounding box center [422, 660] width 260 height 35
click at [1195, 468] on div at bounding box center [1201, 481] width 83 height 481
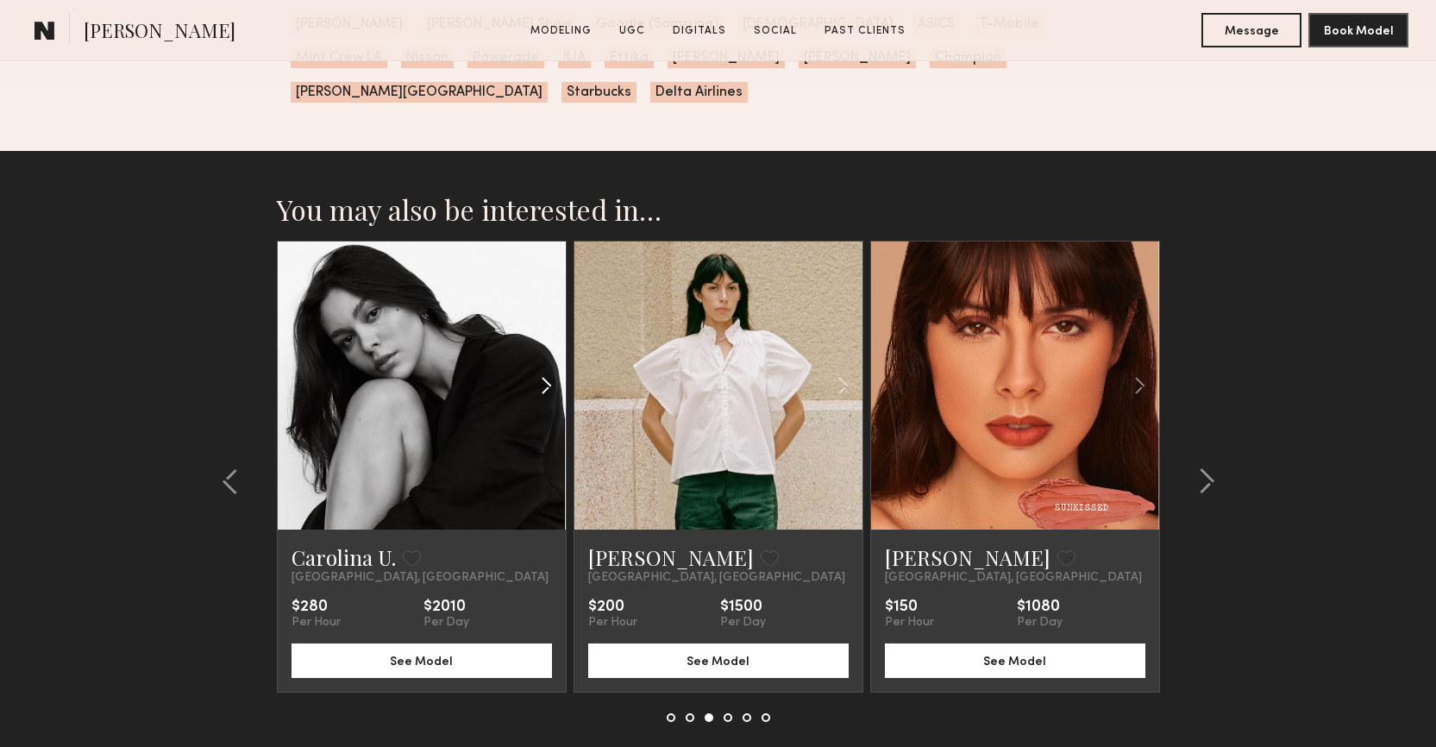
click at [540, 369] on common-icon at bounding box center [546, 385] width 25 height 33
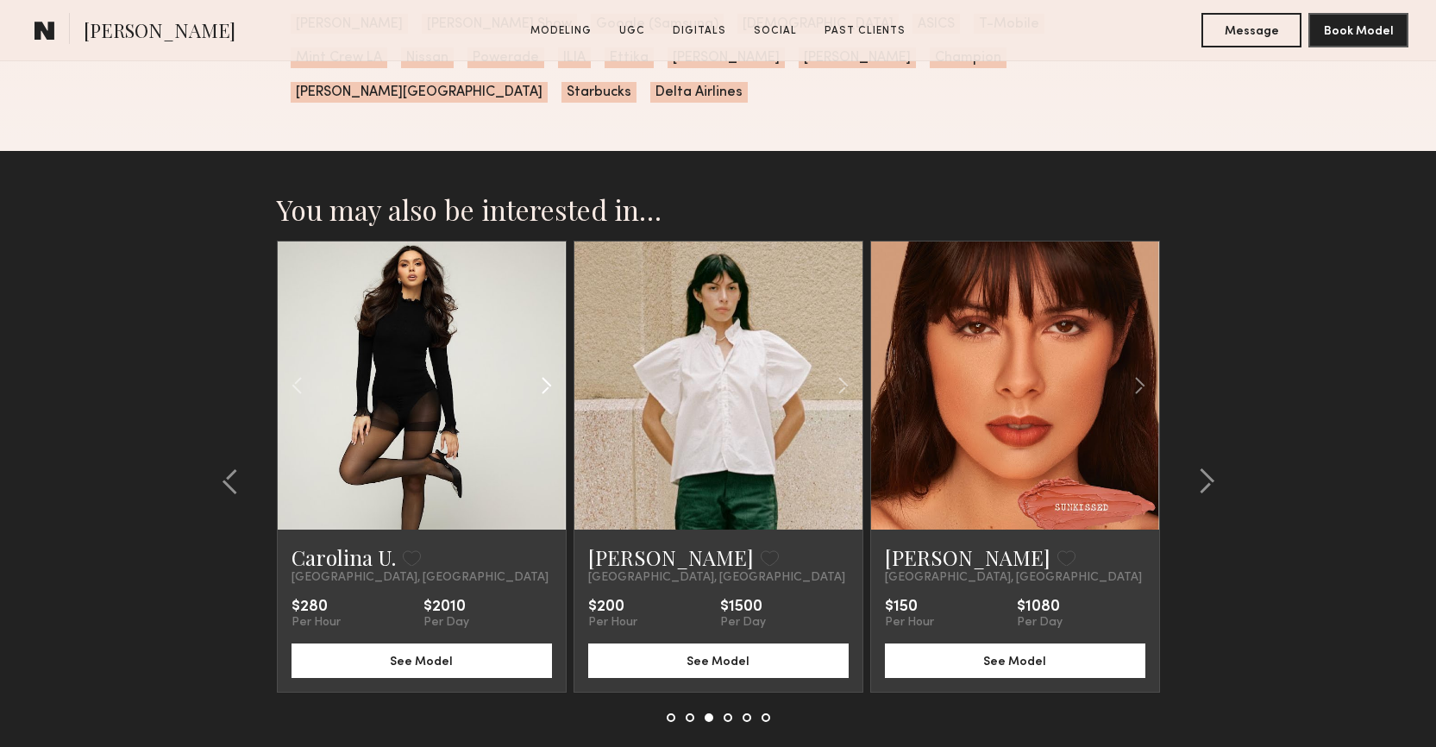
click at [540, 369] on common-icon at bounding box center [546, 385] width 25 height 33
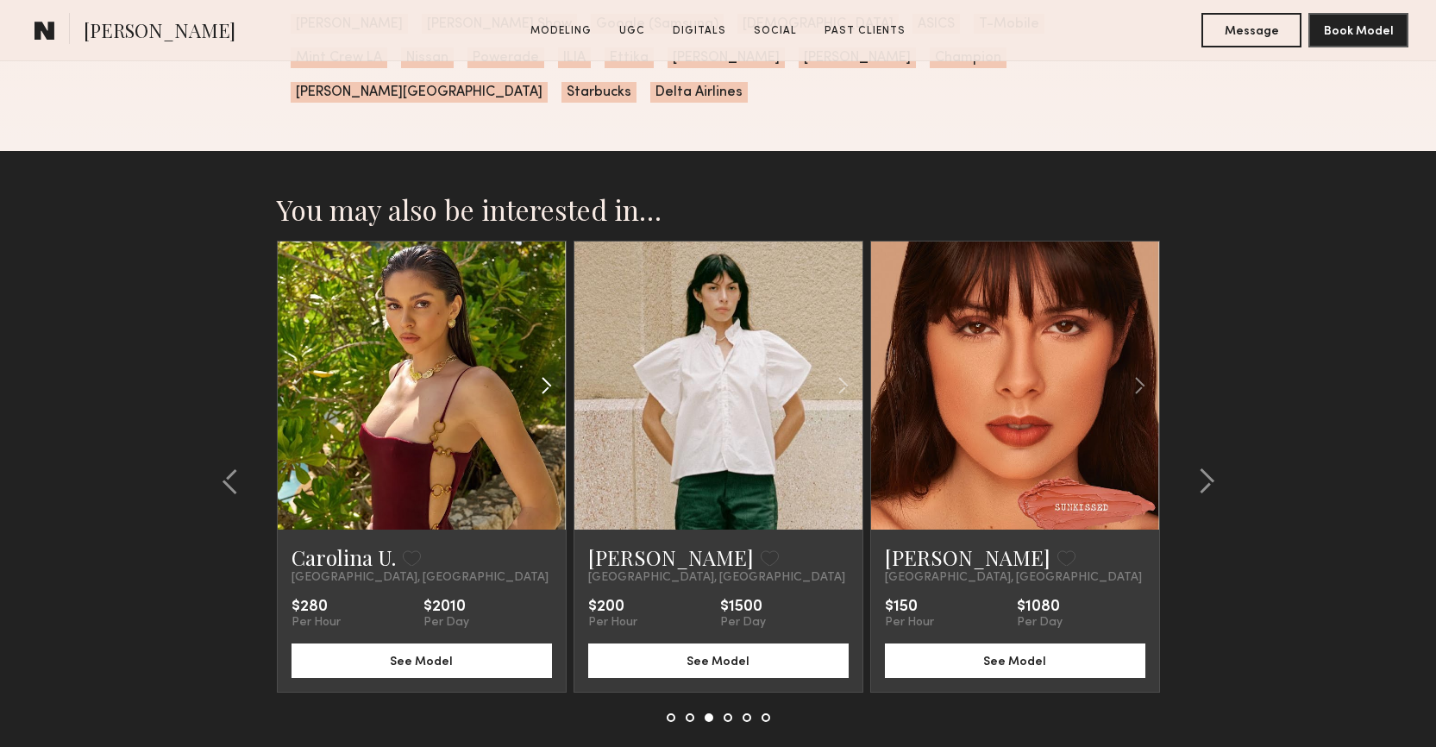
click at [540, 369] on common-icon at bounding box center [546, 385] width 25 height 33
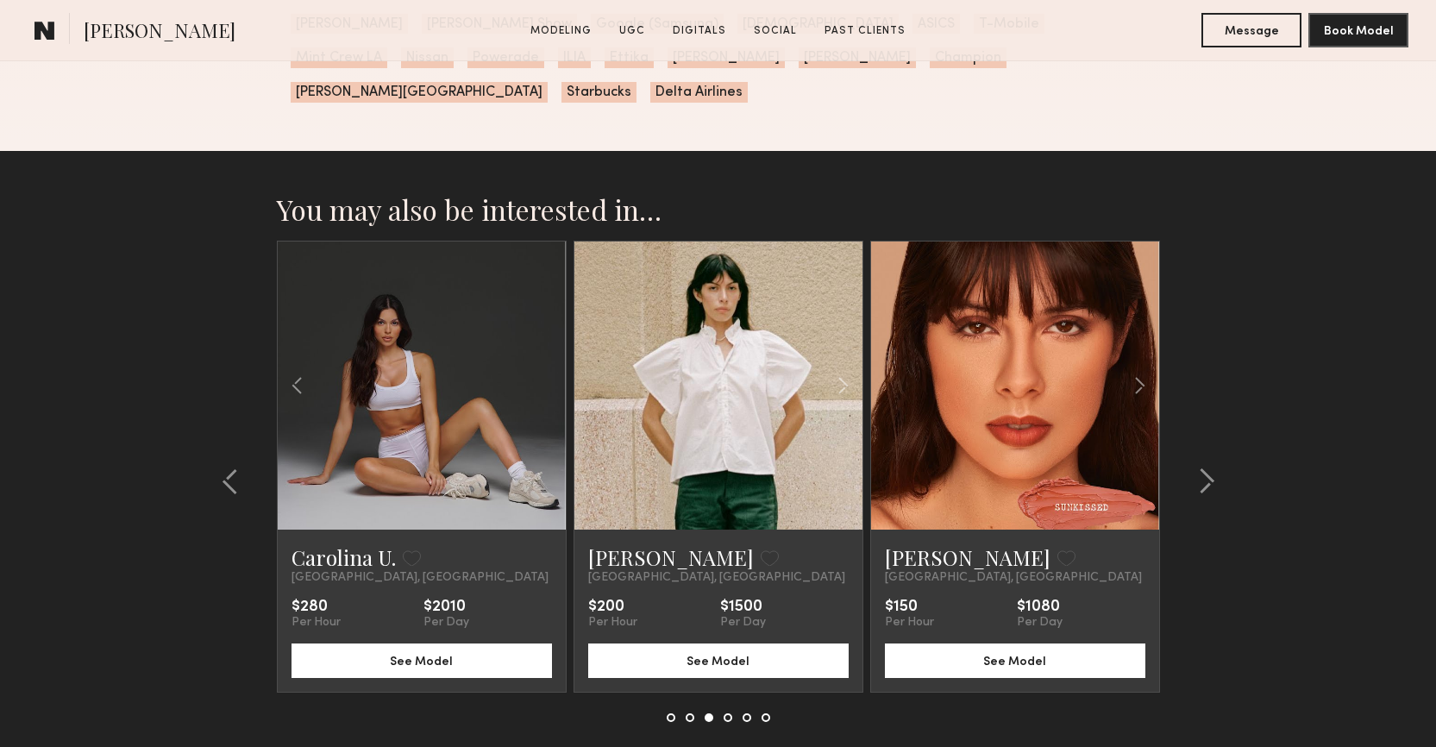
click at [540, 354] on div at bounding box center [422, 386] width 288 height 288
click at [1209, 468] on common-icon at bounding box center [1206, 482] width 17 height 28
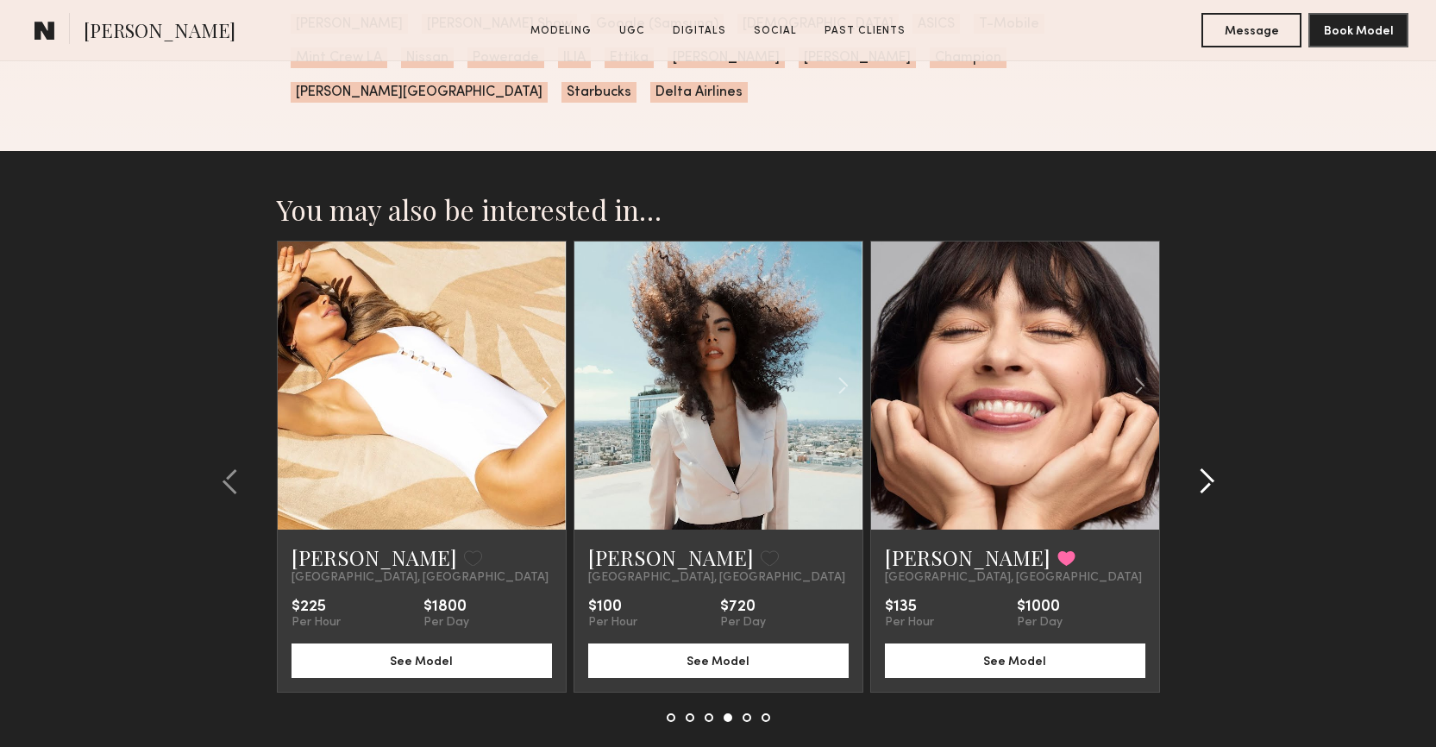
click at [1209, 468] on common-icon at bounding box center [1206, 482] width 17 height 28
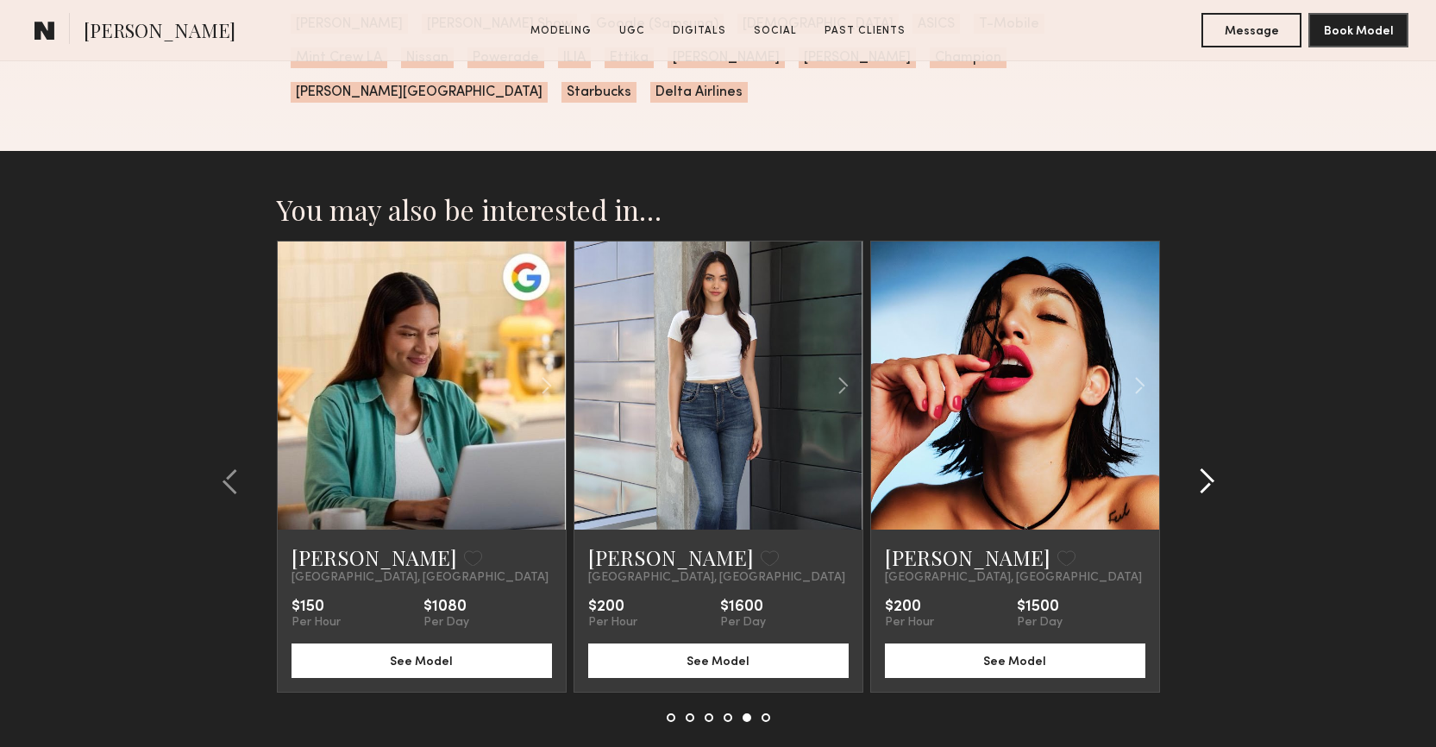
click at [1209, 468] on common-icon at bounding box center [1206, 482] width 17 height 28
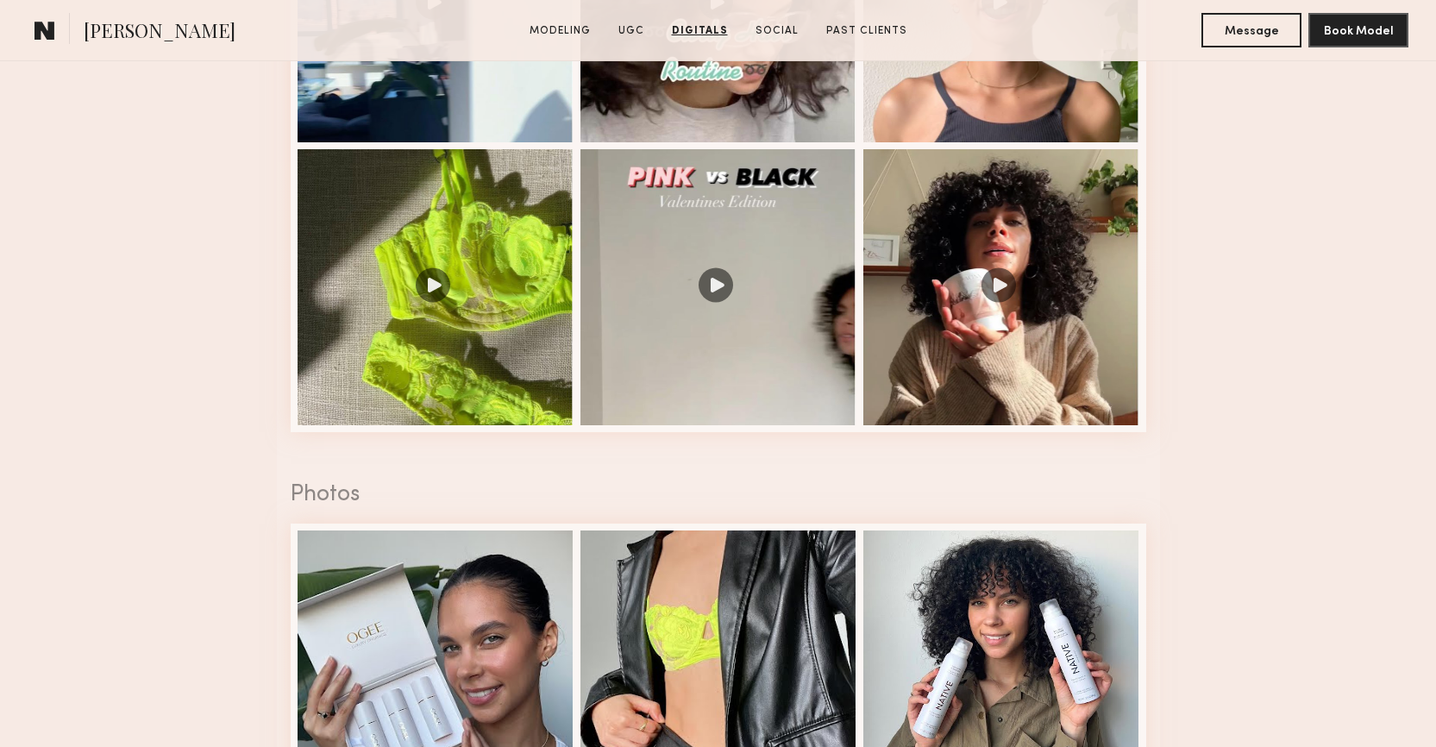
scroll to position [2355, 0]
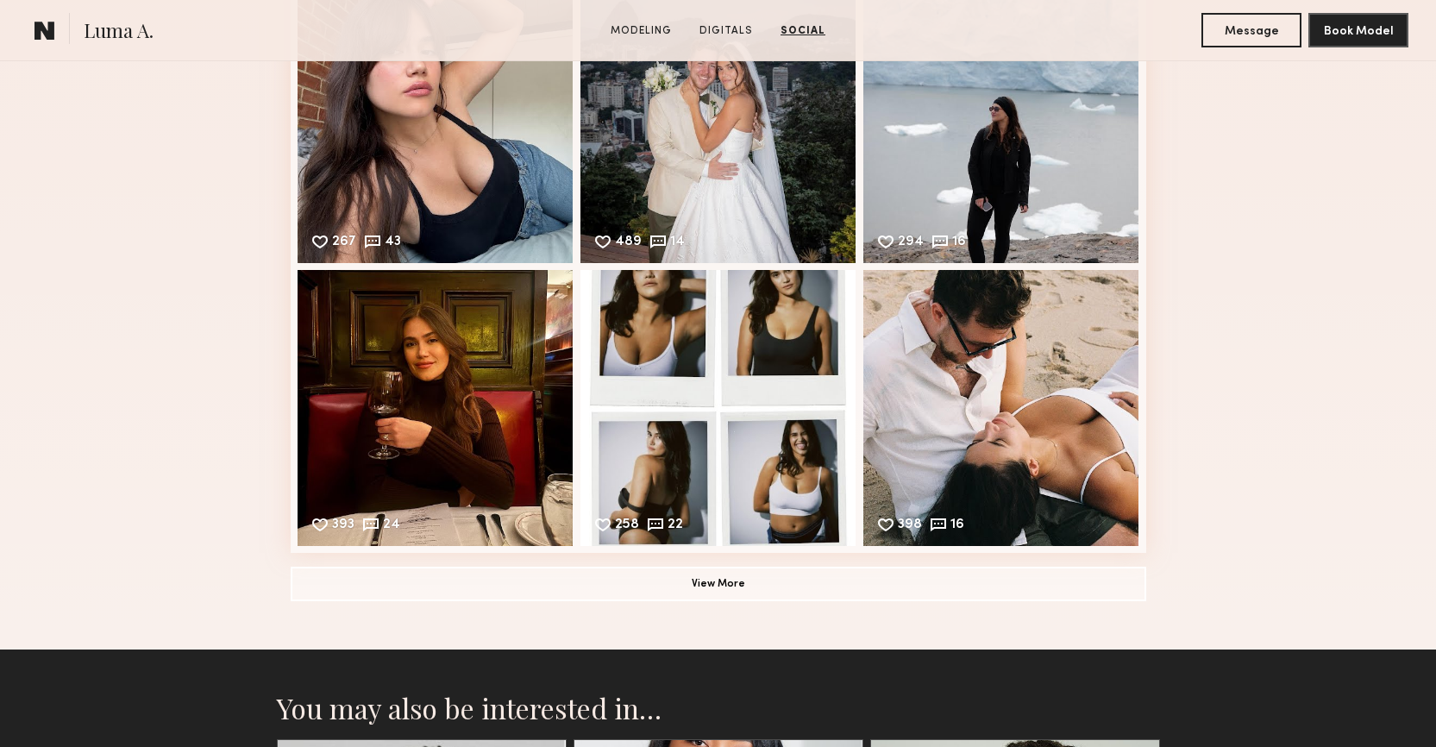
scroll to position [1982, 0]
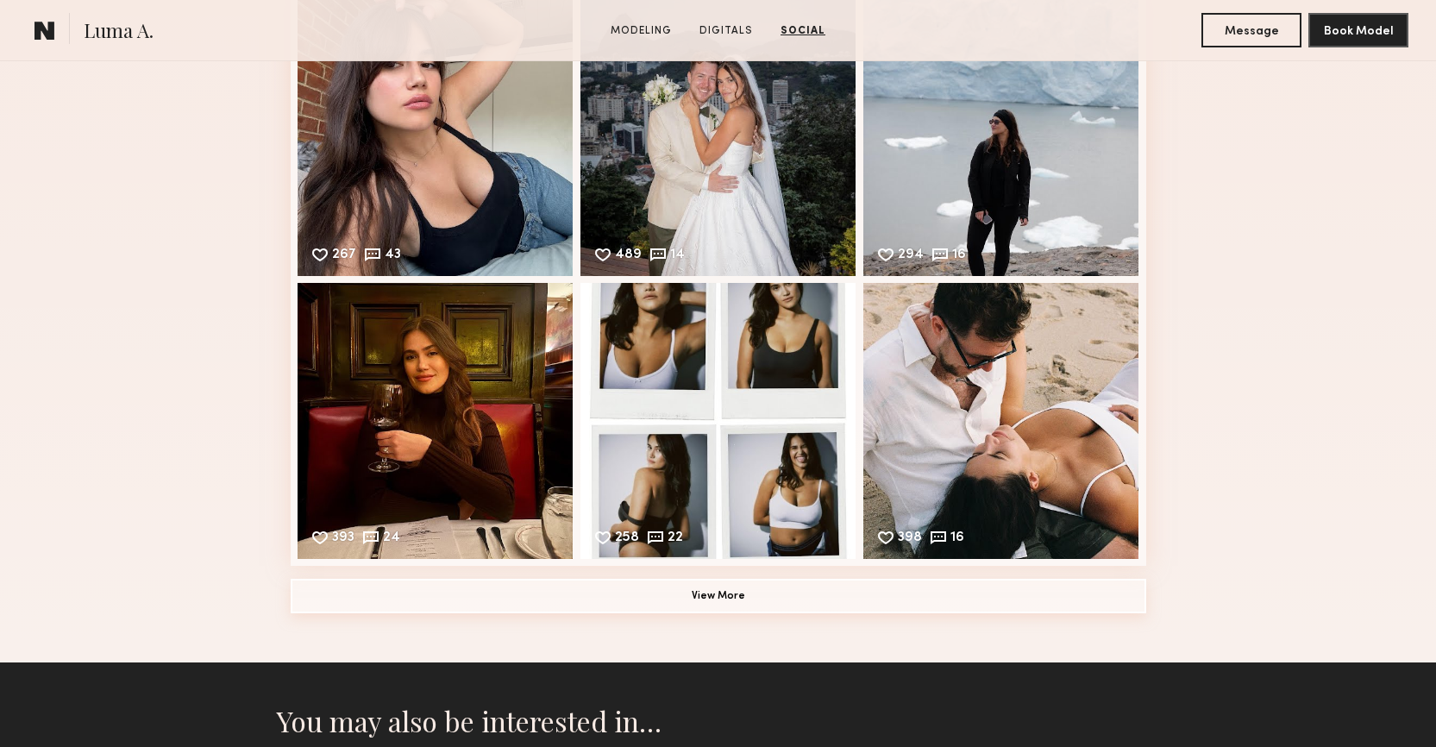
click at [783, 597] on button "View More" at bounding box center [719, 596] width 856 height 35
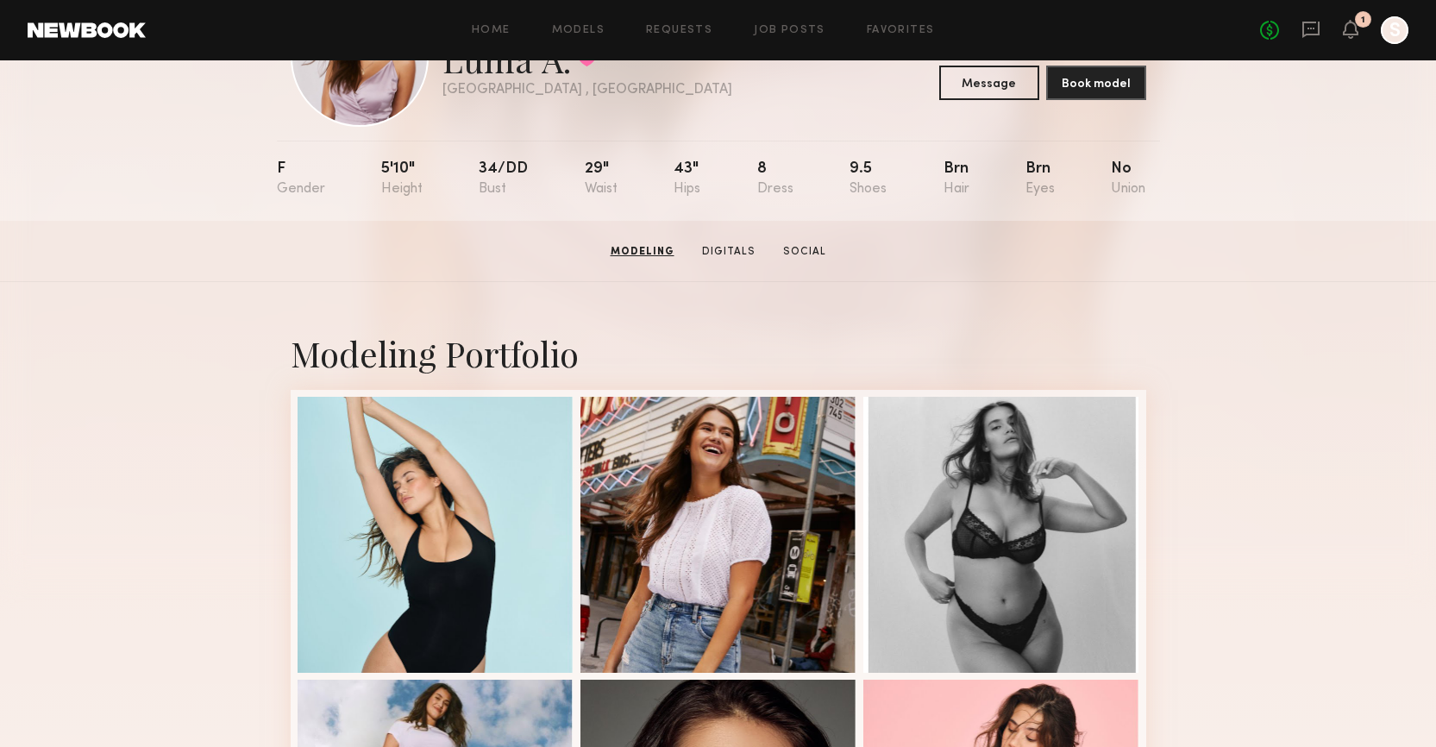
scroll to position [0, 0]
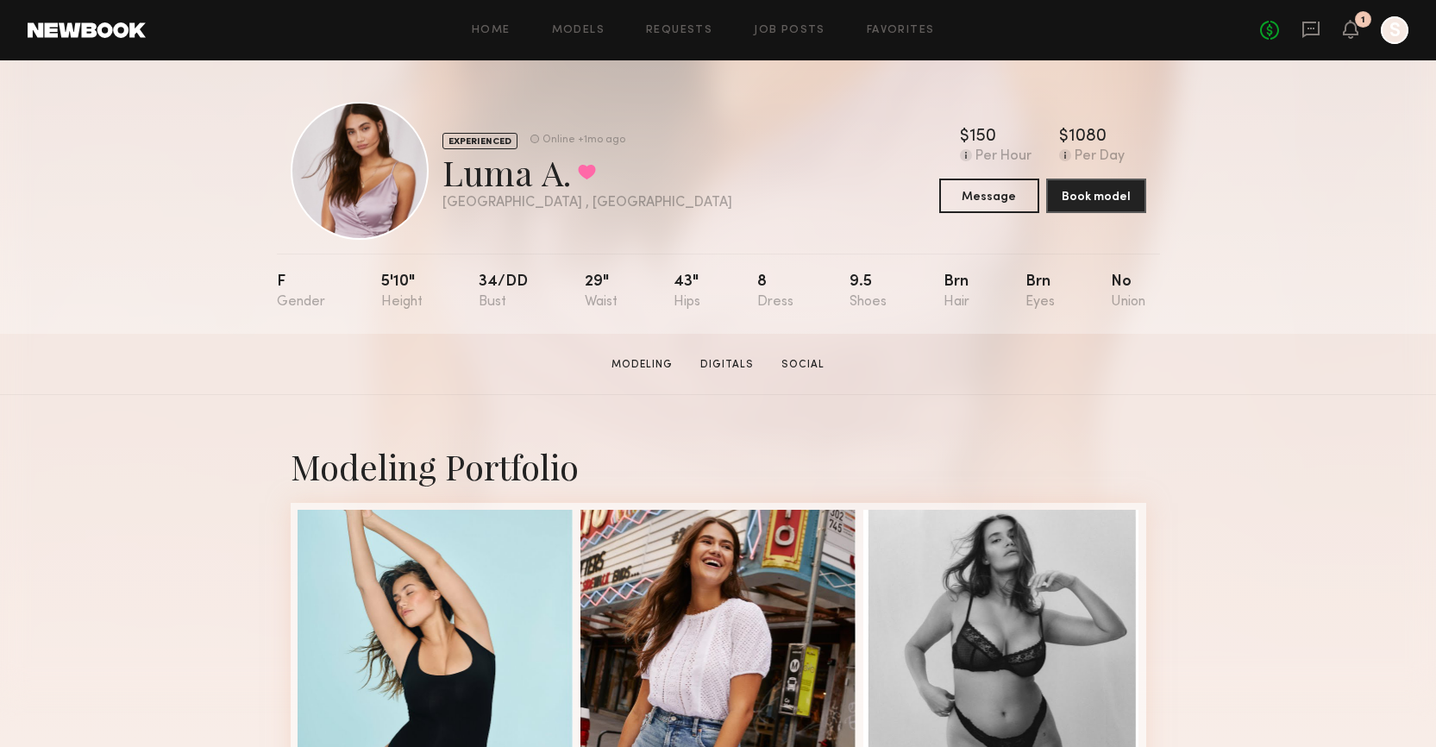
click at [1315, 543] on div "Modeling Portfolio" at bounding box center [718, 759] width 1436 height 729
click at [992, 203] on button "Message" at bounding box center [989, 195] width 100 height 35
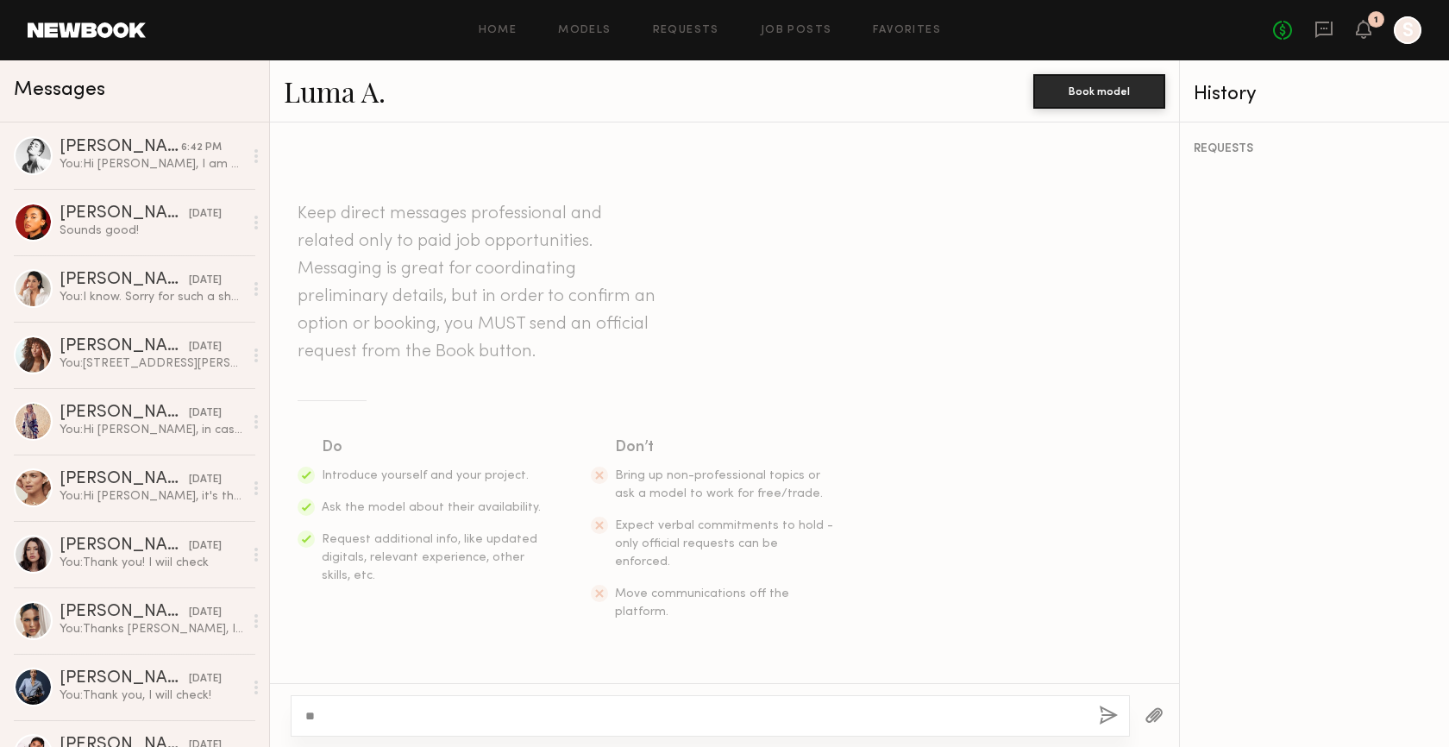
type textarea "*"
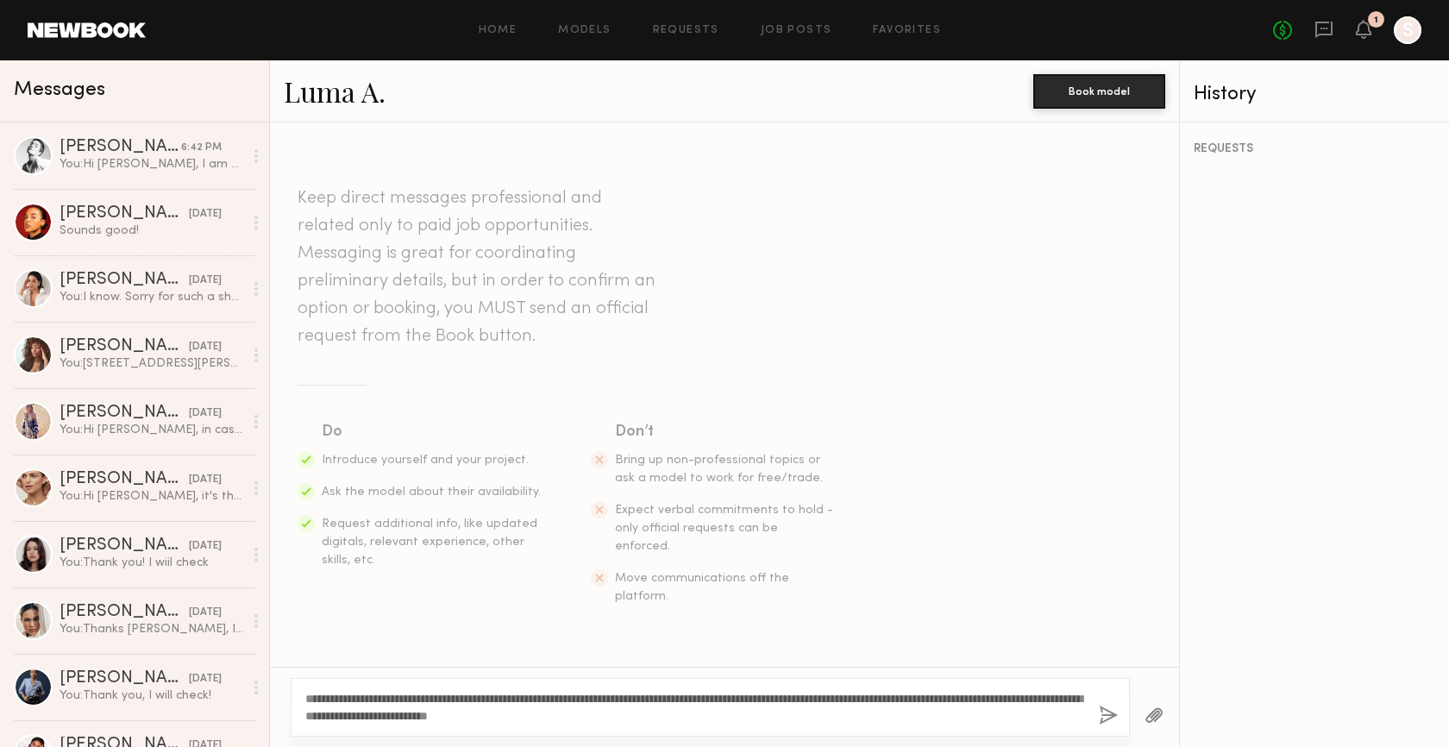
click at [354, 698] on textarea "**********" at bounding box center [695, 707] width 780 height 35
type textarea "**********"
click at [1113, 717] on button "button" at bounding box center [1108, 717] width 19 height 22
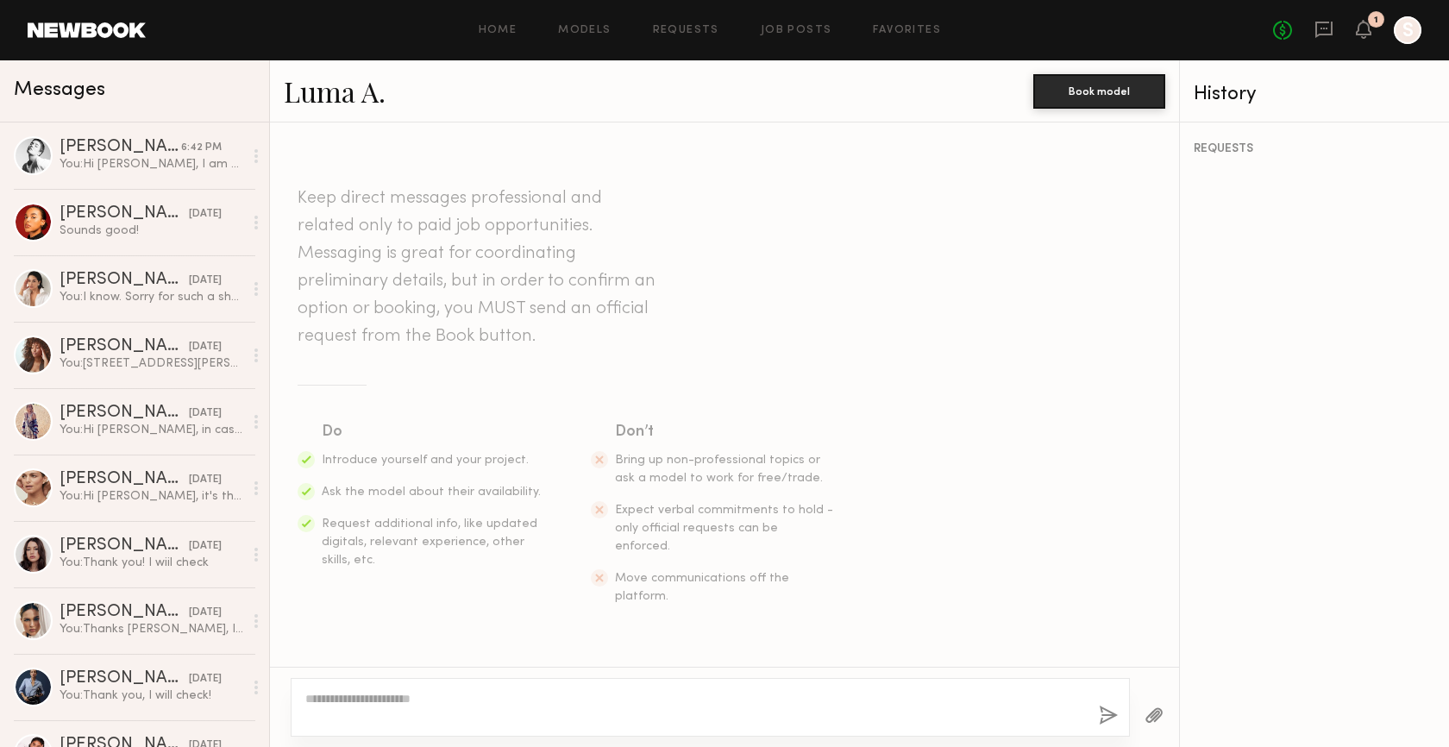
scroll to position [224, 0]
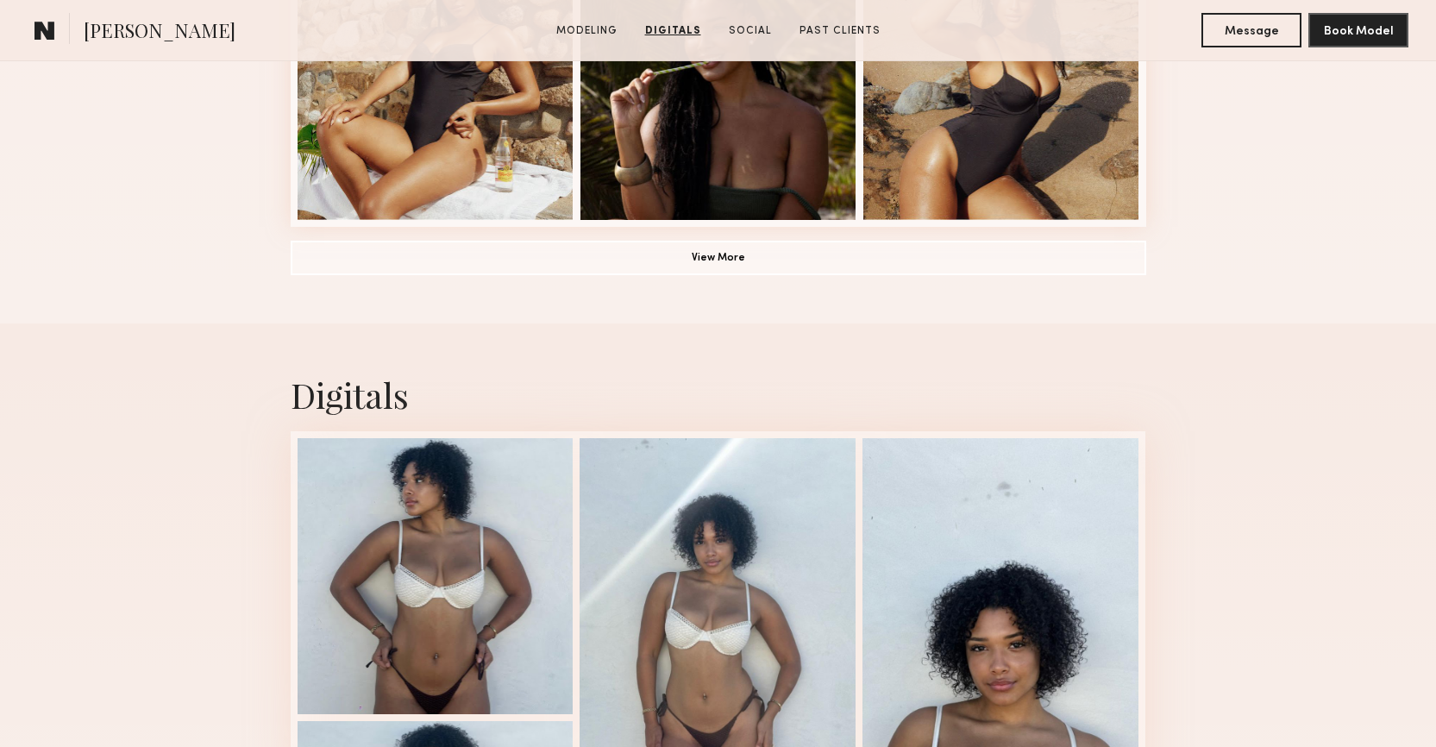
scroll to position [1405, 0]
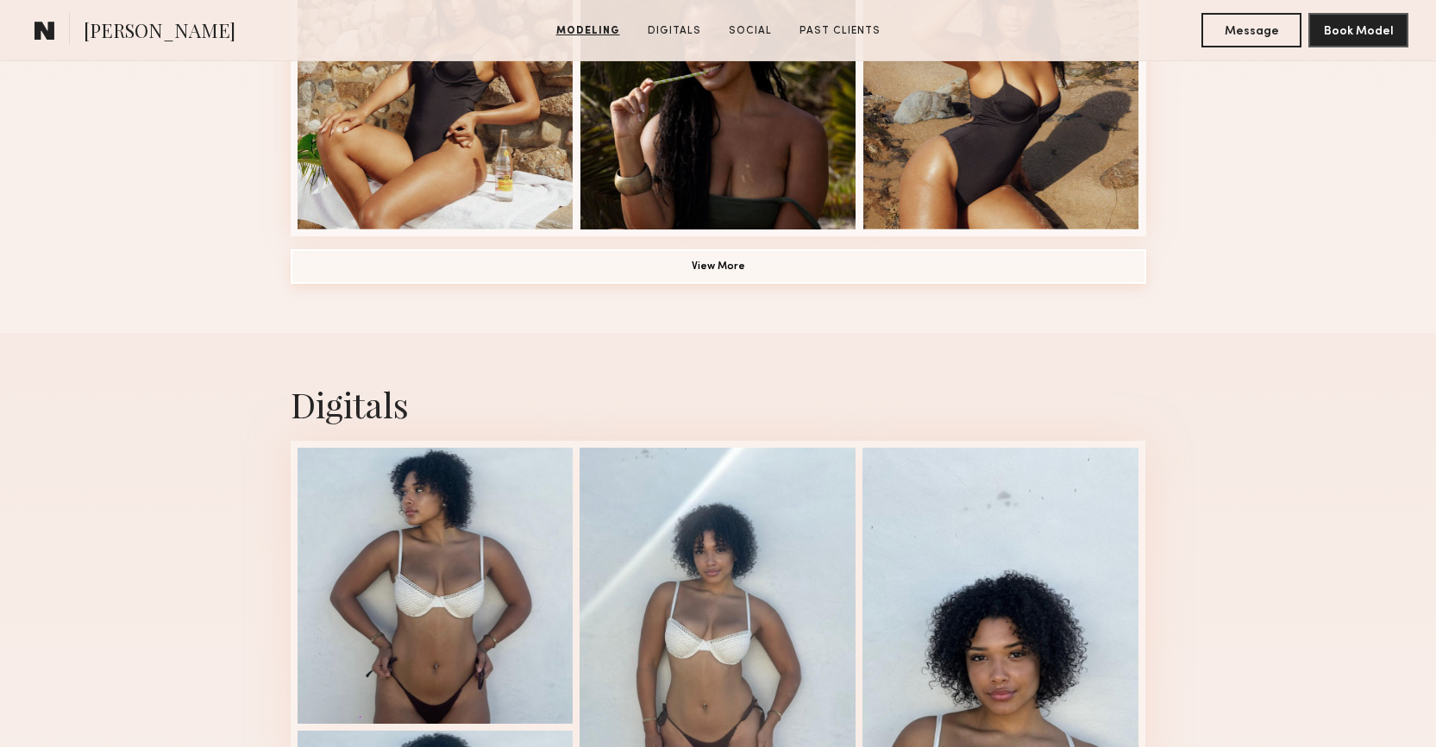
click at [835, 262] on button "View More" at bounding box center [719, 266] width 856 height 35
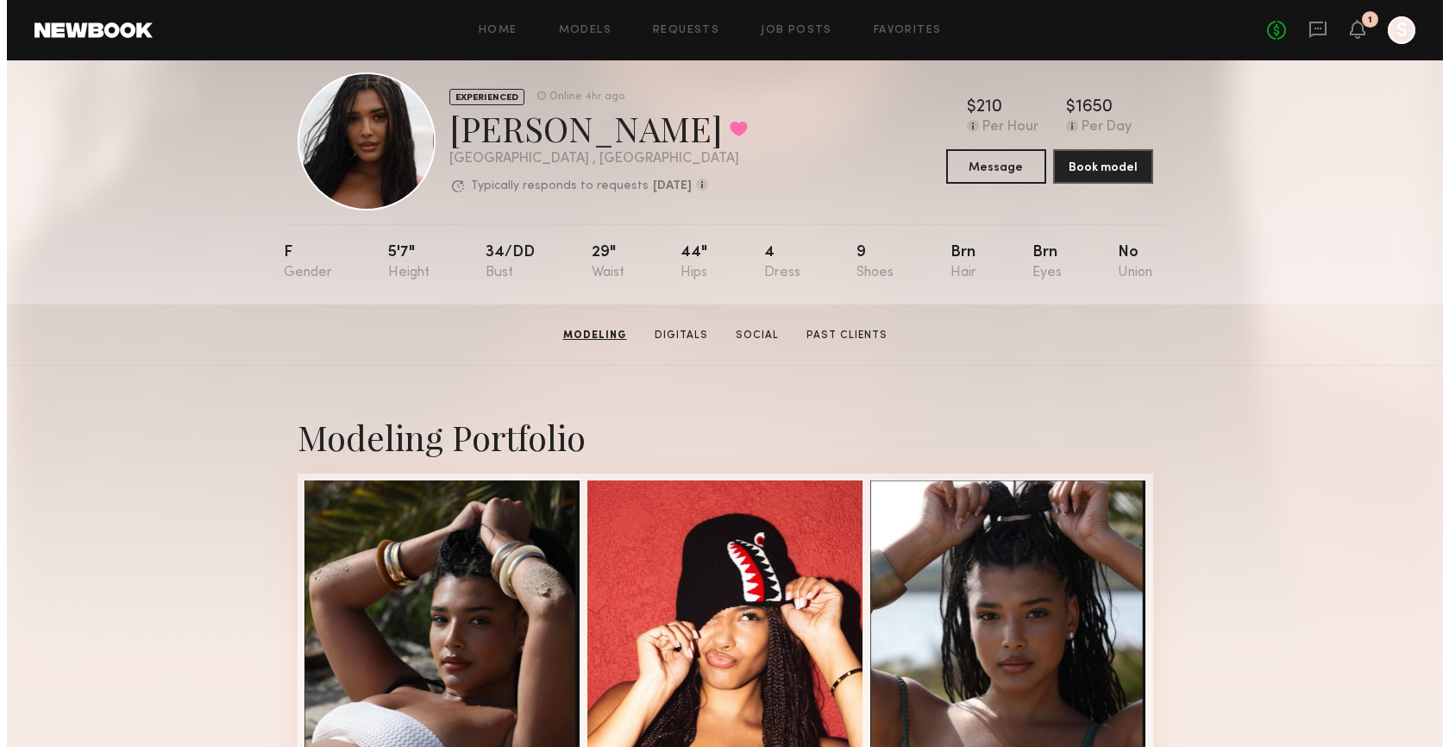
scroll to position [0, 0]
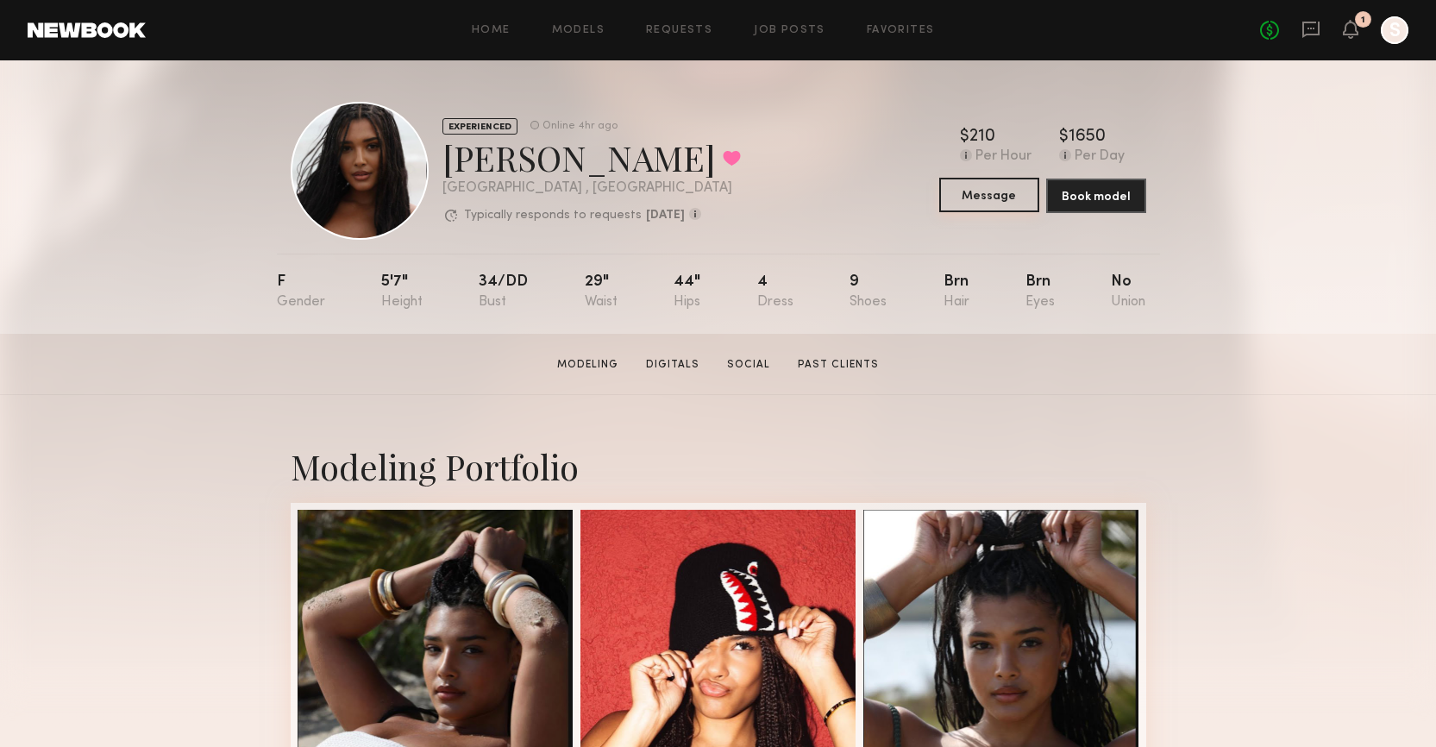
click at [974, 191] on button "Message" at bounding box center [989, 195] width 100 height 35
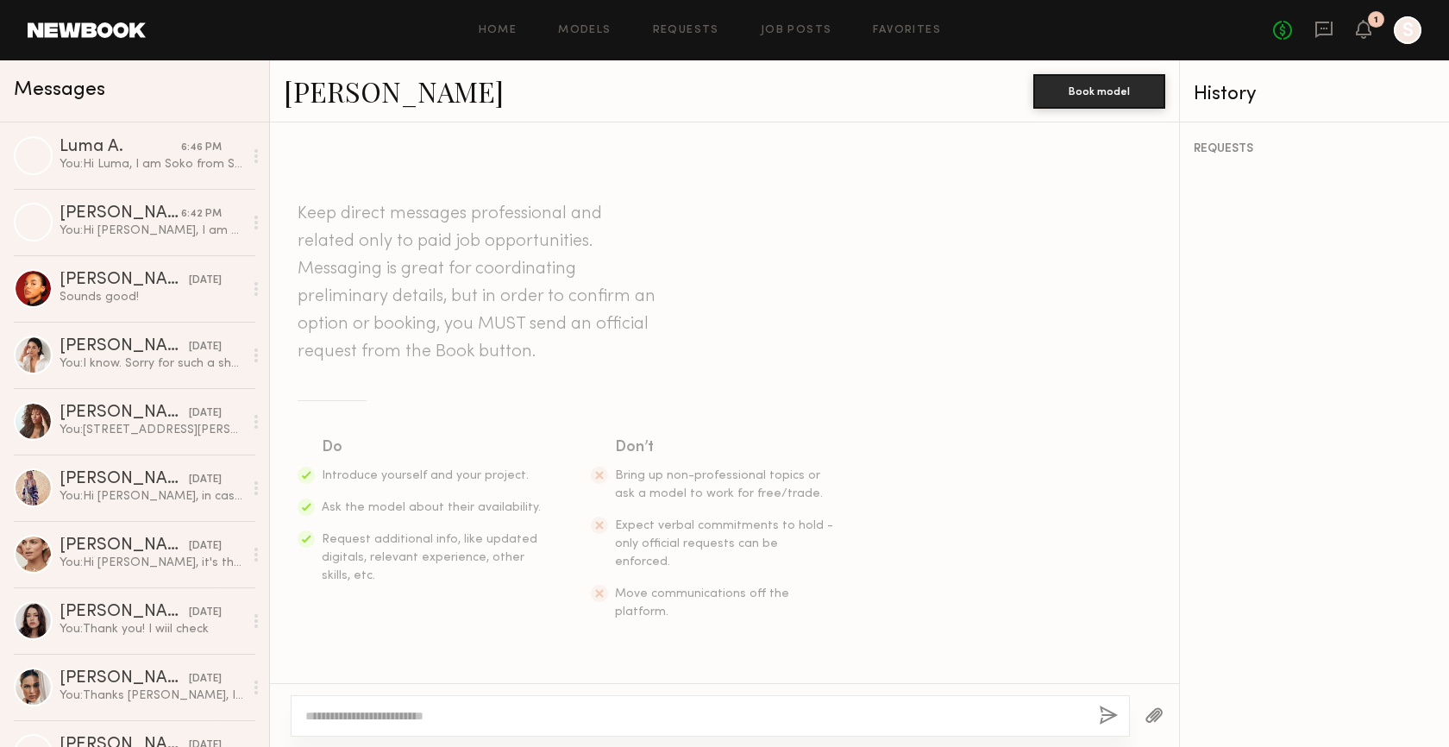
type textarea "*"
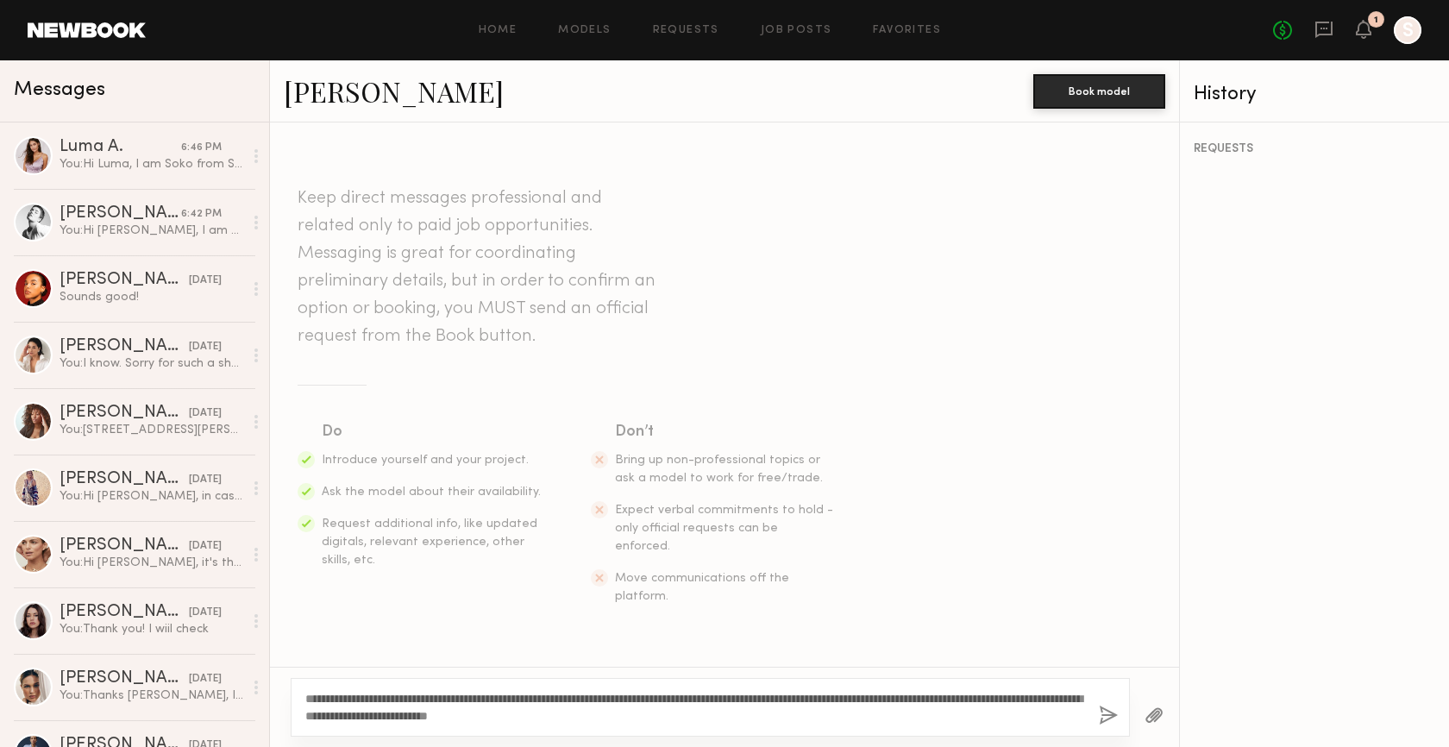
click at [355, 694] on textarea "**********" at bounding box center [695, 707] width 780 height 35
type textarea "**********"
click at [1112, 710] on button "button" at bounding box center [1108, 717] width 19 height 22
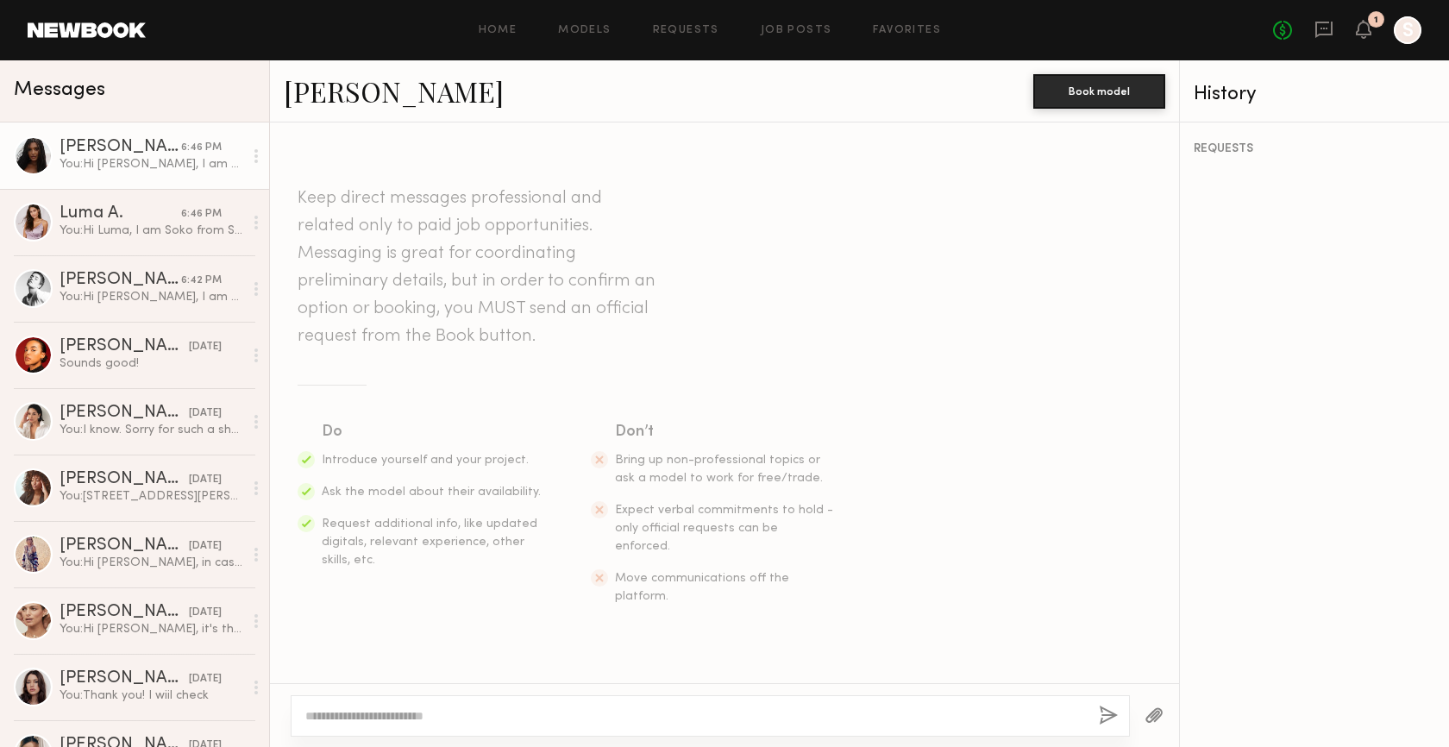
scroll to position [224, 0]
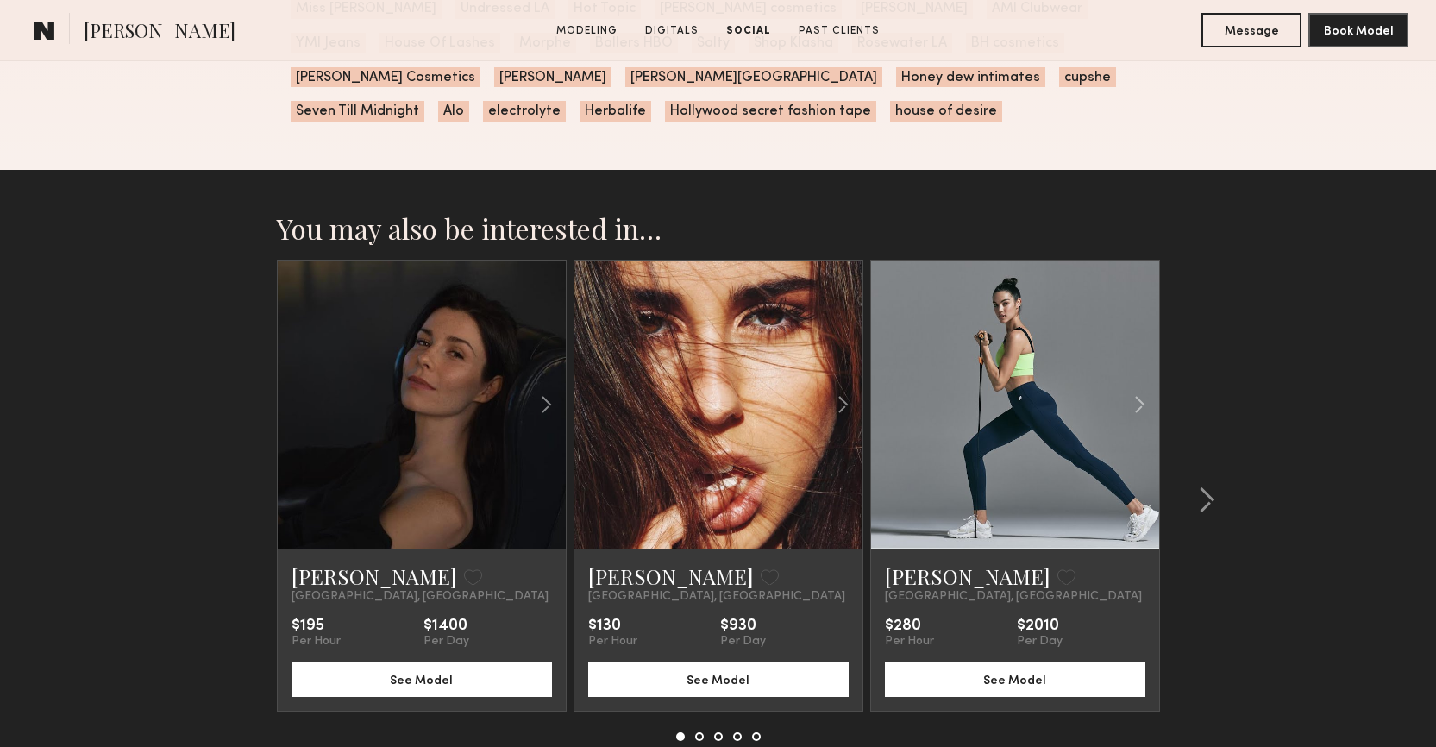
scroll to position [2842, 0]
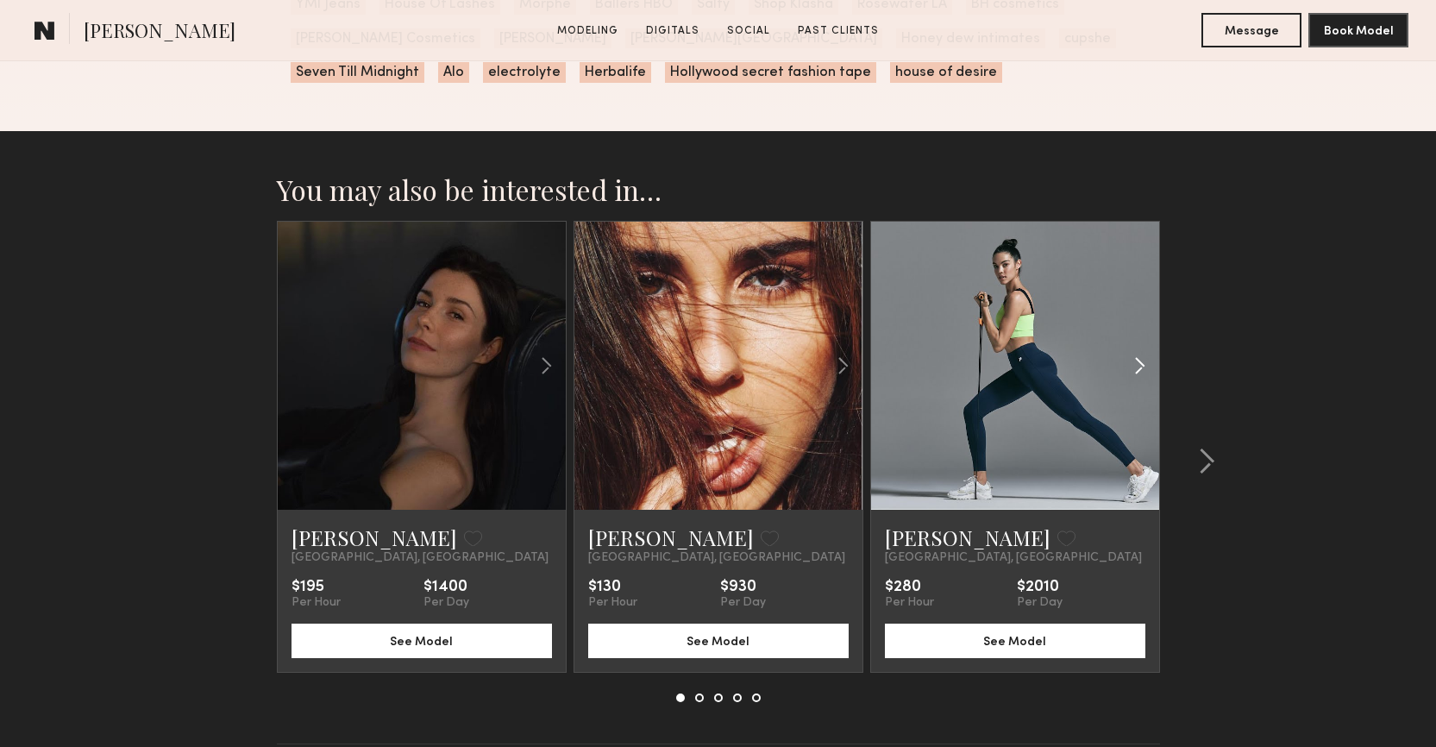
click at [1139, 349] on common-icon at bounding box center [1139, 365] width 25 height 33
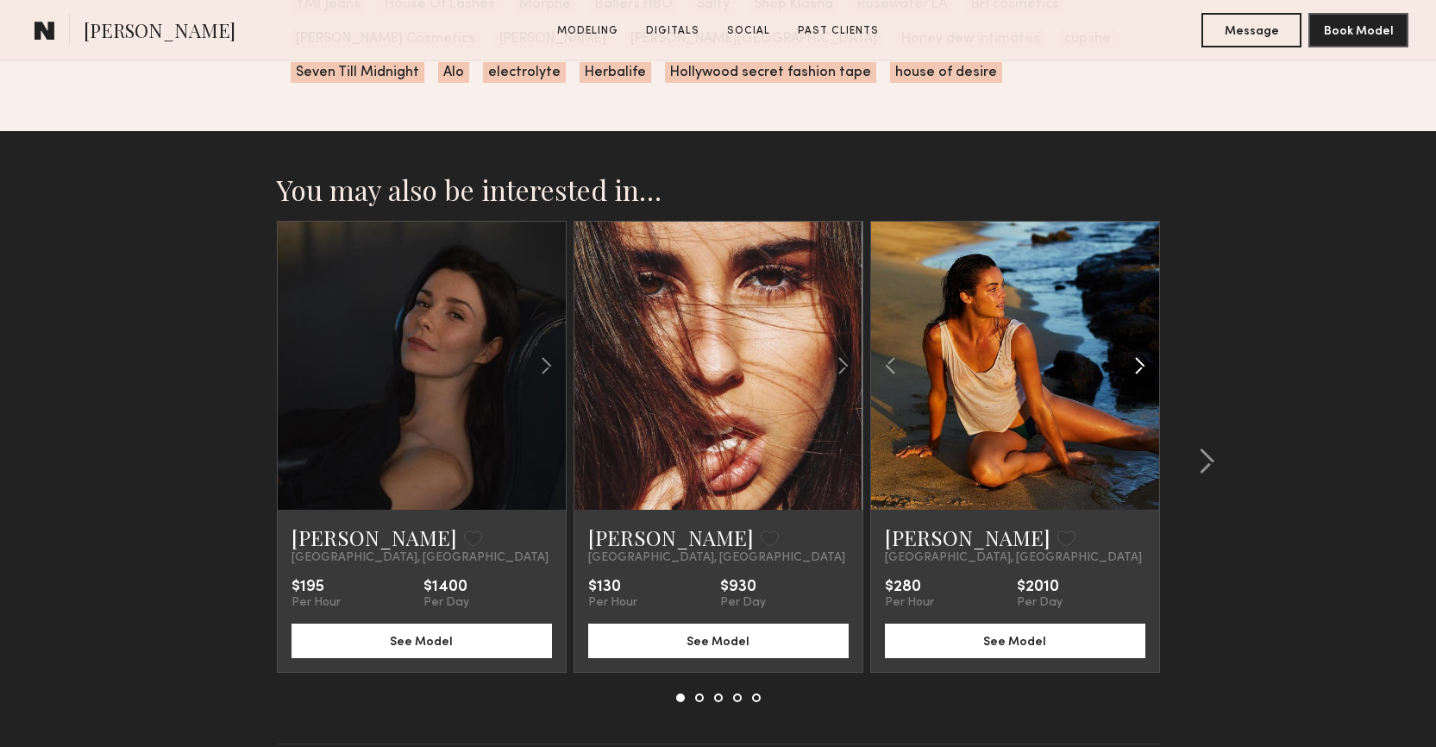
click at [1139, 349] on common-icon at bounding box center [1139, 365] width 25 height 33
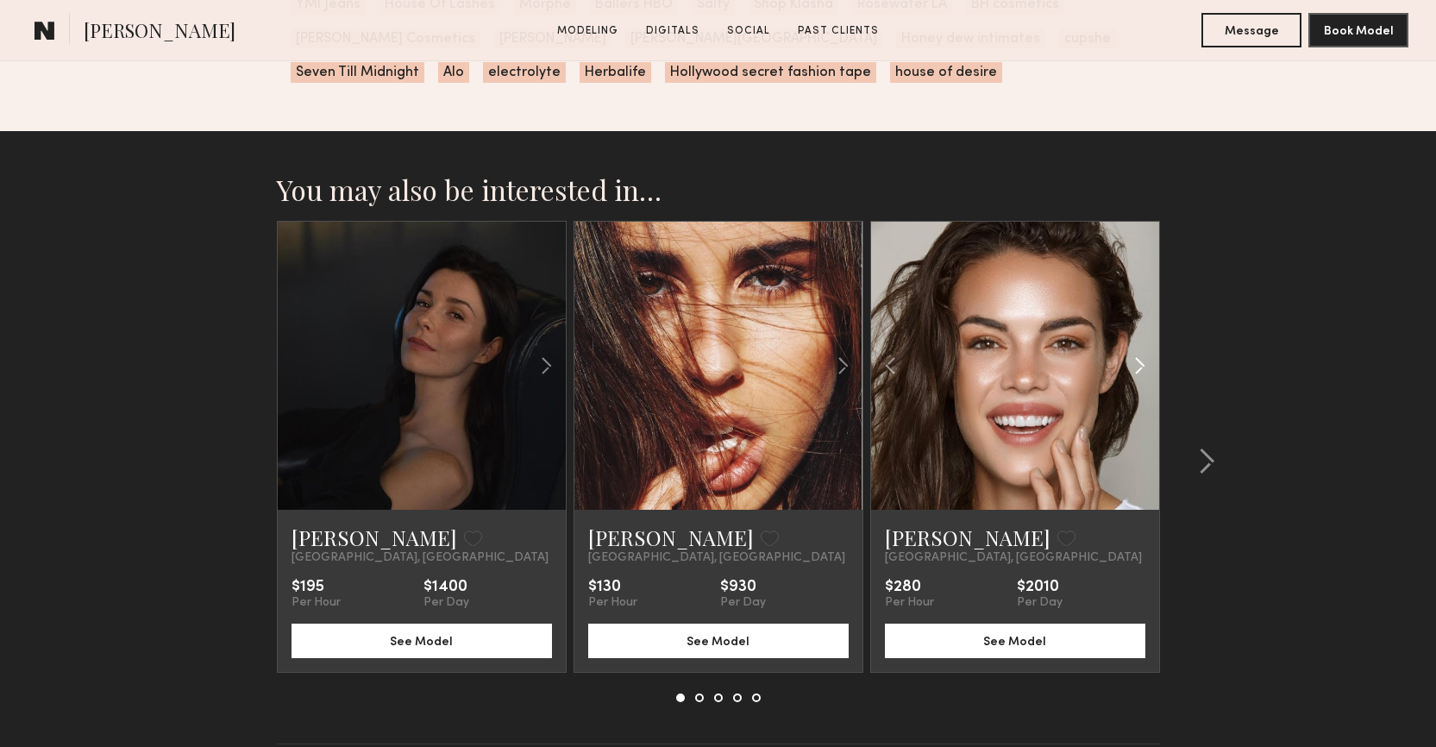
click at [1139, 349] on common-icon at bounding box center [1139, 365] width 25 height 33
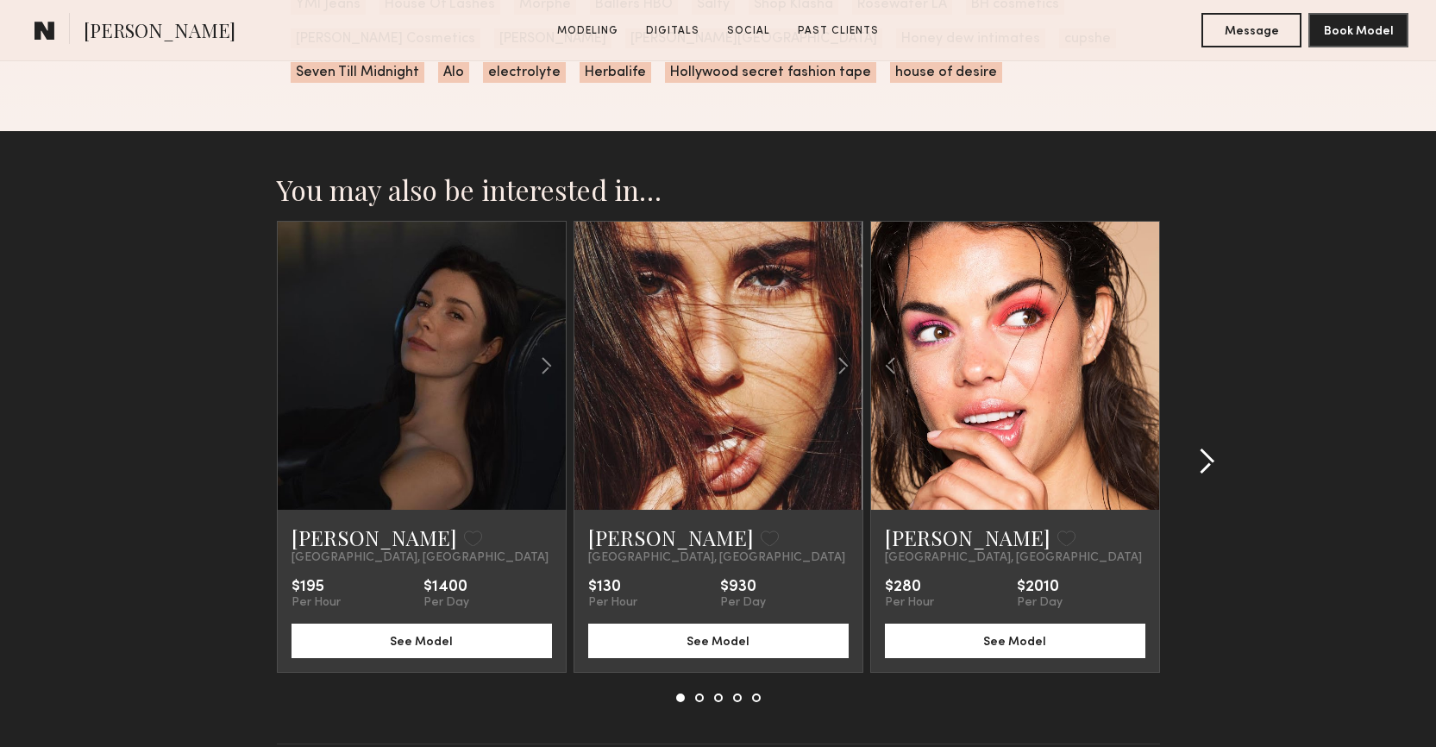
click at [1196, 448] on button at bounding box center [1202, 462] width 28 height 28
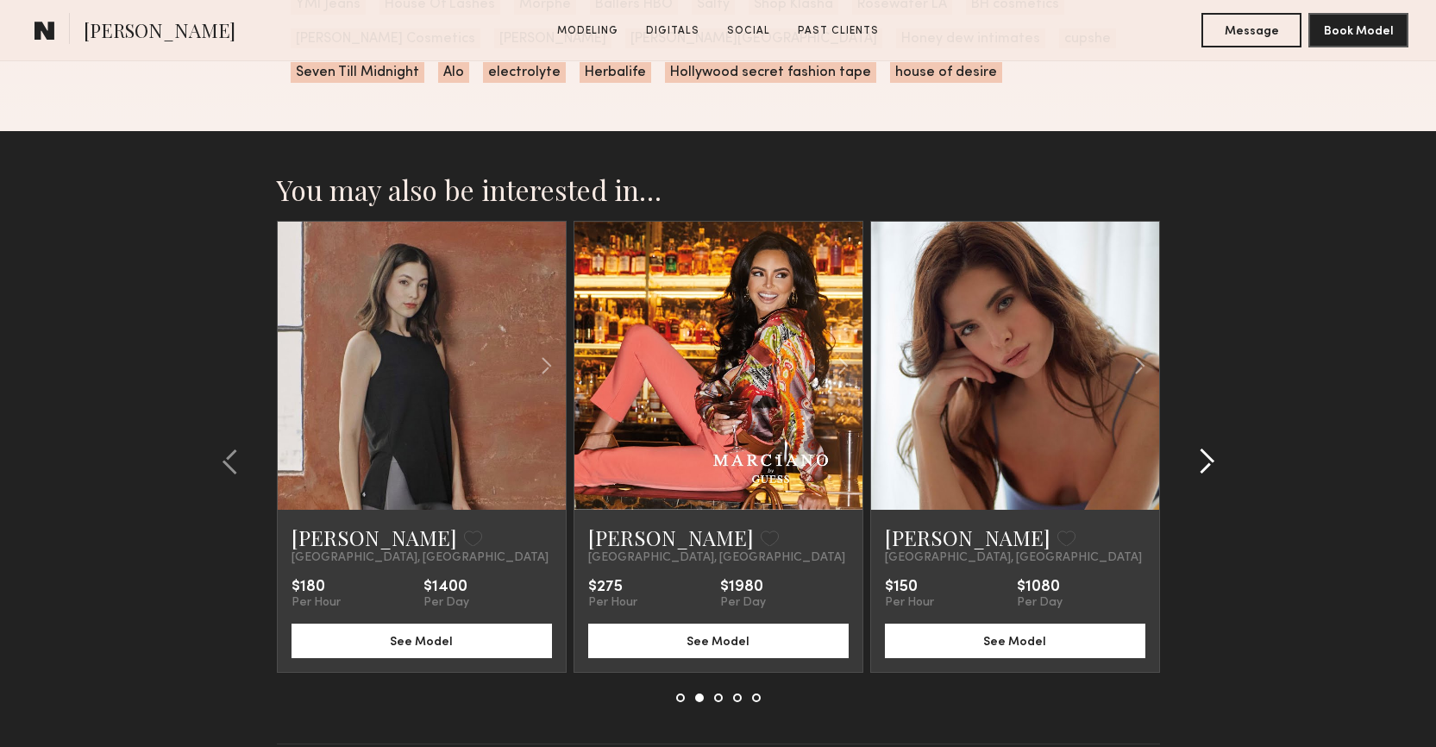
click at [1196, 448] on button at bounding box center [1202, 462] width 28 height 28
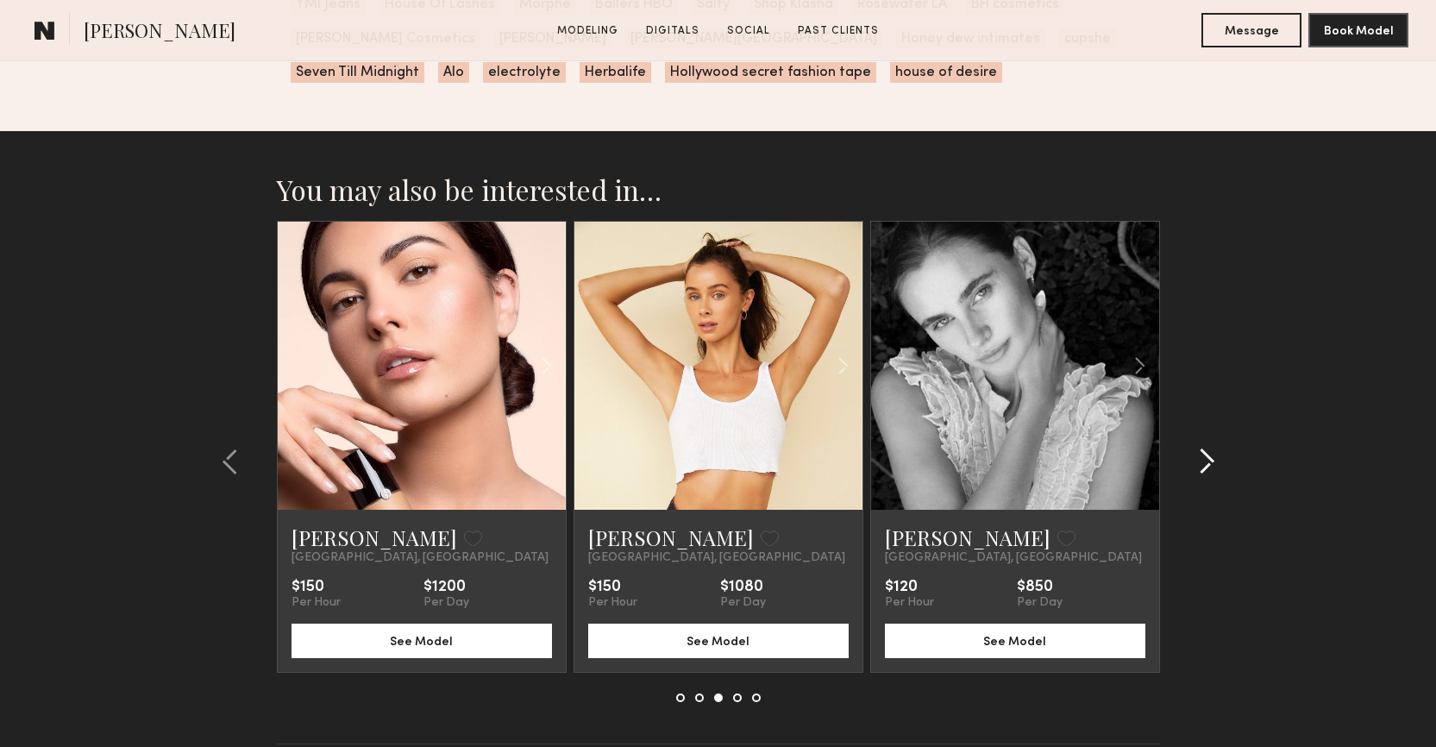
click at [1196, 448] on button at bounding box center [1202, 462] width 28 height 28
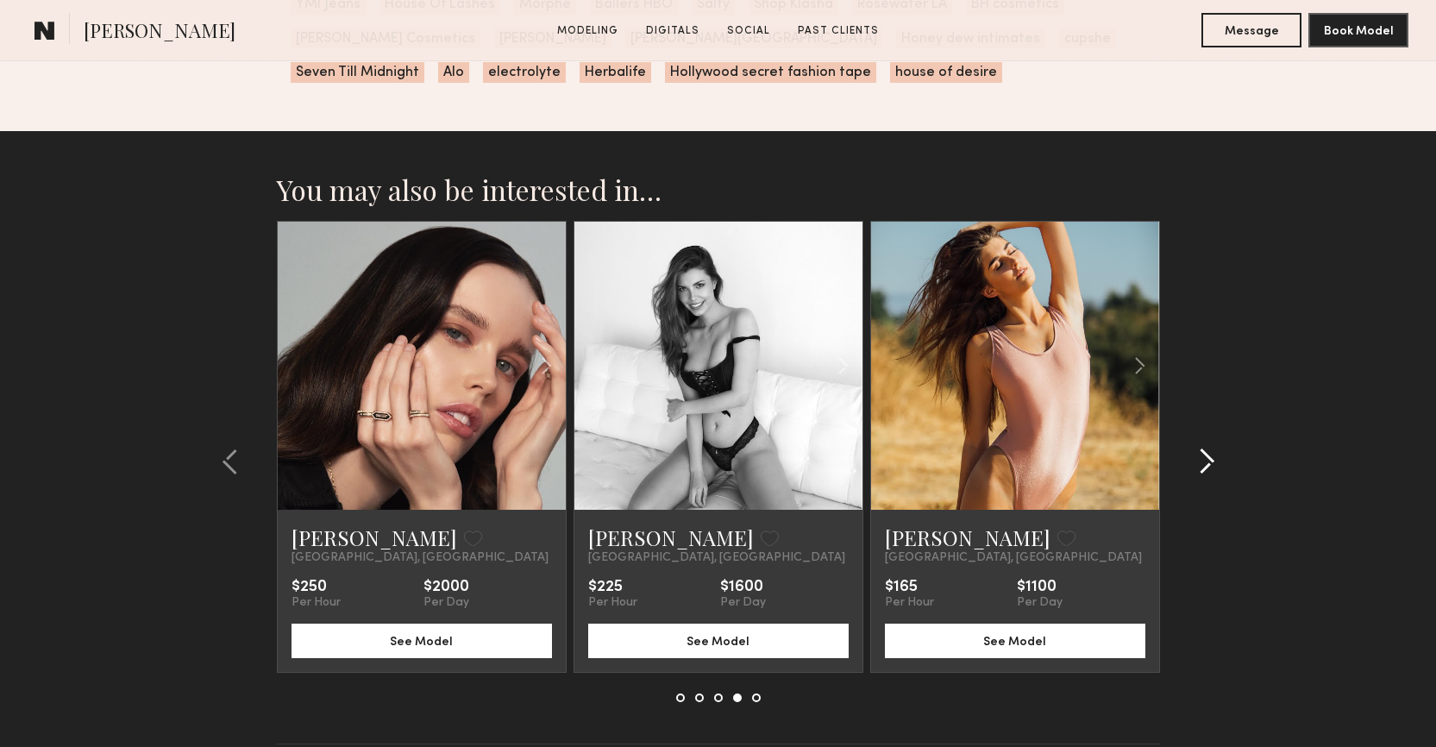
click at [1196, 448] on button at bounding box center [1202, 462] width 28 height 28
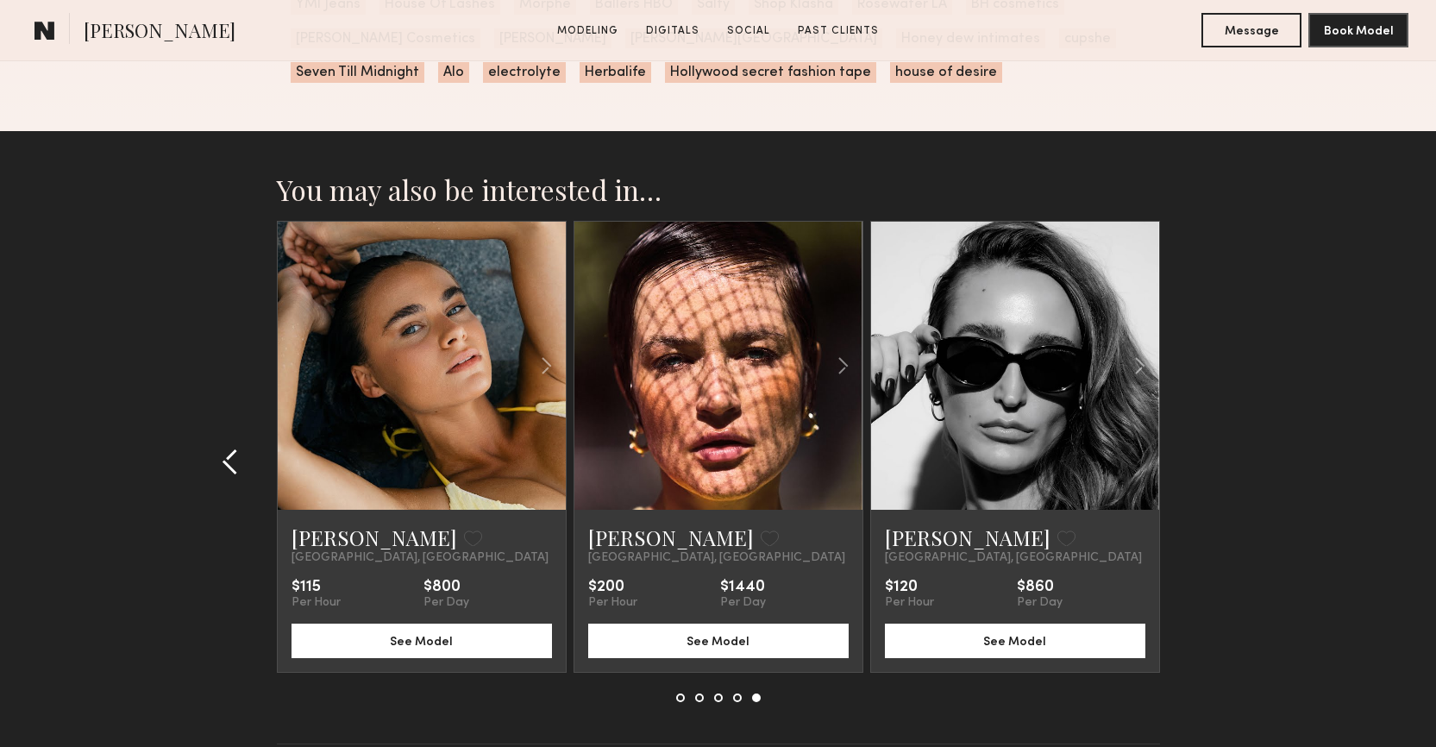
click at [222, 448] on common-icon at bounding box center [230, 462] width 17 height 28
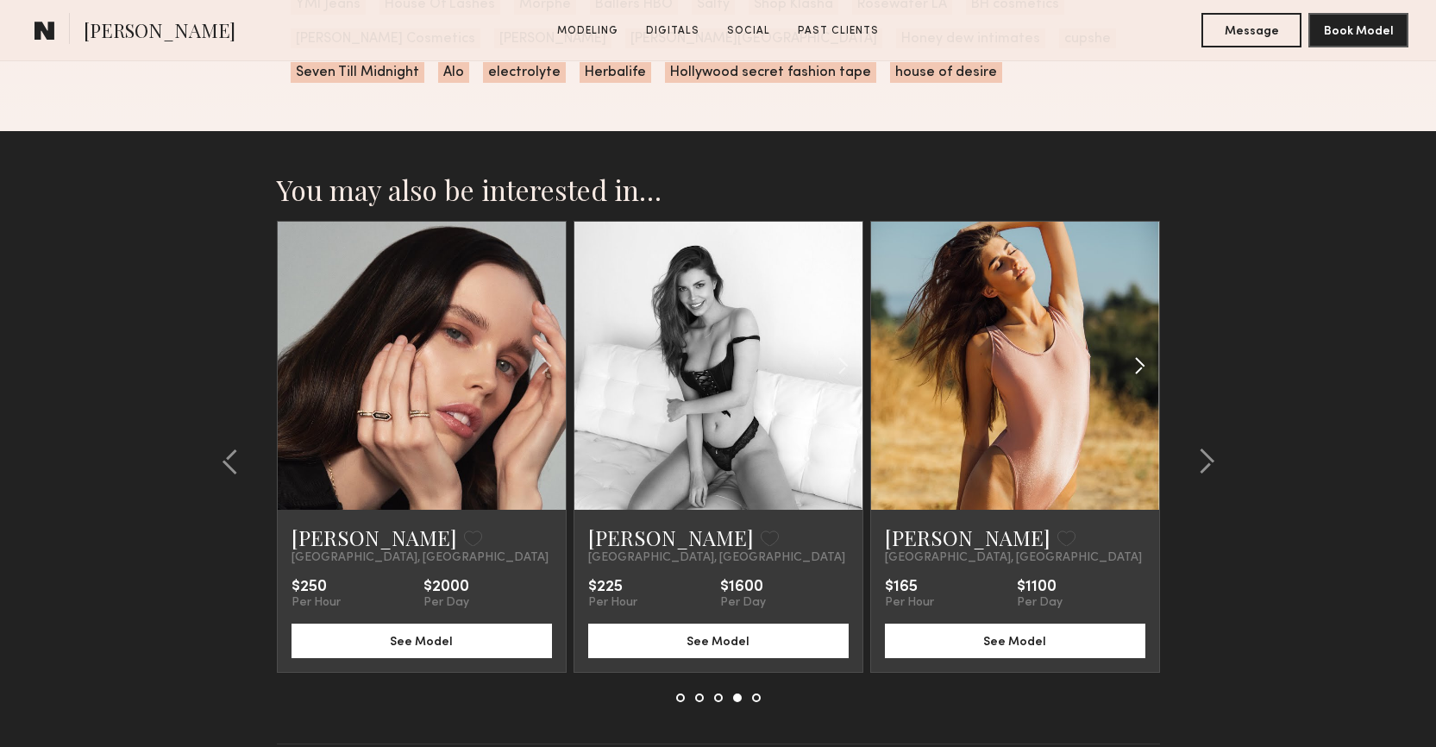
click at [1136, 349] on common-icon at bounding box center [1139, 365] width 25 height 33
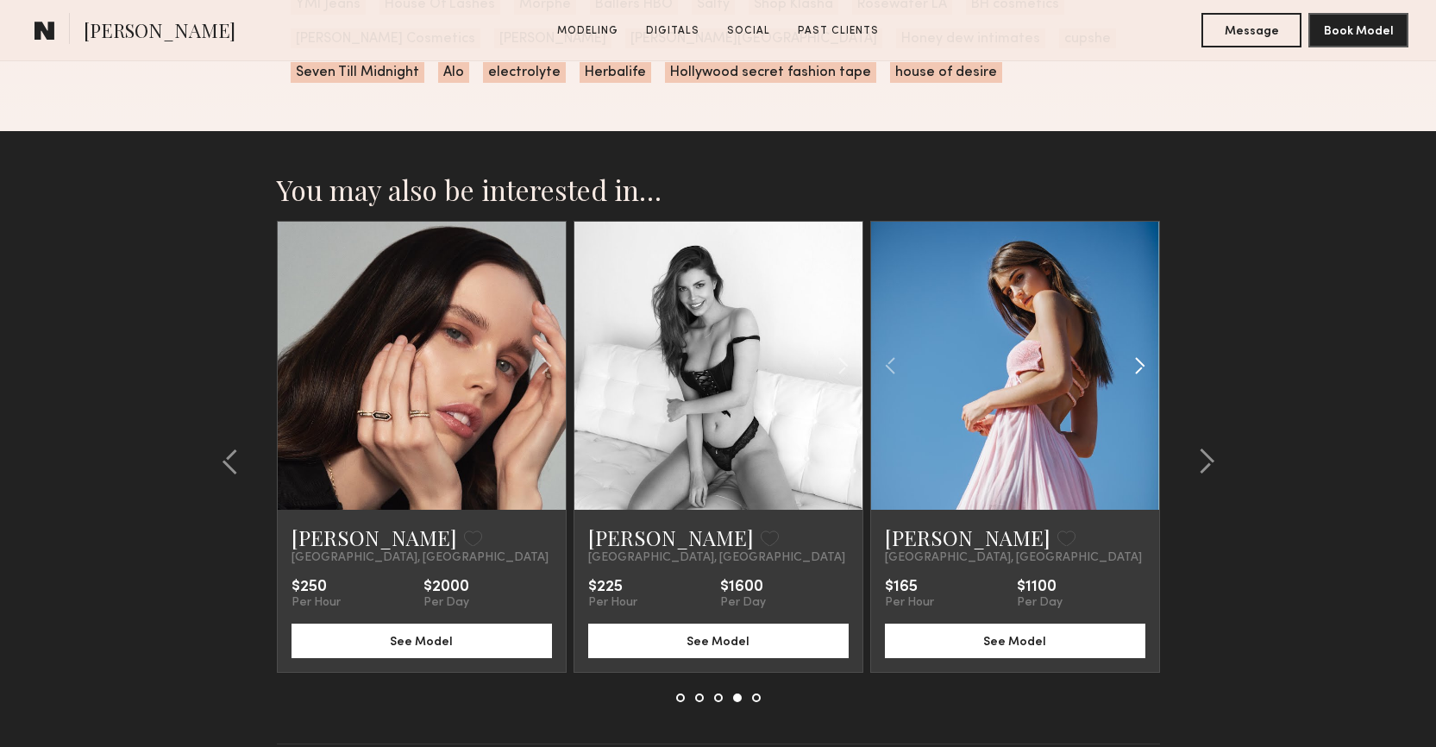
click at [1136, 349] on common-icon at bounding box center [1139, 365] width 25 height 33
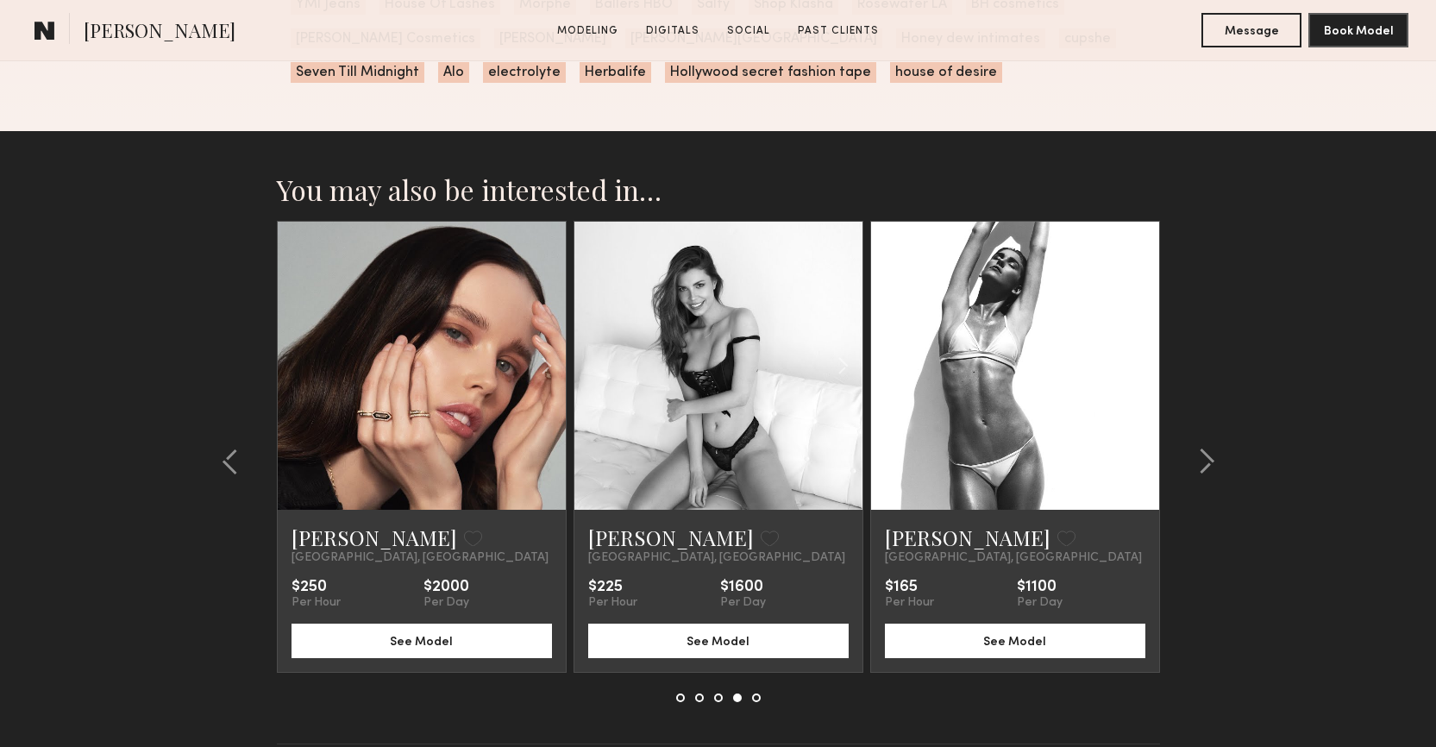
click at [1136, 349] on common-icon at bounding box center [1139, 365] width 25 height 33
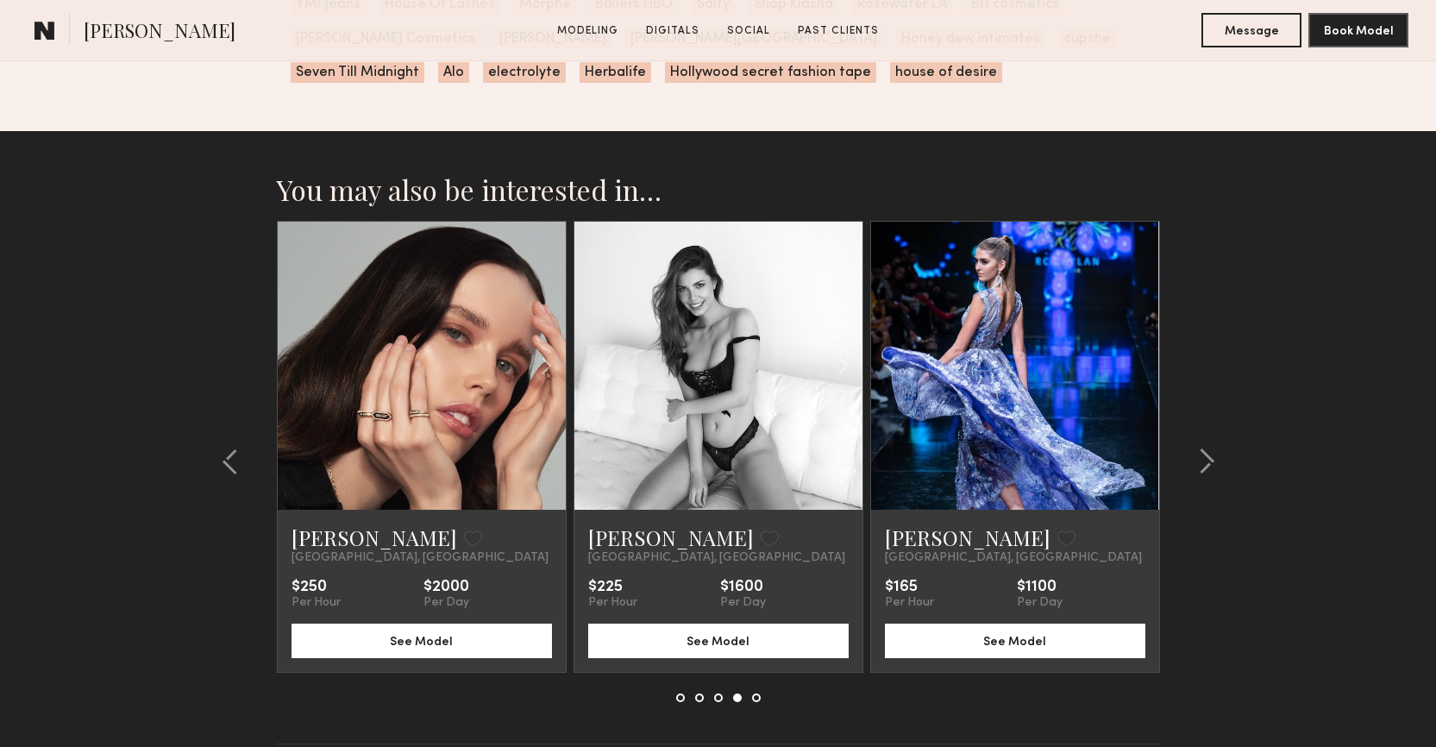
click at [1136, 334] on div at bounding box center [1015, 366] width 288 height 288
click at [1198, 448] on common-icon at bounding box center [1206, 462] width 17 height 28
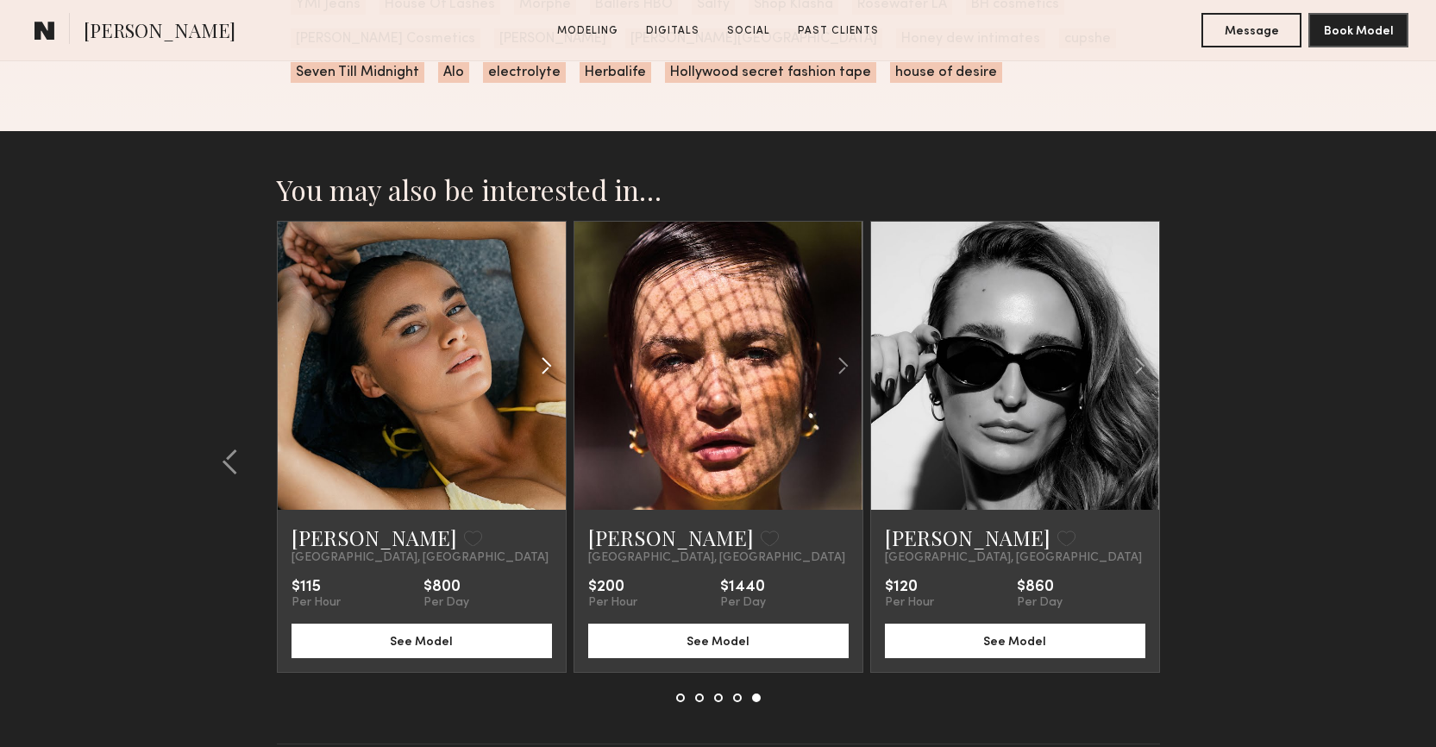
click at [545, 349] on common-icon at bounding box center [546, 365] width 25 height 33
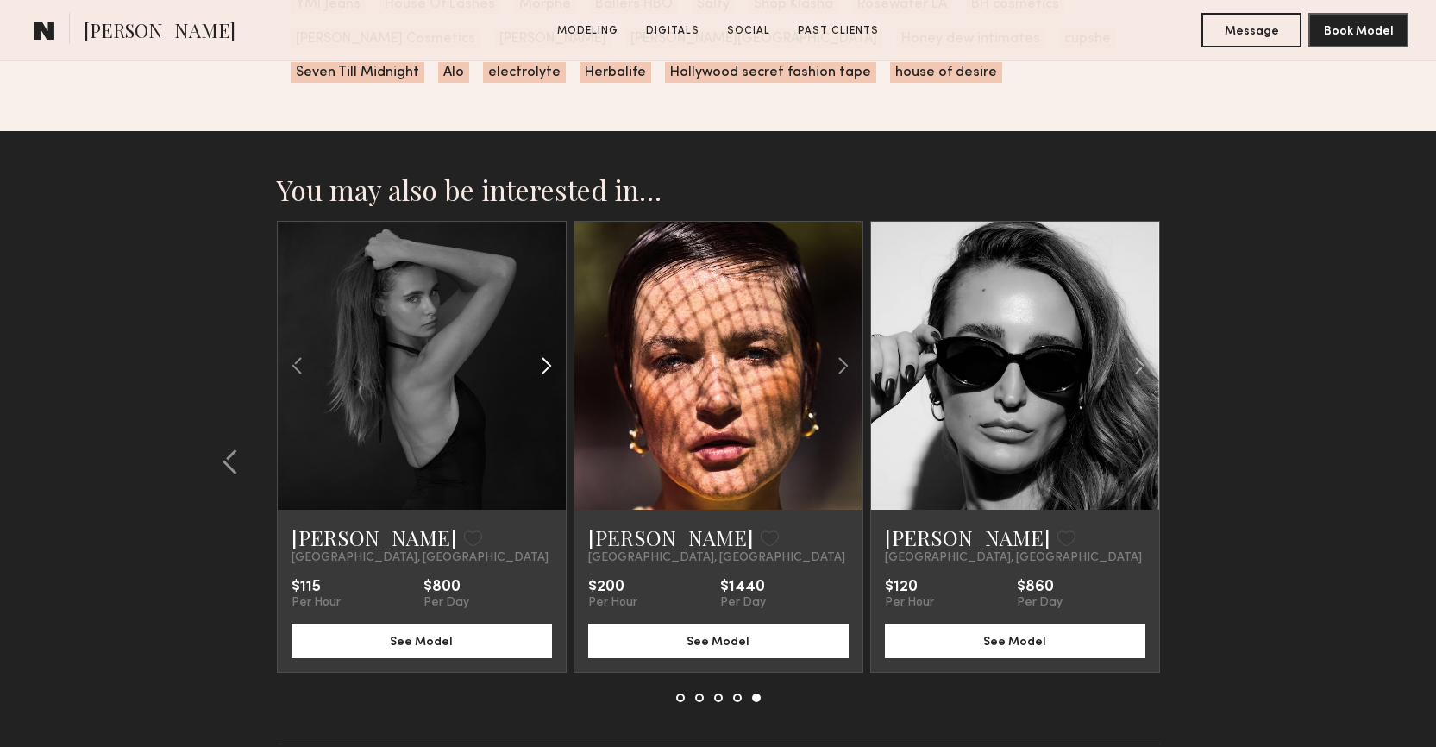
click at [545, 349] on common-icon at bounding box center [546, 365] width 25 height 33
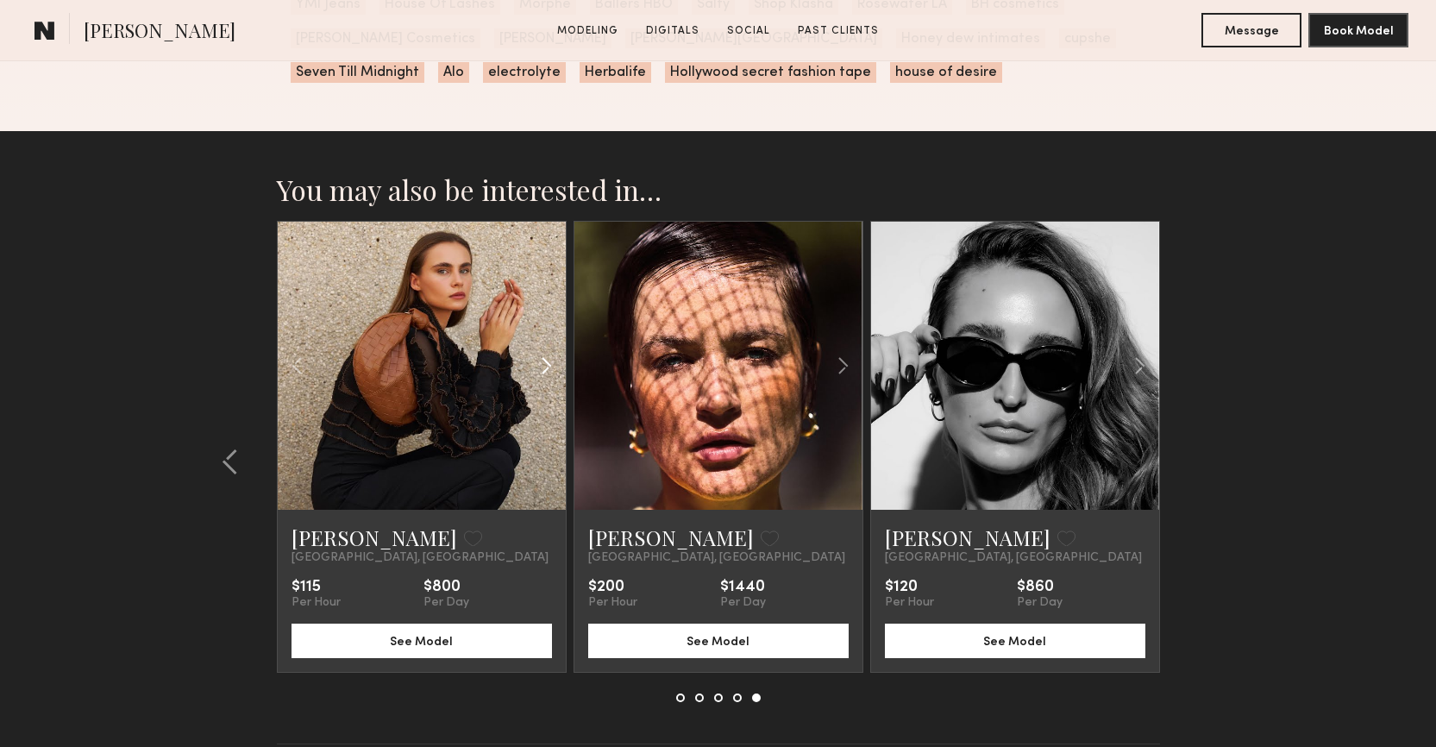
click at [545, 349] on common-icon at bounding box center [546, 365] width 25 height 33
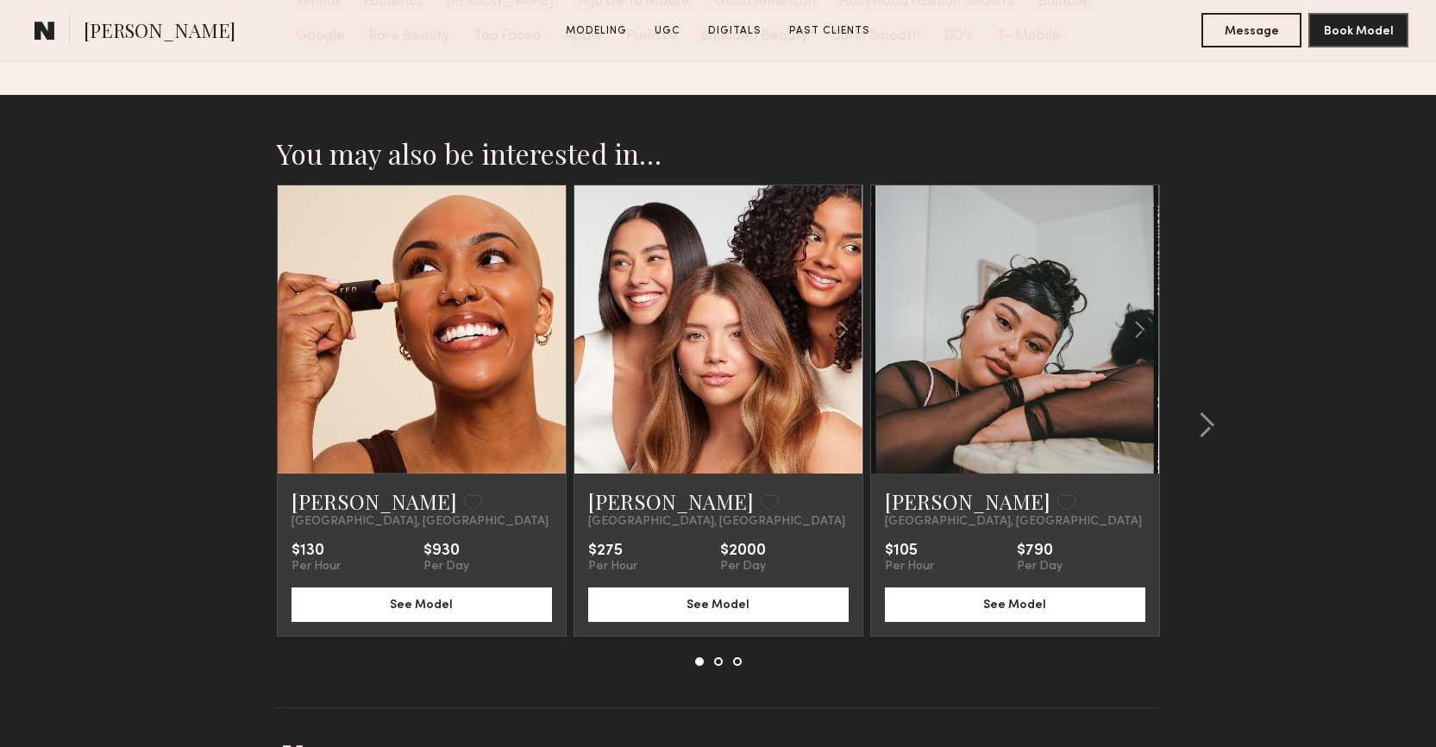
scroll to position [3368, 0]
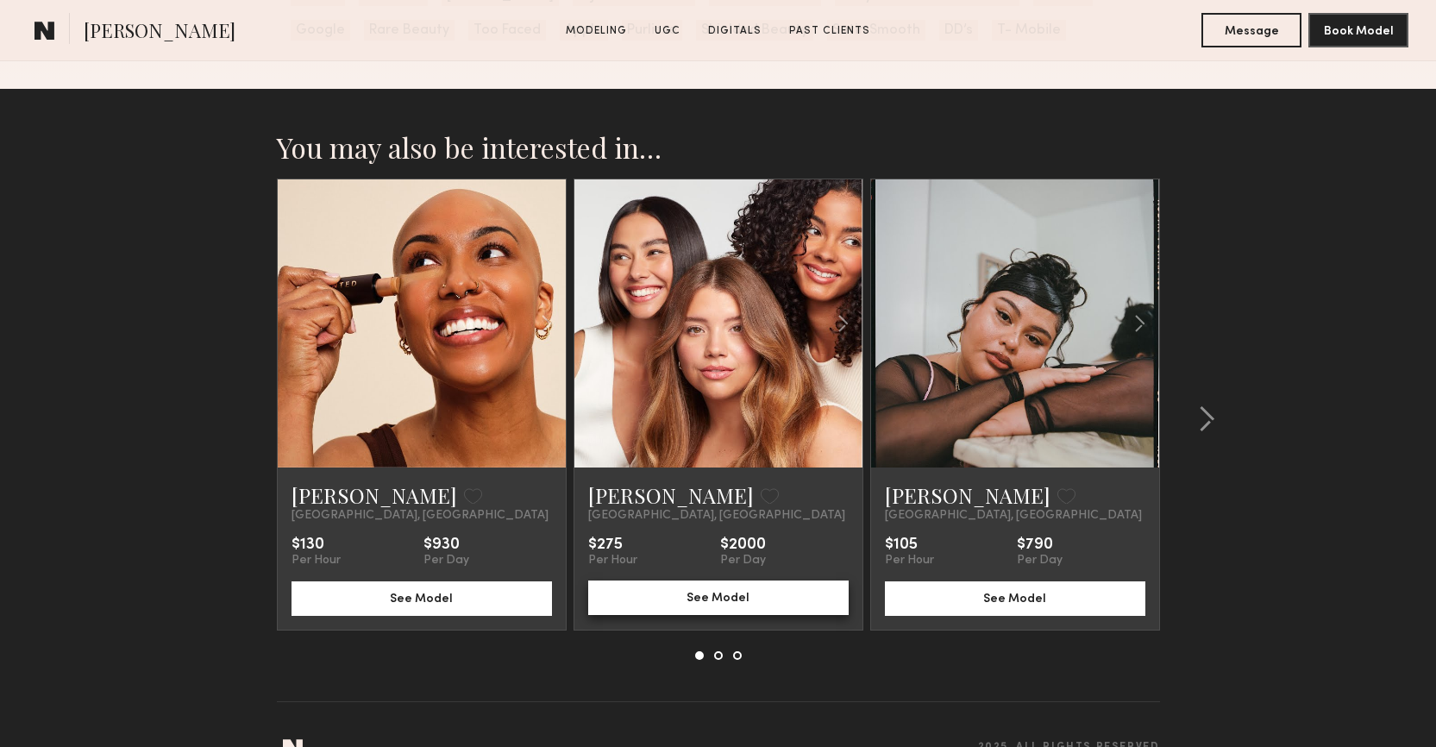
click at [685, 604] on button "See Model" at bounding box center [718, 598] width 260 height 35
click at [1308, 304] on section "You may also be interested in… [PERSON_NAME] Favorite [GEOGRAPHIC_DATA], [GEOGR…" at bounding box center [718, 438] width 1436 height 698
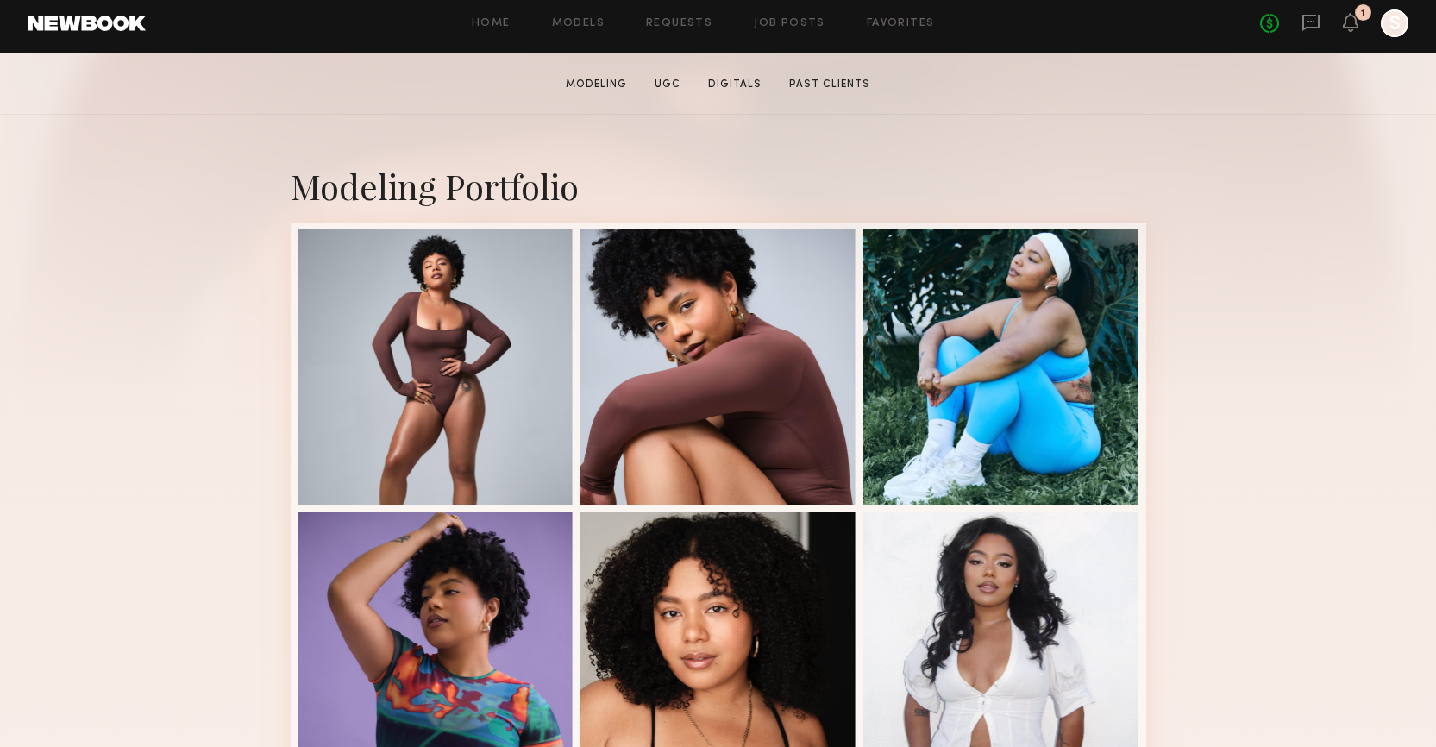
scroll to position [0, 0]
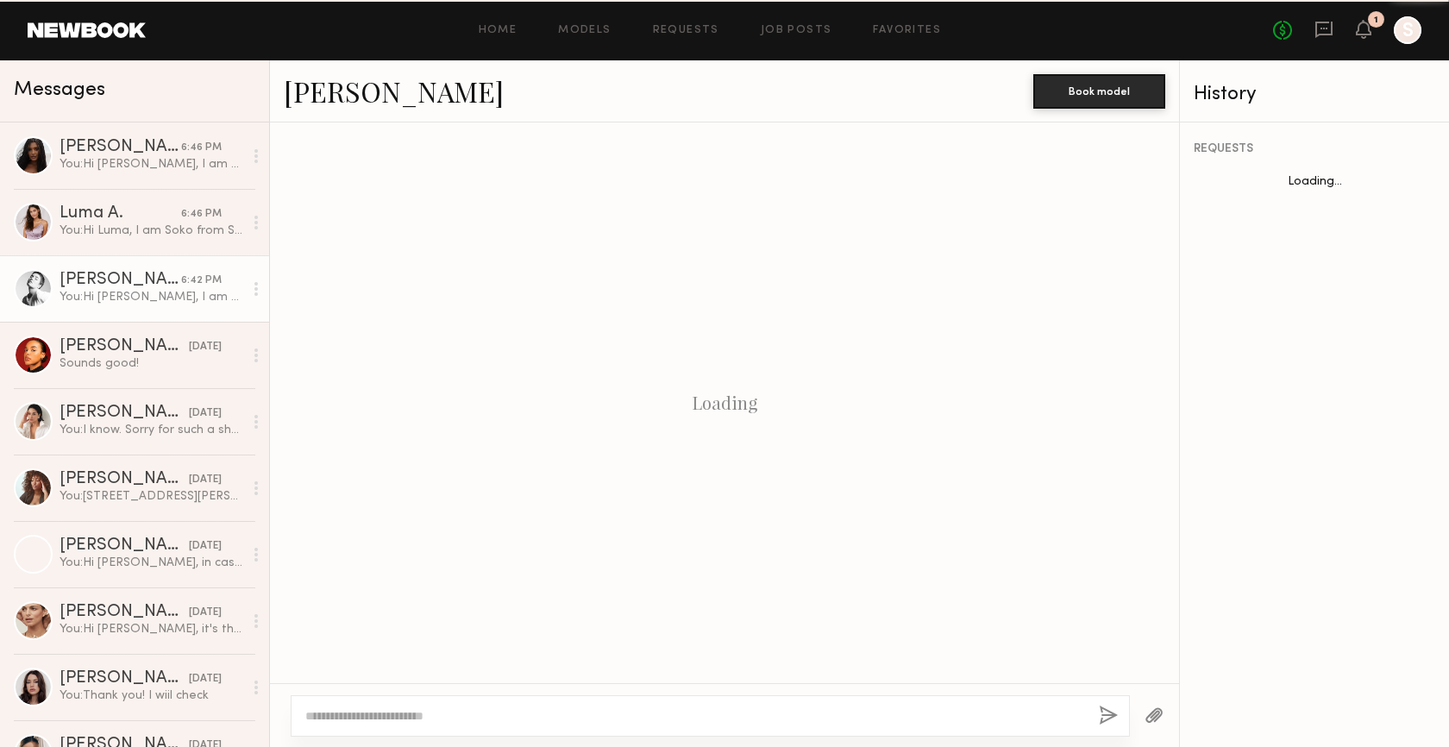
scroll to position [224, 0]
